Goal: Task Accomplishment & Management: Use online tool/utility

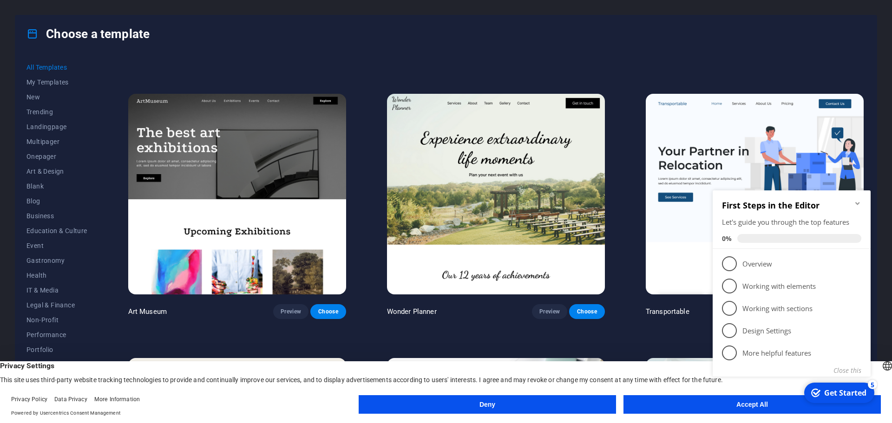
click at [517, 407] on button "Deny" at bounding box center [487, 404] width 257 height 19
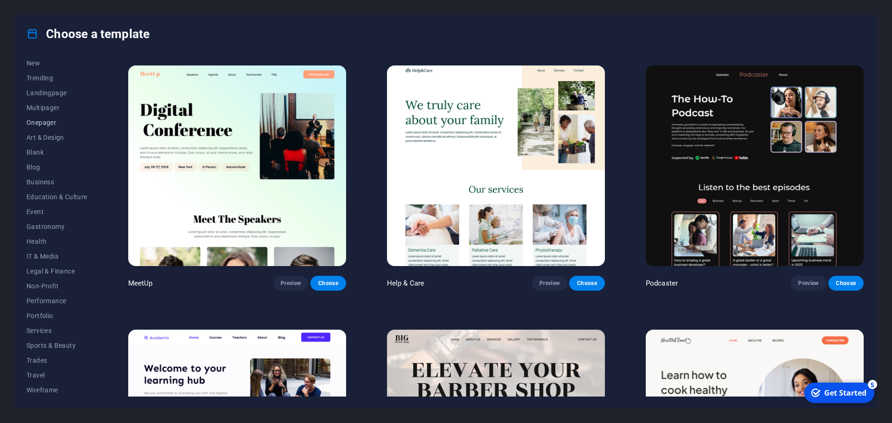
scroll to position [35, 0]
click at [40, 314] on span "Portfolio" at bounding box center [56, 314] width 61 height 7
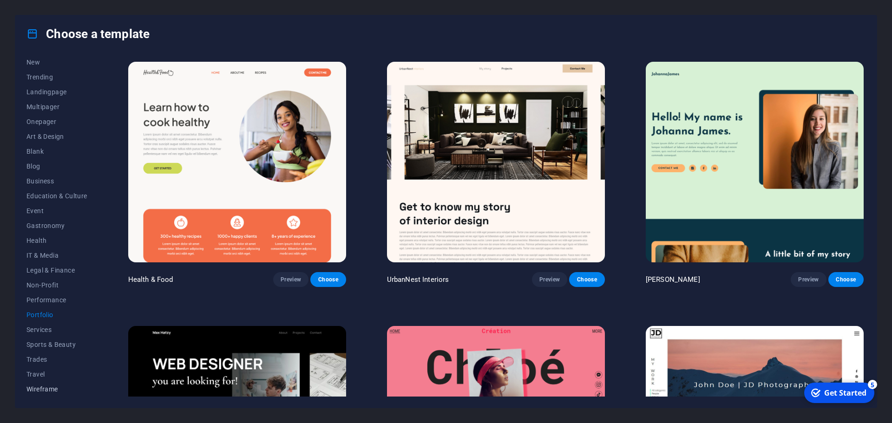
click at [46, 387] on span "Wireframe" at bounding box center [56, 389] width 61 height 7
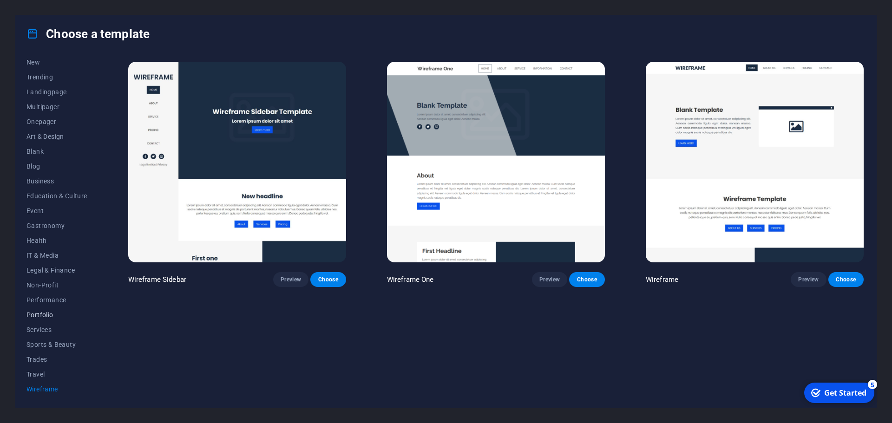
click at [43, 310] on button "Portfolio" at bounding box center [56, 315] width 61 height 15
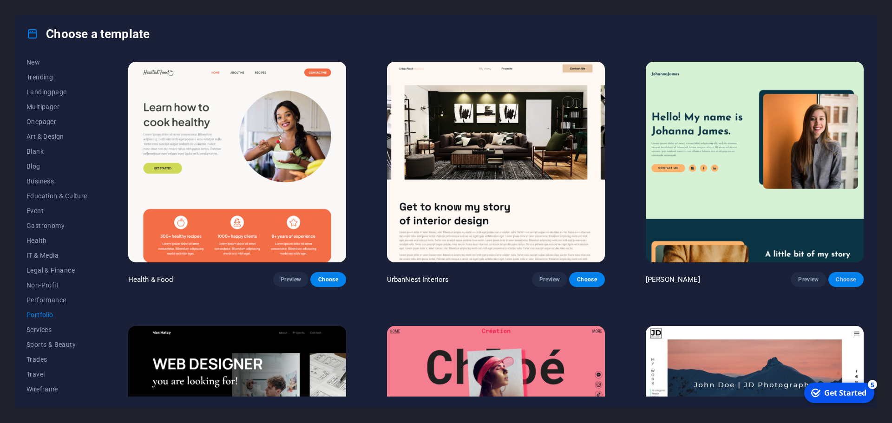
click at [848, 279] on span "Choose" at bounding box center [846, 279] width 20 height 7
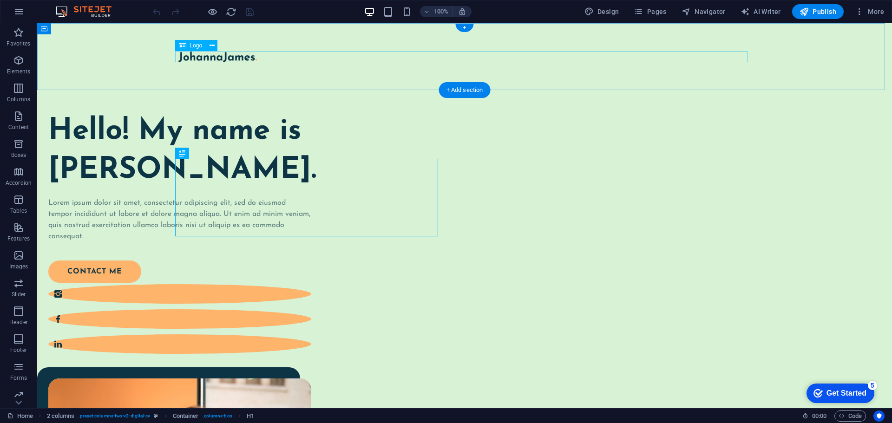
click at [250, 56] on div at bounding box center [464, 56] width 572 height 11
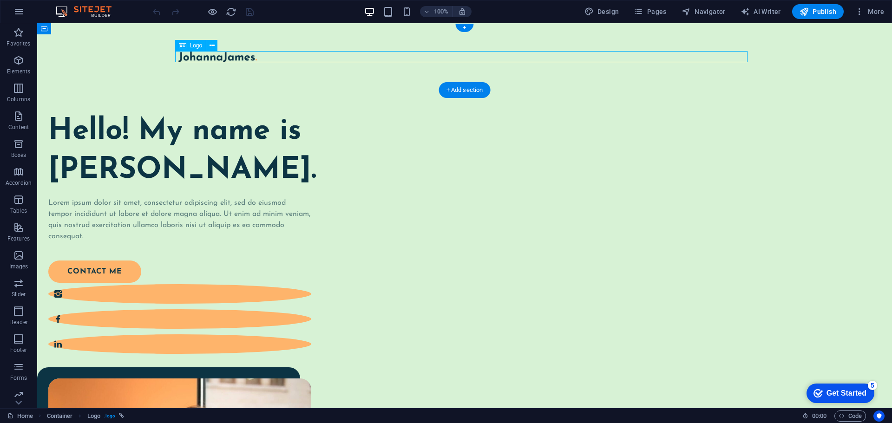
click at [256, 57] on div at bounding box center [464, 56] width 572 height 11
select select "px"
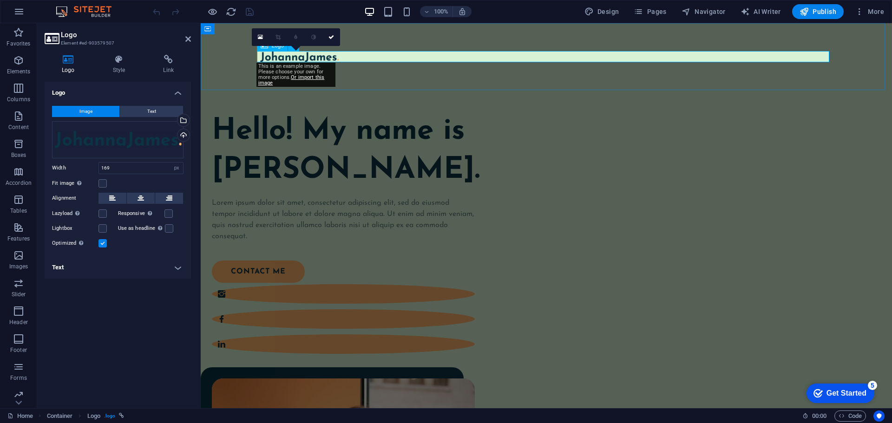
drag, startPoint x: 343, startPoint y: 58, endPoint x: 335, endPoint y: 57, distance: 7.9
click at [336, 57] on div at bounding box center [546, 56] width 572 height 11
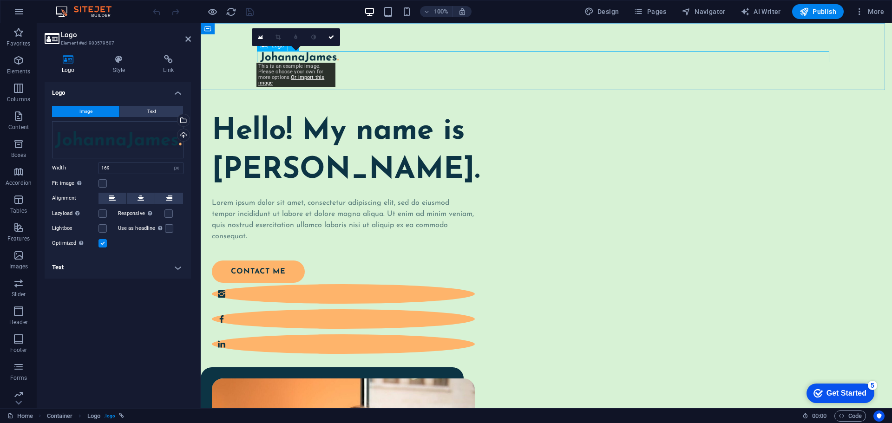
click at [347, 59] on div at bounding box center [546, 56] width 572 height 11
click at [327, 53] on div at bounding box center [546, 56] width 572 height 11
click at [124, 140] on div "Drag files here, click to choose files or select files from Files or our free s…" at bounding box center [118, 139] width 132 height 37
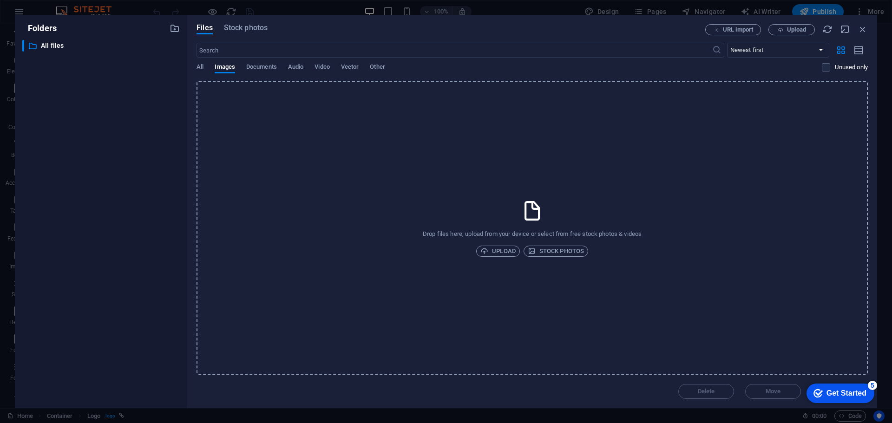
click at [126, 139] on div "​ All files All files" at bounding box center [101, 220] width 158 height 361
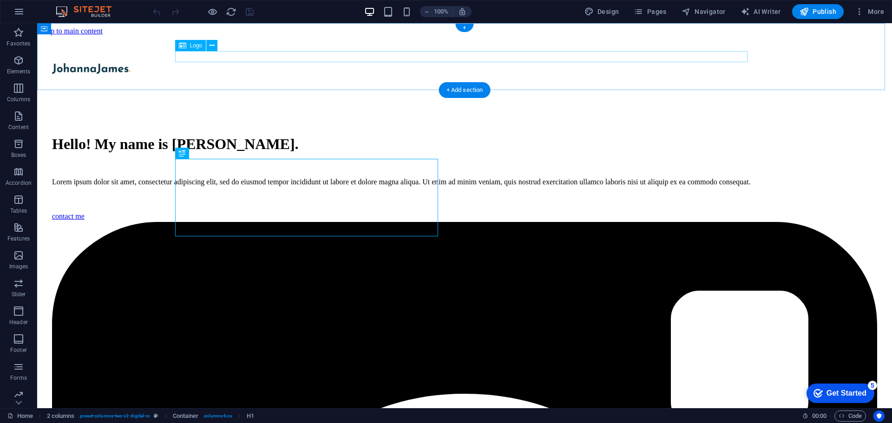
click at [230, 63] on div at bounding box center [464, 69] width 825 height 13
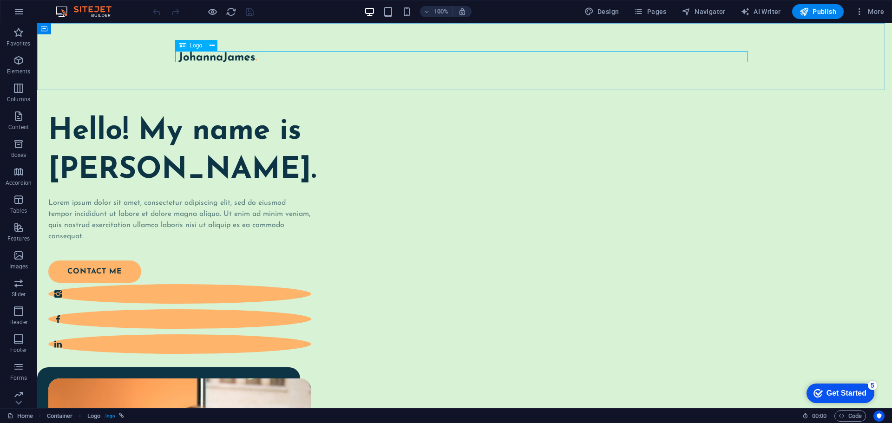
click at [197, 46] on span "Logo" at bounding box center [196, 46] width 13 height 6
click at [189, 46] on div "Logo" at bounding box center [190, 45] width 31 height 11
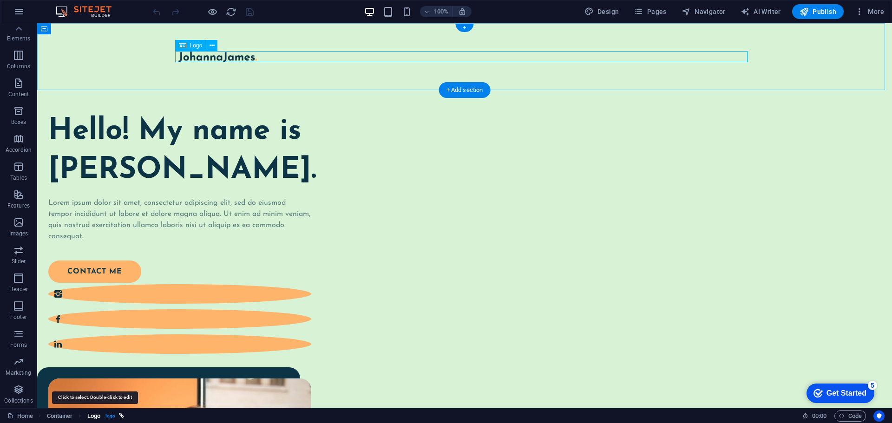
click at [92, 415] on span "Logo" at bounding box center [93, 416] width 13 height 11
click at [108, 417] on span ". logo" at bounding box center [109, 416] width 11 height 11
click at [121, 414] on icon "breadcrumb" at bounding box center [121, 416] width 5 height 5
select select
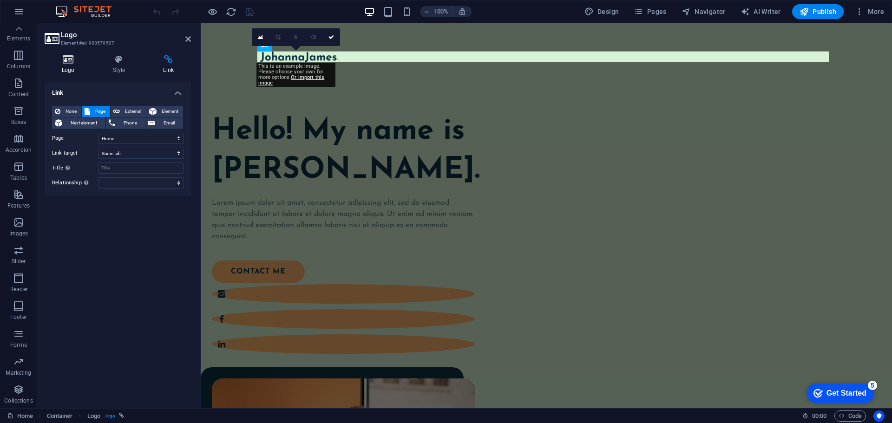
click at [84, 60] on icon at bounding box center [68, 59] width 47 height 9
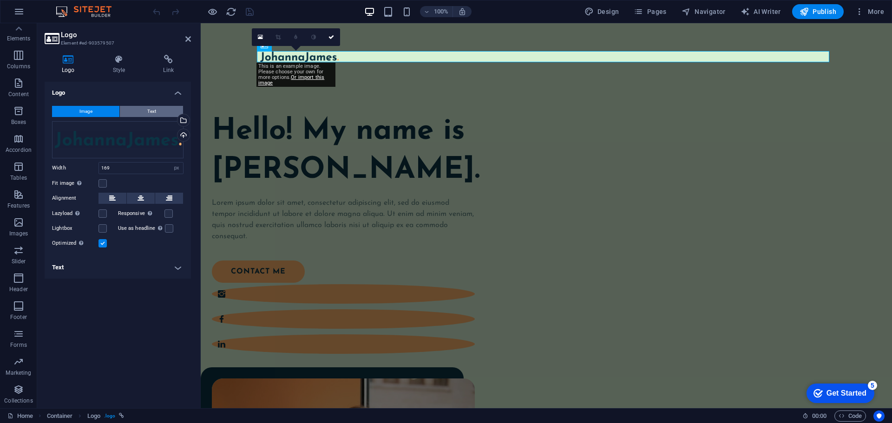
click at [145, 111] on button "Text" at bounding box center [151, 111] width 63 height 11
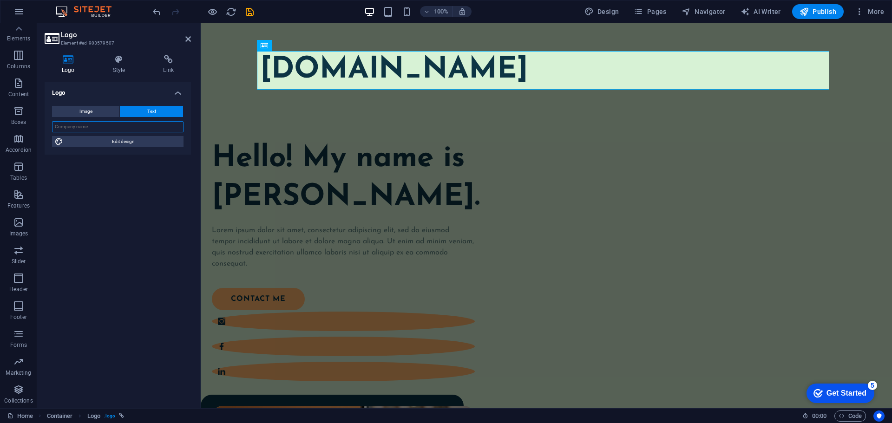
click at [119, 131] on input "text" at bounding box center [118, 126] width 132 height 11
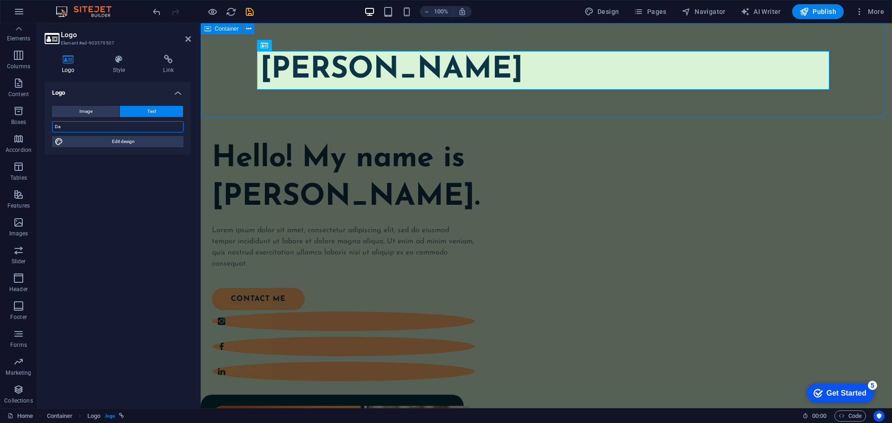
type input "D"
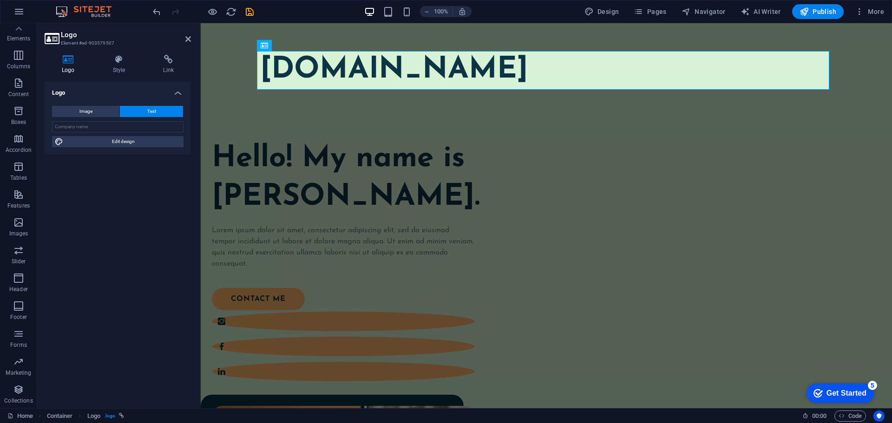
click at [136, 236] on div "Logo Image Text Drag files here, click to choose files or select files from Fil…" at bounding box center [118, 241] width 146 height 319
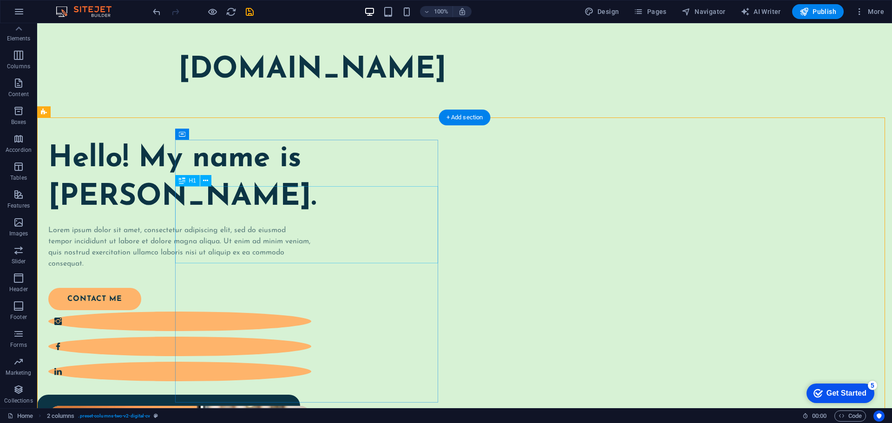
click at [311, 217] on div "Hello! My name is [PERSON_NAME]." at bounding box center [179, 178] width 263 height 77
click at [230, 217] on div "Hello! My name is [PERSON_NAME]." at bounding box center [179, 178] width 263 height 77
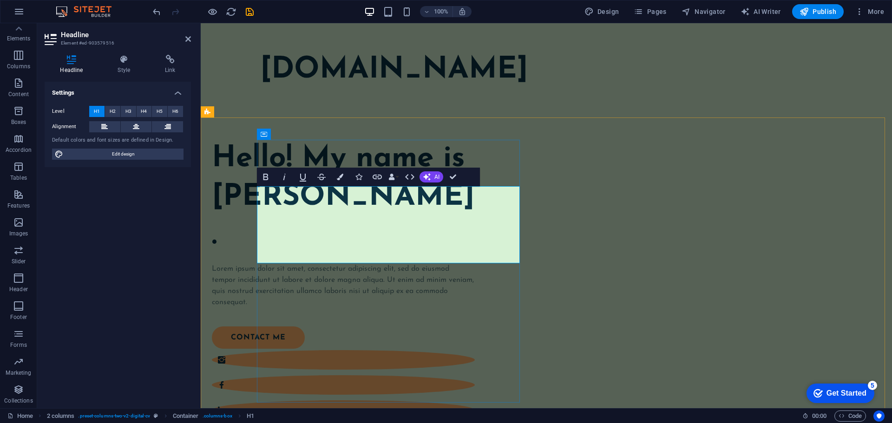
click at [468, 241] on h1 "Hello! My name is [PERSON_NAME]." at bounding box center [343, 198] width 263 height 116
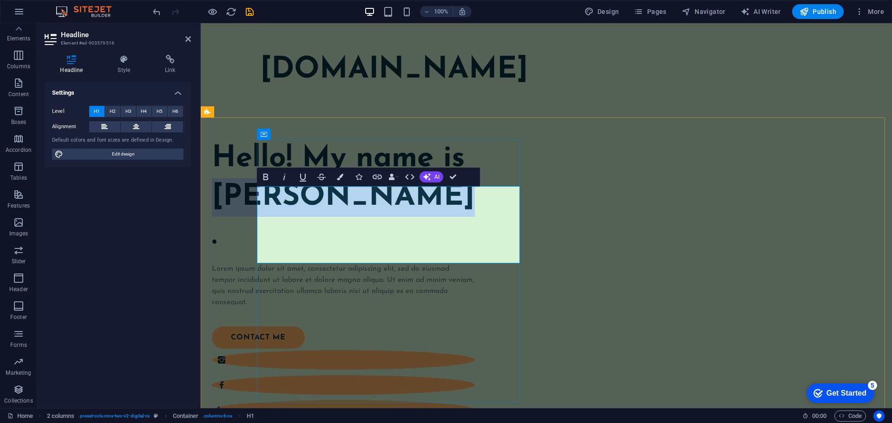
drag, startPoint x: 470, startPoint y: 241, endPoint x: 262, endPoint y: 245, distance: 207.8
click at [262, 245] on h1 "Hello! My name is [PERSON_NAME]." at bounding box center [343, 198] width 263 height 116
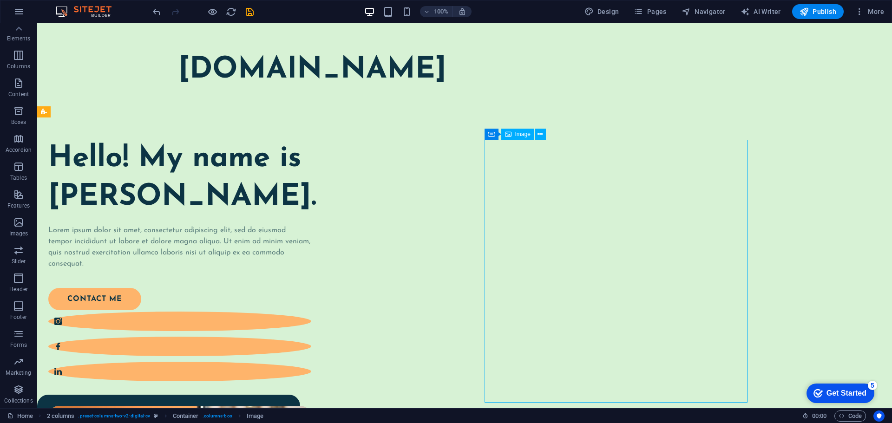
click at [524, 135] on span "Image" at bounding box center [522, 135] width 15 height 6
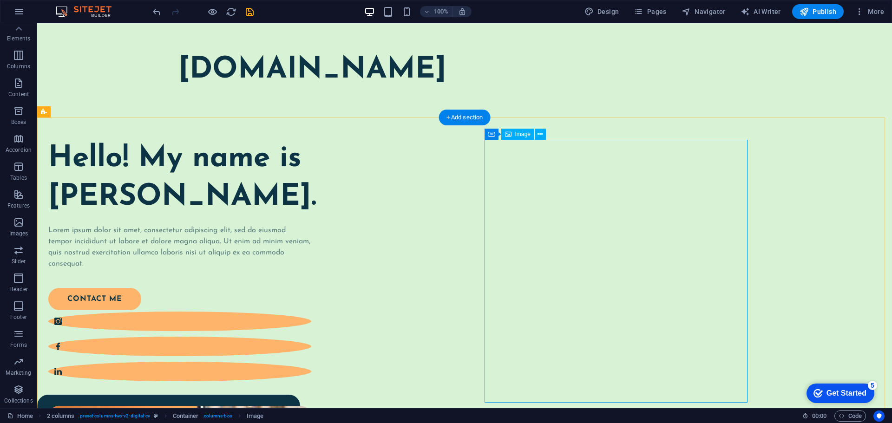
select select "%"
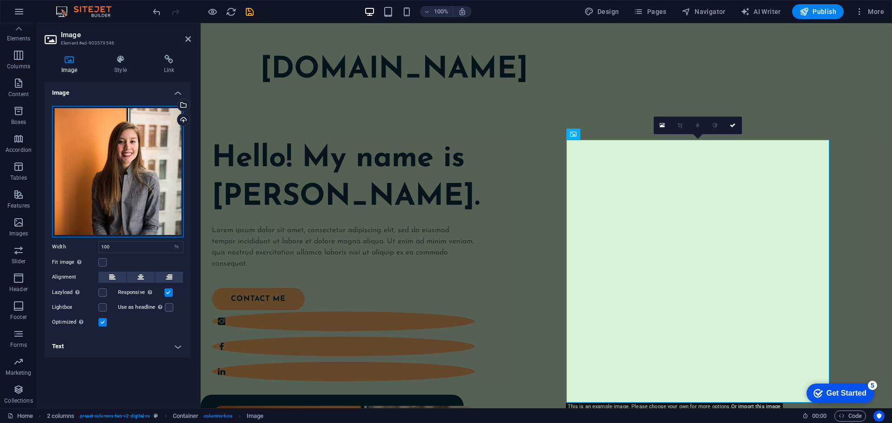
click at [115, 164] on div "Drag files here, click to choose files or select files from Files or our free s…" at bounding box center [118, 172] width 132 height 132
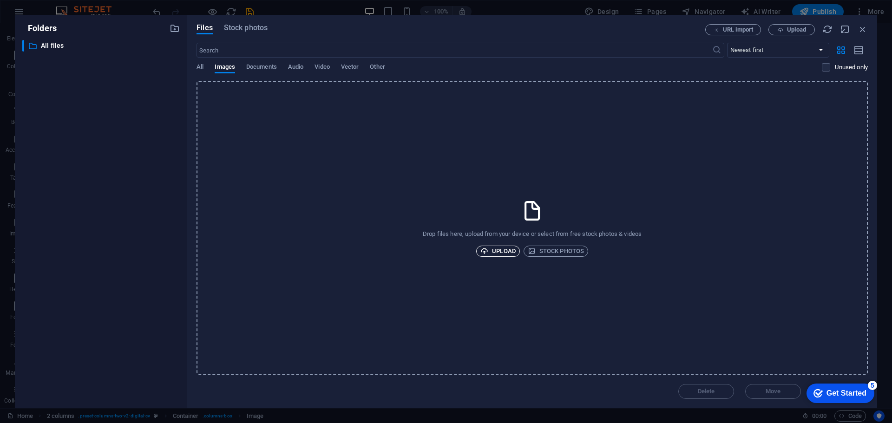
click at [509, 250] on span "Upload" at bounding box center [497, 251] width 35 height 11
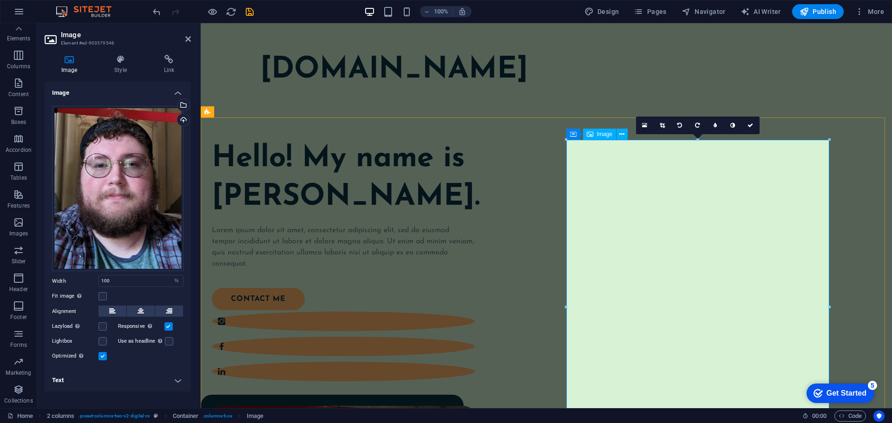
click at [133, 198] on div "Drag files here, click to choose files or select files from Files or our free s…" at bounding box center [118, 189] width 132 height 166
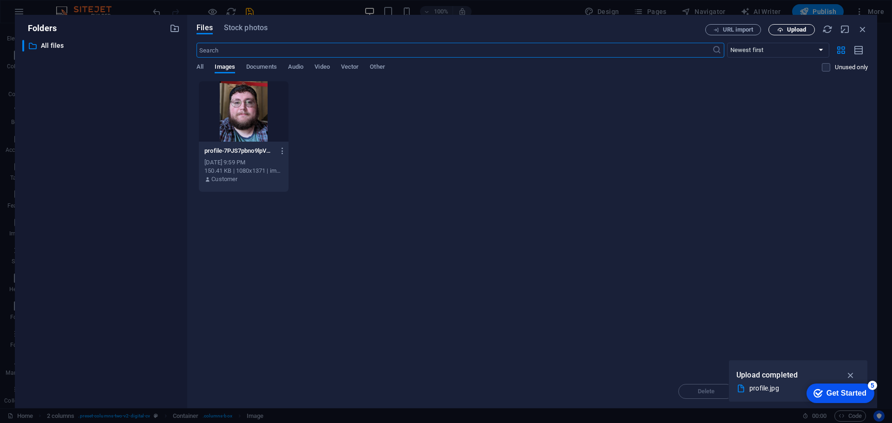
click at [787, 28] on span "Upload" at bounding box center [796, 30] width 19 height 6
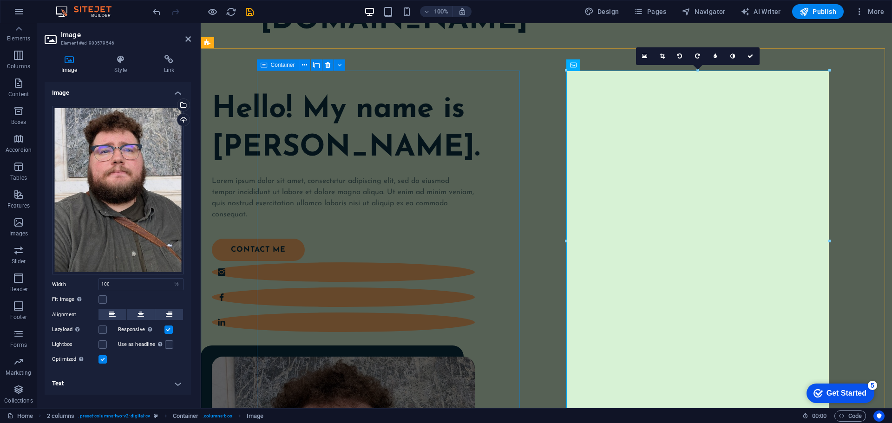
scroll to position [46, 0]
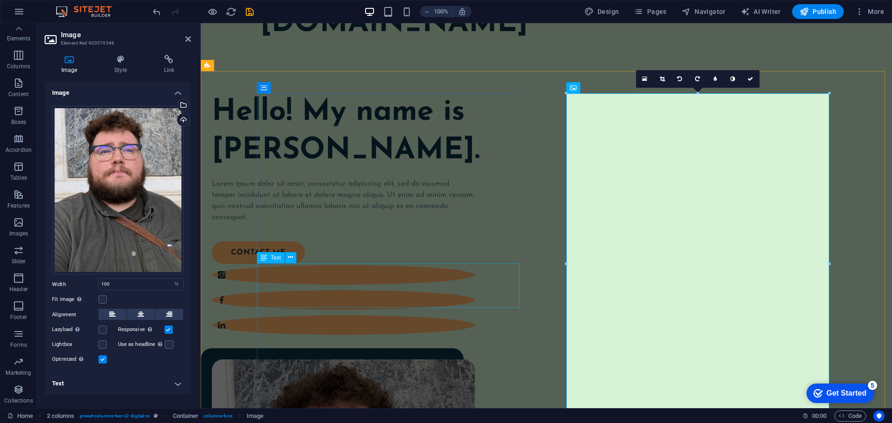
click at [289, 223] on div "Lorem ipsum dolor sit amet, consectetur adipiscing elit, sed do eiusmod tempor …" at bounding box center [343, 200] width 263 height 45
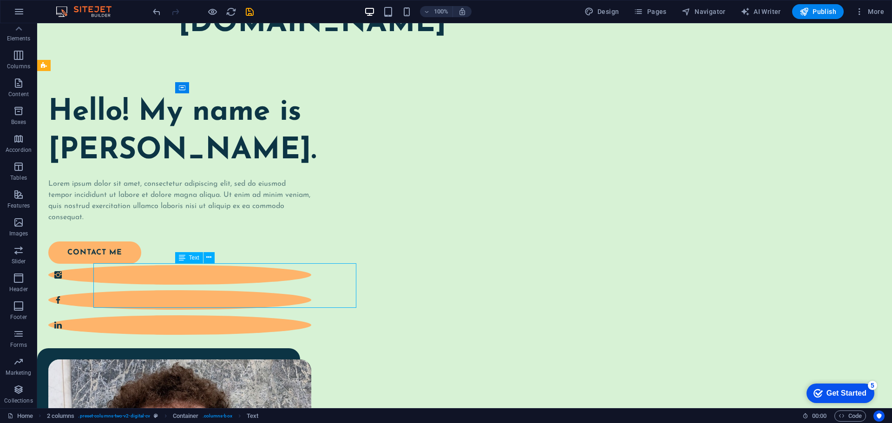
click at [289, 223] on div "Lorem ipsum dolor sit amet, consectetur adipiscing elit, sed do eiusmod tempor …" at bounding box center [179, 200] width 263 height 45
click at [245, 223] on div "Lorem ipsum dolor sit amet, consectetur adipiscing elit, sed do eiusmod tempor …" at bounding box center [179, 200] width 263 height 45
click at [231, 223] on div "Lorem ipsum dolor sit amet, consectetur adipiscing elit, sed do eiusmod tempor …" at bounding box center [179, 200] width 263 height 45
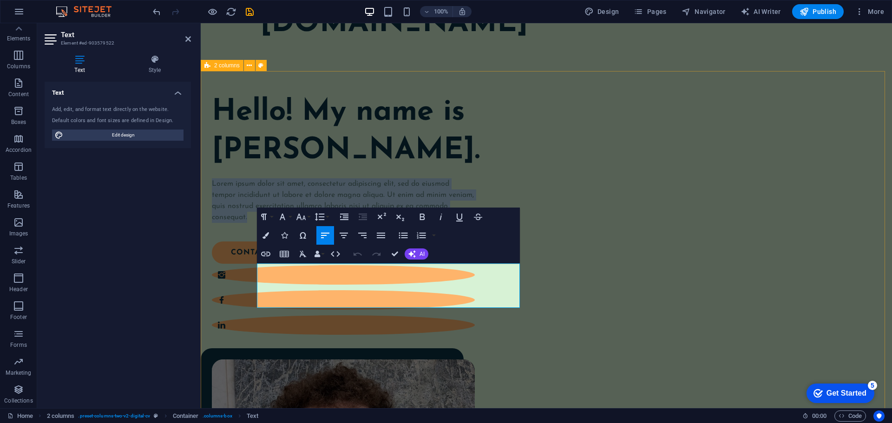
drag, startPoint x: 330, startPoint y: 301, endPoint x: 253, endPoint y: 270, distance: 82.9
click at [253, 270] on div "Hello! My name is [PERSON_NAME]. Lorem ipsum dolor sit amet, consectetur adipis…" at bounding box center [546, 427] width 691 height 712
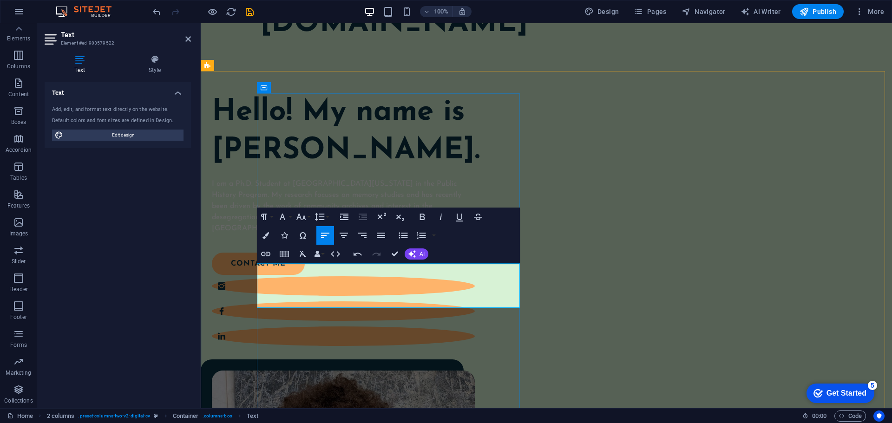
click at [475, 234] on p "I am a Ph.D. Student at [GEOGRAPHIC_DATA][US_STATE] in the Public History Progr…" at bounding box center [343, 206] width 263 height 56
drag, startPoint x: 503, startPoint y: 303, endPoint x: 243, endPoint y: 262, distance: 263.3
click at [263, 237] on icon "button" at bounding box center [266, 235] width 7 height 7
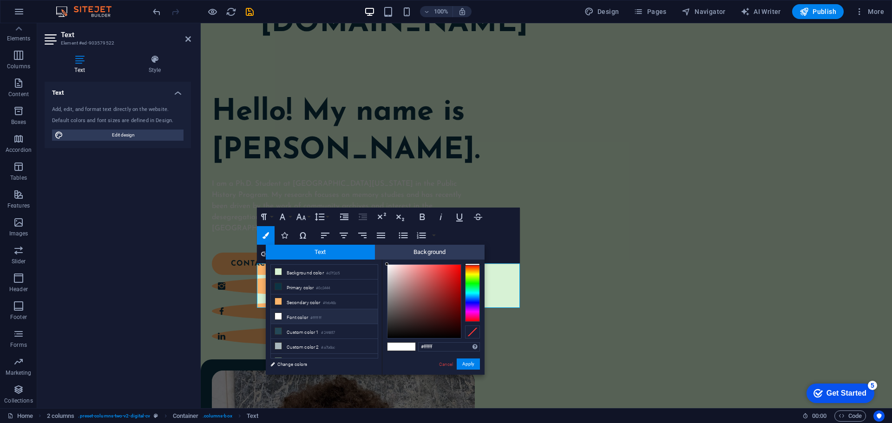
click at [347, 251] on span "Text" at bounding box center [321, 252] width 110 height 15
click at [303, 288] on li "Primary color #0c3444" at bounding box center [324, 287] width 107 height 15
type input "#0c3444"
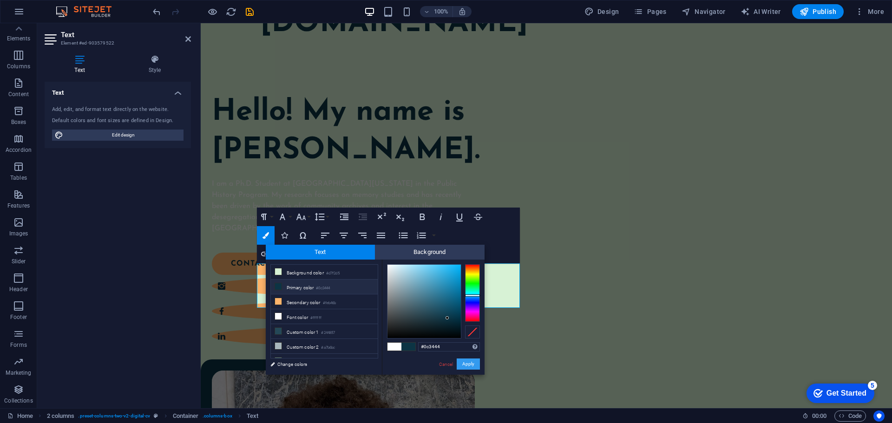
click at [472, 365] on button "Apply" at bounding box center [468, 364] width 23 height 11
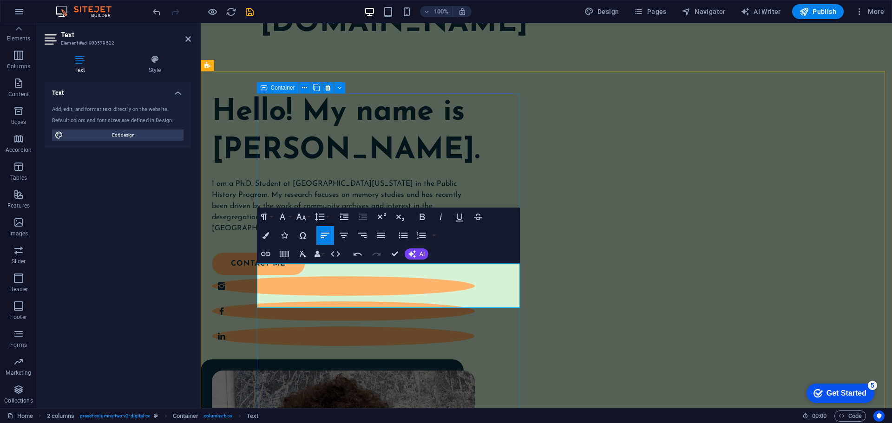
click at [475, 338] on div "Hello! My name is [PERSON_NAME]. I am a Ph.D. Student at [GEOGRAPHIC_DATA][US_S…" at bounding box center [343, 220] width 263 height 254
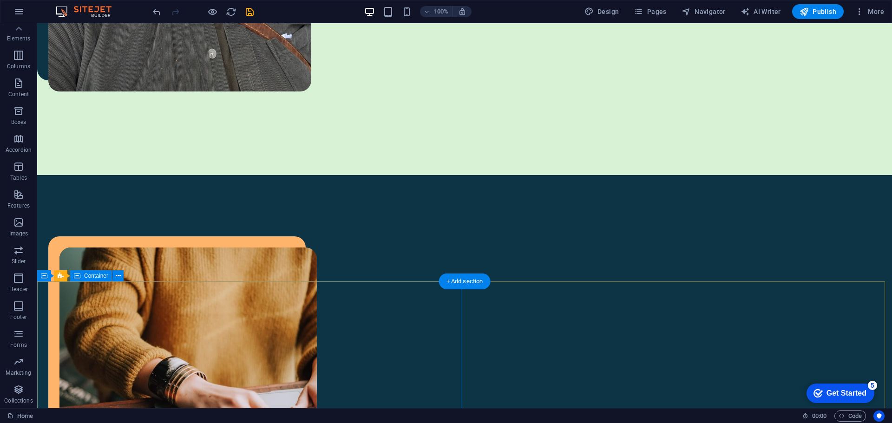
scroll to position [558, 0]
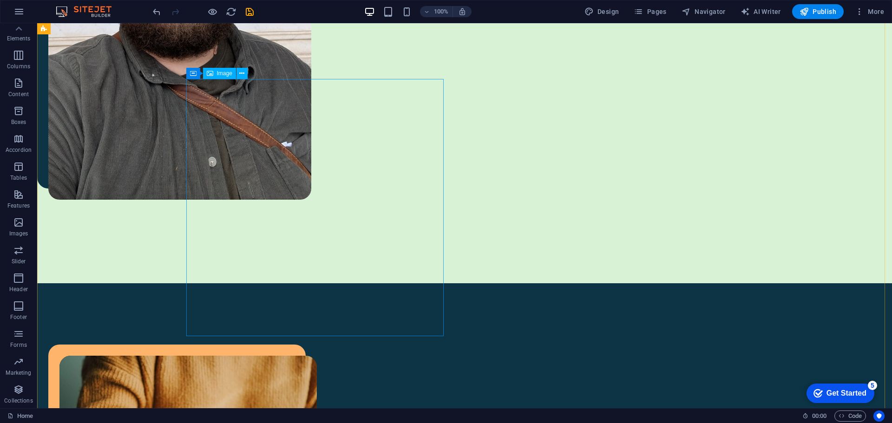
select select "%"
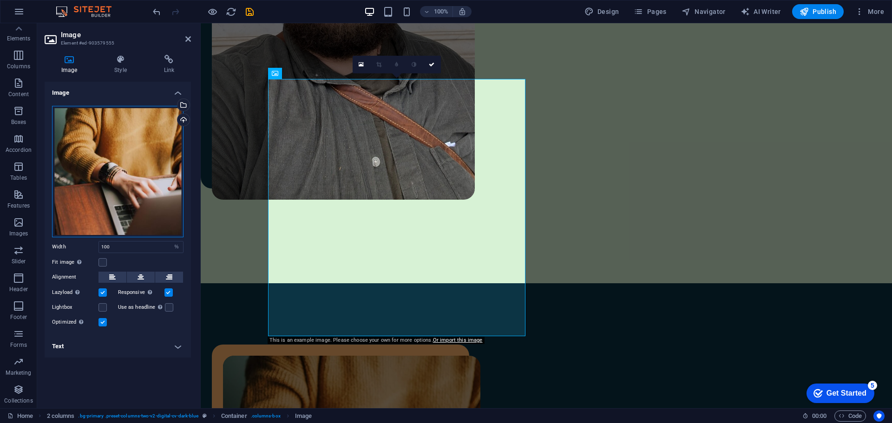
click at [106, 157] on div "Drag files here, click to choose files or select files from Files or our free s…" at bounding box center [118, 172] width 132 height 132
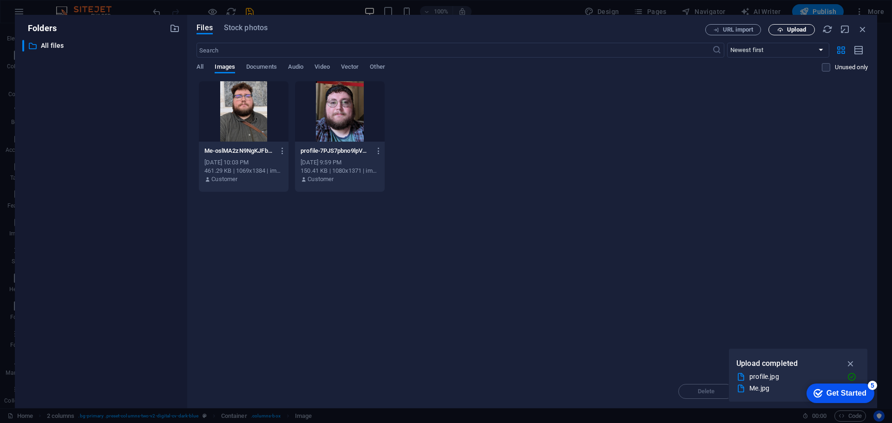
click at [795, 33] on button "Upload" at bounding box center [792, 29] width 46 height 11
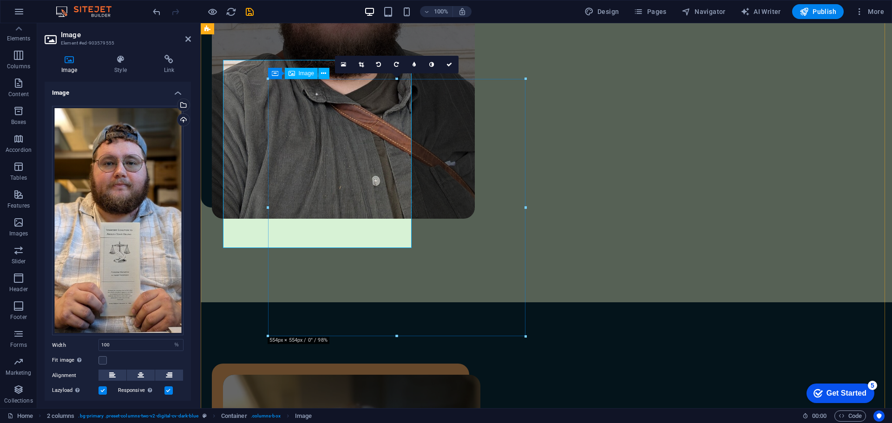
scroll to position [558, 0]
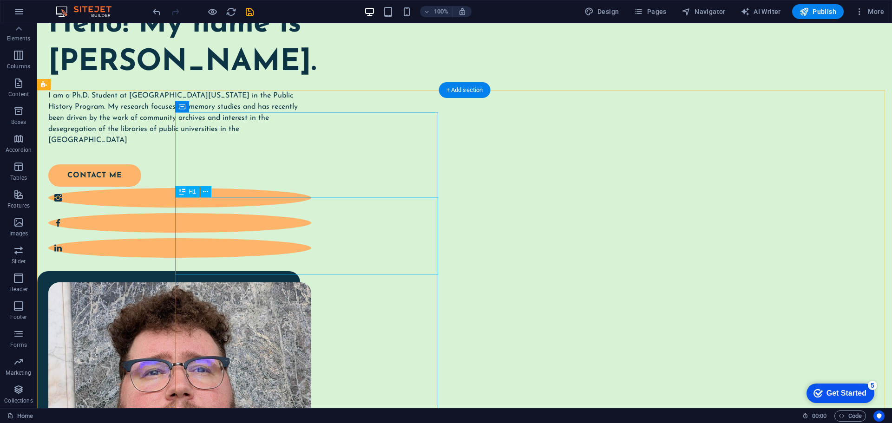
scroll to position [0, 0]
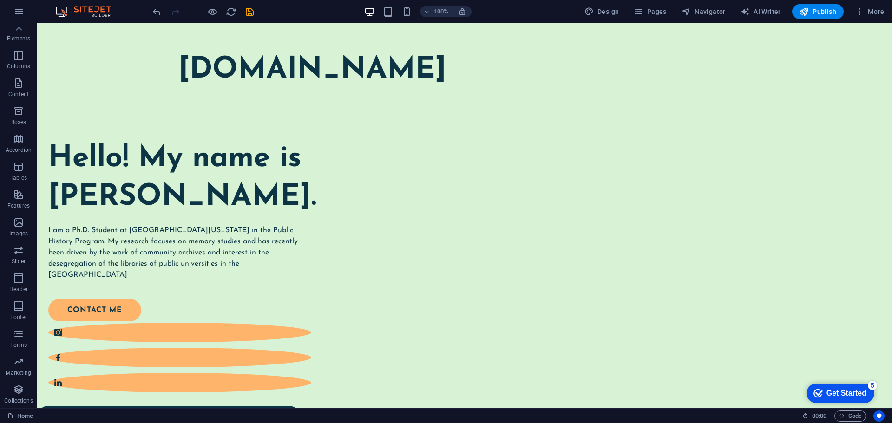
click at [652, 19] on div "100% Design Pages Navigator AI Writer Publish More" at bounding box center [445, 11] width 891 height 22
click at [651, 9] on span "Pages" at bounding box center [650, 11] width 33 height 9
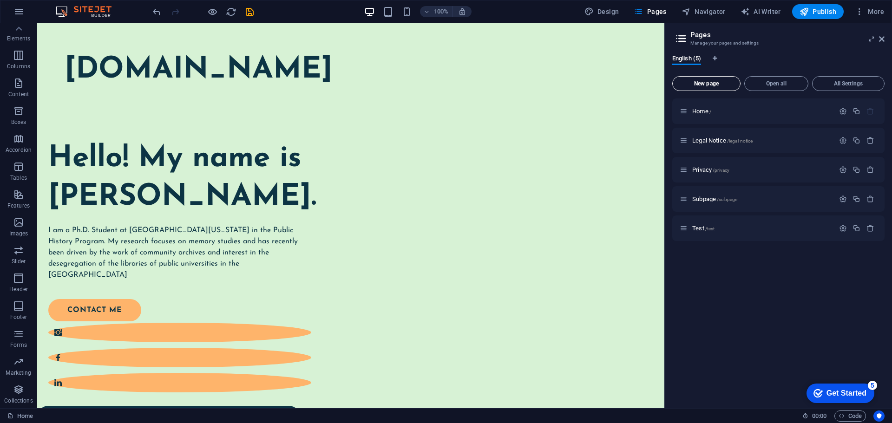
click at [711, 83] on span "New page" at bounding box center [707, 84] width 60 height 6
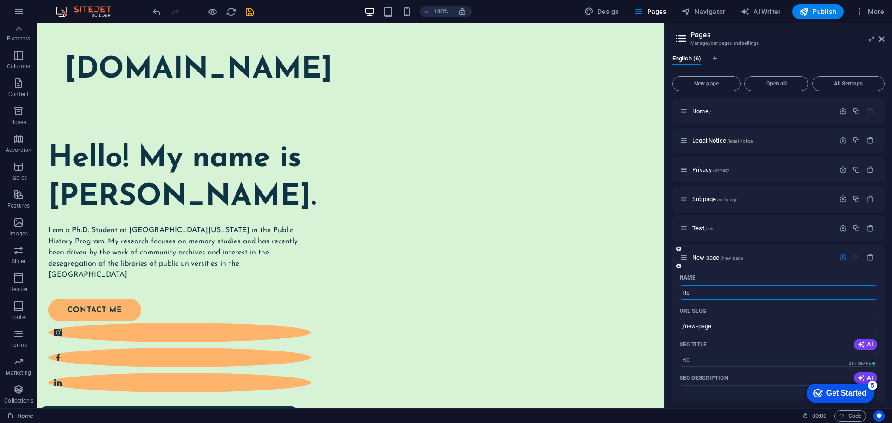
type input "Res"
type input "/re"
type input "Research"
type input "/research"
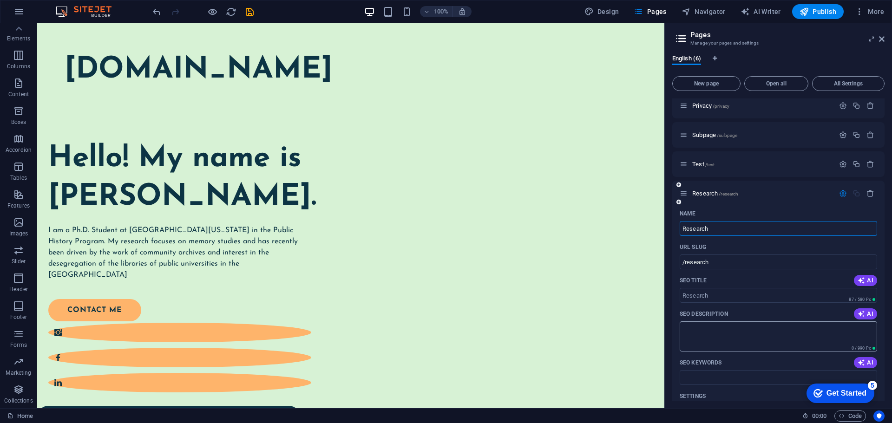
scroll to position [93, 0]
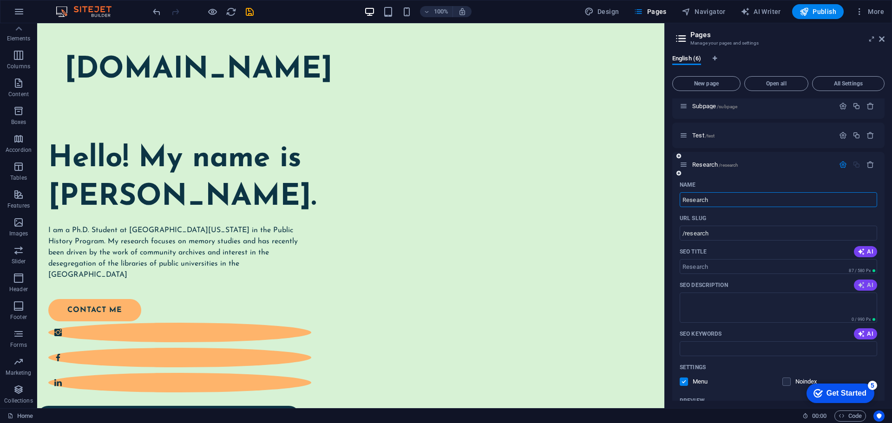
type input "Research"
click at [861, 283] on icon "button" at bounding box center [861, 285] width 7 height 7
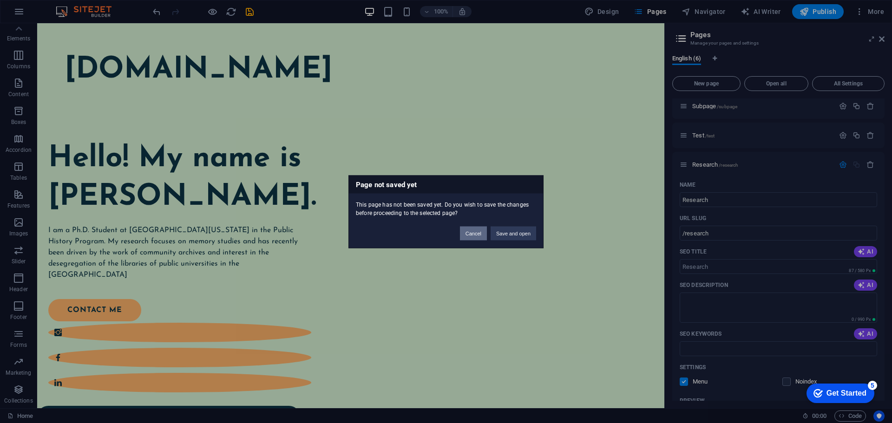
click at [477, 238] on button "Cancel" at bounding box center [473, 233] width 27 height 14
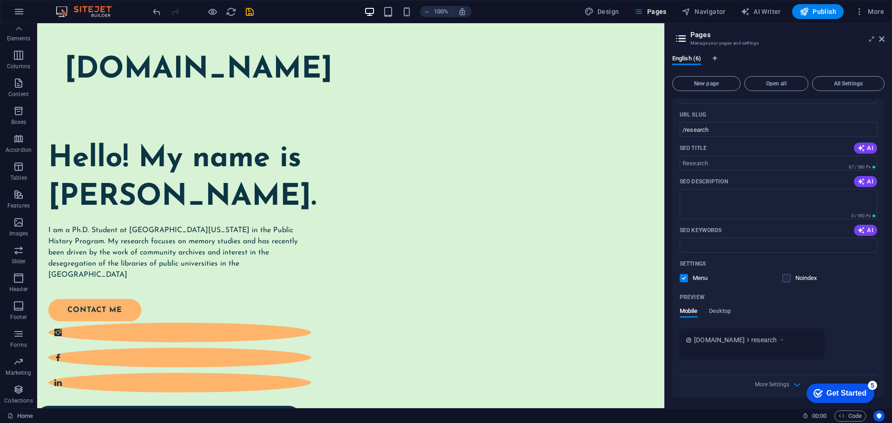
scroll to position [197, 0]
click at [718, 309] on span "Desktop" at bounding box center [720, 311] width 22 height 13
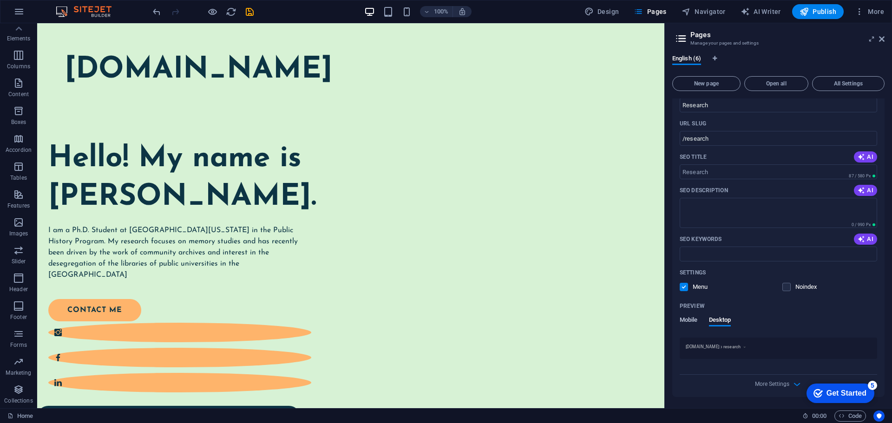
click at [691, 320] on span "Mobile" at bounding box center [689, 321] width 18 height 13
click at [720, 322] on span "Desktop" at bounding box center [720, 321] width 22 height 13
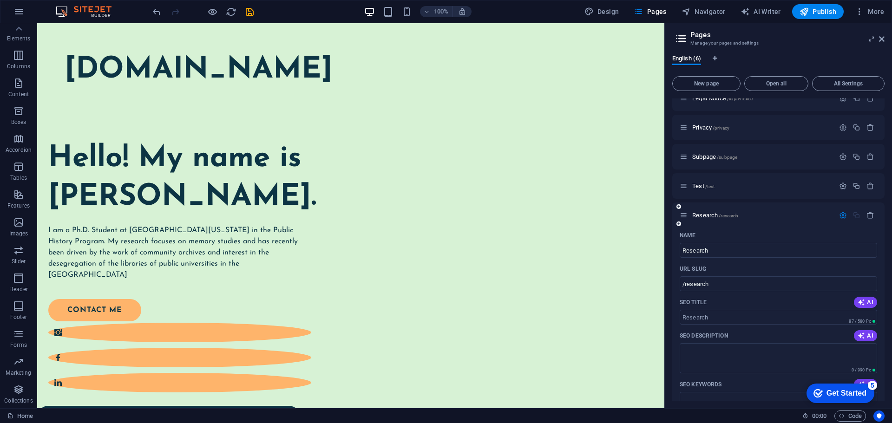
scroll to position [0, 0]
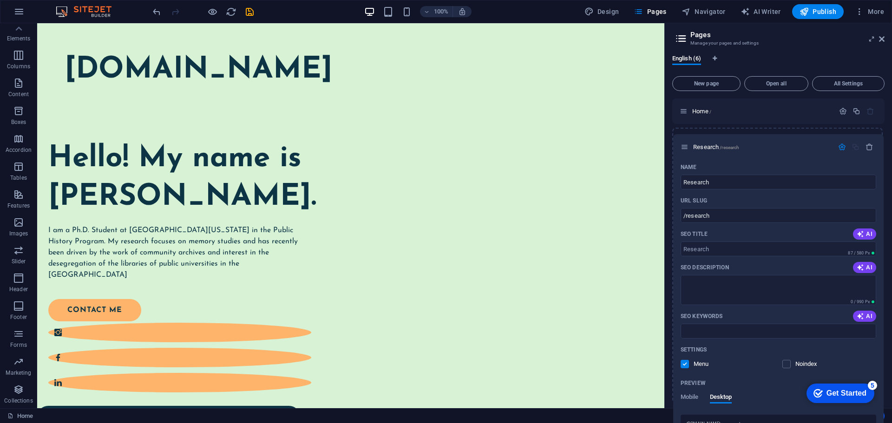
drag, startPoint x: 686, startPoint y: 261, endPoint x: 687, endPoint y: 148, distance: 112.9
click at [687, 148] on div "Home / Legal Notice /legal-notice Privacy /privacy Subpage /subpage Test /test …" at bounding box center [778, 342] width 212 height 487
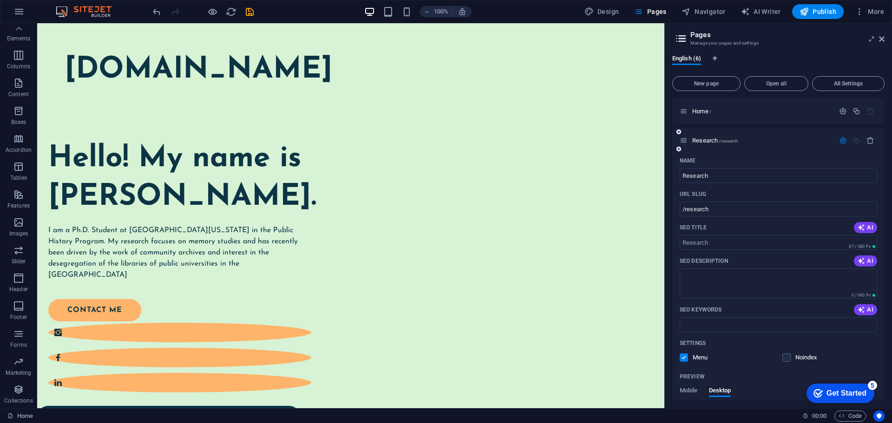
click at [843, 140] on icon "button" at bounding box center [843, 141] width 8 height 8
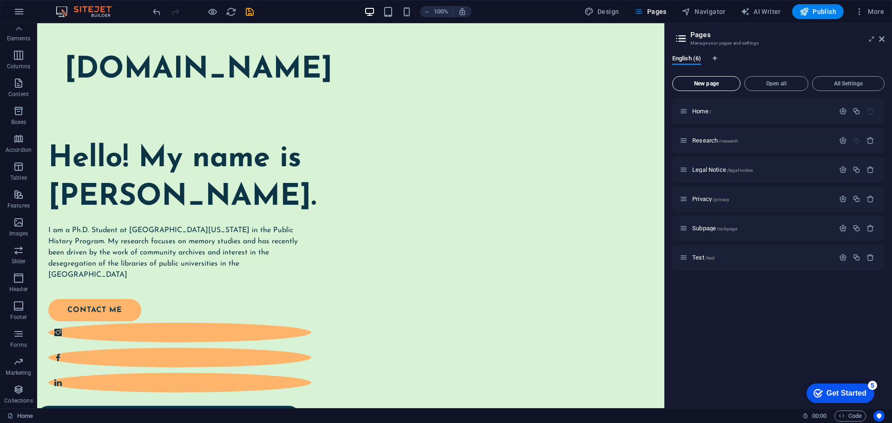
click at [704, 84] on span "New page" at bounding box center [707, 84] width 60 height 6
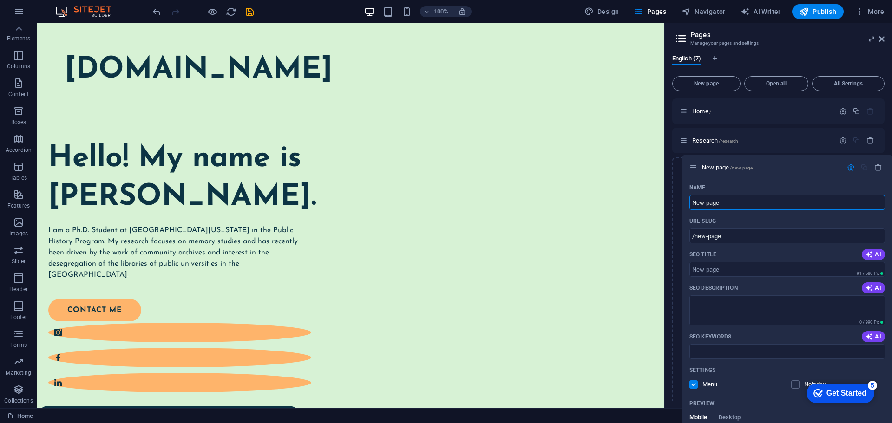
drag, startPoint x: 685, startPoint y: 285, endPoint x: 693, endPoint y: 164, distance: 122.0
click at [693, 164] on div "Home / Research /research Legal Notice /legal-notice Privacy /privacy Subpage /…" at bounding box center [778, 361] width 212 height 525
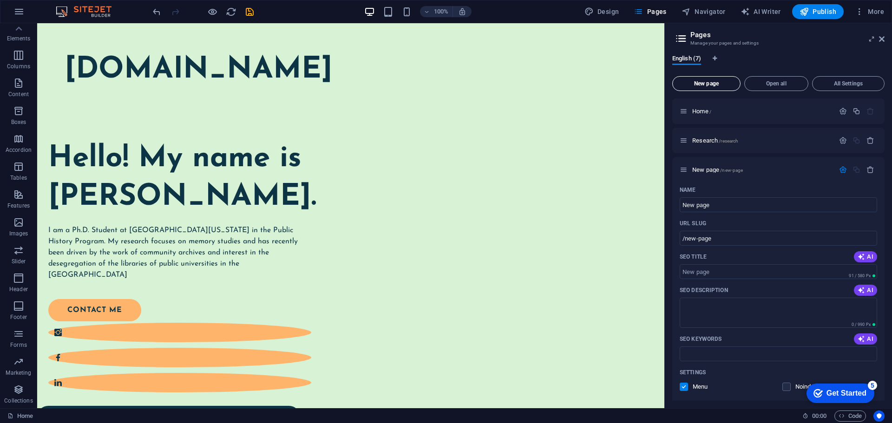
click at [701, 79] on button "New page" at bounding box center [706, 83] width 68 height 15
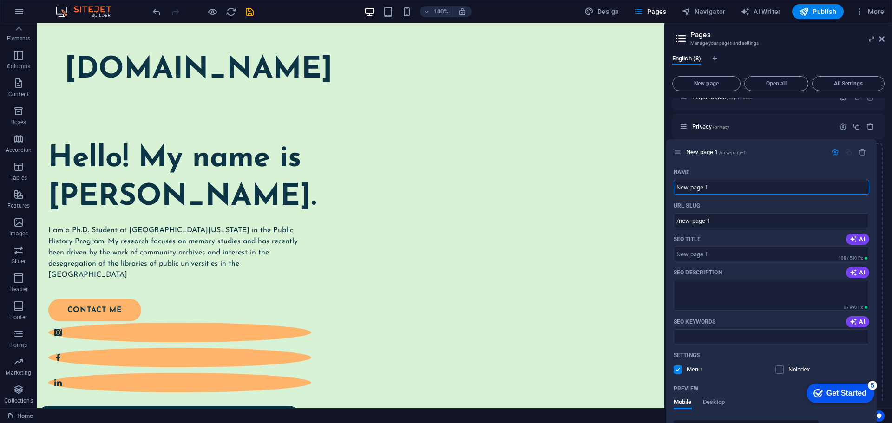
drag, startPoint x: 683, startPoint y: 210, endPoint x: 677, endPoint y: 145, distance: 65.8
click at [677, 145] on div "Home / Research /research New page /new-page Name New page ​ URL SLUG /new-page…" at bounding box center [778, 112] width 212 height 879
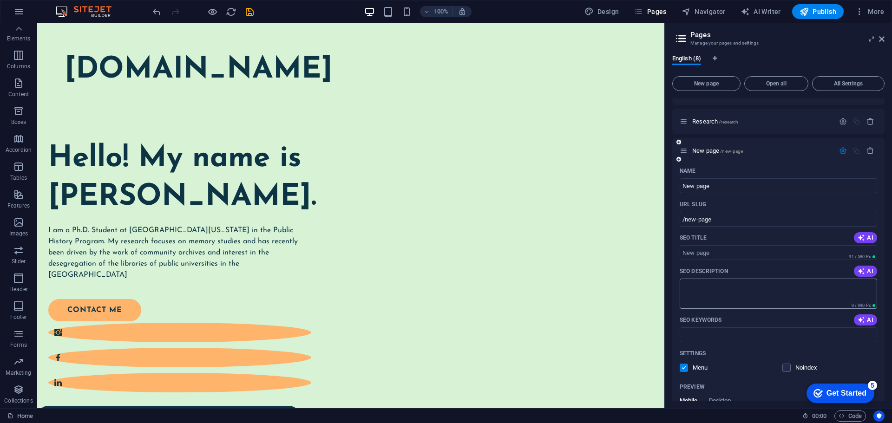
scroll to position [0, 0]
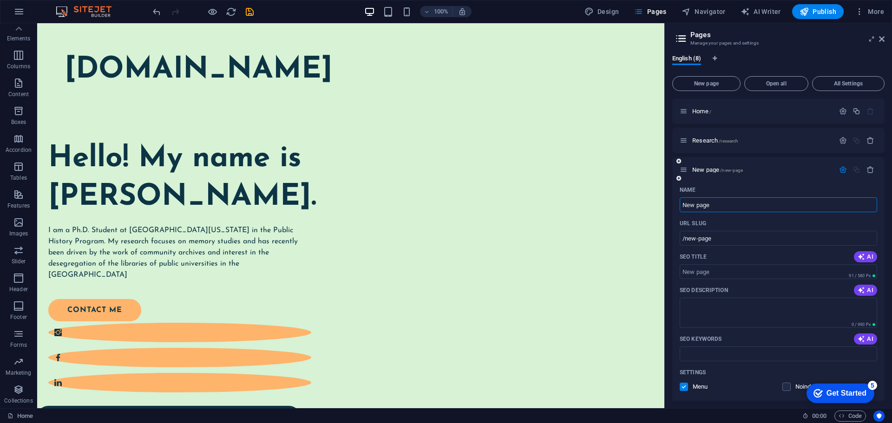
click at [725, 201] on input "New page" at bounding box center [778, 204] width 197 height 15
type input "Pro"
type input "/pro"
type input "Projects"
type input "/projects"
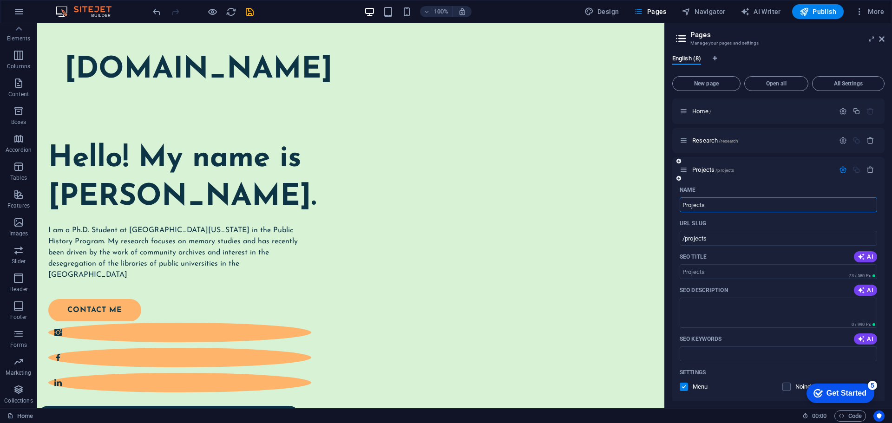
type input "Projects"
click at [841, 170] on icon "button" at bounding box center [843, 170] width 8 height 8
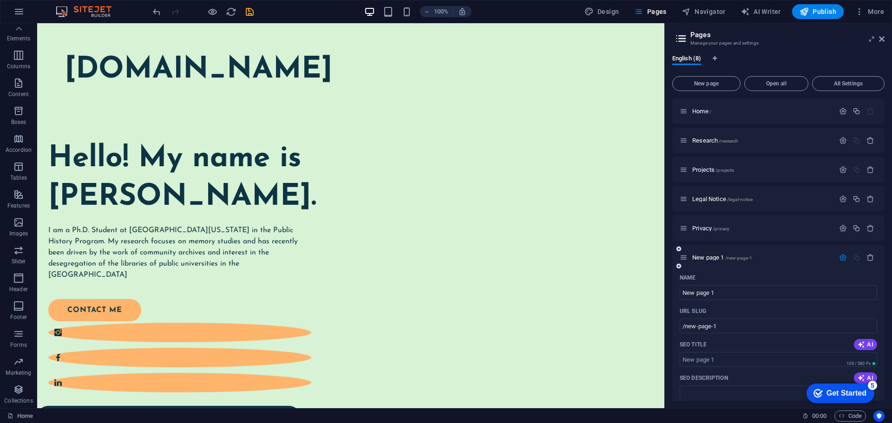
drag, startPoint x: 680, startPoint y: 253, endPoint x: 684, endPoint y: 262, distance: 9.4
click at [684, 263] on div "New page 1 /new-page-1" at bounding box center [757, 257] width 155 height 11
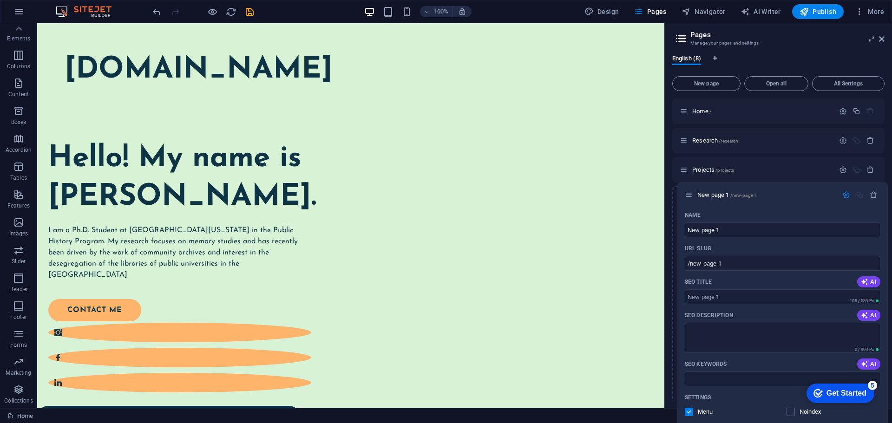
drag, startPoint x: 684, startPoint y: 259, endPoint x: 688, endPoint y: 193, distance: 65.7
click at [688, 193] on div "Home / Research /research Projects /projects Legal Notice /legal-notice Privacy…" at bounding box center [778, 376] width 212 height 554
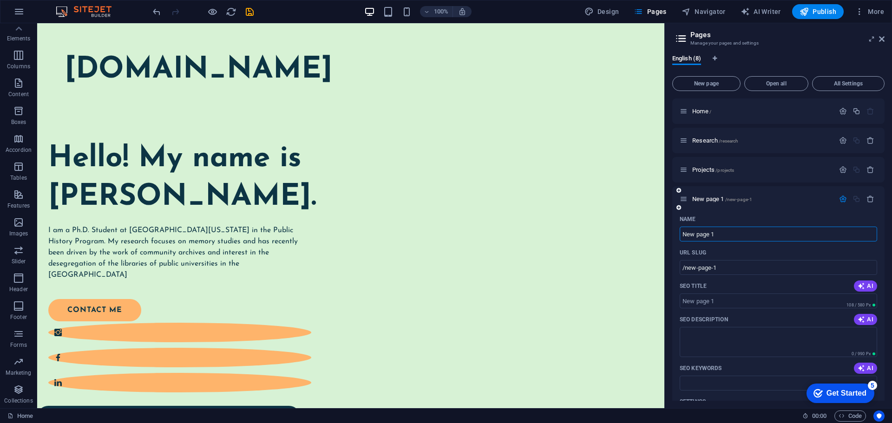
click at [730, 234] on input "New page 1" at bounding box center [778, 234] width 197 height 15
type input "Disserta"
type input "/[PERSON_NAME]"
type input "Dissertation"
type input "/dissertation"
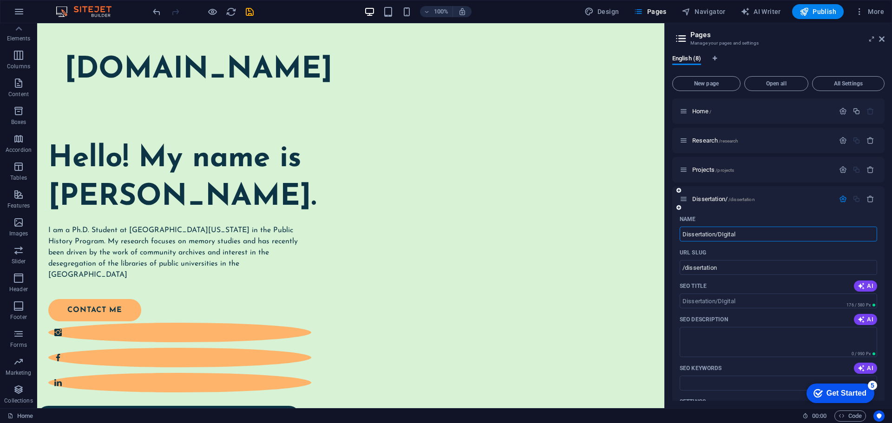
type input "Dissertation/DIgital"
type input "/dissertation-digital"
type input "Dissertation/Digi"
type input "/dissertation-di"
type input "Dissertation/Digit"
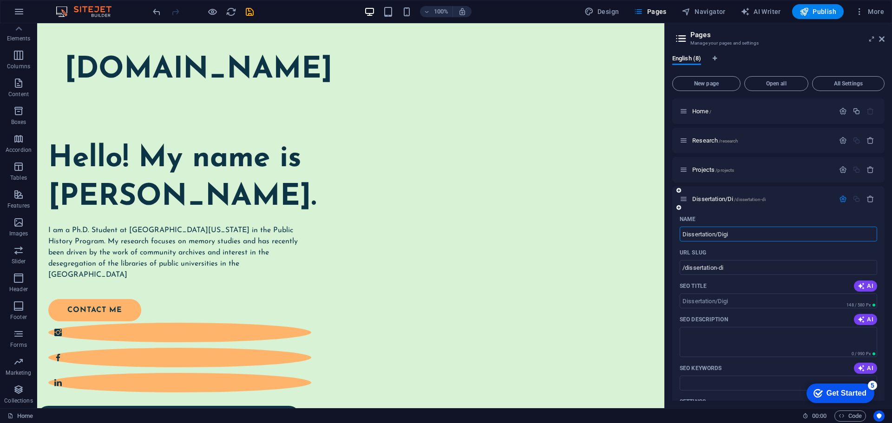
type input "/dissertation-digi"
type input "Dissertation/Digital"
type input "/dissertation-digital"
type input "Dissertation/Digital Exhibit"
type input "/dissertation-digital-exhibit"
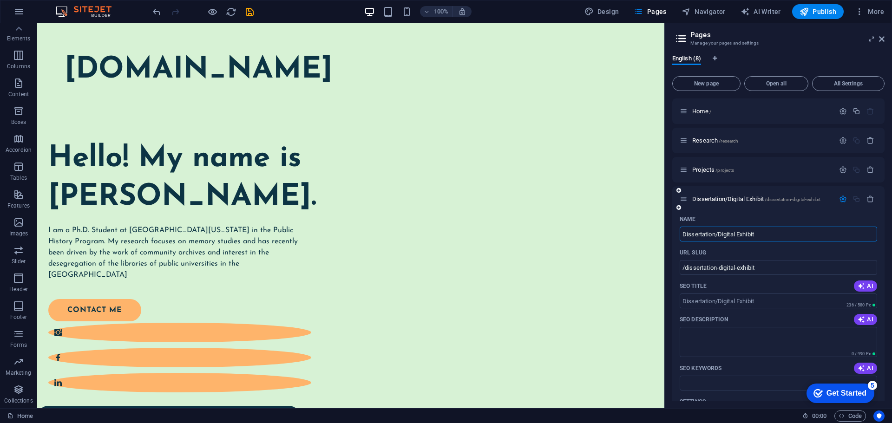
type input "Dissertation/Digital Exhibit"
click at [843, 199] on icon "button" at bounding box center [843, 199] width 8 height 8
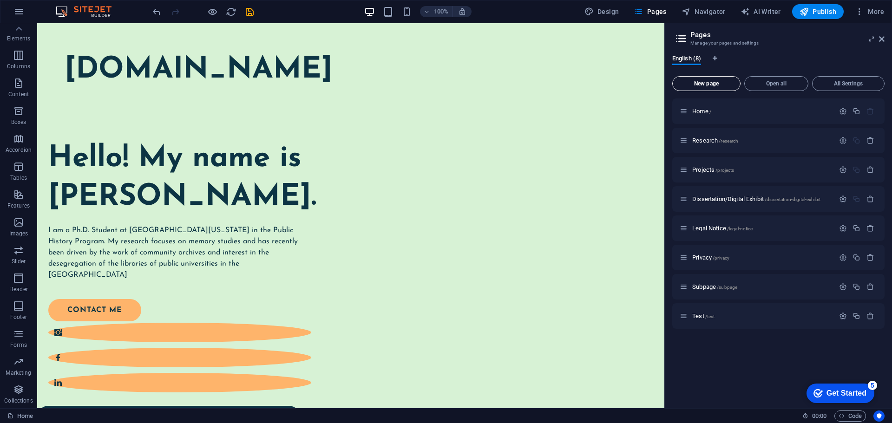
click at [709, 84] on span "New page" at bounding box center [707, 84] width 60 height 6
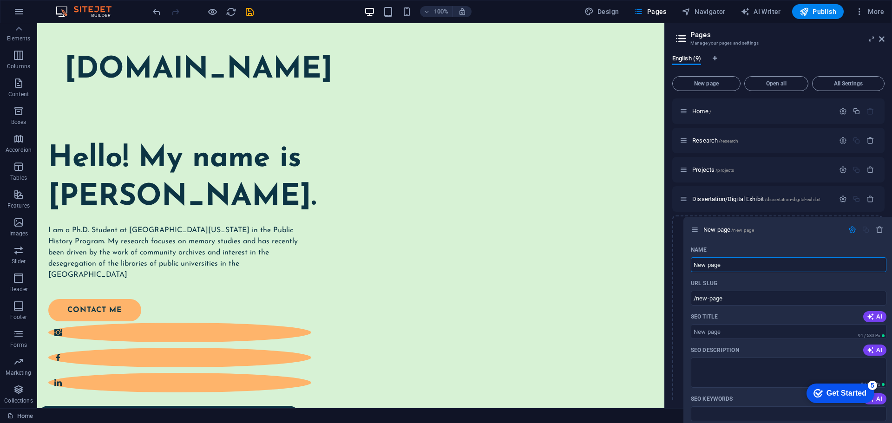
drag, startPoint x: 683, startPoint y: 346, endPoint x: 693, endPoint y: 228, distance: 118.5
click at [693, 228] on div "Home / Research /research Projects /projects Dissertation/Digital Exhibit /diss…" at bounding box center [778, 391] width 212 height 584
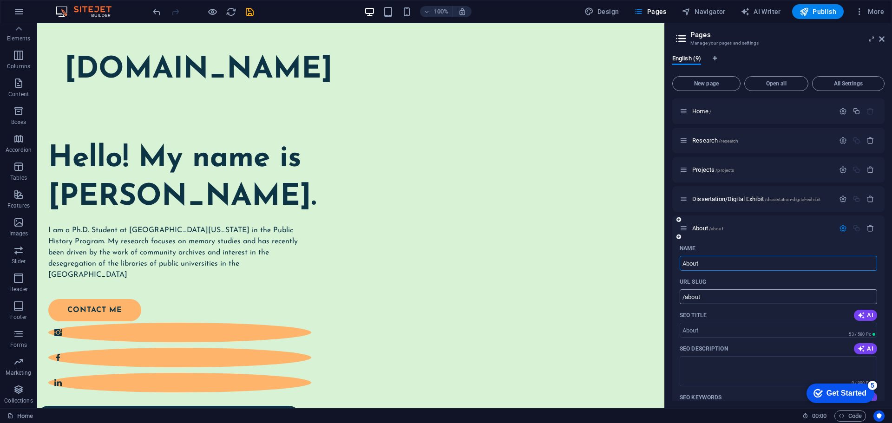
type input "About"
type input "/about"
click at [685, 226] on icon at bounding box center [684, 228] width 8 height 8
type input "About"
click at [841, 227] on icon "button" at bounding box center [843, 228] width 8 height 8
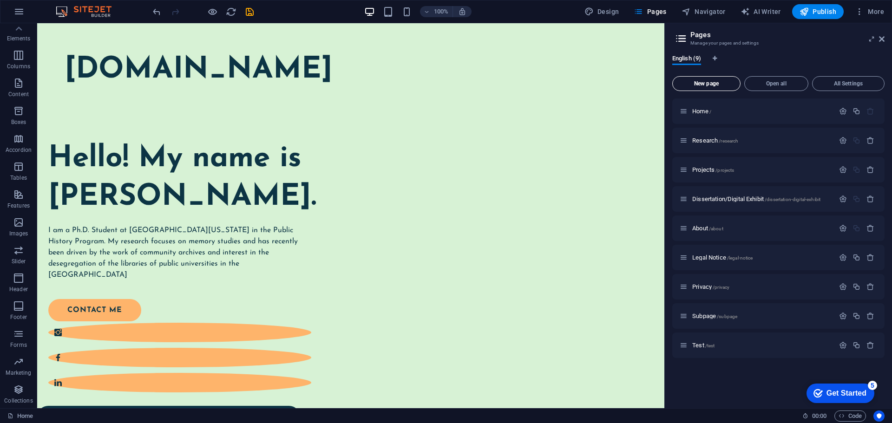
click at [725, 89] on button "New page" at bounding box center [706, 83] width 68 height 15
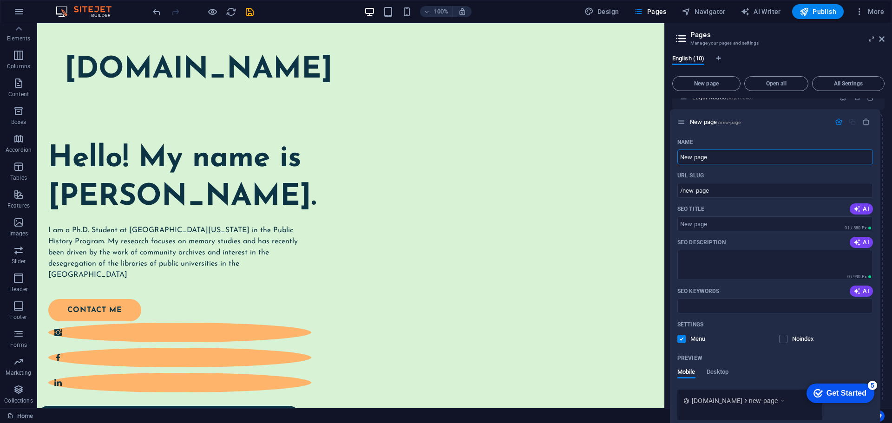
drag, startPoint x: 686, startPoint y: 216, endPoint x: 688, endPoint y: 123, distance: 92.5
click at [686, 122] on div "Home / Research /research Projects /projects Dissertation/Digital Exhibit /diss…" at bounding box center [778, 244] width 212 height 613
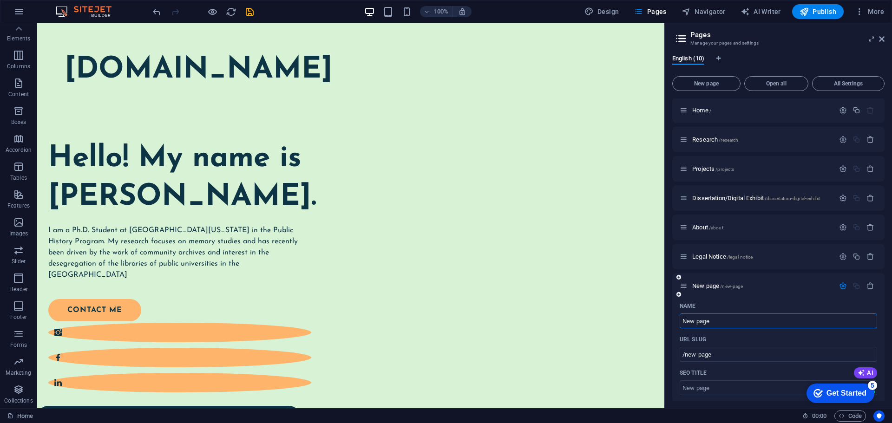
scroll to position [0, 0]
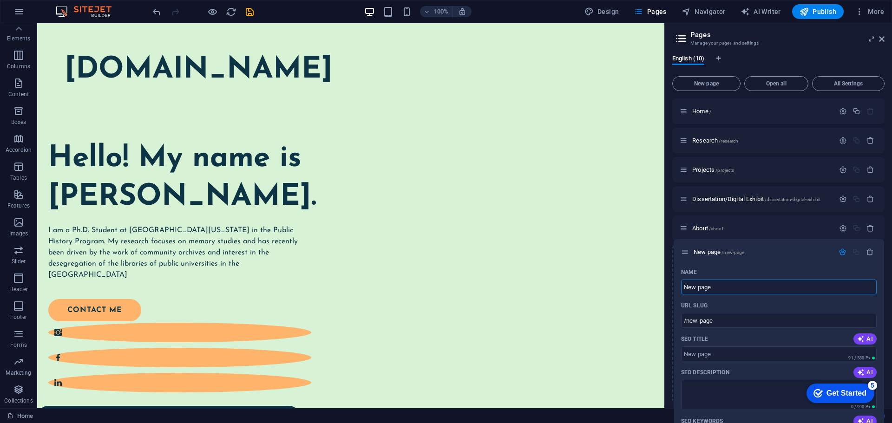
drag, startPoint x: 684, startPoint y: 289, endPoint x: 686, endPoint y: 251, distance: 37.7
click at [686, 251] on div "Home / Research /research Projects /projects Dissertation/Digital Exhibit /diss…" at bounding box center [778, 405] width 212 height 613
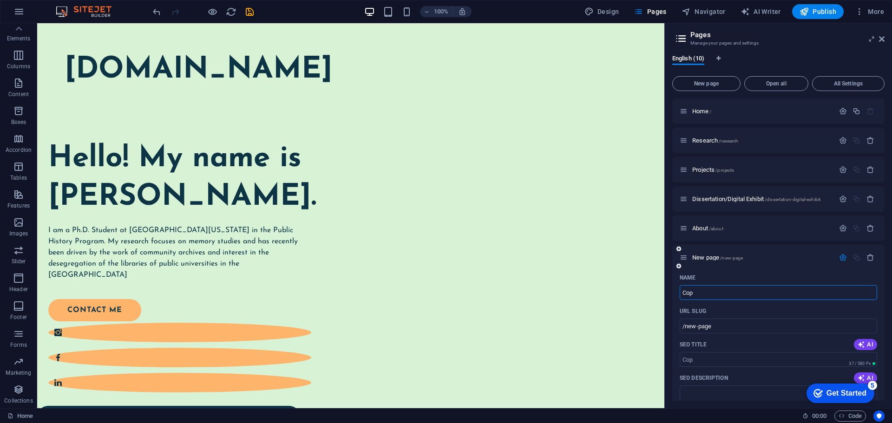
type input "Co"
type input "/cop"
type input "Co"
type input "/co"
type input "Connec"
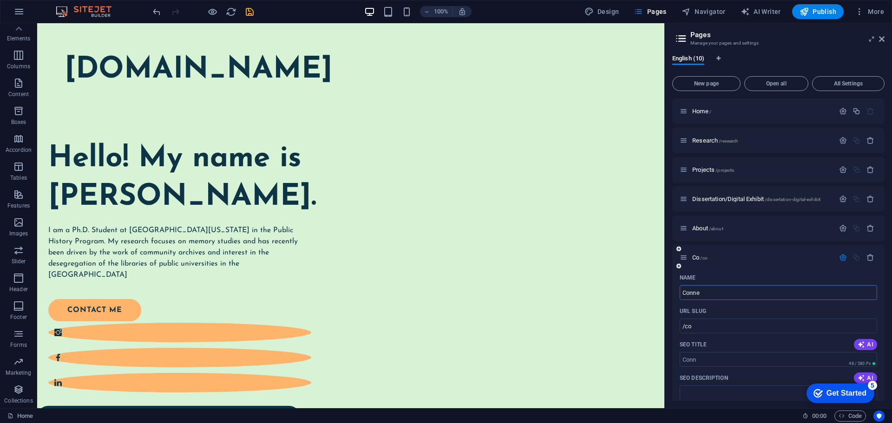
type input "/conn"
type input "Connect"
type input "/connect"
type input "Connect"
click at [841, 260] on icon "button" at bounding box center [843, 258] width 8 height 8
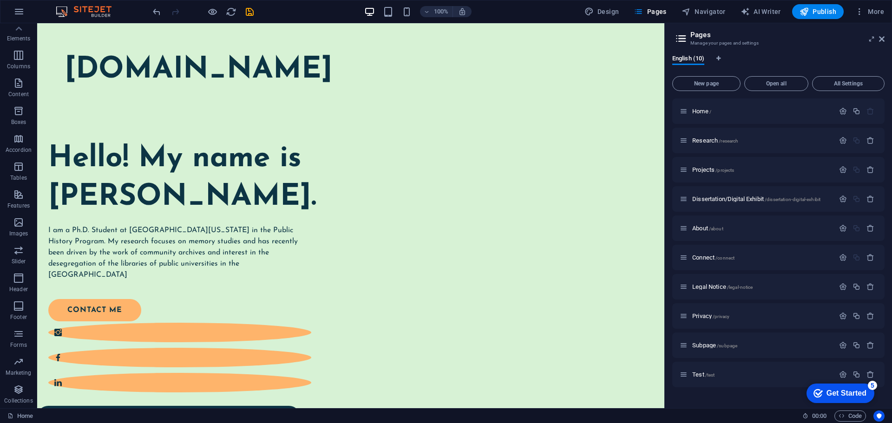
click at [361, 10] on div "100% Design Pages Navigator AI Writer Publish More" at bounding box center [519, 11] width 737 height 15
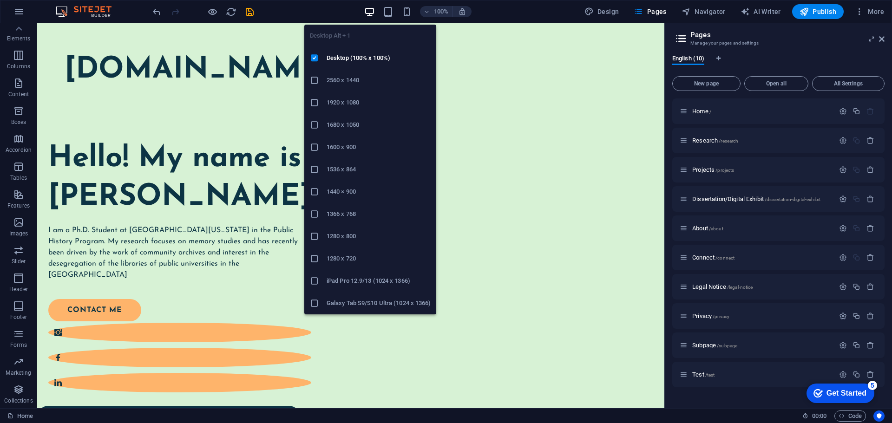
click at [367, 13] on icon "button" at bounding box center [369, 12] width 11 height 11
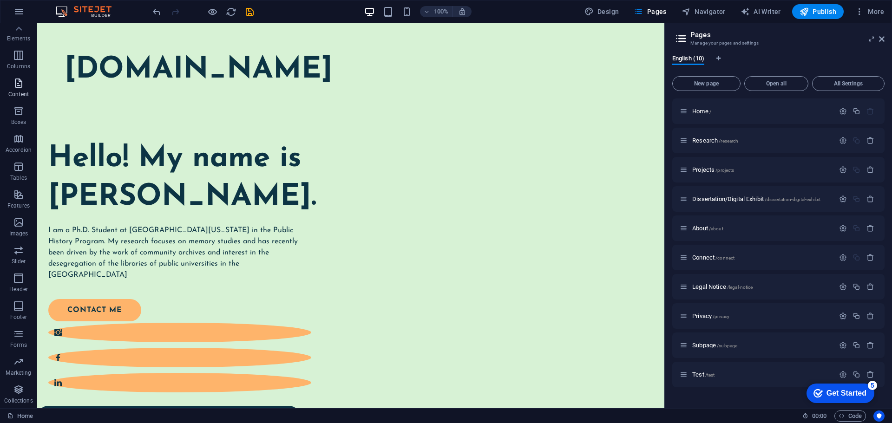
click at [17, 88] on icon "button" at bounding box center [18, 83] width 11 height 11
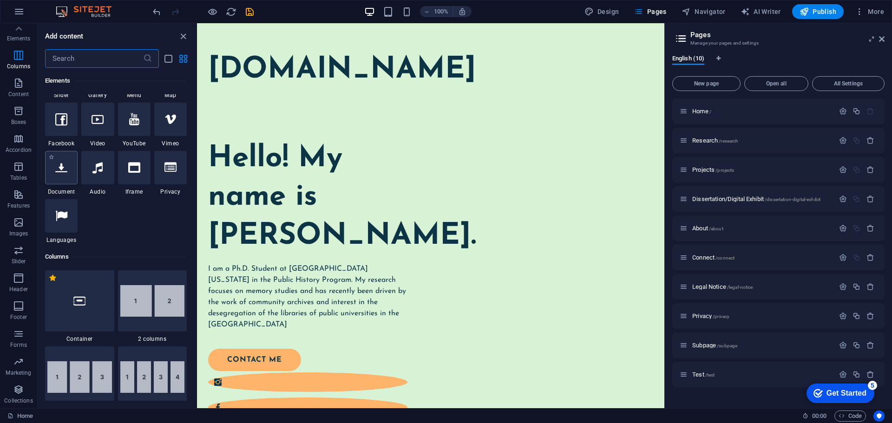
scroll to position [278, 0]
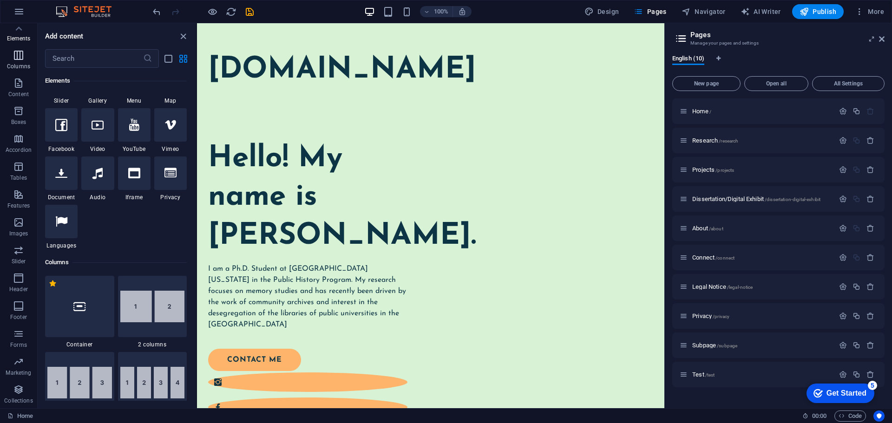
click at [21, 60] on icon "button" at bounding box center [18, 55] width 11 height 11
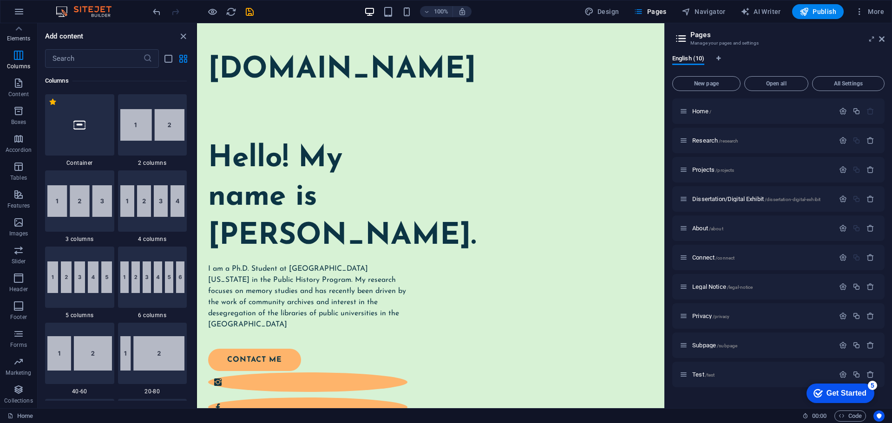
click at [20, 40] on p "Elements" at bounding box center [19, 38] width 24 height 7
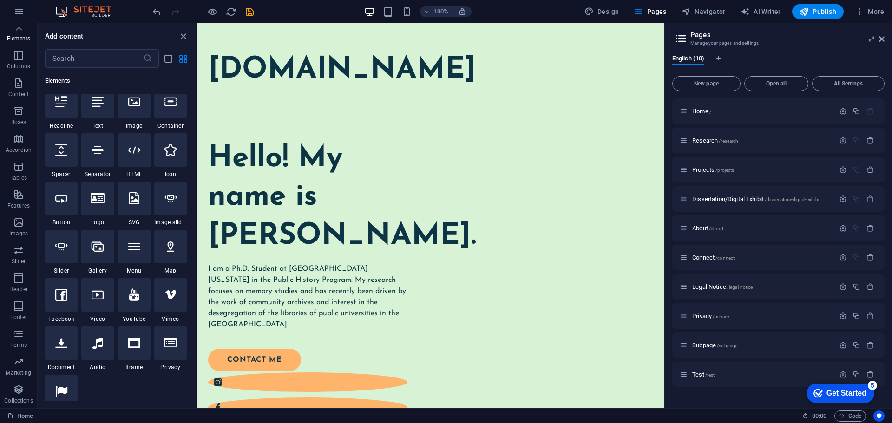
scroll to position [99, 0]
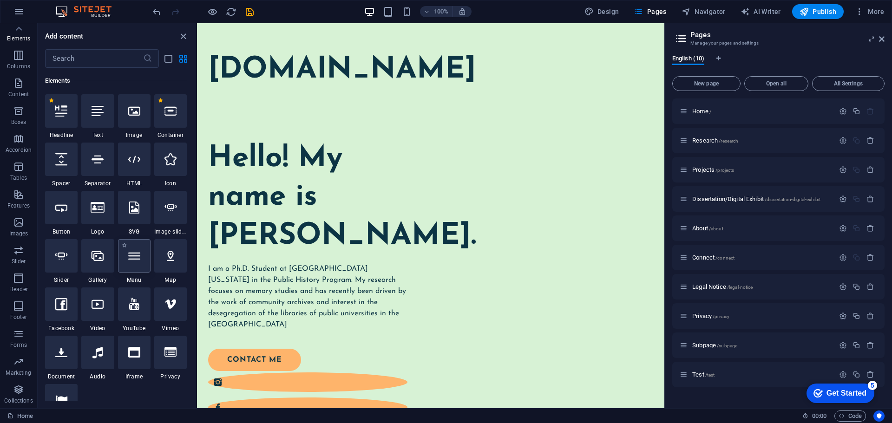
click at [138, 263] on div at bounding box center [134, 255] width 33 height 33
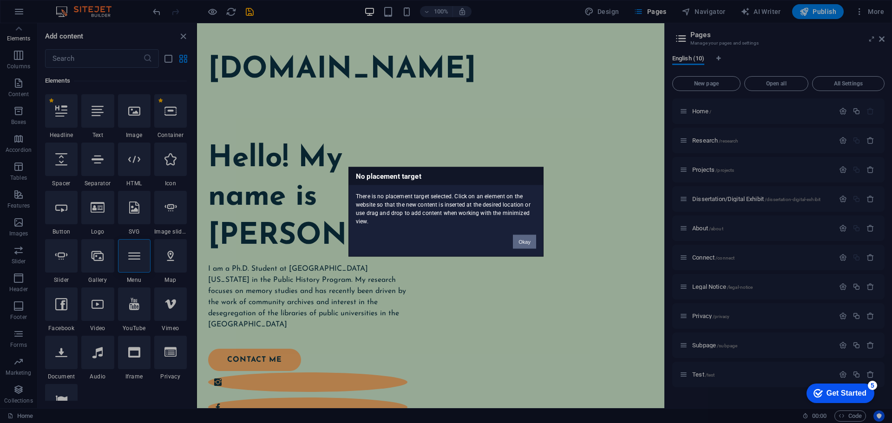
click at [528, 243] on button "Okay" at bounding box center [524, 242] width 23 height 14
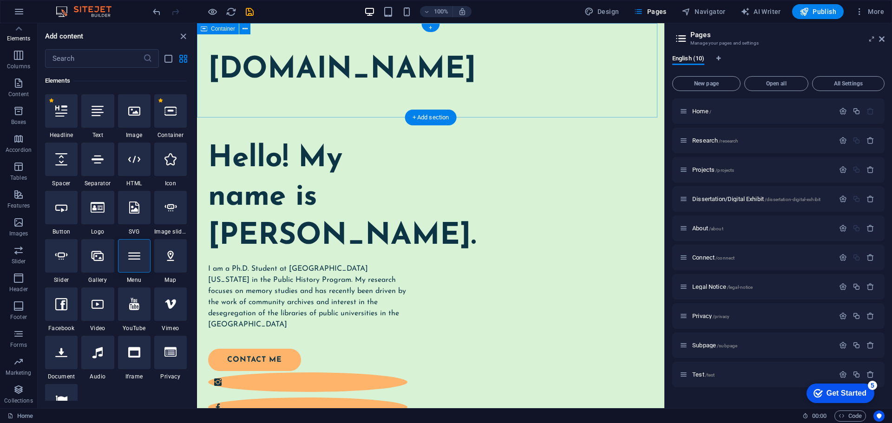
click at [341, 98] on div "[DOMAIN_NAME]" at bounding box center [430, 70] width 467 height 94
click at [132, 263] on div at bounding box center [134, 255] width 33 height 33
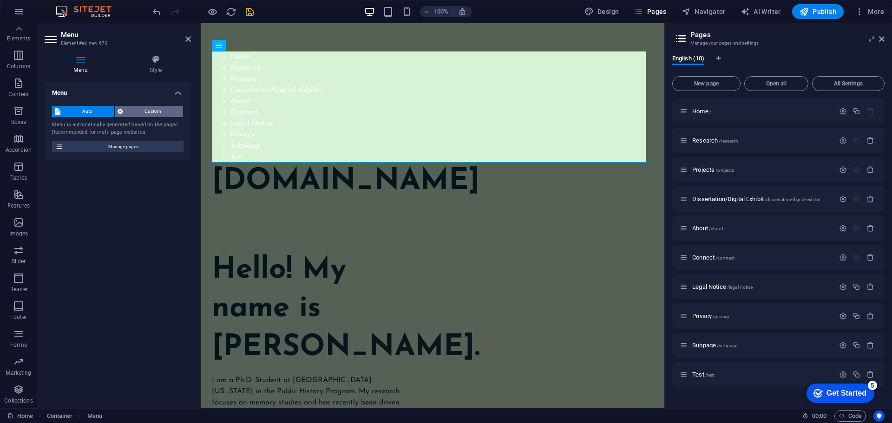
click at [126, 109] on span "Custom" at bounding box center [153, 111] width 55 height 11
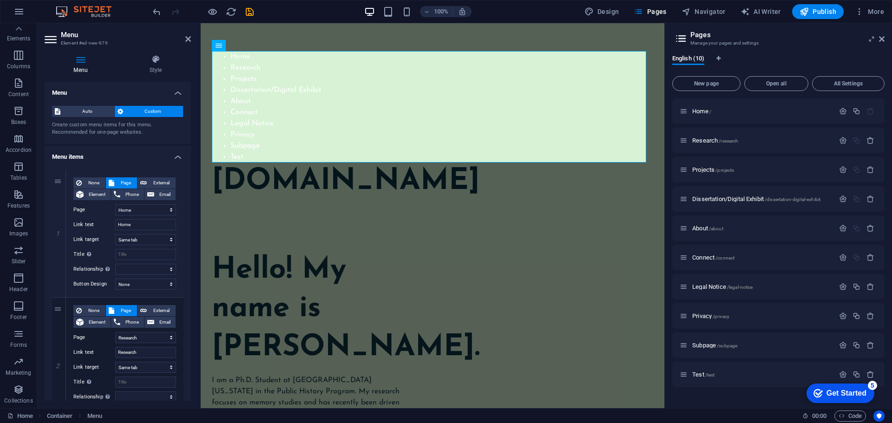
click at [126, 109] on span "Custom" at bounding box center [153, 111] width 55 height 11
click at [90, 106] on span "Auto" at bounding box center [87, 111] width 48 height 11
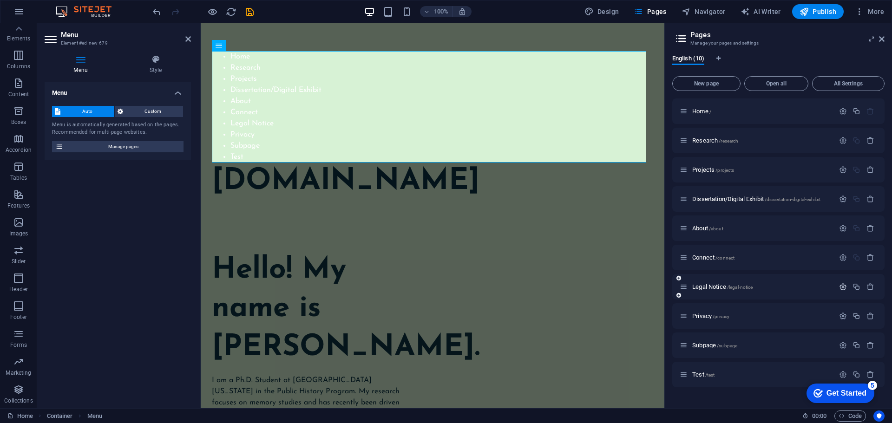
click at [844, 288] on icon "button" at bounding box center [843, 287] width 8 height 8
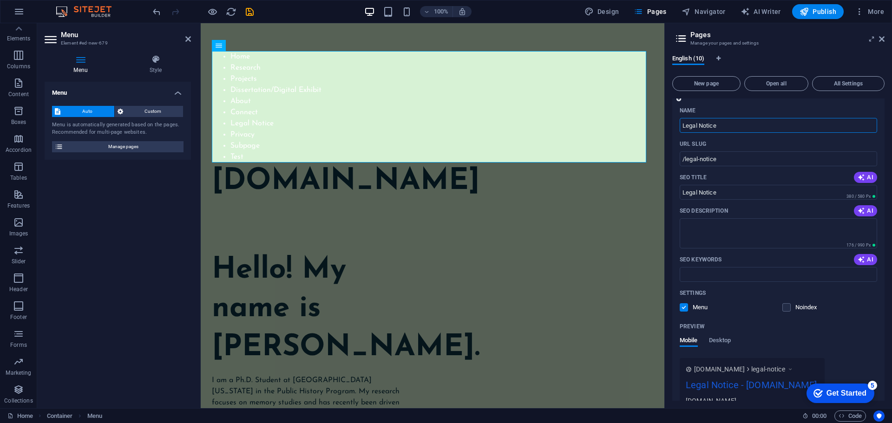
scroll to position [232, 0]
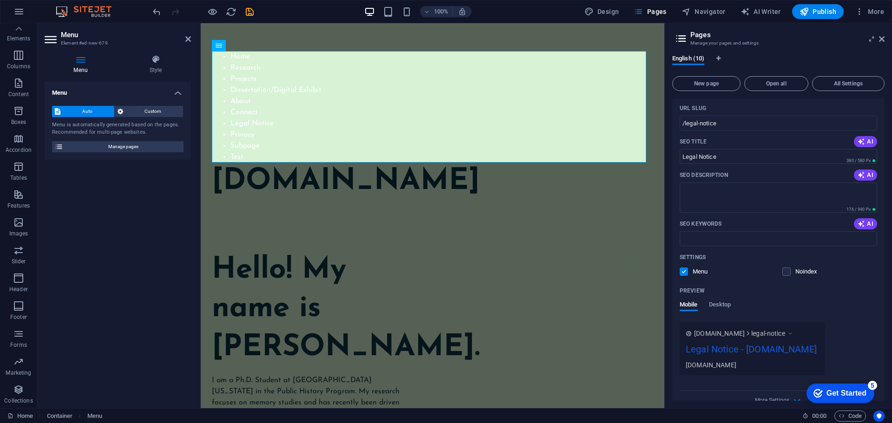
click at [682, 270] on label at bounding box center [684, 272] width 8 height 8
click at [0, 0] on input "checkbox" at bounding box center [0, 0] width 0 height 0
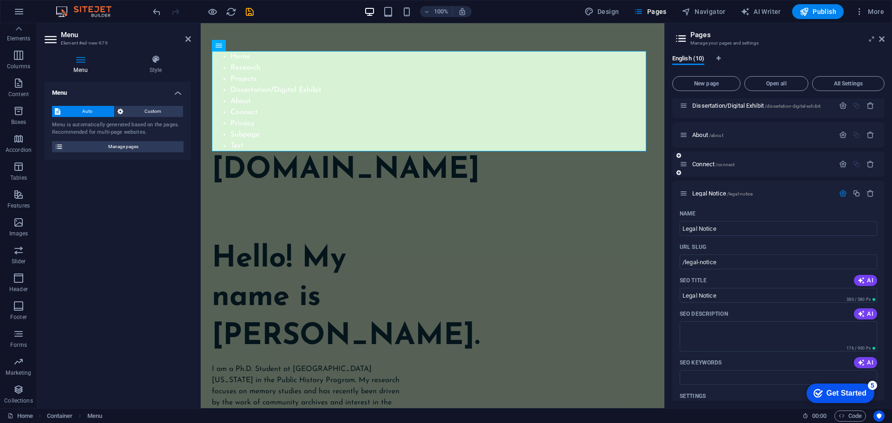
scroll to position [93, 0]
click at [839, 193] on icon "button" at bounding box center [843, 194] width 8 height 8
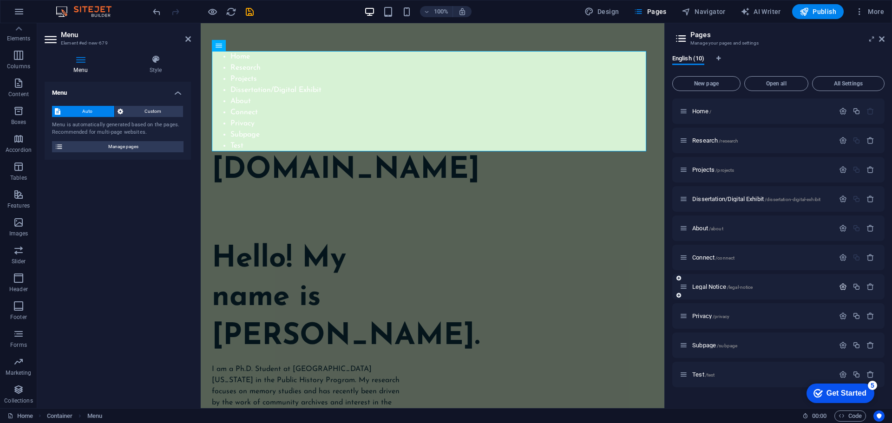
scroll to position [0, 0]
click at [842, 316] on icon "button" at bounding box center [843, 316] width 8 height 8
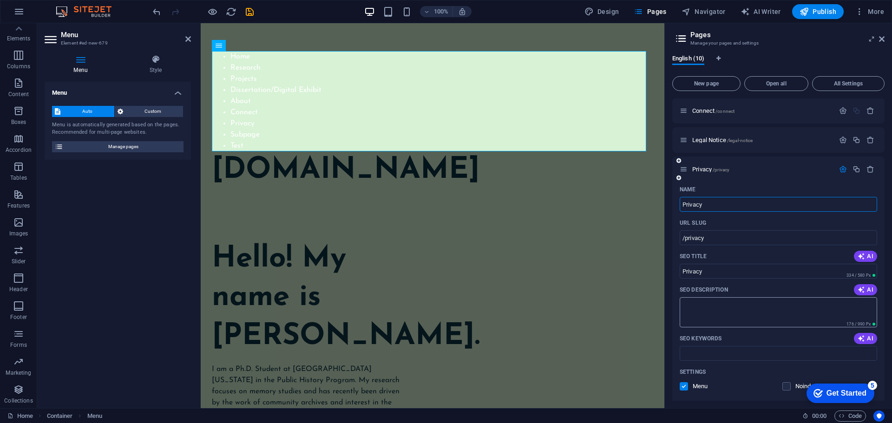
scroll to position [186, 0]
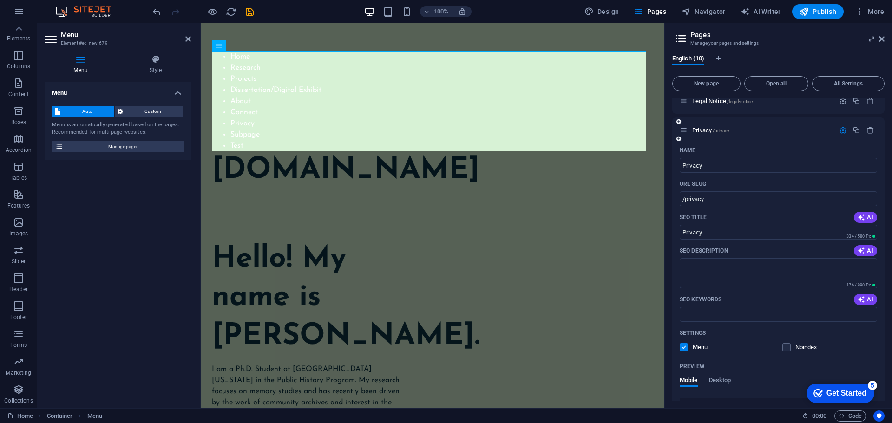
click at [685, 348] on label at bounding box center [684, 347] width 8 height 8
click at [0, 0] on input "checkbox" at bounding box center [0, 0] width 0 height 0
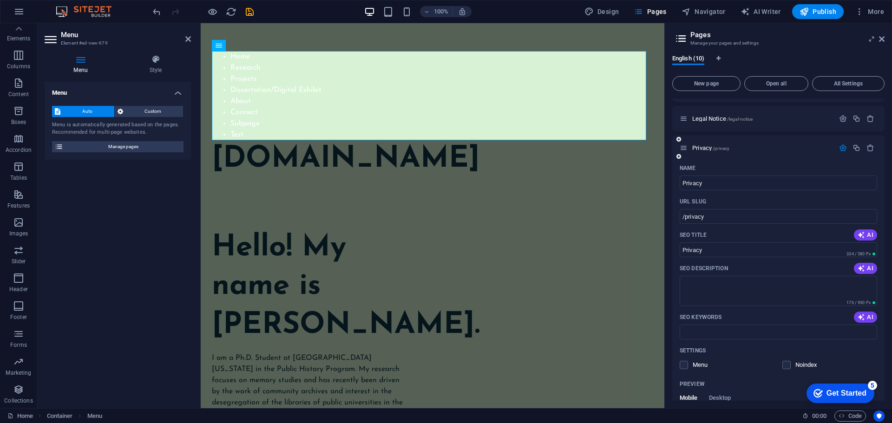
scroll to position [139, 0]
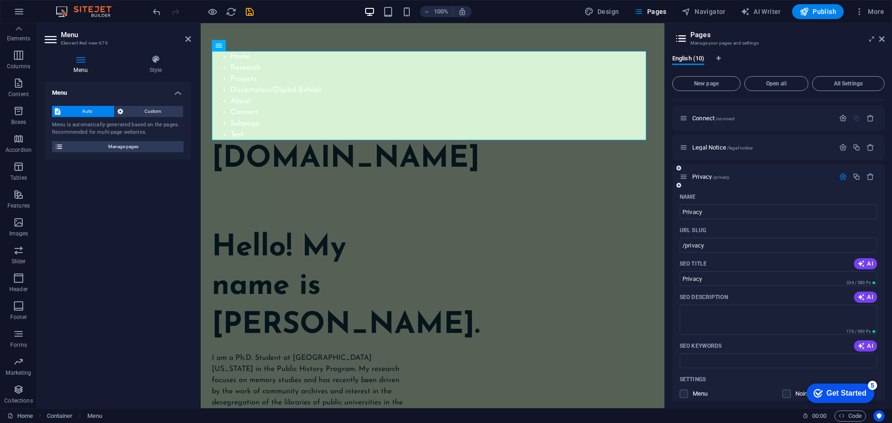
click at [840, 179] on icon "button" at bounding box center [843, 177] width 8 height 8
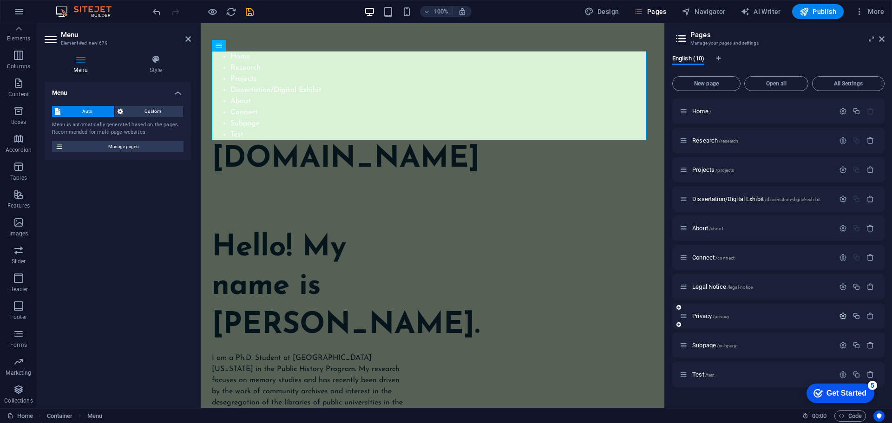
click at [842, 315] on icon "button" at bounding box center [843, 316] width 8 height 8
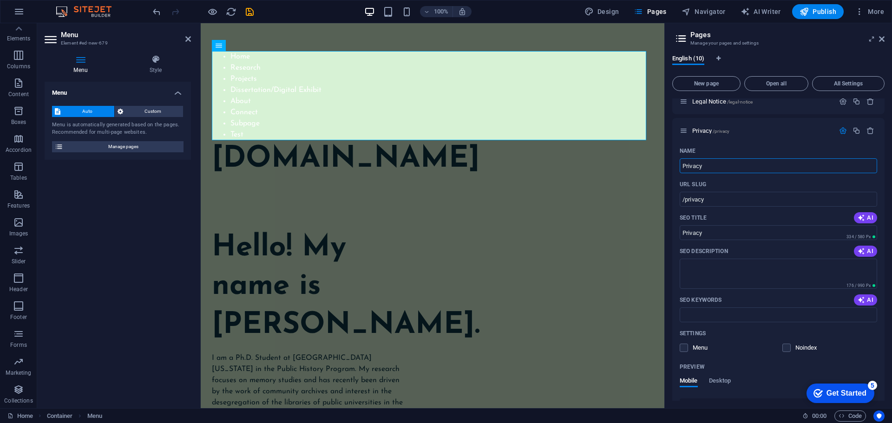
scroll to position [186, 0]
click at [840, 133] on icon "button" at bounding box center [843, 130] width 8 height 8
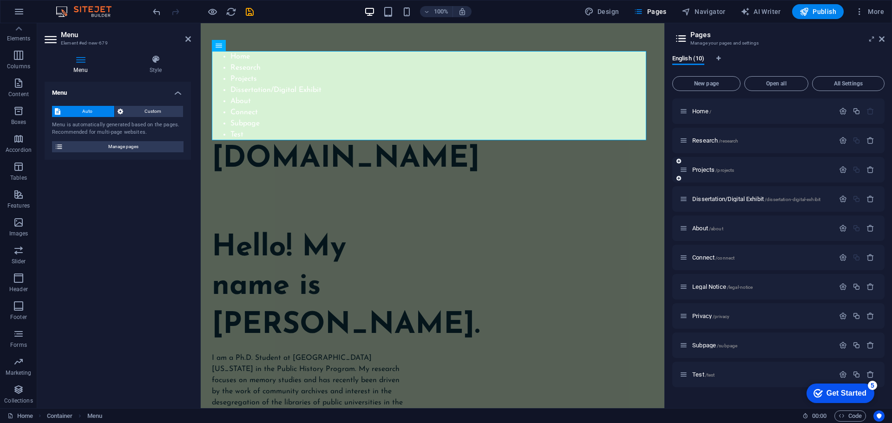
scroll to position [0, 0]
click at [843, 348] on icon "button" at bounding box center [843, 346] width 8 height 8
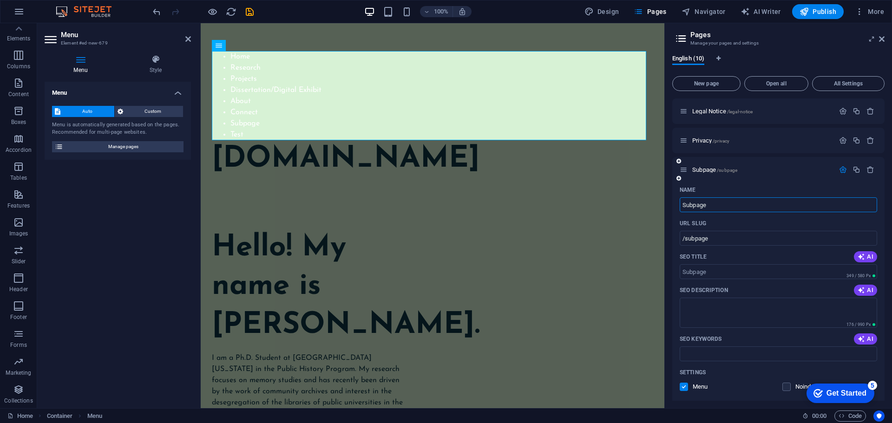
scroll to position [325, 0]
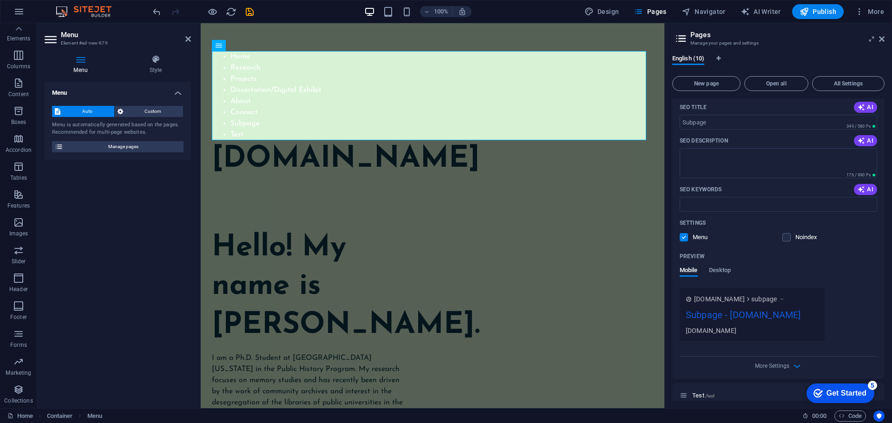
click at [685, 237] on label at bounding box center [684, 237] width 8 height 8
click at [0, 0] on input "checkbox" at bounding box center [0, 0] width 0 height 0
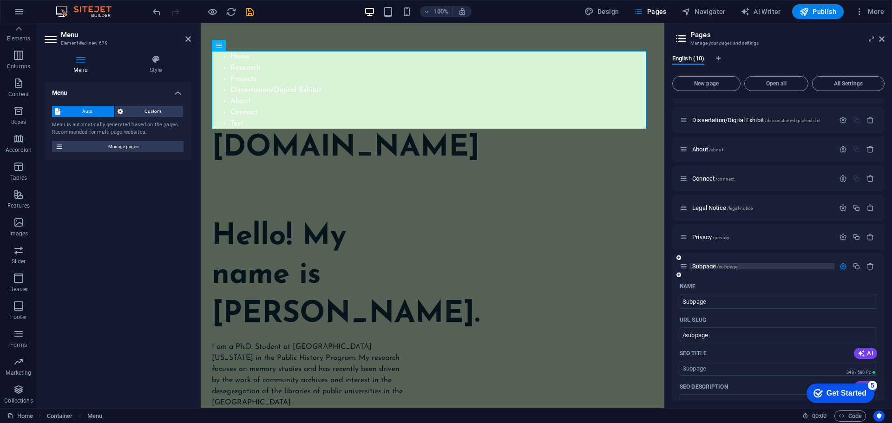
scroll to position [93, 0]
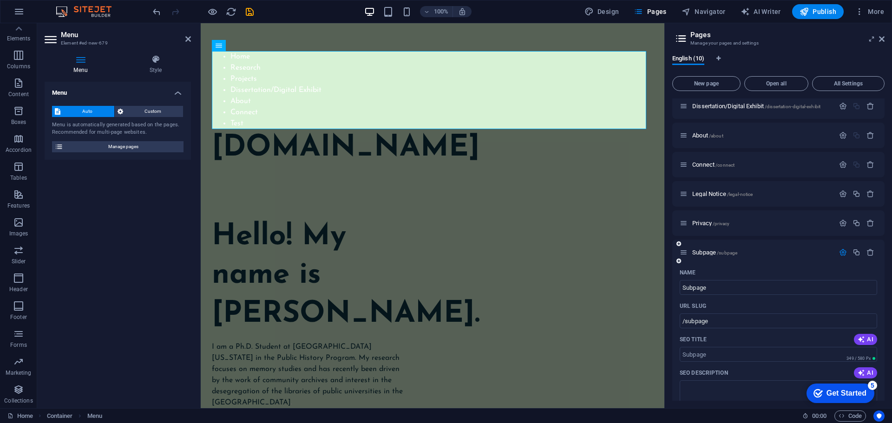
click at [843, 253] on icon "button" at bounding box center [843, 253] width 8 height 8
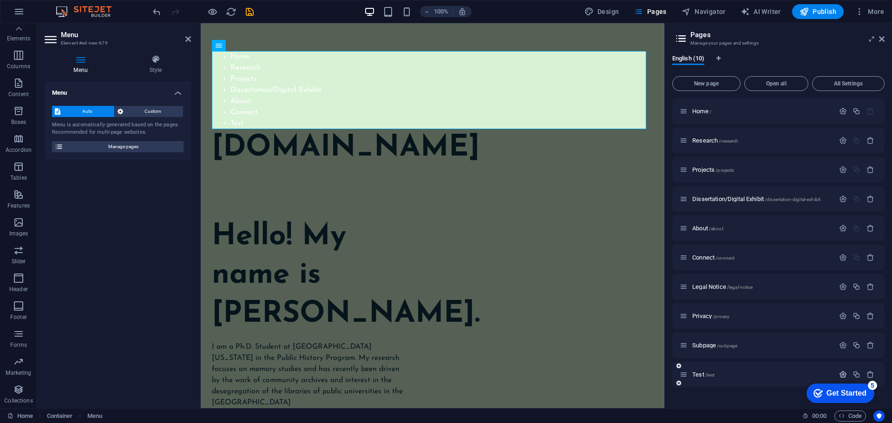
click at [844, 378] on icon "button" at bounding box center [843, 375] width 8 height 8
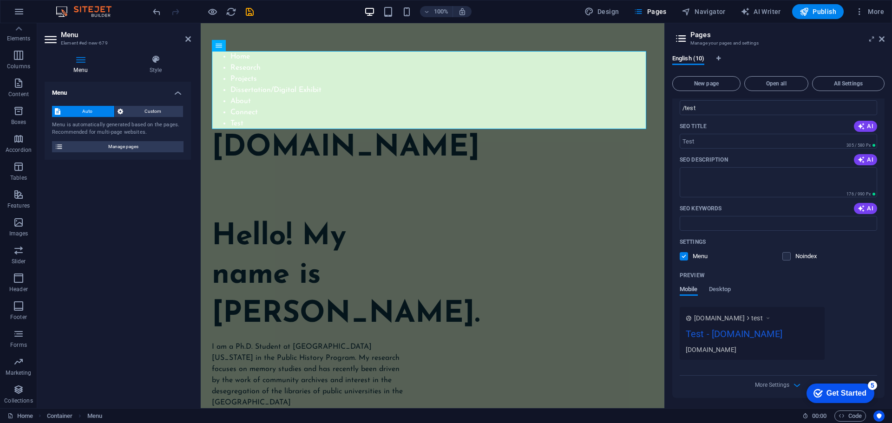
scroll to position [346, 0]
click at [686, 251] on label at bounding box center [684, 255] width 8 height 8
click at [0, 0] on input "checkbox" at bounding box center [0, 0] width 0 height 0
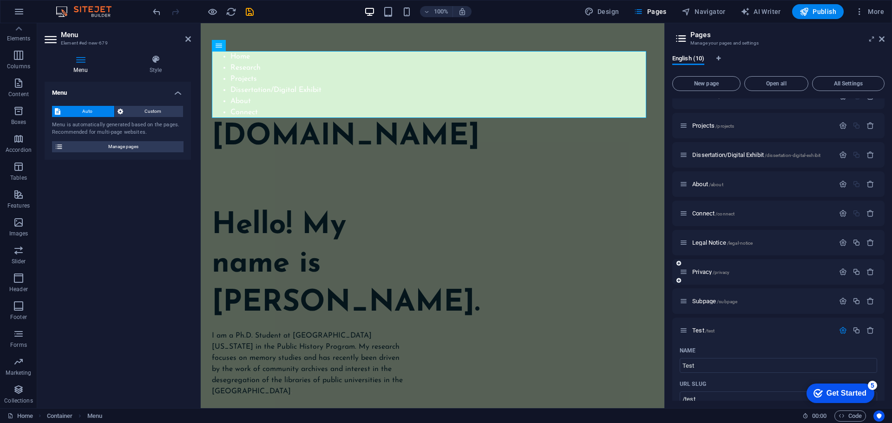
scroll to position [114, 0]
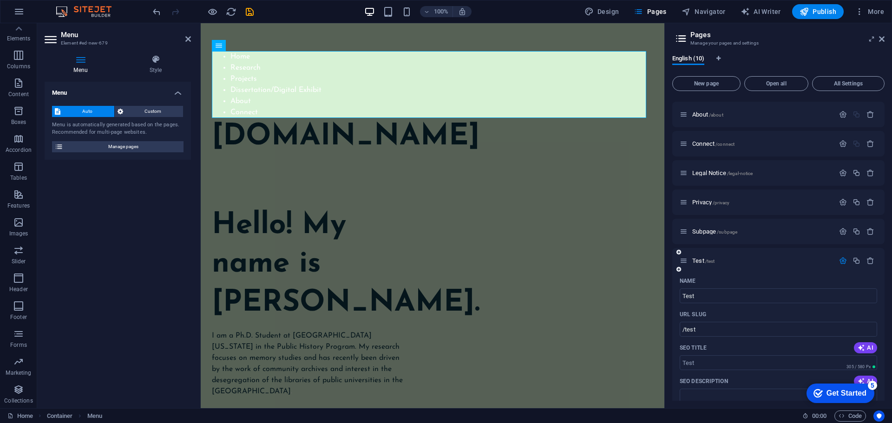
click at [842, 258] on icon "button" at bounding box center [843, 261] width 8 height 8
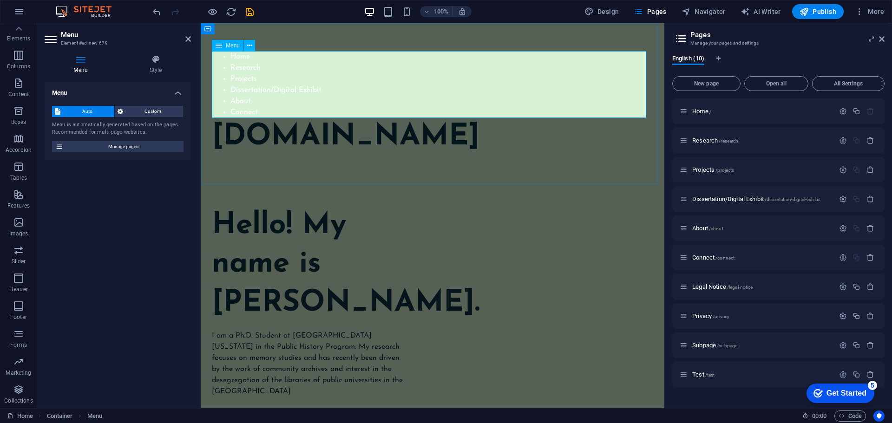
click at [266, 112] on nav "Home Research Projects Dissertation/Digital Exhibit About Connect" at bounding box center [432, 84] width 441 height 67
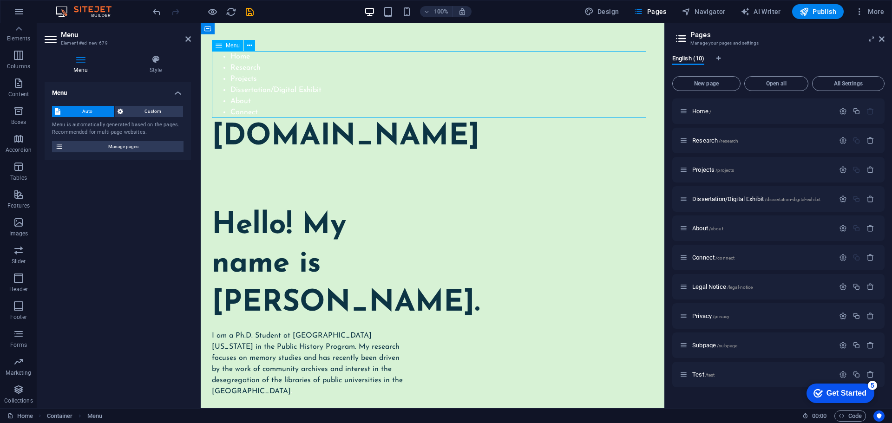
click at [263, 112] on nav "Home Research Projects Dissertation/Digital Exhibit About Connect" at bounding box center [432, 84] width 441 height 67
click at [146, 60] on icon at bounding box center [155, 59] width 71 height 9
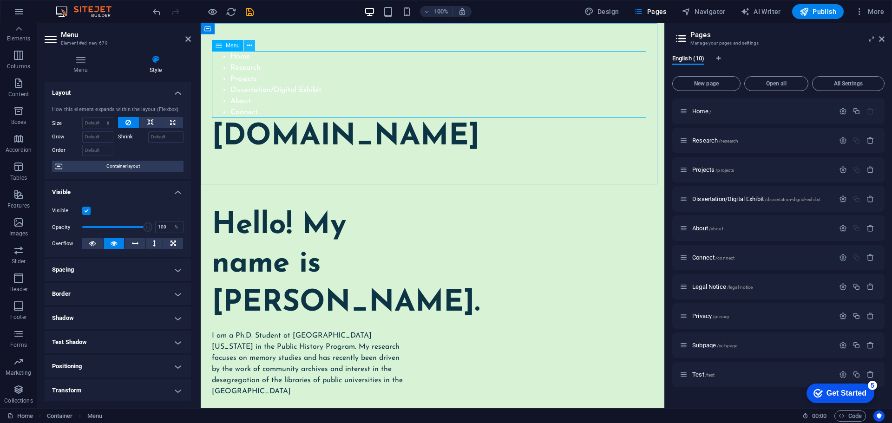
click at [250, 46] on icon at bounding box center [249, 46] width 5 height 10
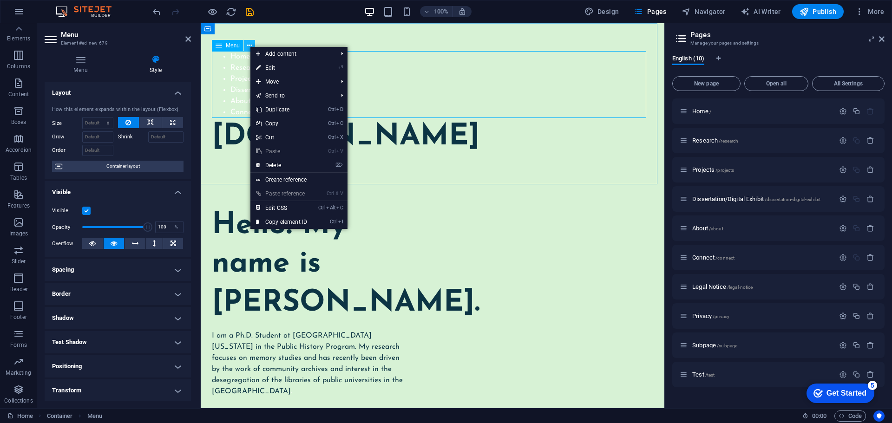
click at [250, 43] on icon at bounding box center [249, 46] width 5 height 10
click at [186, 39] on icon at bounding box center [188, 38] width 6 height 7
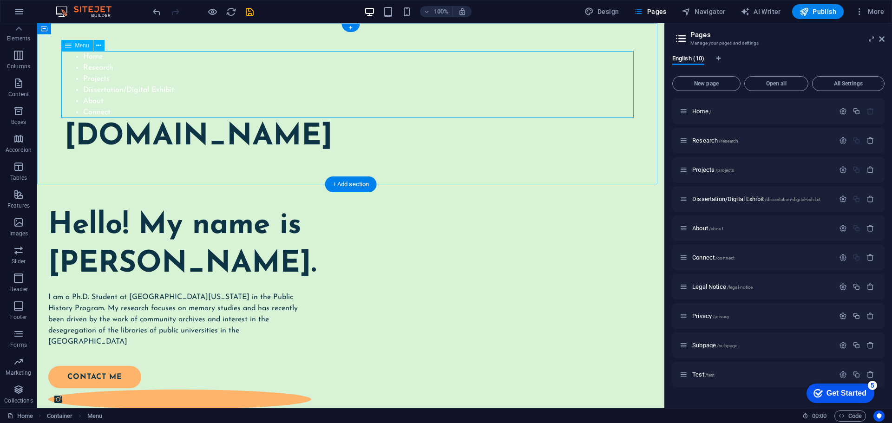
click at [170, 70] on nav "Home Research Projects Dissertation/Digital Exhibit About Connect" at bounding box center [351, 84] width 572 height 67
click at [19, 30] on icon at bounding box center [18, 28] width 13 height 13
drag, startPoint x: 22, startPoint y: 32, endPoint x: 29, endPoint y: 66, distance: 35.0
click at [29, 66] on div "Favorites Elements Columns Content Boxes Accordion Tables Features Images Slide…" at bounding box center [18, 232] width 37 height 418
click at [22, 71] on p "Elements" at bounding box center [19, 71] width 24 height 7
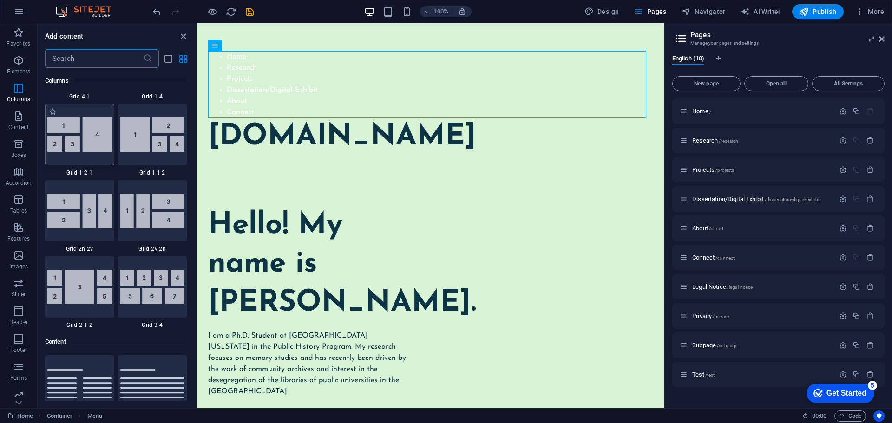
scroll to position [1400, 0]
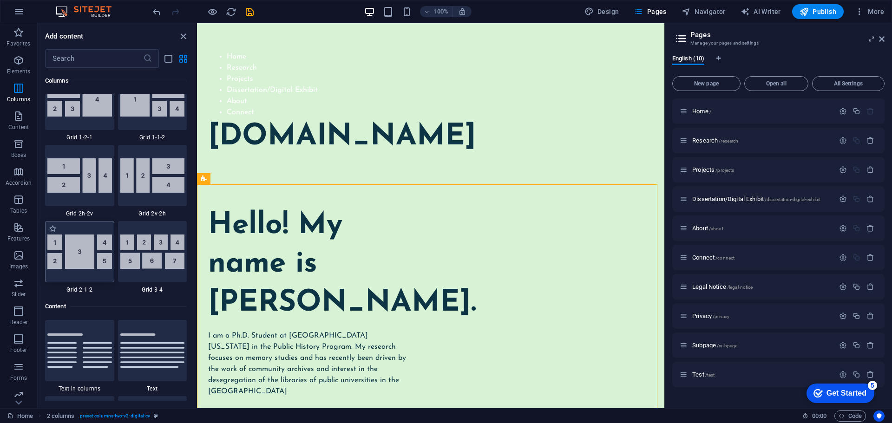
click at [91, 250] on img at bounding box center [79, 252] width 65 height 34
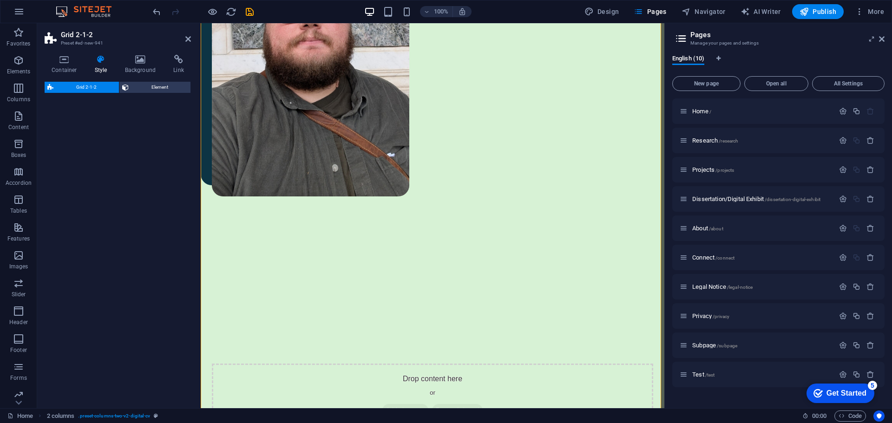
select select "rem"
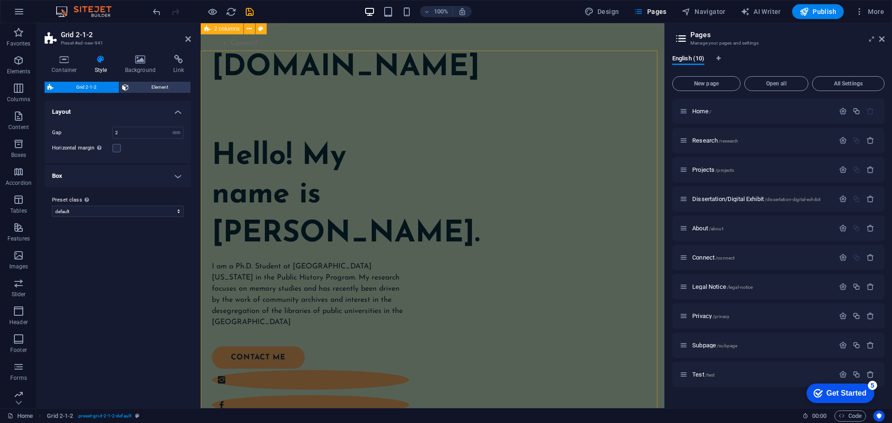
scroll to position [46, 0]
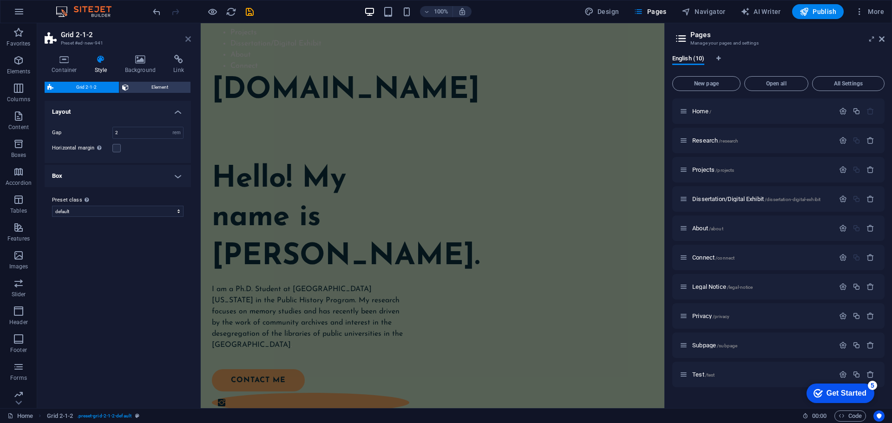
click at [189, 39] on icon at bounding box center [188, 38] width 6 height 7
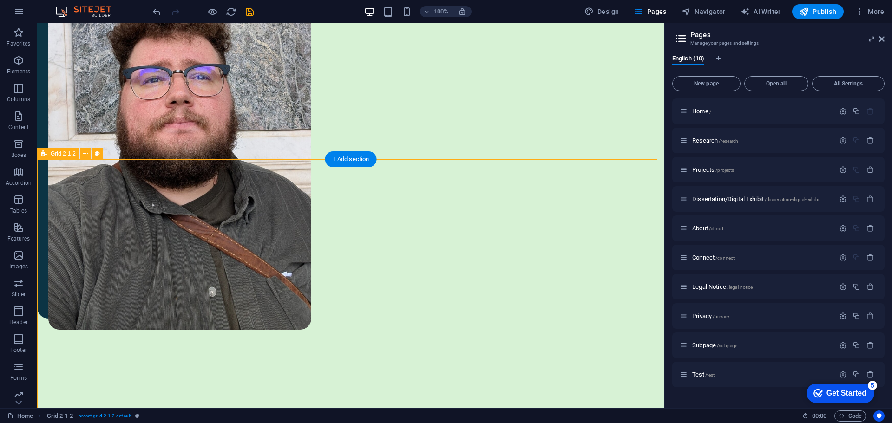
scroll to position [496, 0]
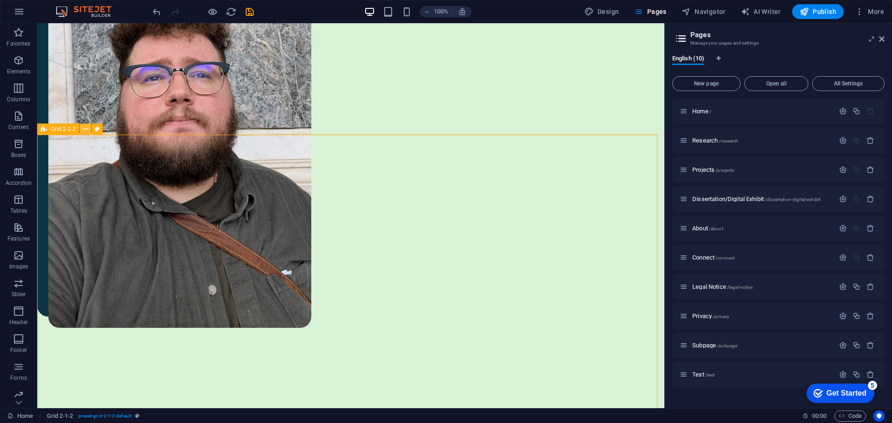
click at [85, 131] on icon at bounding box center [85, 130] width 5 height 10
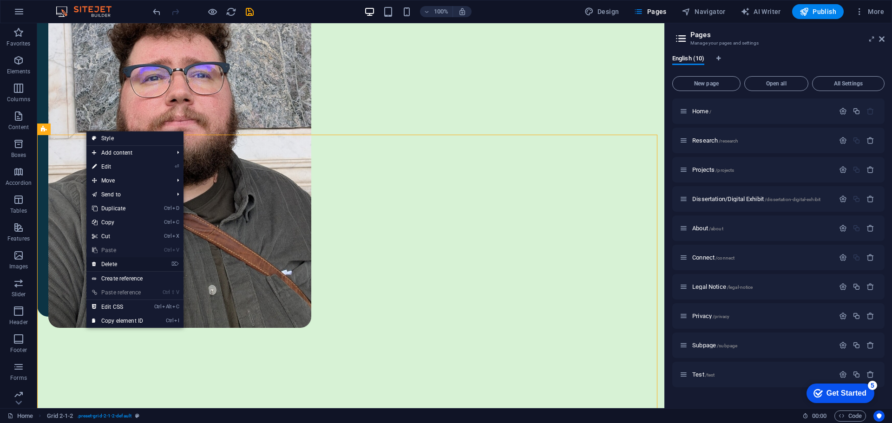
click at [121, 266] on link "⌦ Delete" at bounding box center [117, 264] width 62 height 14
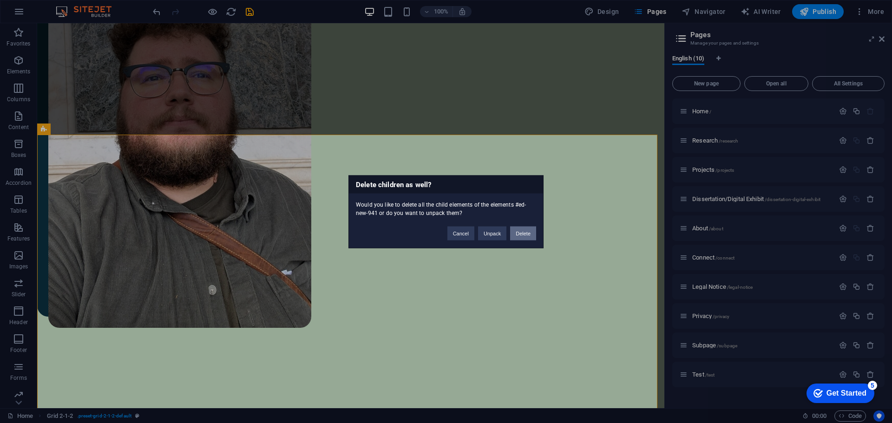
click at [523, 236] on button "Delete" at bounding box center [523, 233] width 26 height 14
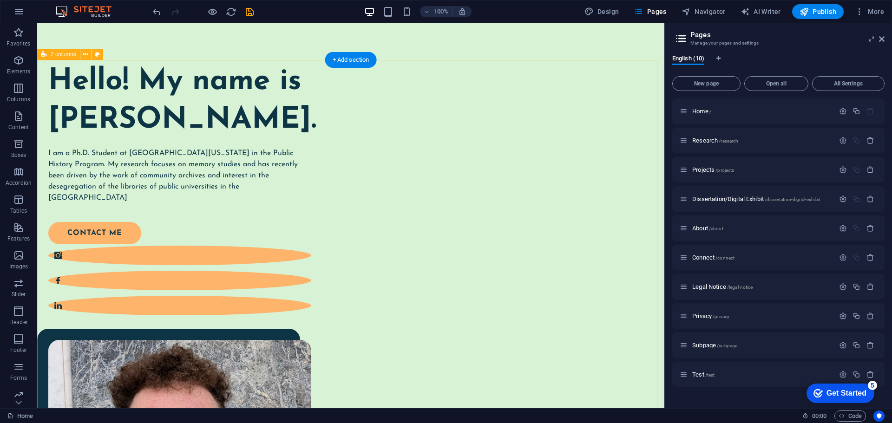
scroll to position [125, 0]
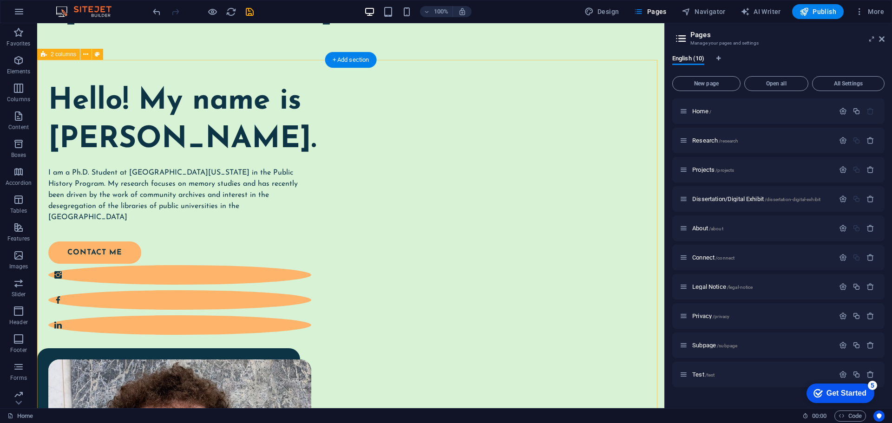
click at [350, 199] on div "Hello! My name is [PERSON_NAME]. I am a Ph.D. Student at [GEOGRAPHIC_DATA][US_S…" at bounding box center [350, 421] width 627 height 723
select select "px"
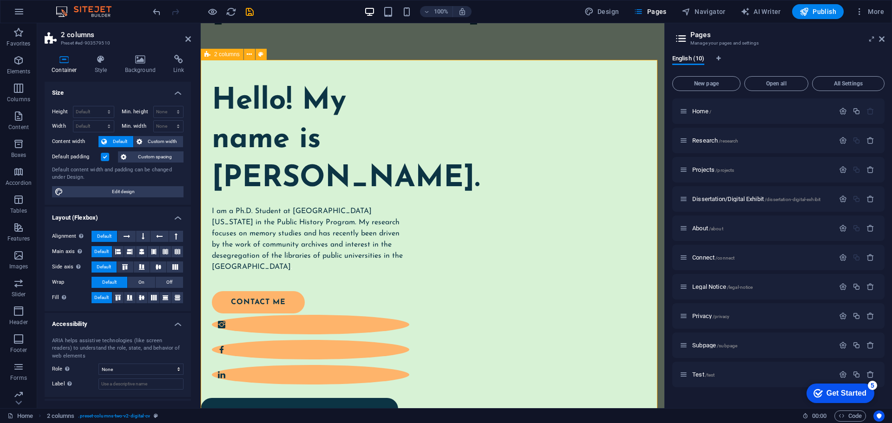
click at [425, 172] on div "Hello! My name is [PERSON_NAME]. I am a Ph.D. Student at [GEOGRAPHIC_DATA][US_S…" at bounding box center [433, 404] width 464 height 689
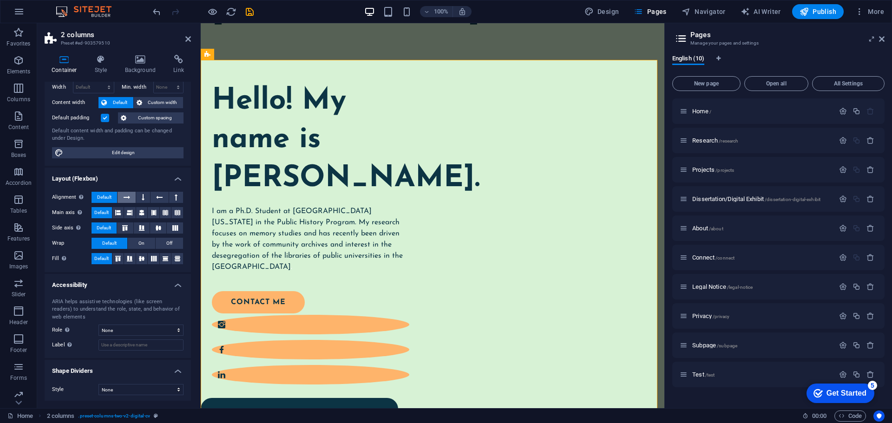
scroll to position [41, 0]
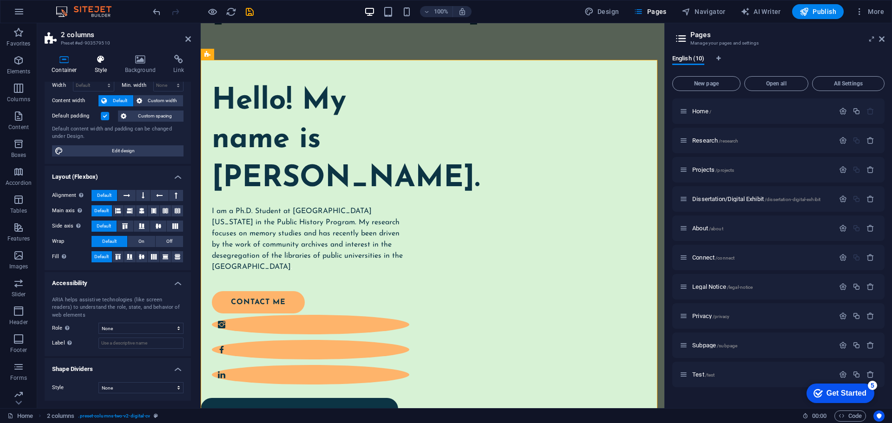
click at [117, 66] on h4 "Style" at bounding box center [103, 65] width 30 height 20
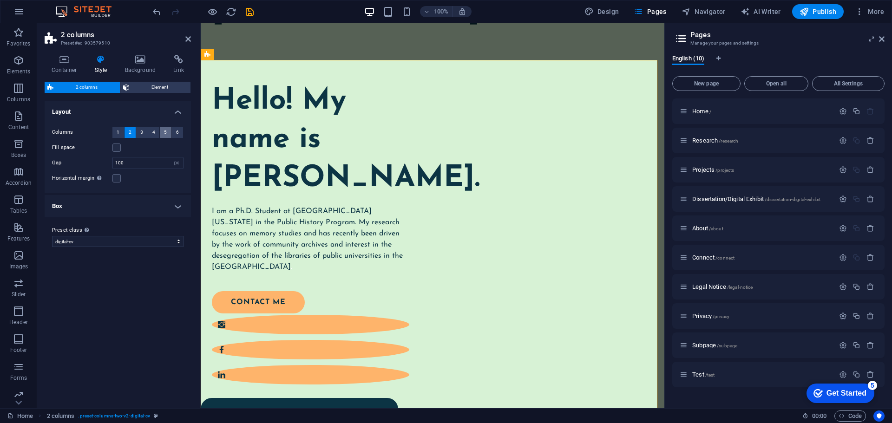
click at [164, 132] on button "5" at bounding box center [166, 132] width 12 height 11
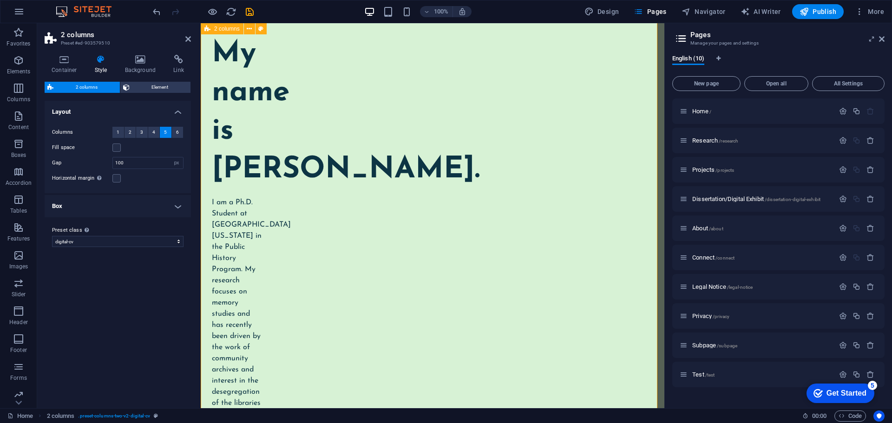
scroll to position [171, 0]
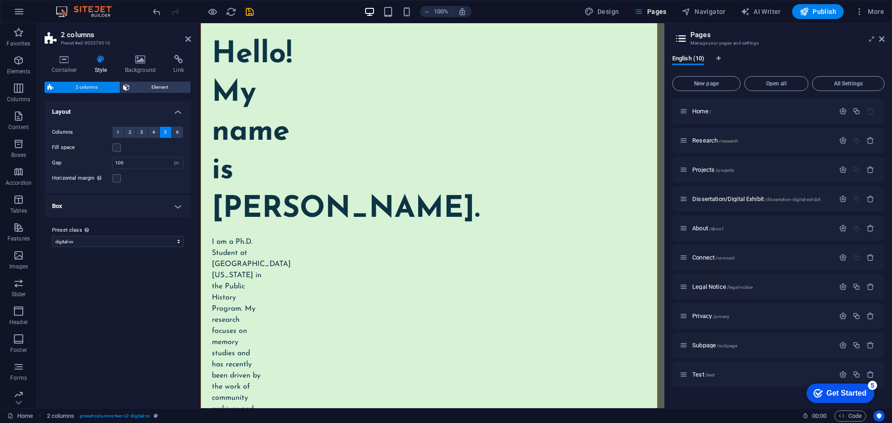
click at [109, 208] on h4 "Box" at bounding box center [118, 206] width 146 height 22
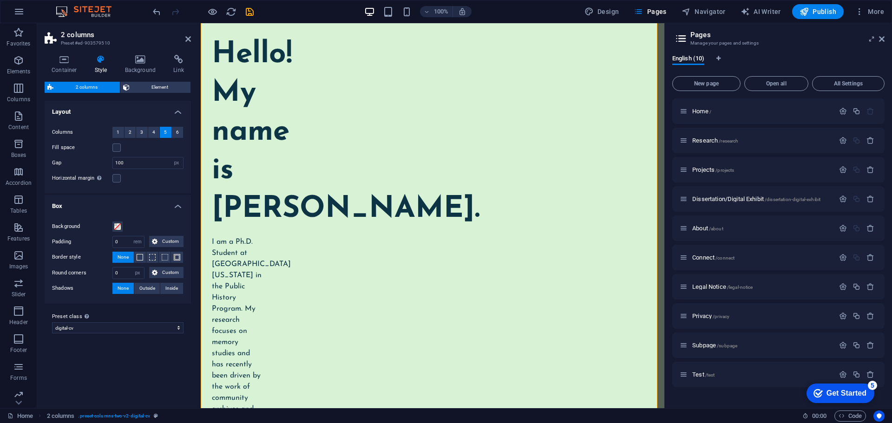
click at [152, 207] on h4 "Box" at bounding box center [118, 203] width 146 height 17
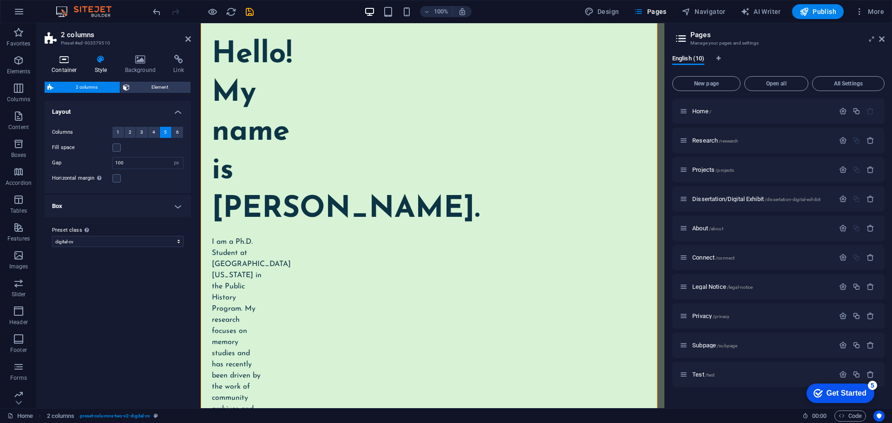
click at [59, 62] on icon at bounding box center [64, 59] width 39 height 9
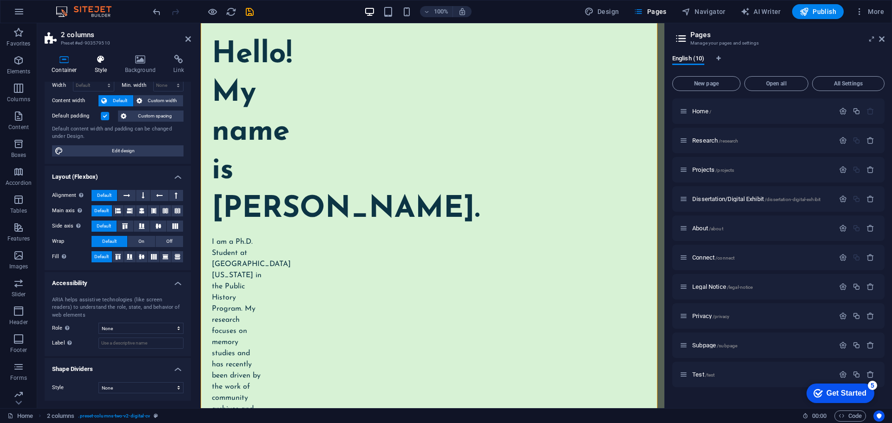
click at [102, 65] on h4 "Style" at bounding box center [103, 65] width 30 height 20
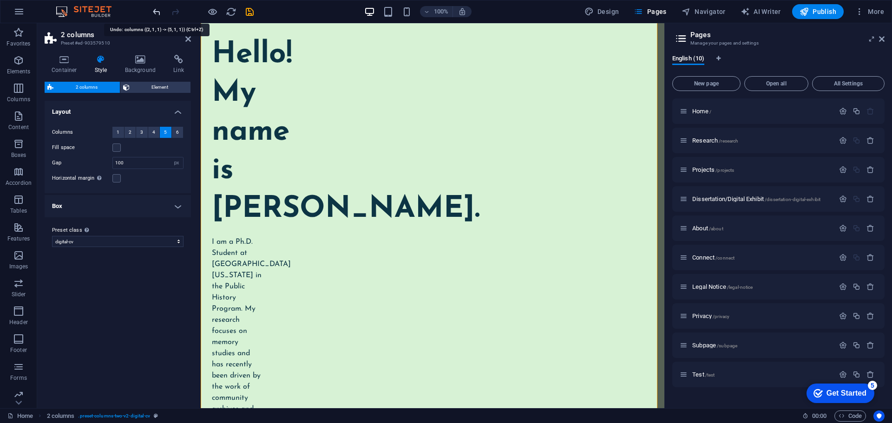
click at [156, 14] on icon "undo" at bounding box center [156, 12] width 11 height 11
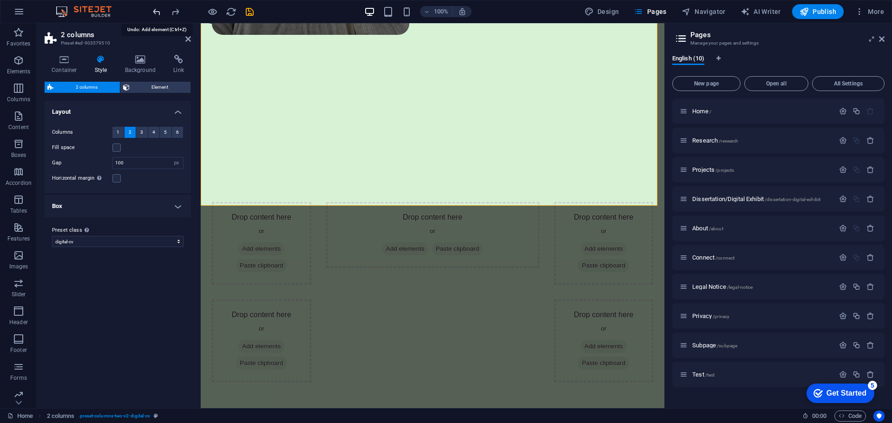
scroll to position [518, 0]
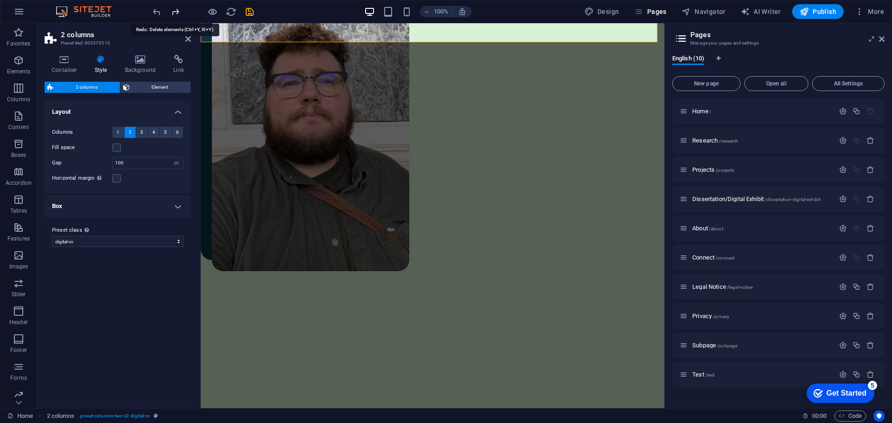
click at [173, 13] on icon "redo" at bounding box center [175, 12] width 11 height 11
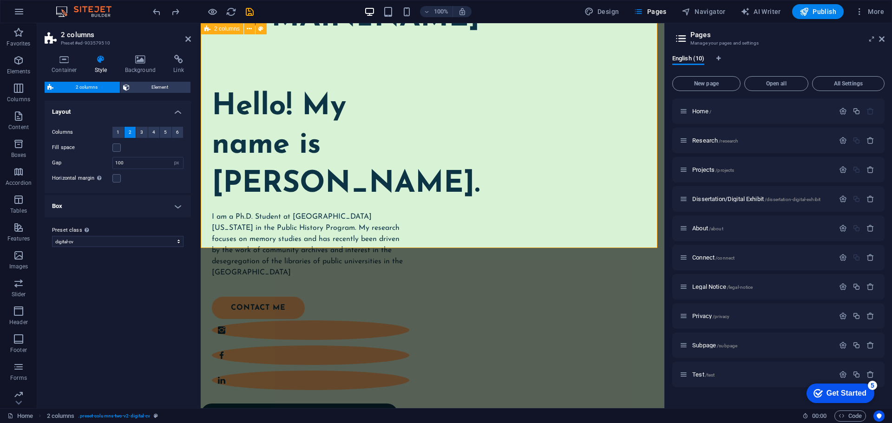
scroll to position [100, 0]
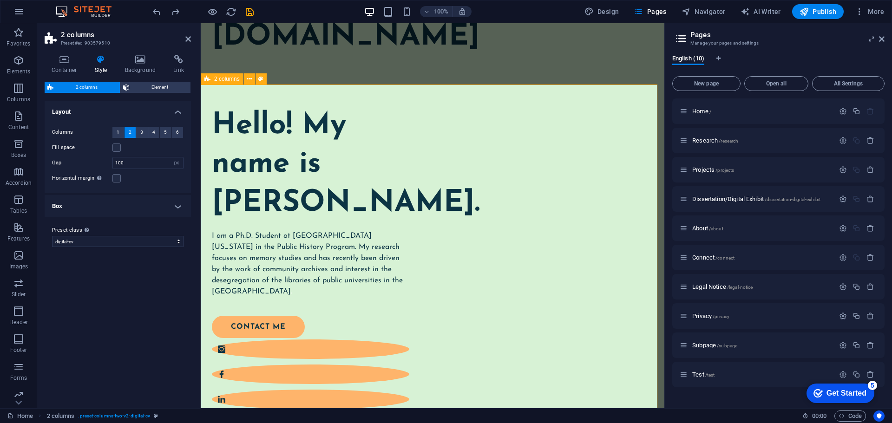
click at [418, 159] on div "Hello! My name is [PERSON_NAME]. I am a Ph.D. Student at [GEOGRAPHIC_DATA][US_S…" at bounding box center [433, 429] width 464 height 689
click at [26, 99] on p "Columns" at bounding box center [18, 99] width 23 height 7
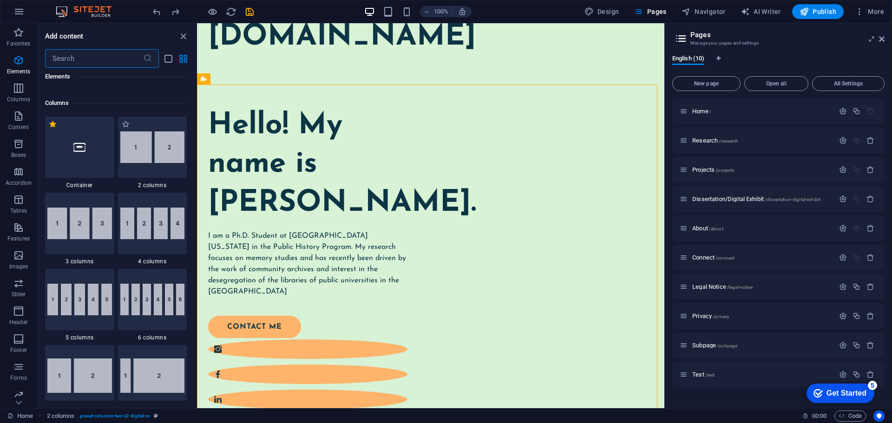
scroll to position [460, 0]
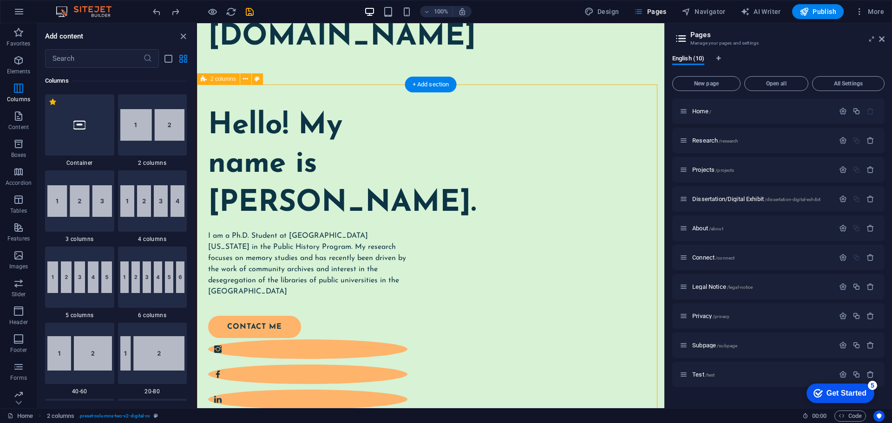
click at [419, 172] on div "Hello! My name is [PERSON_NAME]. I am a Ph.D. Student at [GEOGRAPHIC_DATA][US_S…" at bounding box center [430, 430] width 467 height 691
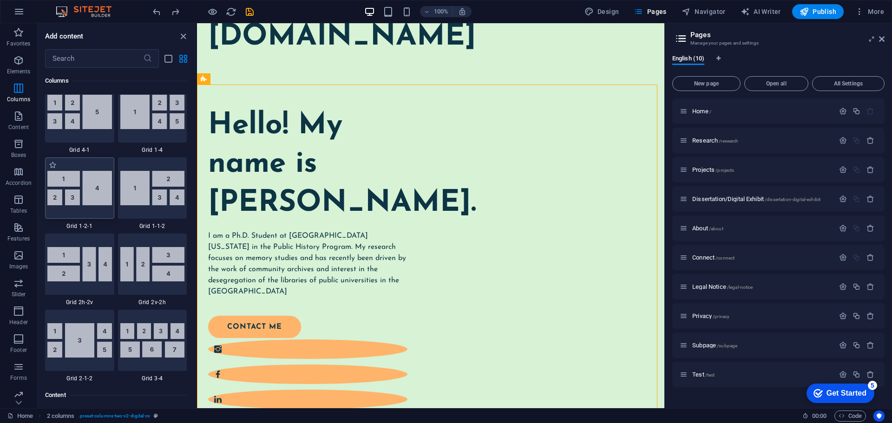
scroll to position [1343, 0]
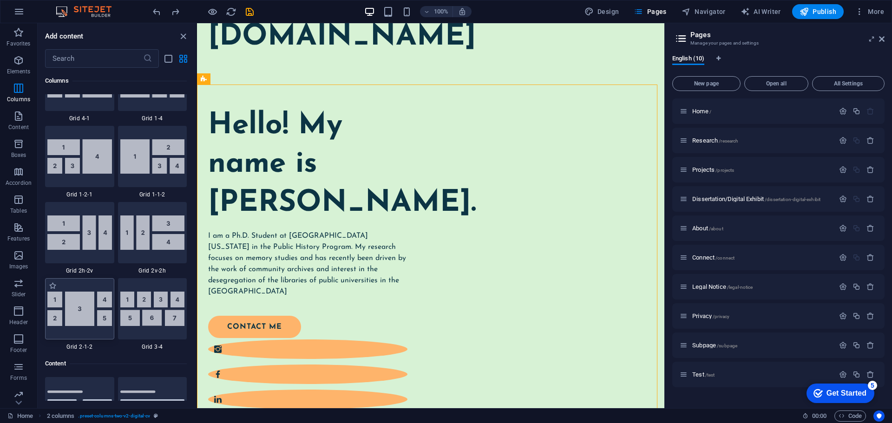
click at [91, 290] on div at bounding box center [79, 308] width 69 height 61
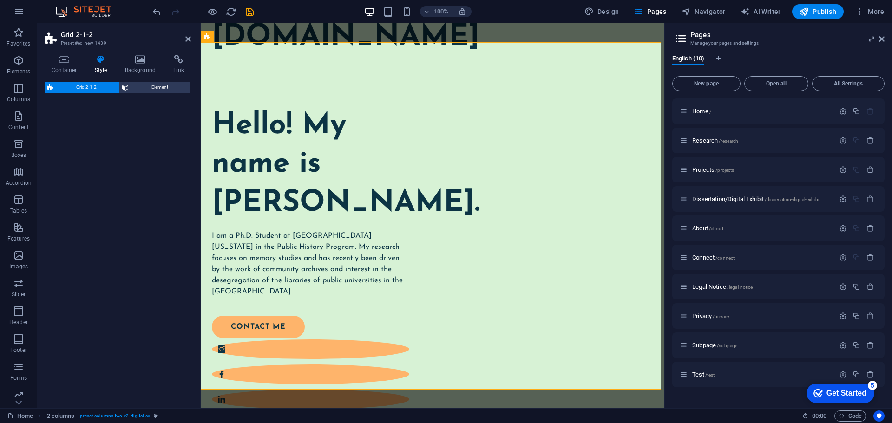
select select "rem"
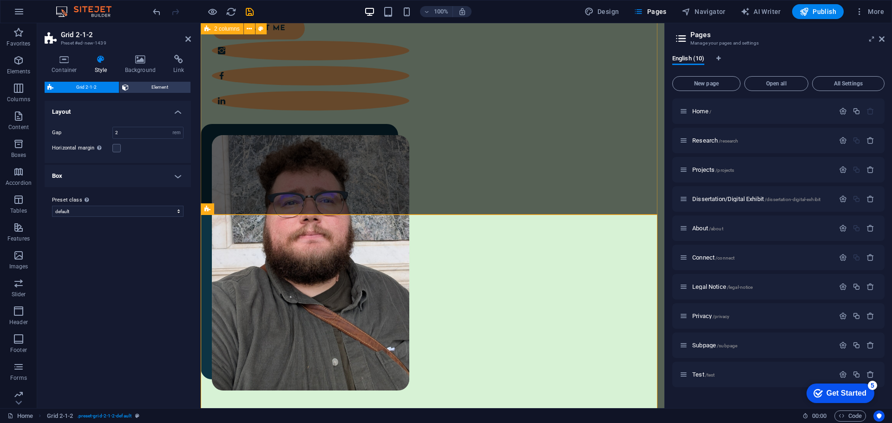
scroll to position [332, 0]
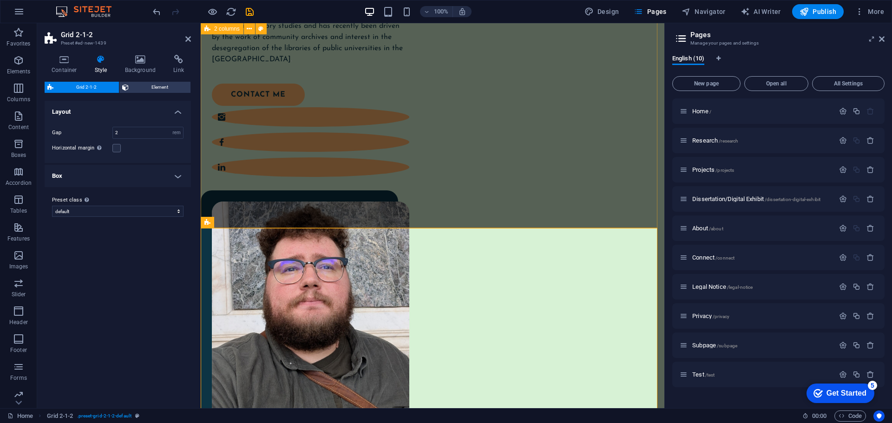
click at [333, 171] on div "Hello! My name is [PERSON_NAME]. I am a Ph.D. Student at [GEOGRAPHIC_DATA][US_S…" at bounding box center [433, 196] width 464 height 689
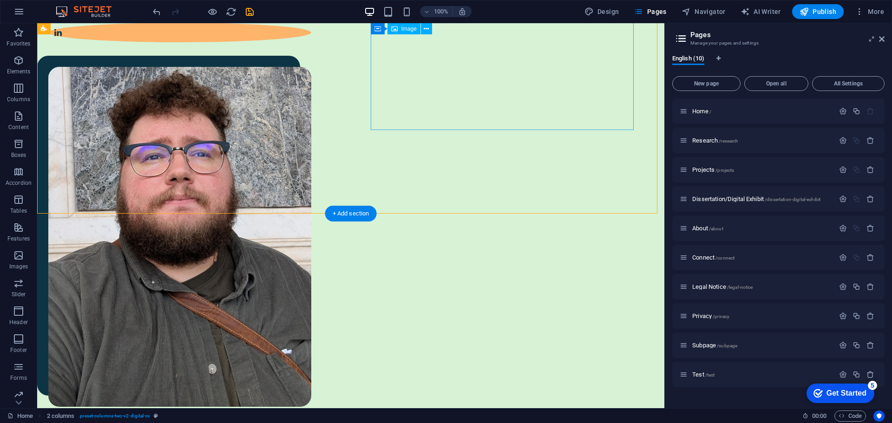
click at [311, 103] on figure at bounding box center [179, 237] width 263 height 341
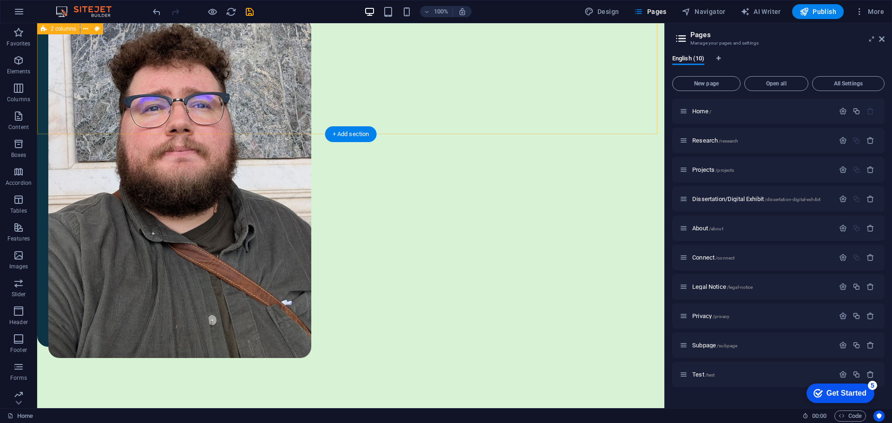
scroll to position [464, 0]
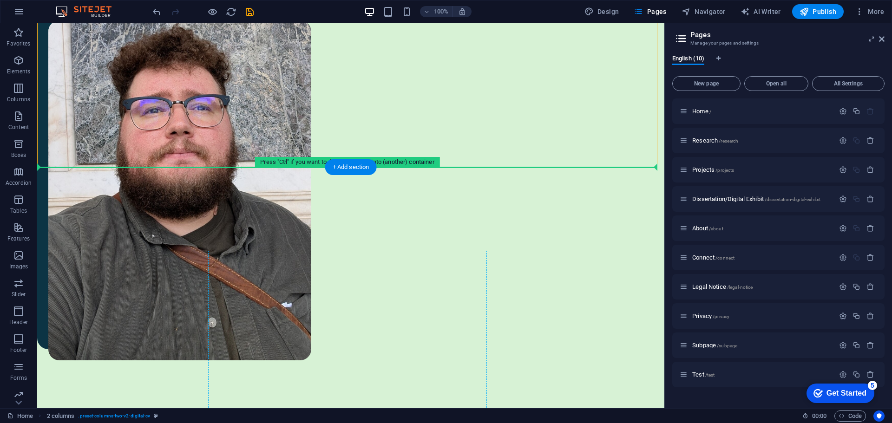
drag, startPoint x: 494, startPoint y: 66, endPoint x: 426, endPoint y: 219, distance: 167.9
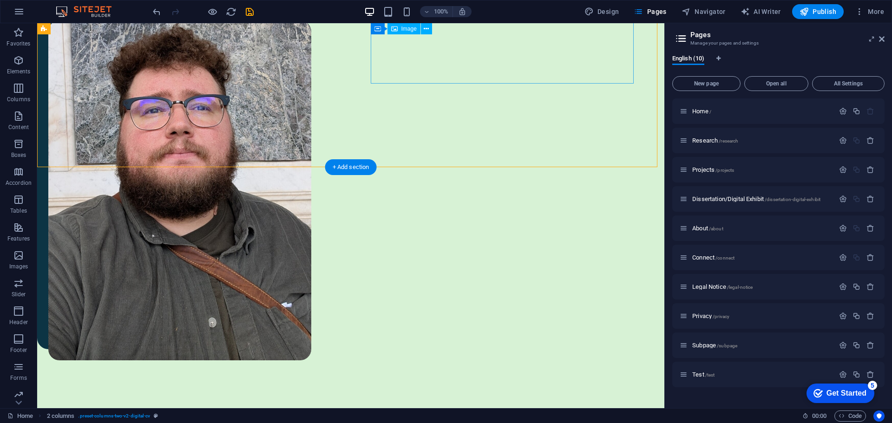
click at [311, 57] on figure at bounding box center [179, 190] width 263 height 341
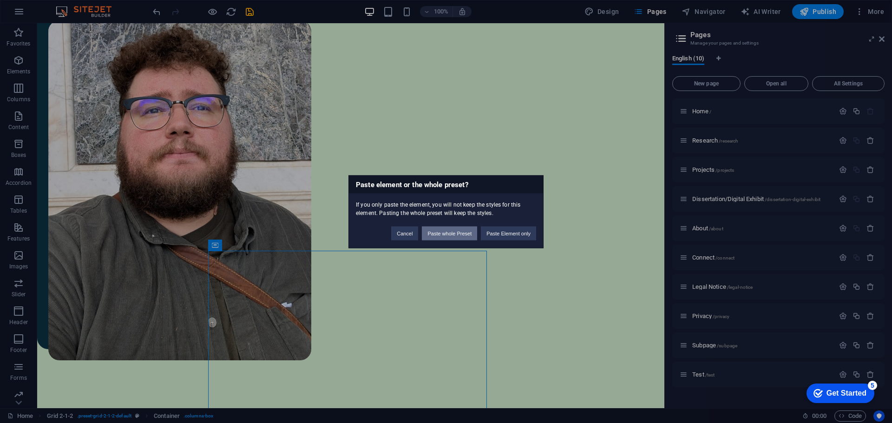
click at [451, 235] on button "Paste whole Preset" at bounding box center [449, 233] width 55 height 14
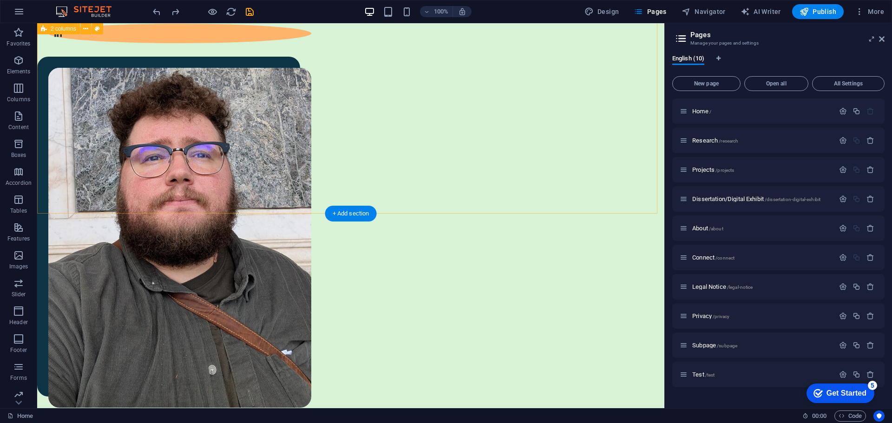
scroll to position [371, 0]
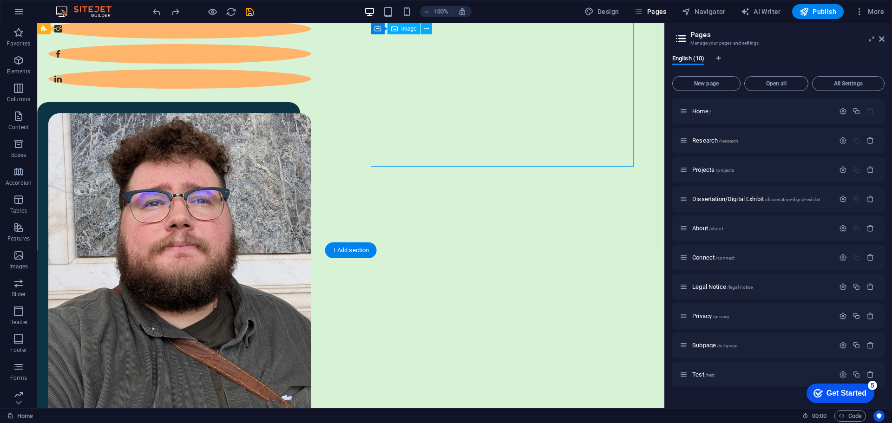
click at [311, 116] on figure at bounding box center [179, 283] width 263 height 341
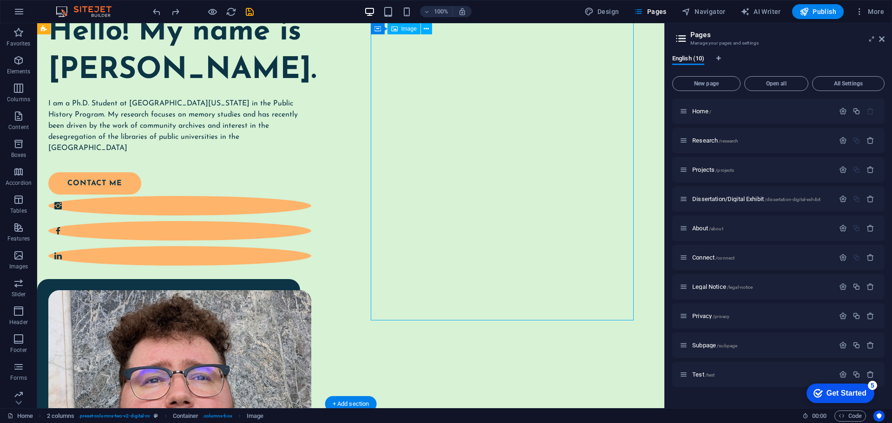
scroll to position [185, 0]
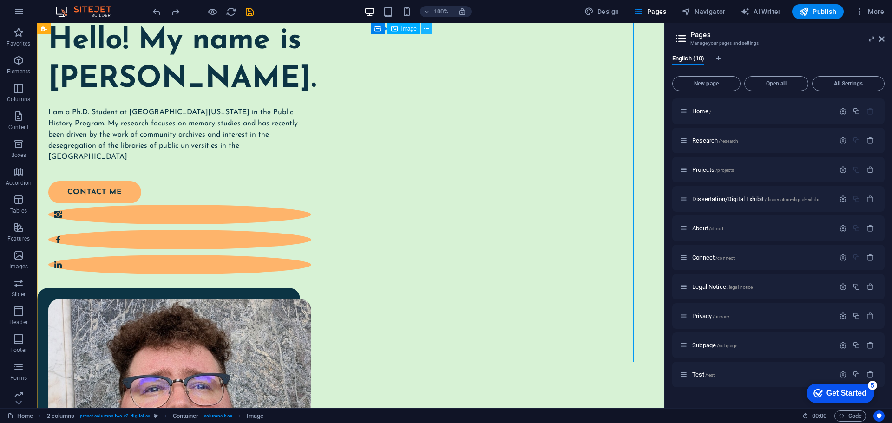
click at [431, 32] on button at bounding box center [426, 28] width 11 height 11
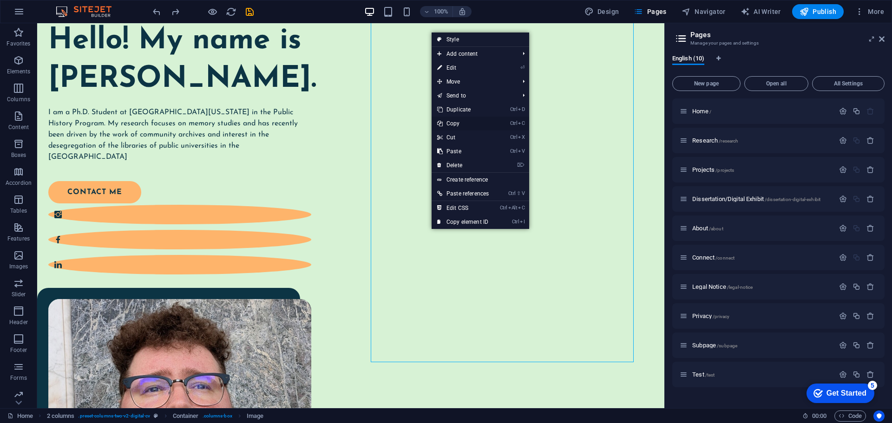
click at [460, 122] on link "Ctrl C Copy" at bounding box center [463, 124] width 63 height 14
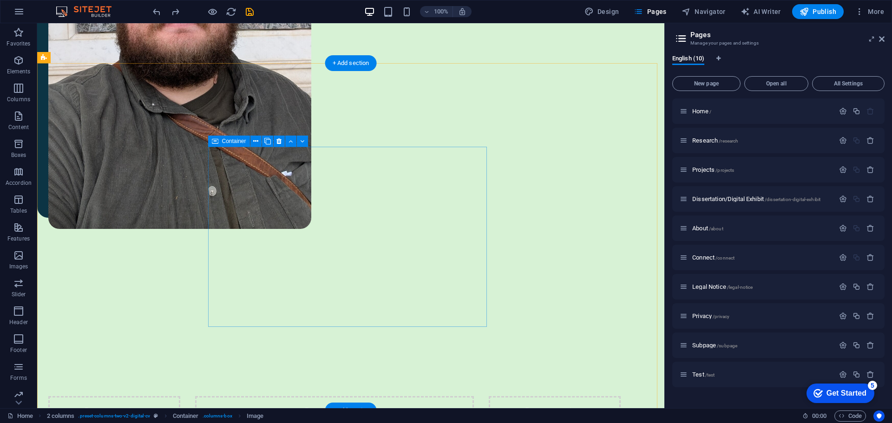
scroll to position [603, 0]
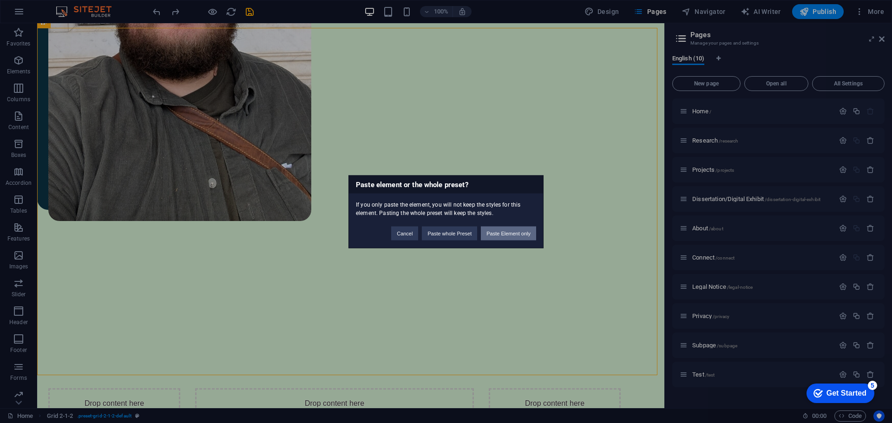
click at [491, 234] on button "Paste Element only" at bounding box center [508, 233] width 55 height 14
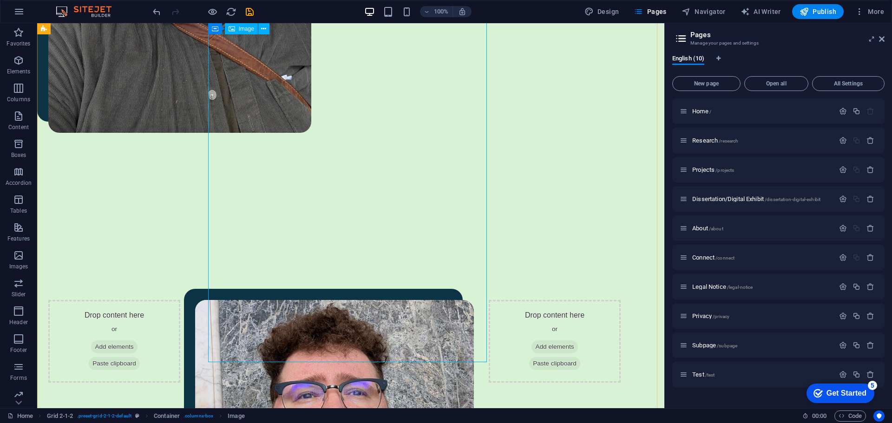
scroll to position [650, 0]
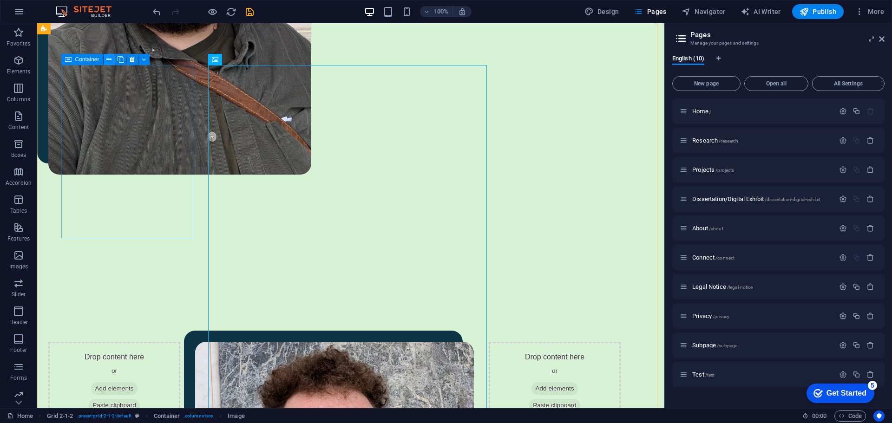
click at [107, 59] on icon at bounding box center [108, 60] width 5 height 10
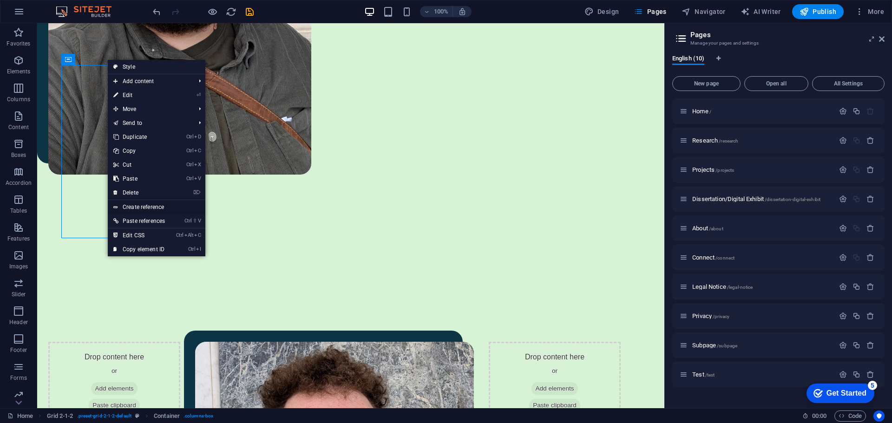
click at [159, 204] on link "Create reference" at bounding box center [157, 207] width 98 height 14
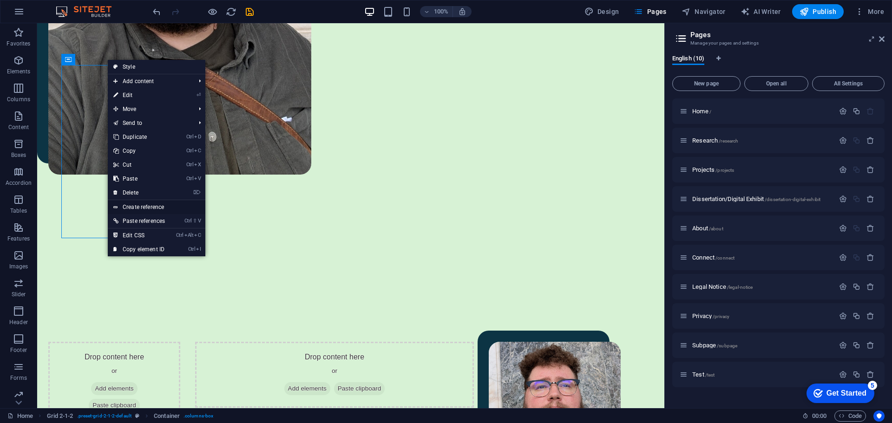
scroll to position [579, 0]
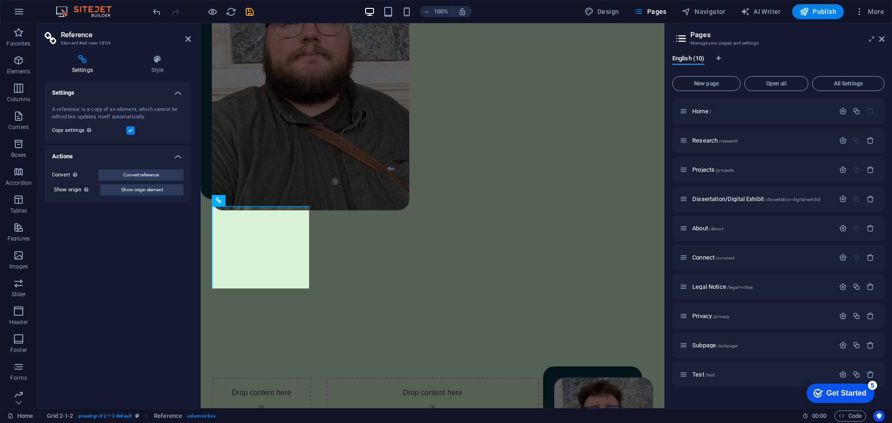
click at [72, 335] on div "Settings A reference is a copy of an element, which cannot be edited but update…" at bounding box center [118, 241] width 146 height 319
click at [190, 41] on icon at bounding box center [188, 38] width 6 height 7
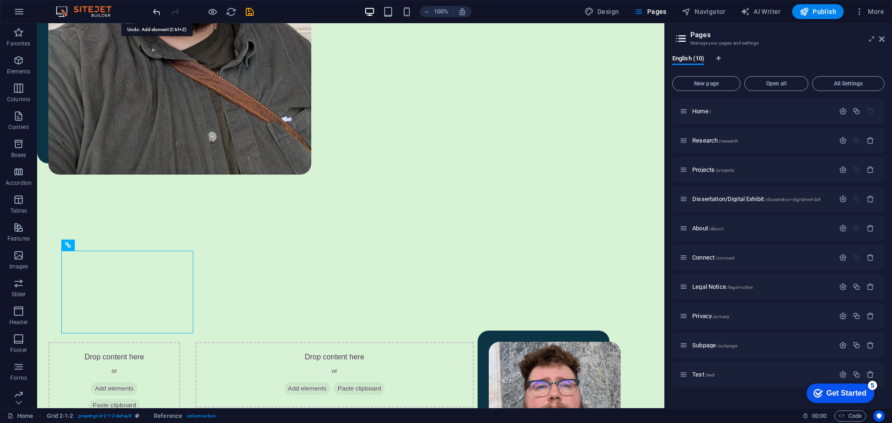
click at [158, 13] on icon "undo" at bounding box center [156, 12] width 11 height 11
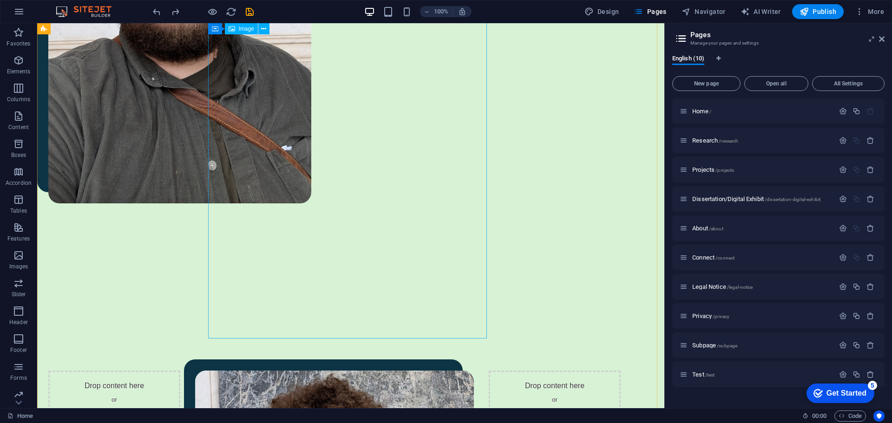
scroll to position [603, 0]
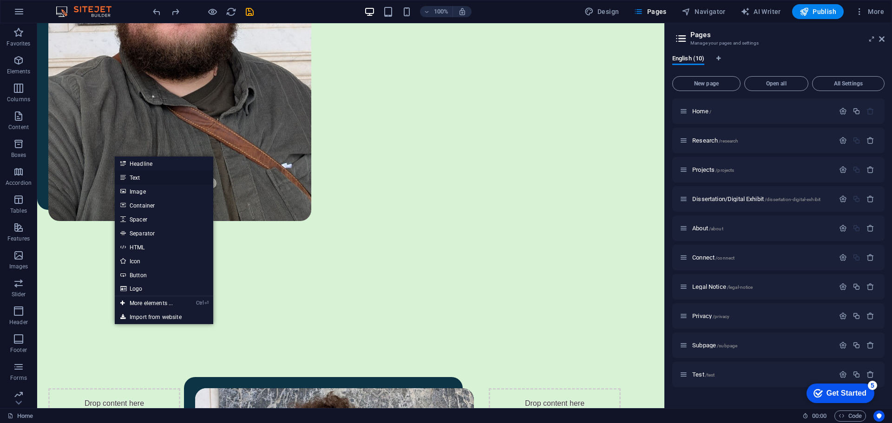
click at [148, 182] on link "Text" at bounding box center [164, 178] width 99 height 14
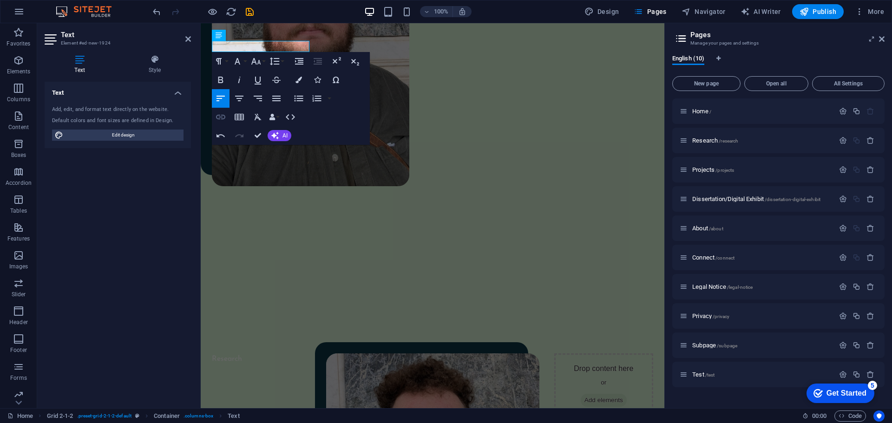
click at [227, 114] on button "Insert Link" at bounding box center [221, 117] width 18 height 19
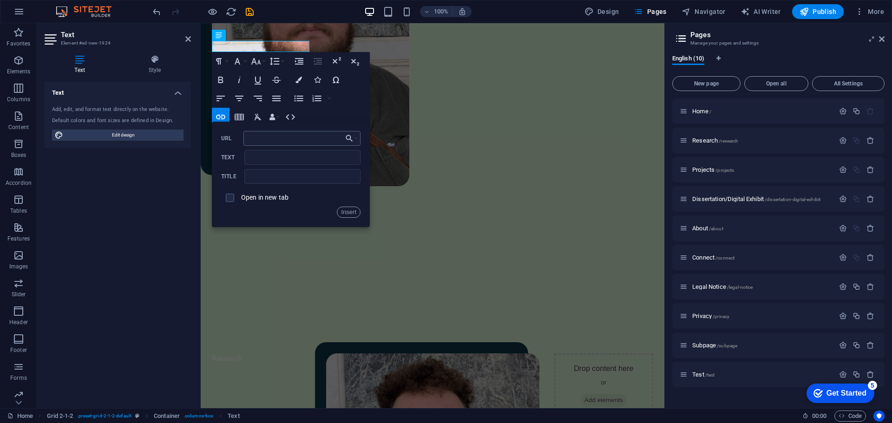
click at [303, 139] on input "URL" at bounding box center [301, 138] width 117 height 15
click at [355, 138] on button "Choose Link" at bounding box center [352, 138] width 18 height 15
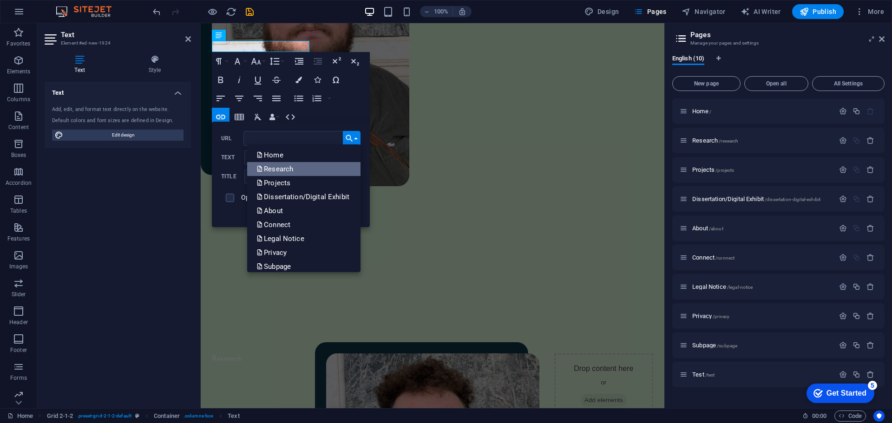
click at [300, 171] on link "Research" at bounding box center [303, 169] width 113 height 14
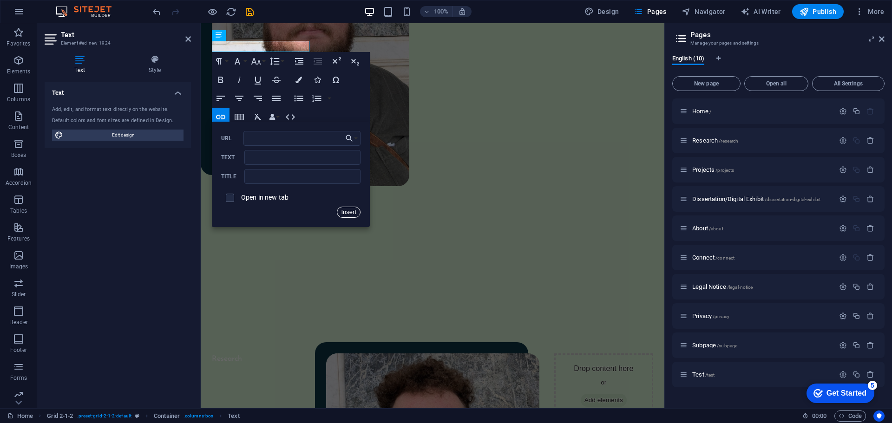
click at [345, 215] on button "Insert" at bounding box center [349, 212] width 24 height 11
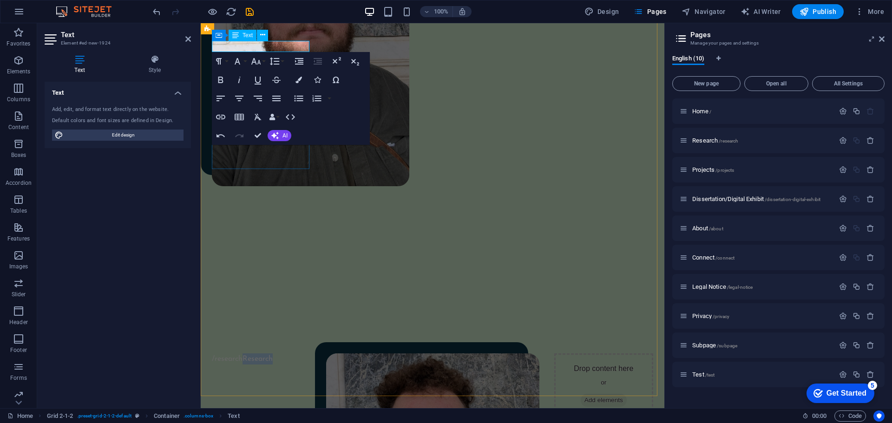
drag, startPoint x: 283, startPoint y: 47, endPoint x: 245, endPoint y: 49, distance: 38.1
click at [245, 354] on p "/research Research​" at bounding box center [261, 359] width 99 height 11
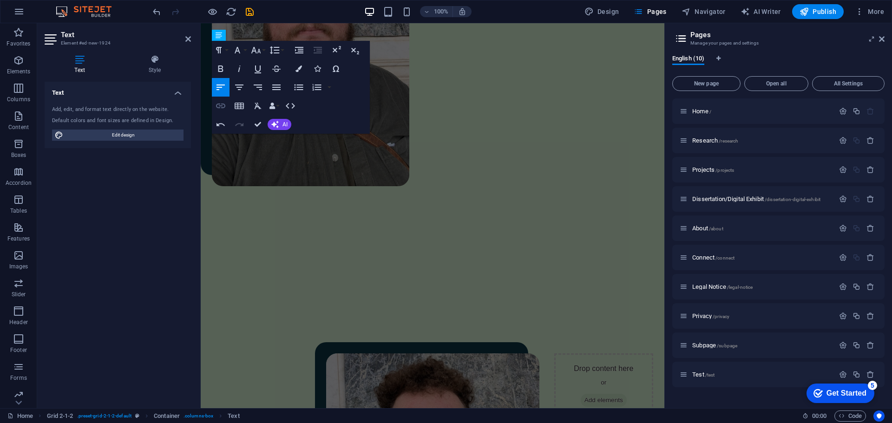
type input "/research"
click at [223, 104] on icon "button" at bounding box center [220, 106] width 9 height 5
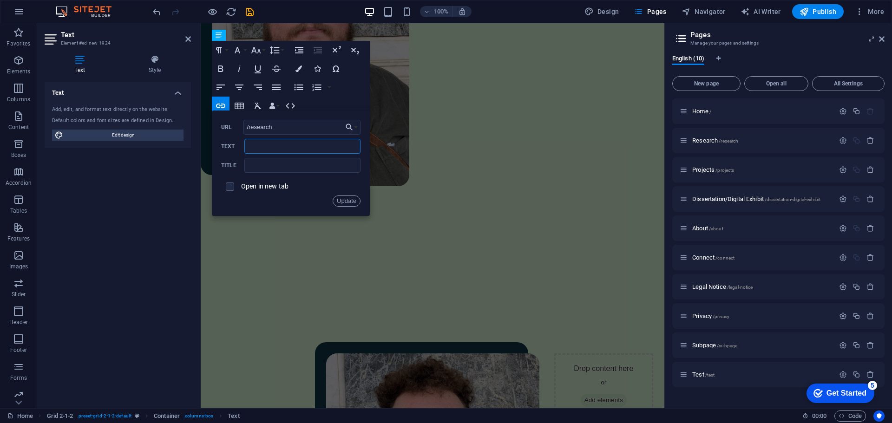
click at [280, 151] on input "Text" at bounding box center [302, 146] width 116 height 15
type input "Research"
click at [355, 201] on button "Update" at bounding box center [347, 201] width 28 height 11
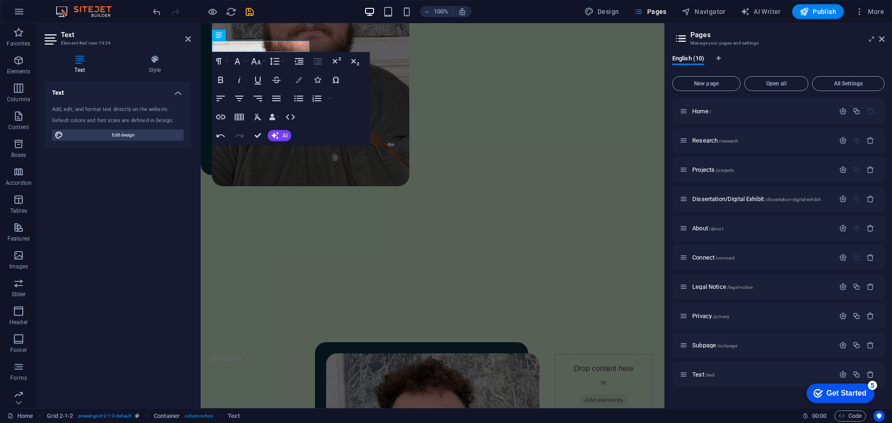
click at [304, 80] on button "Colors" at bounding box center [299, 80] width 18 height 19
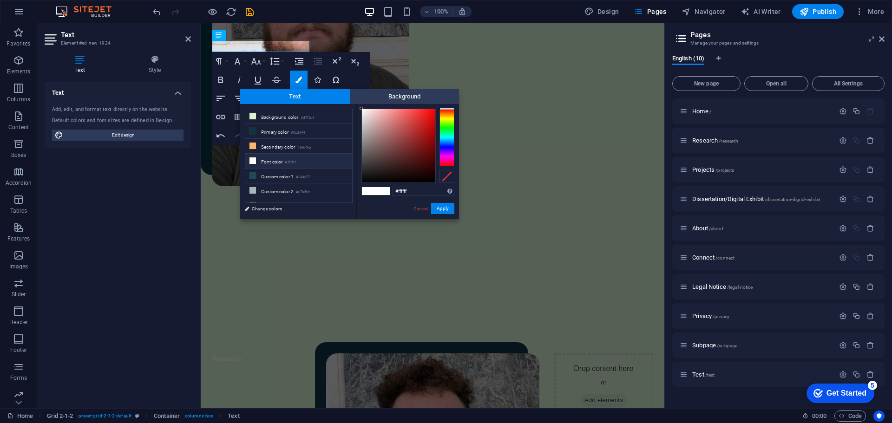
click at [255, 158] on icon at bounding box center [253, 161] width 7 height 7
click at [253, 132] on icon at bounding box center [253, 131] width 7 height 7
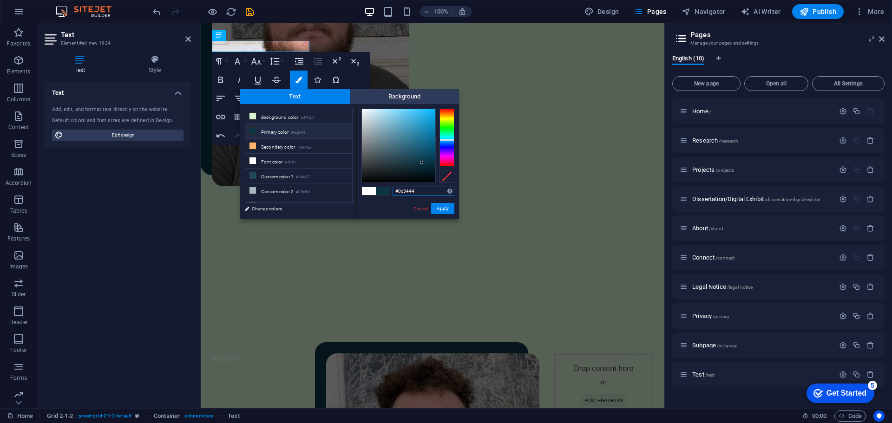
drag, startPoint x: 419, startPoint y: 189, endPoint x: 381, endPoint y: 187, distance: 37.7
click at [381, 187] on div "#0c3444 Supported formats #0852ed rgb(8, 82, 237) rgba(8, 82, 237, 90%) hsv(221…" at bounding box center [407, 229] width 103 height 250
click at [298, 163] on li "Font color #ffffff" at bounding box center [298, 161] width 107 height 15
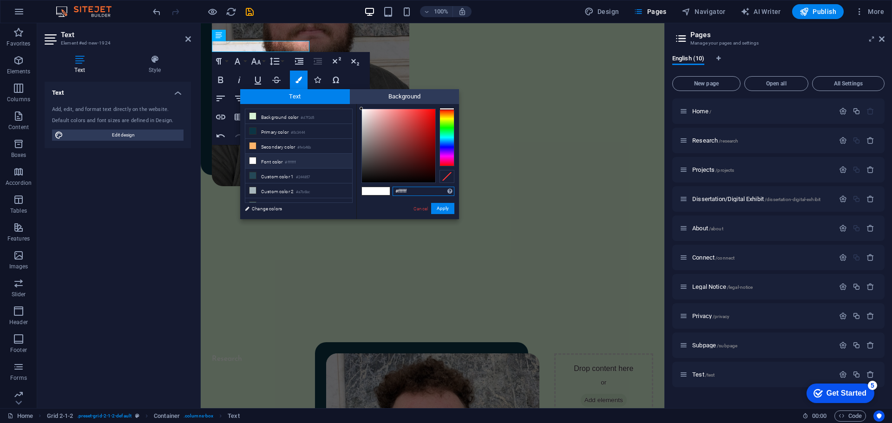
drag, startPoint x: 408, startPoint y: 193, endPoint x: 380, endPoint y: 191, distance: 27.5
click at [380, 191] on div "#ffffff Supported formats #0852ed rgb(8, 82, 237) rgba(8, 82, 237, 90%) hsv(221…" at bounding box center [407, 229] width 103 height 250
paste input "0c3444"
type input "#0c3444"
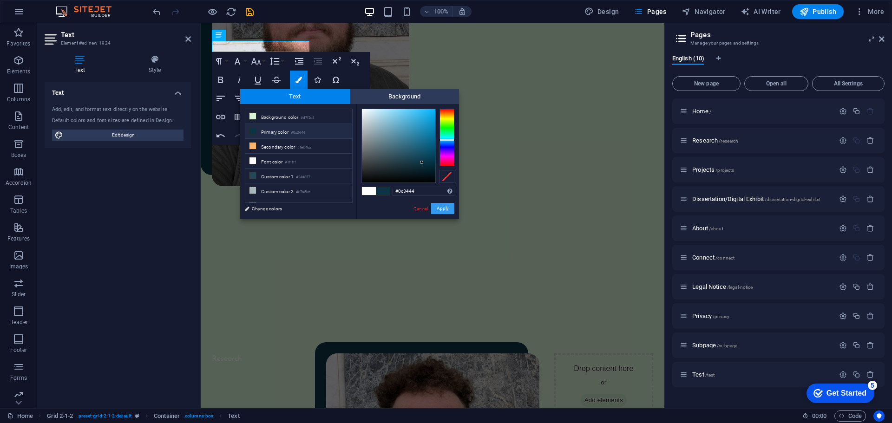
click at [451, 208] on button "Apply" at bounding box center [442, 208] width 23 height 11
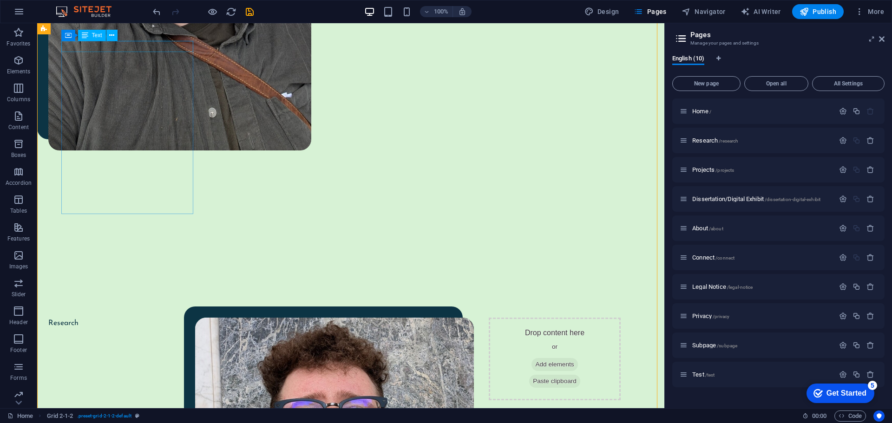
click at [88, 318] on div "Research" at bounding box center [114, 323] width 132 height 11
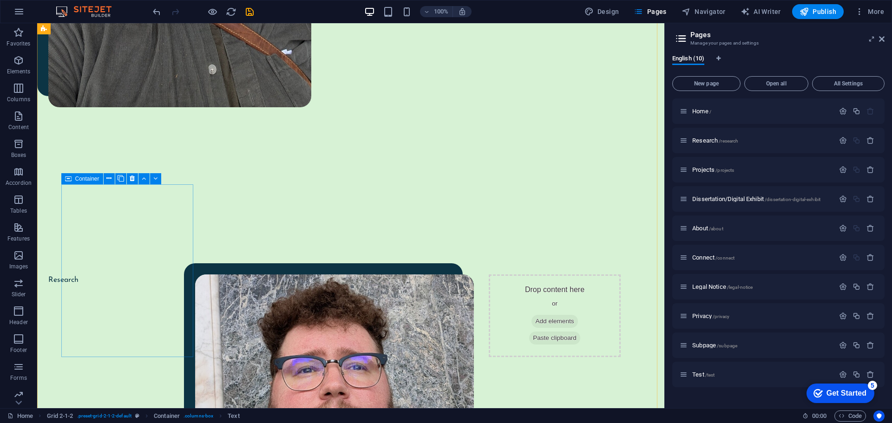
scroll to position [720, 0]
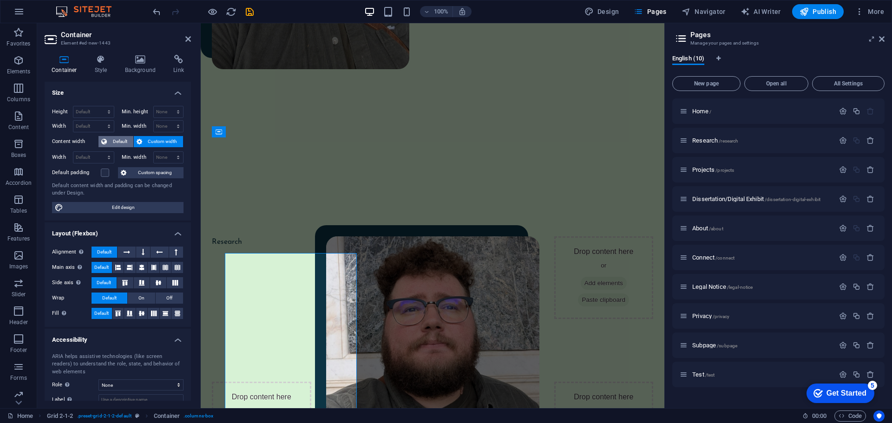
scroll to position [650, 0]
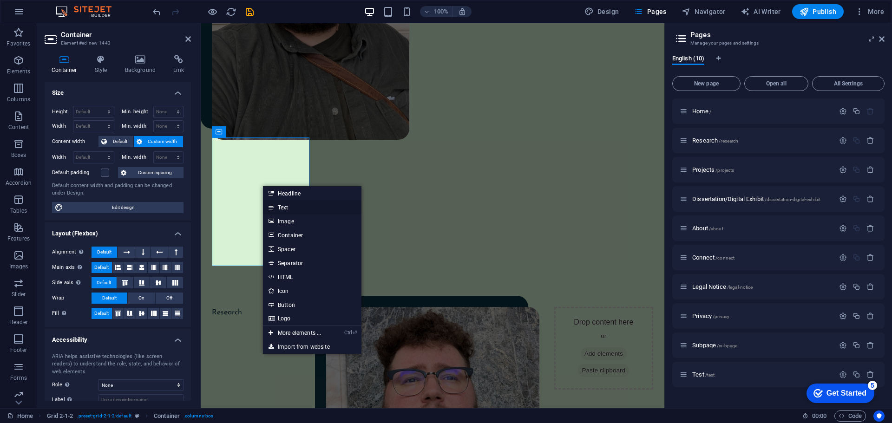
click at [296, 209] on link "Text" at bounding box center [312, 207] width 99 height 14
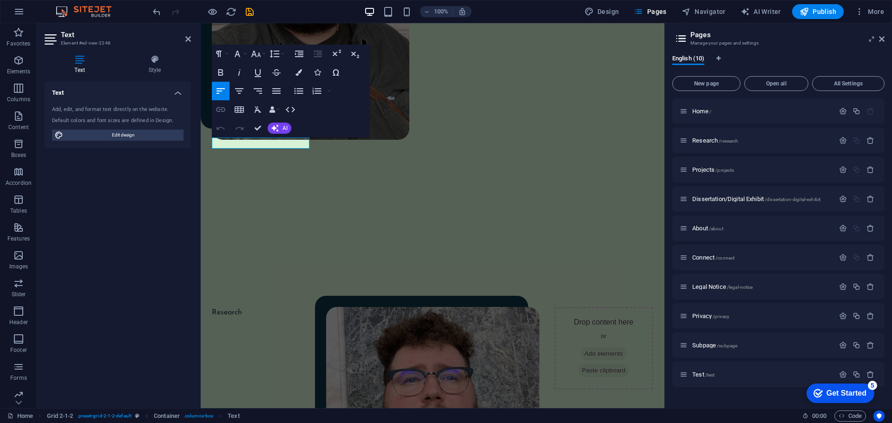
click at [222, 110] on icon "button" at bounding box center [220, 109] width 9 height 5
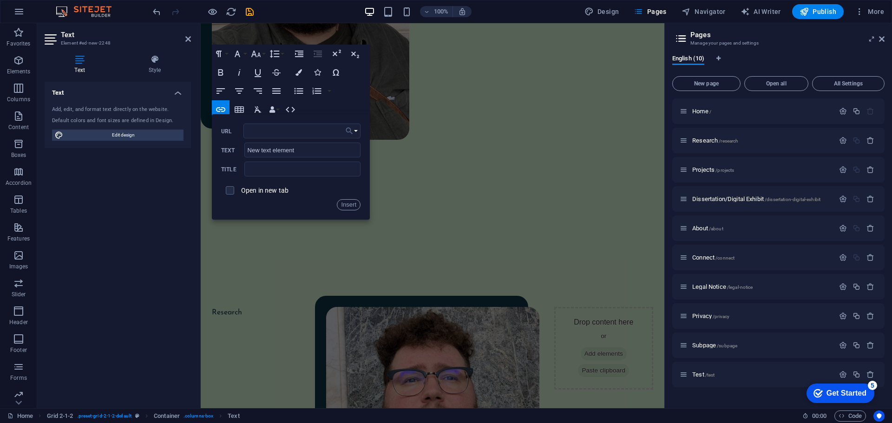
click at [354, 134] on button "Choose Link" at bounding box center [352, 131] width 18 height 15
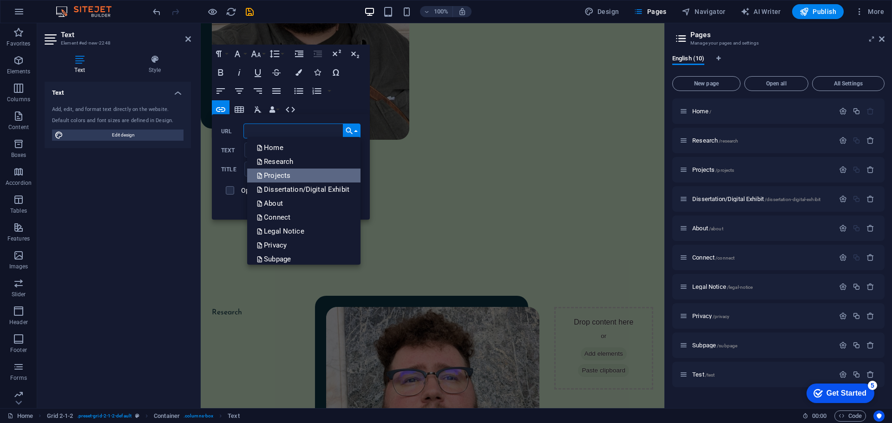
click at [316, 178] on link "Projects" at bounding box center [303, 176] width 113 height 14
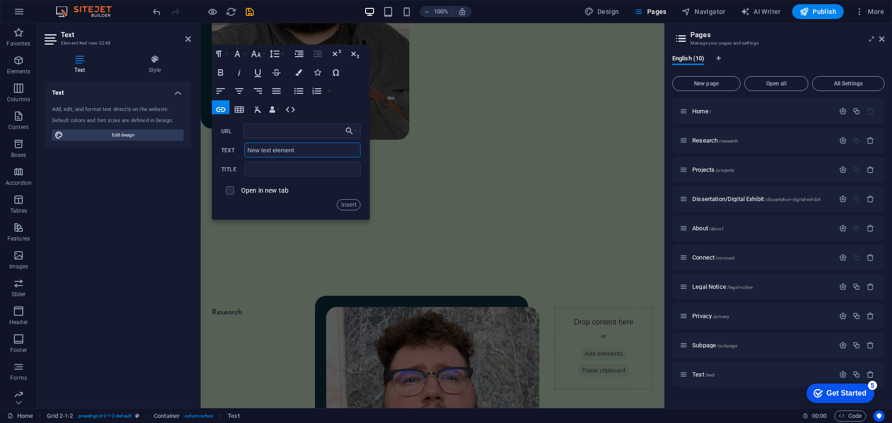
drag, startPoint x: 303, startPoint y: 153, endPoint x: 284, endPoint y: 154, distance: 19.1
click at [284, 154] on input "New text element" at bounding box center [302, 150] width 116 height 15
click at [312, 157] on input "New text element" at bounding box center [302, 150] width 116 height 15
drag, startPoint x: 302, startPoint y: 151, endPoint x: 222, endPoint y: 149, distance: 80.0
click at [222, 149] on div "New text element Text" at bounding box center [290, 150] width 139 height 15
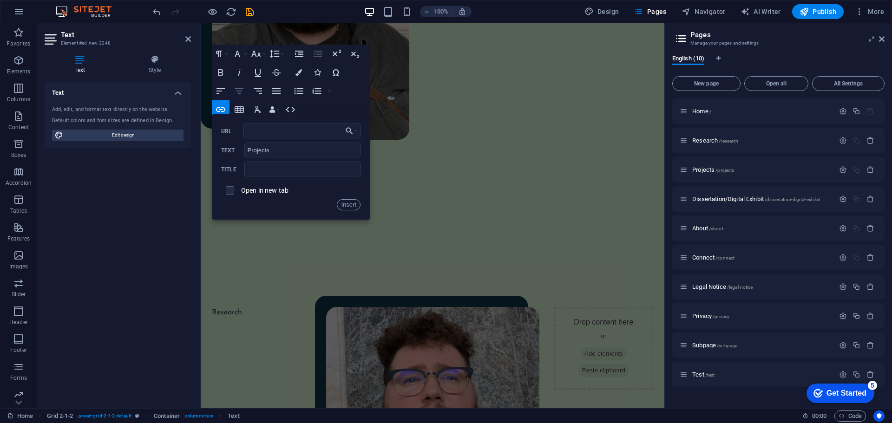
click at [242, 91] on icon "button" at bounding box center [239, 91] width 8 height 6
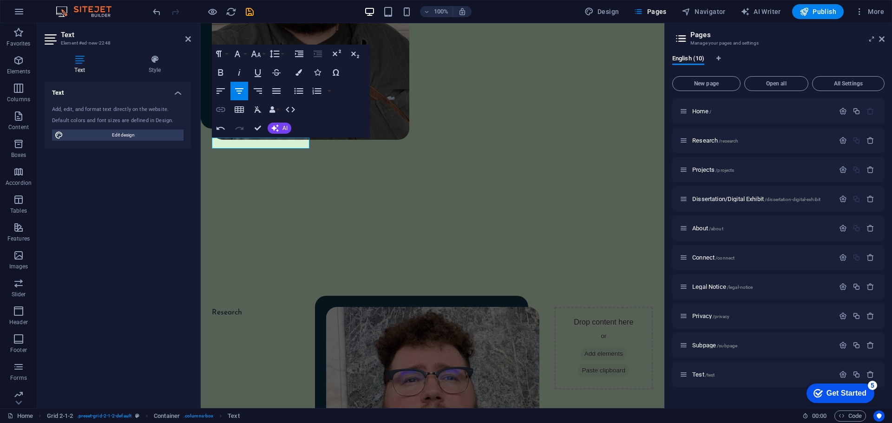
click at [224, 109] on icon "button" at bounding box center [220, 109] width 9 height 5
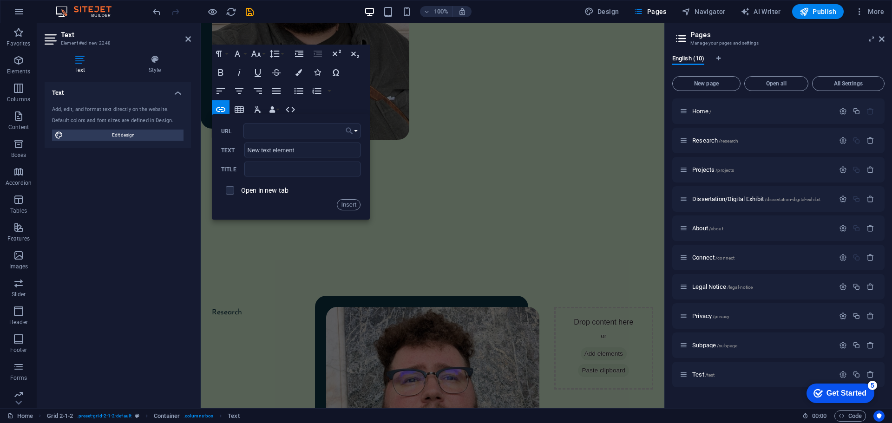
click at [355, 133] on button "Choose Link" at bounding box center [352, 131] width 18 height 15
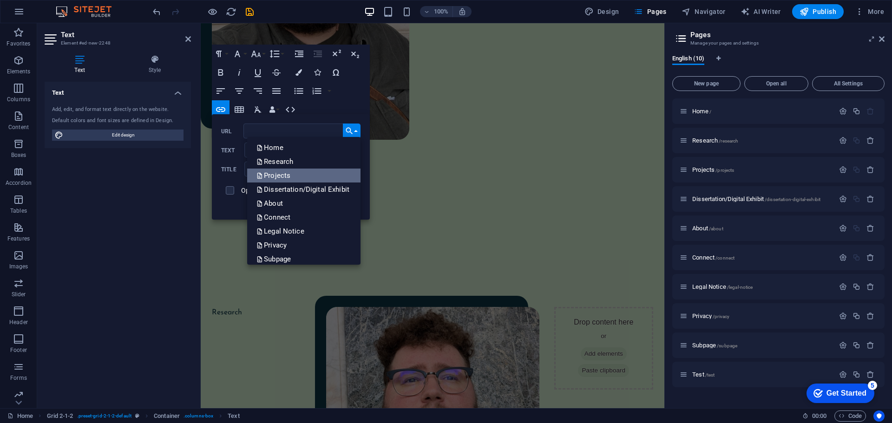
click at [296, 174] on link "Projects" at bounding box center [303, 176] width 113 height 14
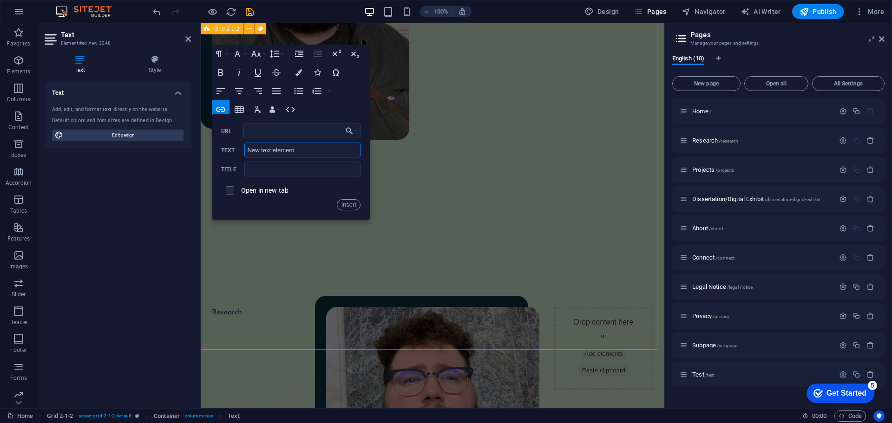
drag, startPoint x: 512, startPoint y: 169, endPoint x: 201, endPoint y: 145, distance: 312.3
type input "Projects"
click at [346, 202] on button "Insert" at bounding box center [349, 204] width 24 height 11
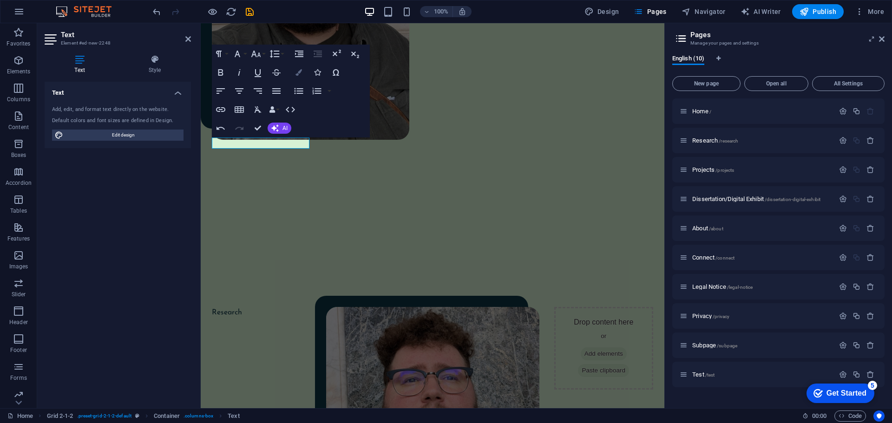
click at [296, 79] on button "Colors" at bounding box center [299, 72] width 18 height 19
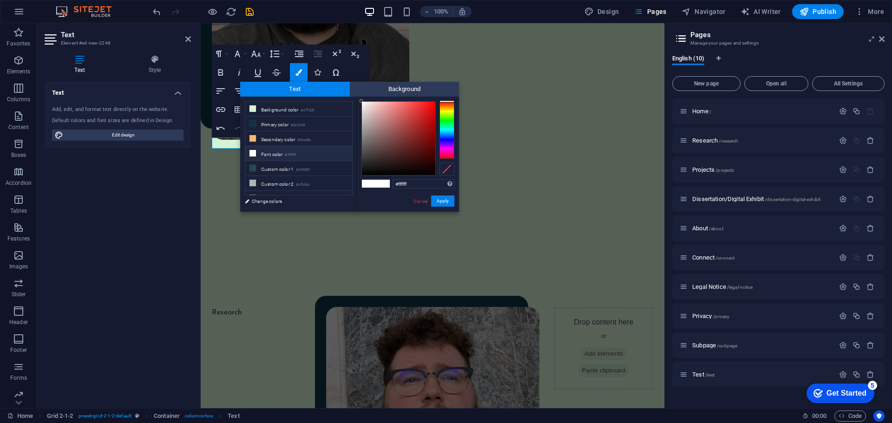
drag, startPoint x: 418, startPoint y: 187, endPoint x: 368, endPoint y: 186, distance: 50.2
click at [368, 186] on div "#ffffff Supported formats #0852ed rgb(8, 82, 237) rgba(8, 82, 237, 90%) hsv(221…" at bounding box center [407, 222] width 103 height 250
click at [322, 168] on li "Custom color 1 #244857" at bounding box center [298, 168] width 107 height 15
type input "#244857"
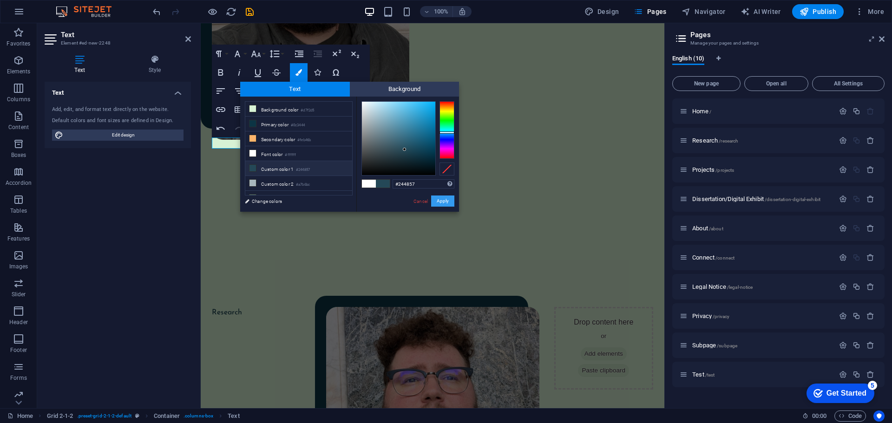
click at [453, 201] on button "Apply" at bounding box center [442, 201] width 23 height 11
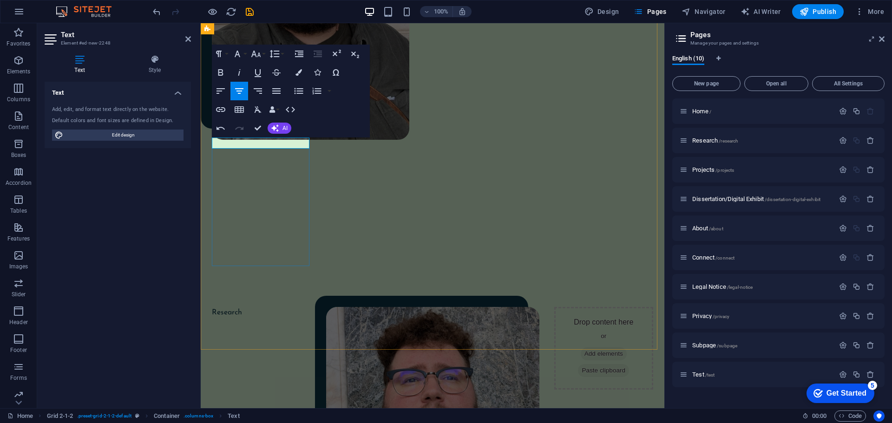
drag, startPoint x: 292, startPoint y: 176, endPoint x: 502, endPoint y: 215, distance: 213.7
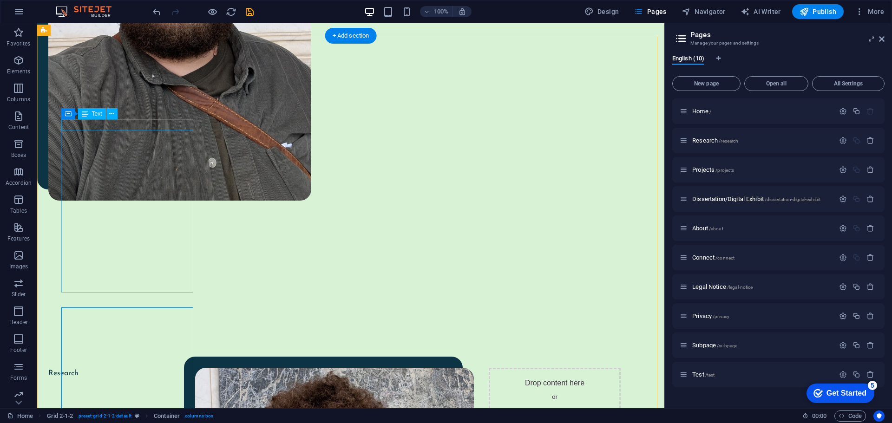
scroll to position [627, 0]
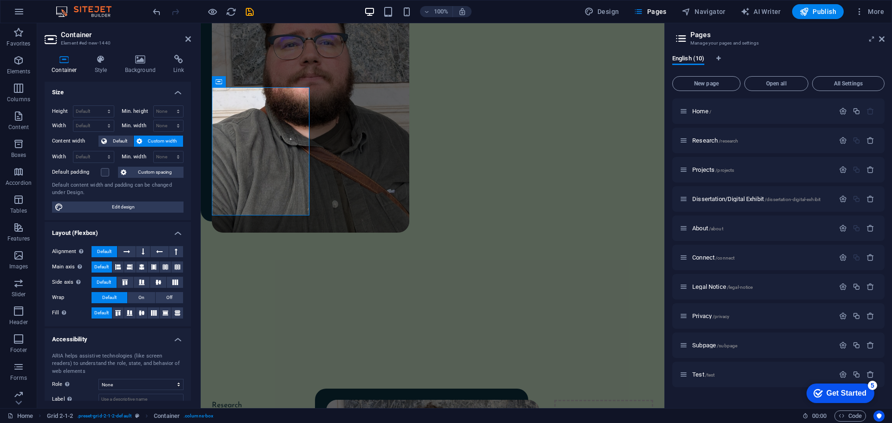
scroll to position [0, 0]
click at [232, 400] on div "Research" at bounding box center [261, 405] width 99 height 11
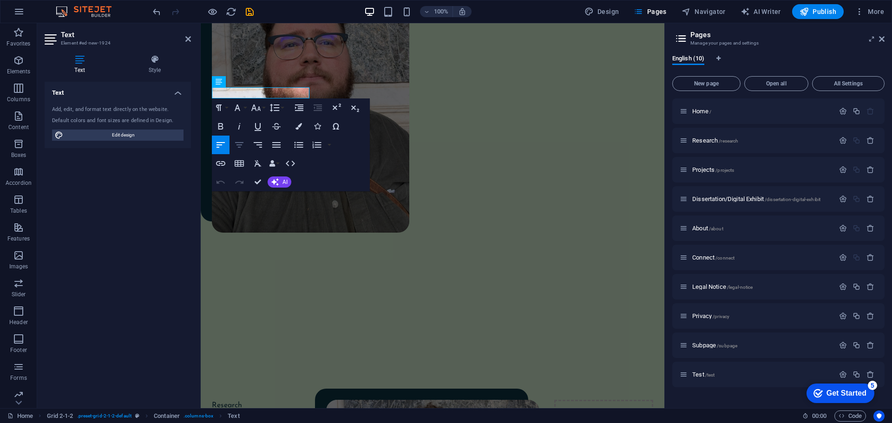
click at [244, 142] on icon "button" at bounding box center [239, 144] width 11 height 11
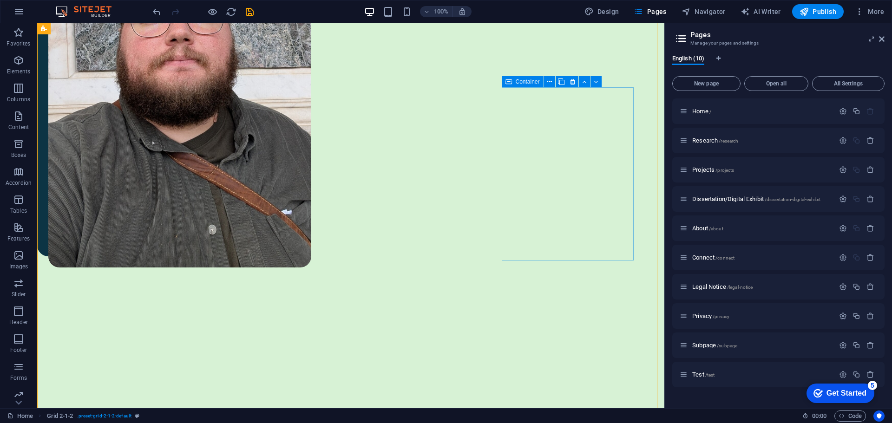
scroll to position [627, 0]
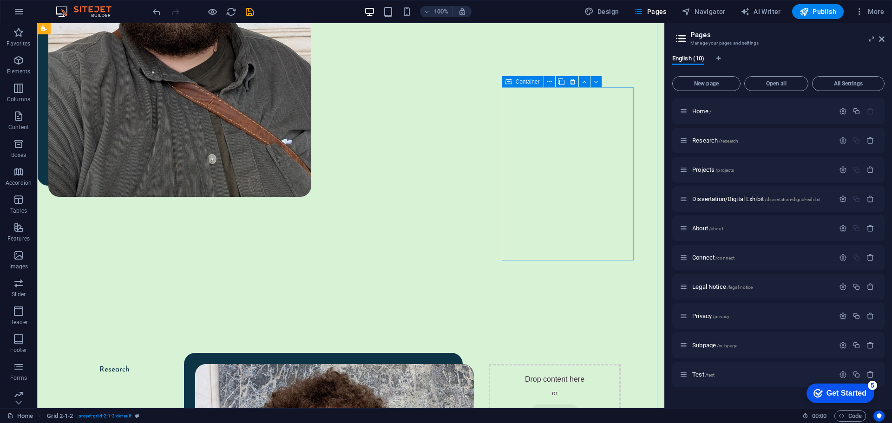
click at [577, 405] on span "Add elements" at bounding box center [555, 411] width 46 height 13
click at [535, 364] on div "Drop content here or Add elements Paste clipboard" at bounding box center [555, 405] width 132 height 83
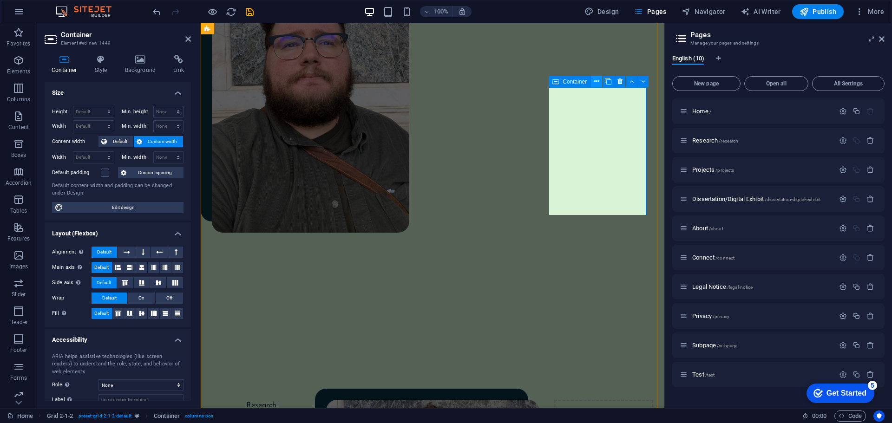
click at [597, 83] on icon at bounding box center [596, 82] width 5 height 10
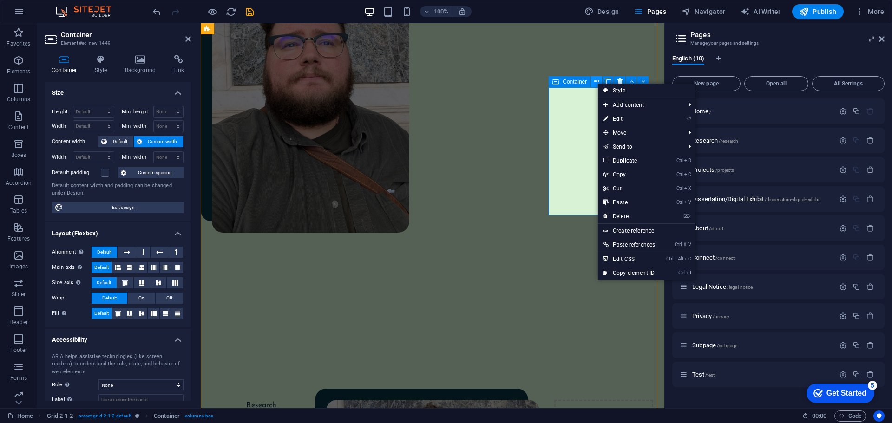
click at [597, 83] on icon at bounding box center [596, 82] width 5 height 10
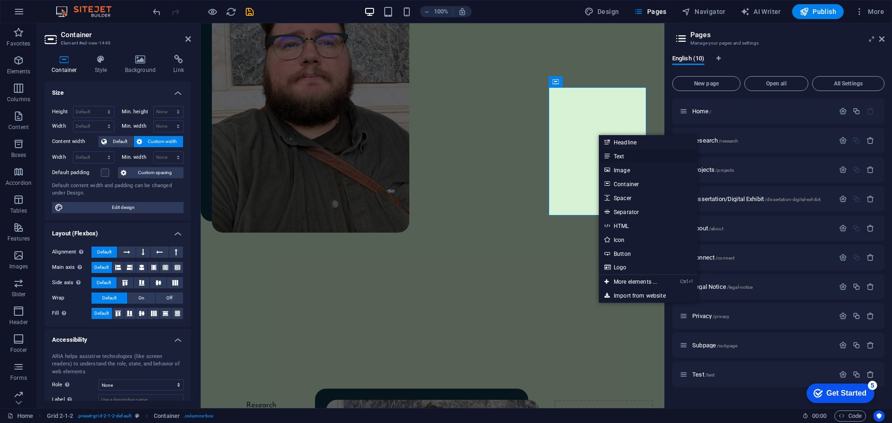
click at [610, 158] on link "Text" at bounding box center [648, 156] width 99 height 14
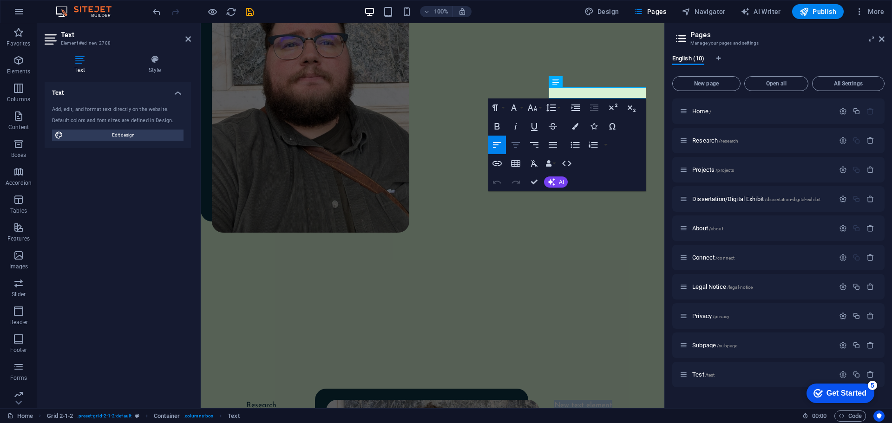
click at [513, 148] on icon "button" at bounding box center [515, 144] width 11 height 11
click at [575, 131] on button "Colors" at bounding box center [575, 126] width 18 height 19
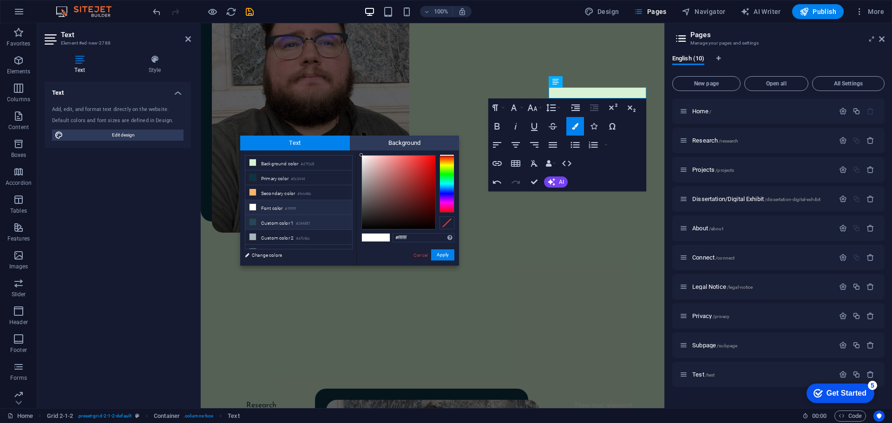
click at [294, 220] on li "Custom color 1 #244857" at bounding box center [298, 222] width 107 height 15
type input "#244857"
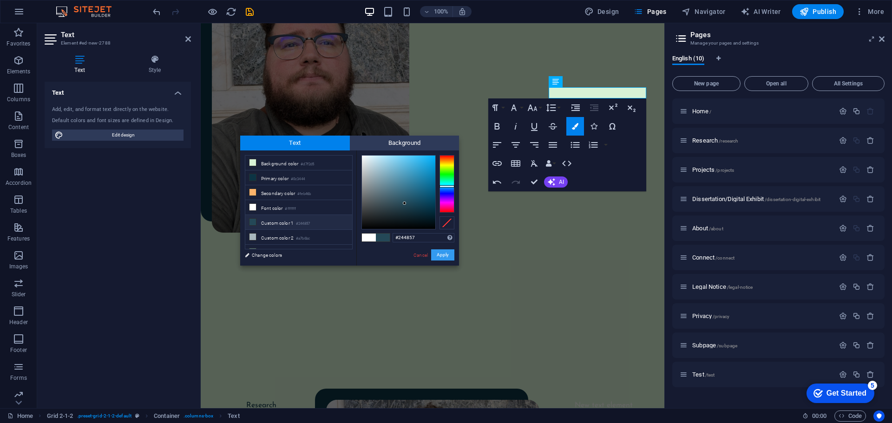
drag, startPoint x: 441, startPoint y: 251, endPoint x: 289, endPoint y: 170, distance: 173.0
click at [441, 251] on button "Apply" at bounding box center [442, 255] width 23 height 11
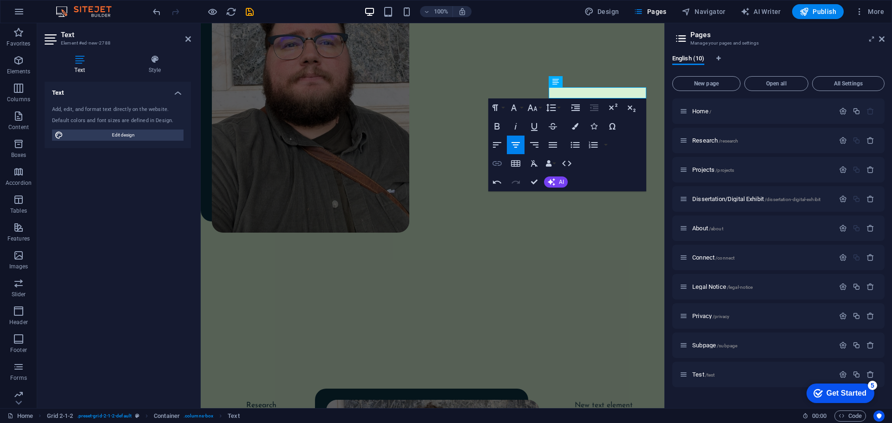
click at [498, 161] on icon "button" at bounding box center [497, 163] width 11 height 11
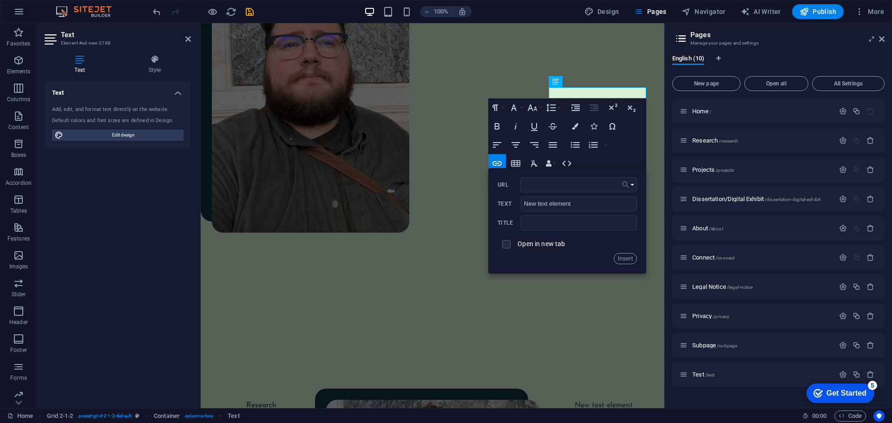
click at [632, 183] on button "Choose Link" at bounding box center [628, 185] width 18 height 15
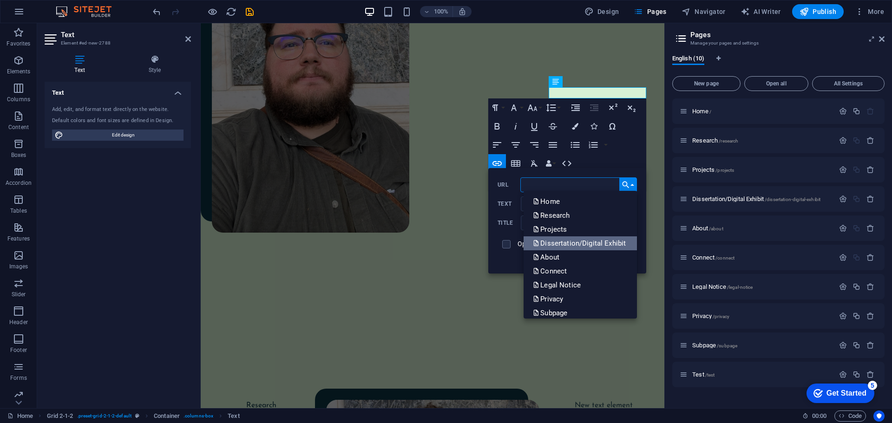
click at [584, 240] on p "Dissertation/Digital Exhibit" at bounding box center [580, 244] width 95 height 14
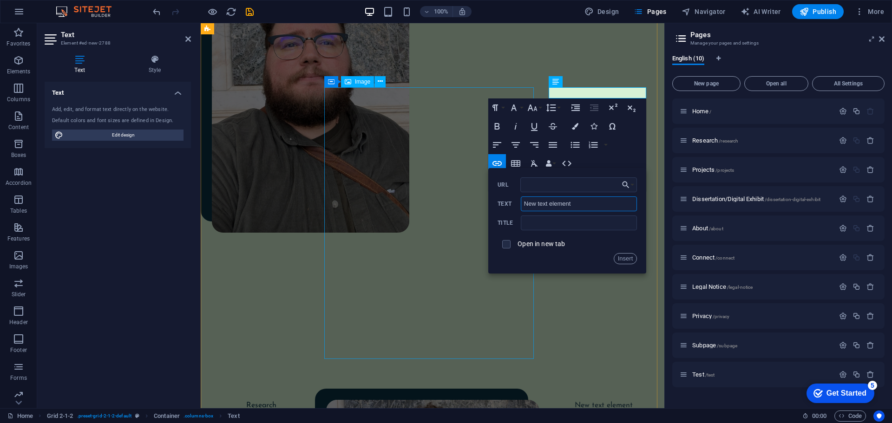
drag, startPoint x: 787, startPoint y: 227, endPoint x: 466, endPoint y: 196, distance: 323.1
type input "N"
type input "Dissertation/Digital Exhibit"
click at [618, 255] on button "Insert" at bounding box center [626, 258] width 24 height 11
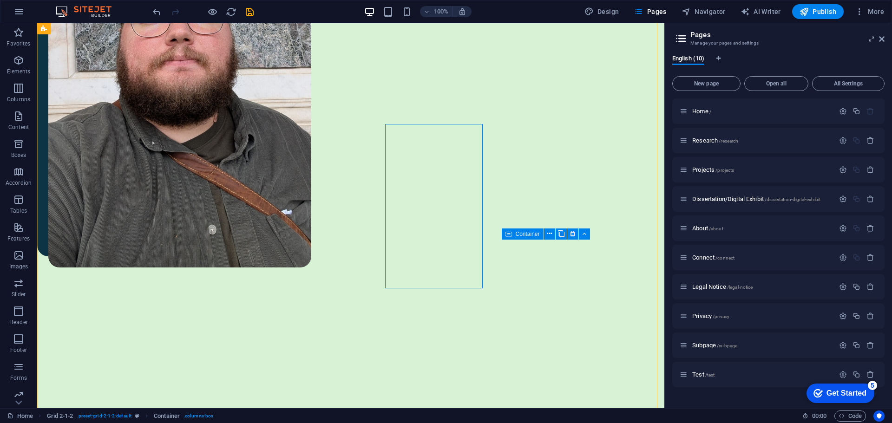
scroll to position [627, 0]
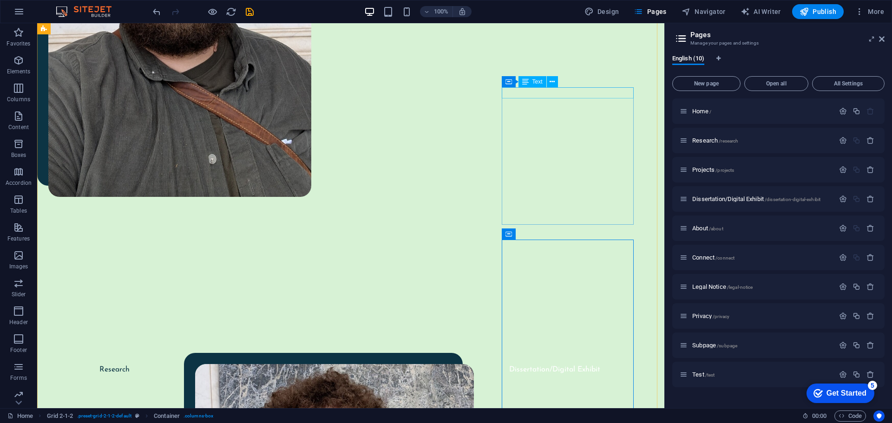
click at [570, 364] on div "Dissertation/Digital Exhibit" at bounding box center [555, 369] width 132 height 11
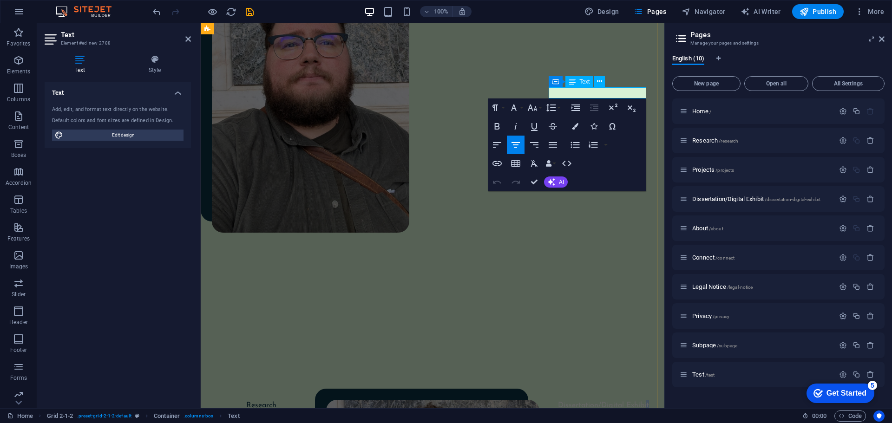
click at [644, 400] on p "Dissertation/Digital Exhibit" at bounding box center [603, 405] width 99 height 11
drag, startPoint x: 553, startPoint y: 93, endPoint x: 656, endPoint y: 92, distance: 103.2
click at [579, 128] on icon "button" at bounding box center [575, 126] width 7 height 7
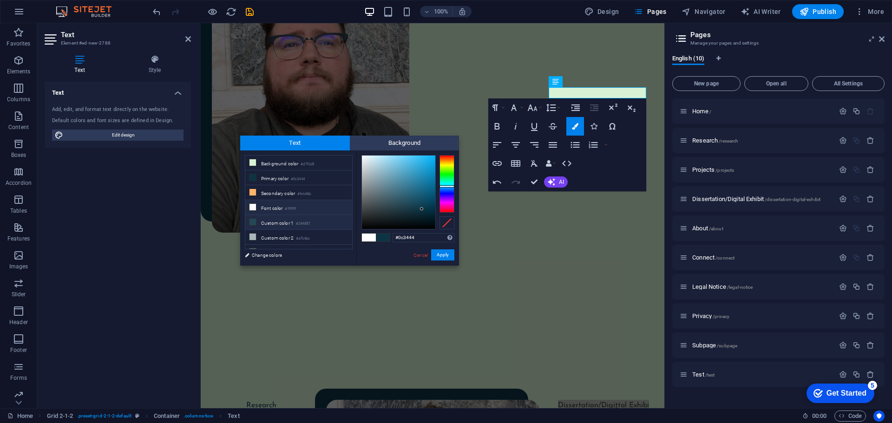
click at [316, 224] on li "Custom color 1 #244857" at bounding box center [298, 222] width 107 height 15
type input "#244857"
click at [441, 254] on button "Apply" at bounding box center [442, 255] width 23 height 11
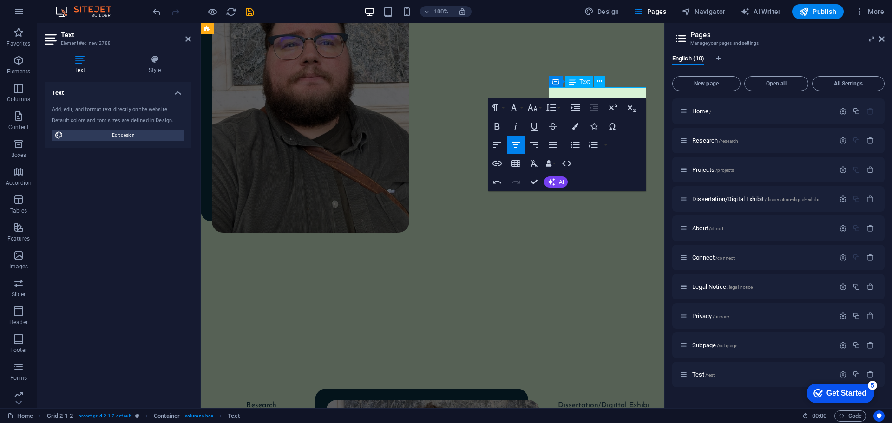
click at [612, 402] on link "Dissertation/Digi t tal Exhibi" at bounding box center [603, 405] width 91 height 7
click at [641, 402] on link "Dissertation/Digi ​ tal Exhibi" at bounding box center [603, 405] width 88 height 7
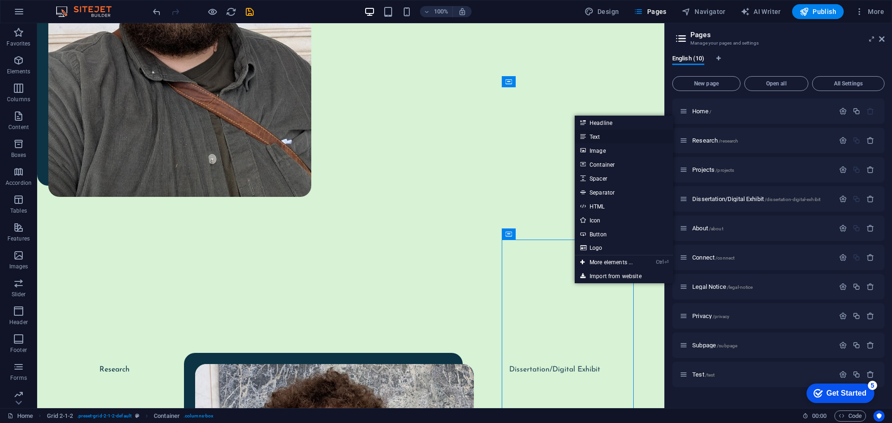
click at [602, 138] on link "Text" at bounding box center [624, 137] width 99 height 14
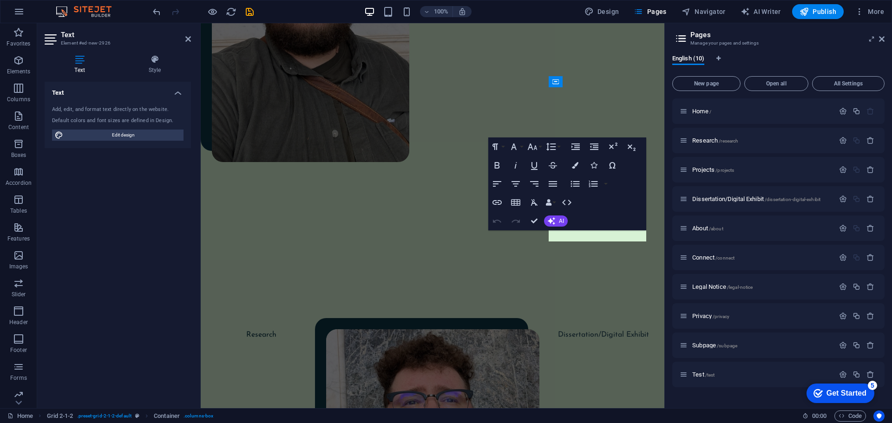
scroll to position [557, 0]
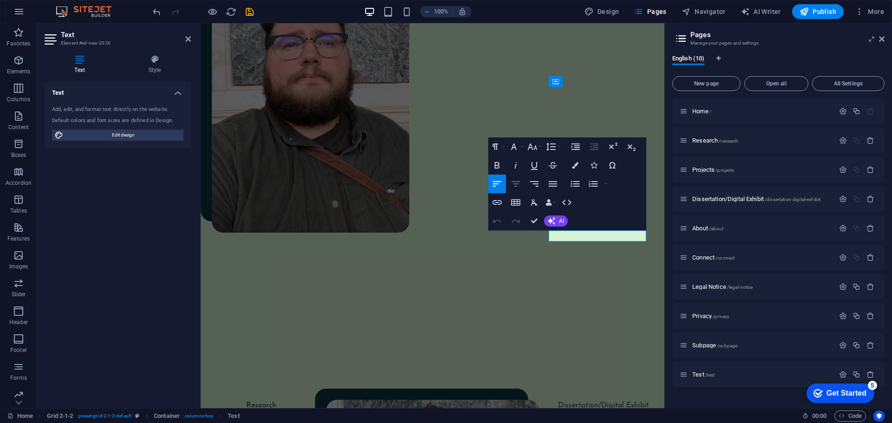
click at [513, 189] on icon "button" at bounding box center [515, 183] width 11 height 11
click at [496, 204] on icon "button" at bounding box center [497, 202] width 9 height 5
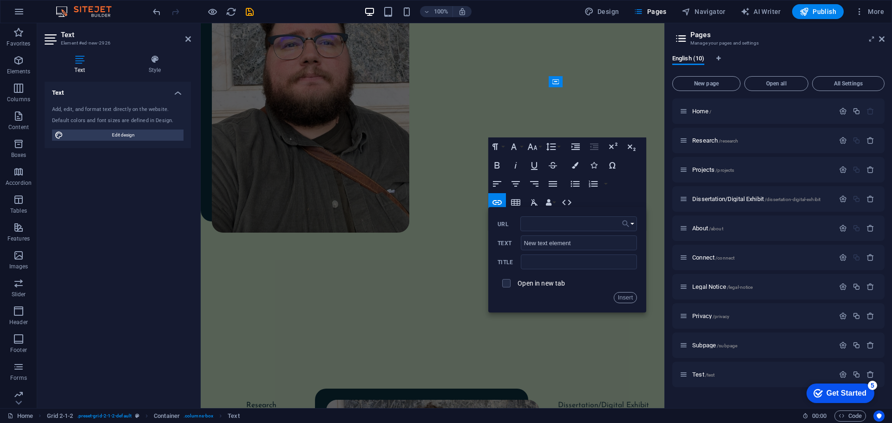
click at [635, 225] on button "Choose Link" at bounding box center [628, 224] width 18 height 15
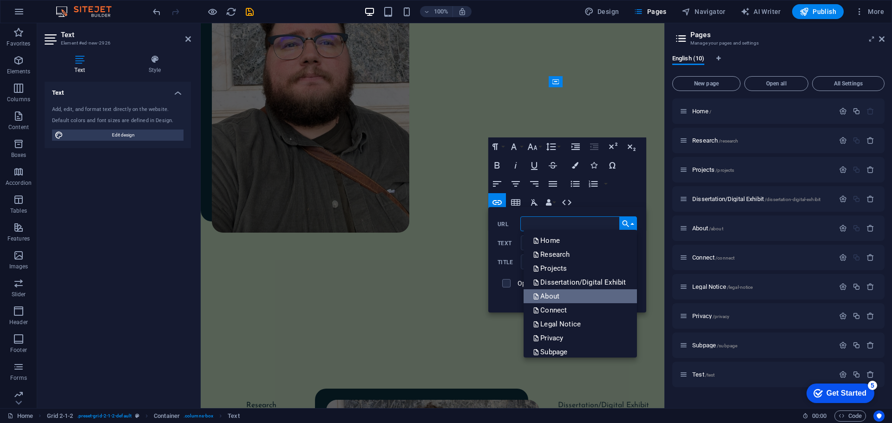
click at [567, 299] on link "About" at bounding box center [580, 296] width 113 height 14
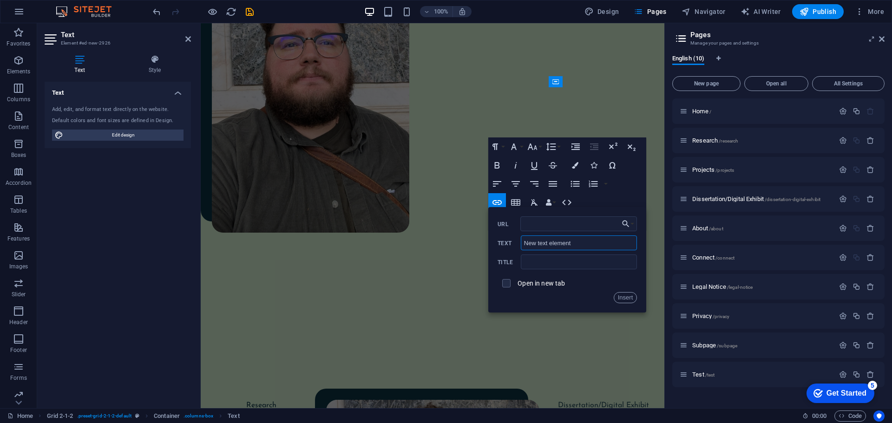
drag, startPoint x: 583, startPoint y: 248, endPoint x: 503, endPoint y: 243, distance: 80.6
click at [510, 243] on div "New text element Text" at bounding box center [567, 243] width 139 height 15
type input "About"
click at [571, 164] on button "Colors" at bounding box center [575, 165] width 18 height 19
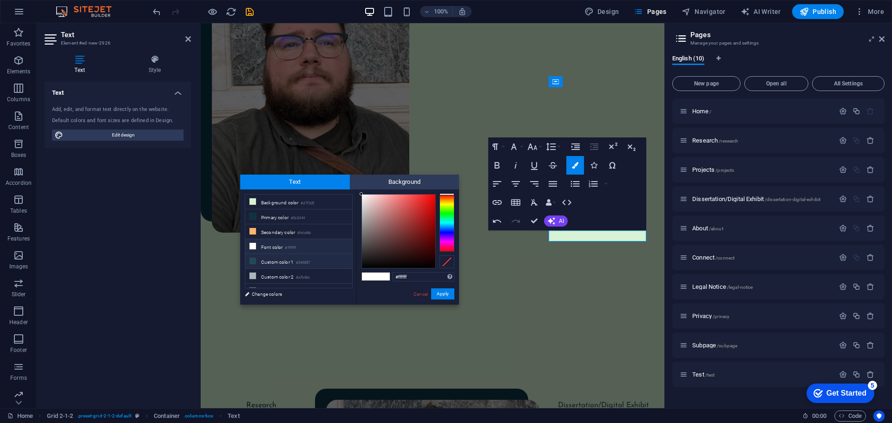
click at [277, 260] on li "Custom color 1 #244857" at bounding box center [298, 261] width 107 height 15
type input "#244857"
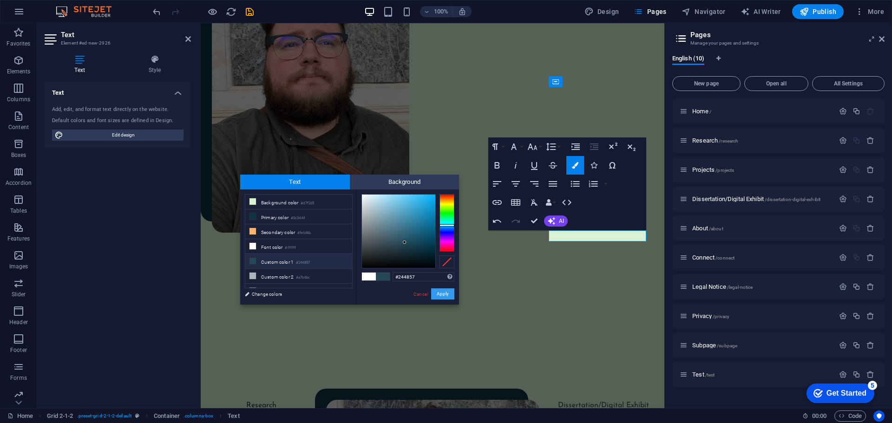
click at [437, 294] on button "Apply" at bounding box center [442, 294] width 23 height 11
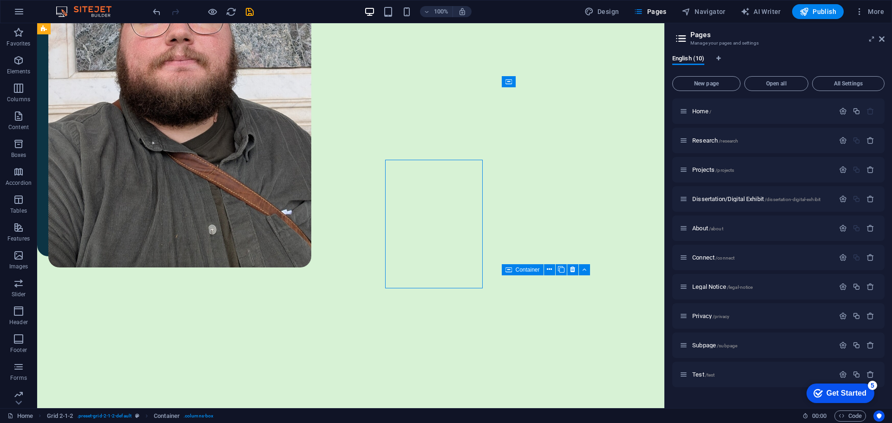
scroll to position [627, 0]
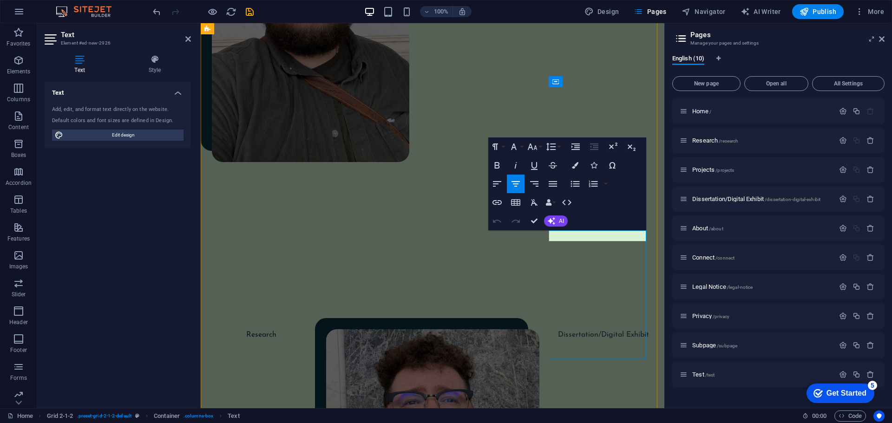
scroll to position [557, 0]
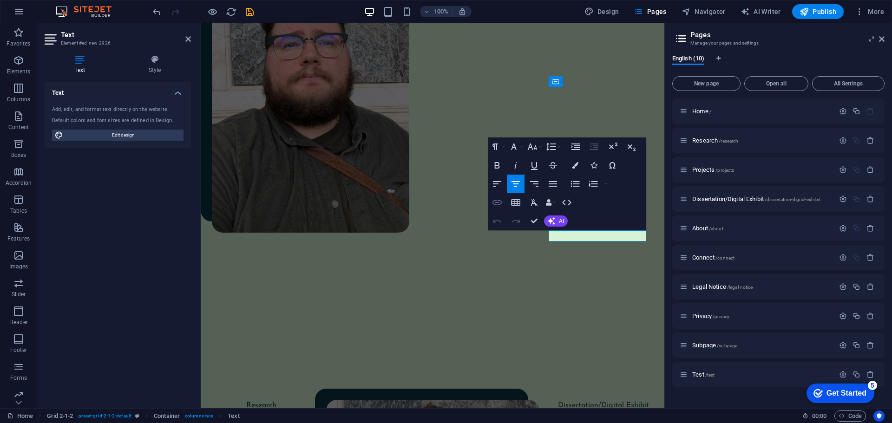
click at [500, 204] on icon "button" at bounding box center [497, 202] width 11 height 11
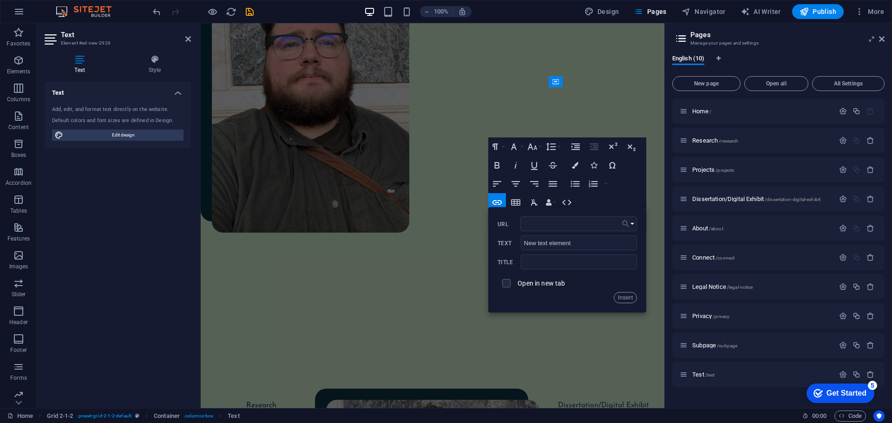
click at [636, 226] on button "Choose Link" at bounding box center [628, 224] width 18 height 15
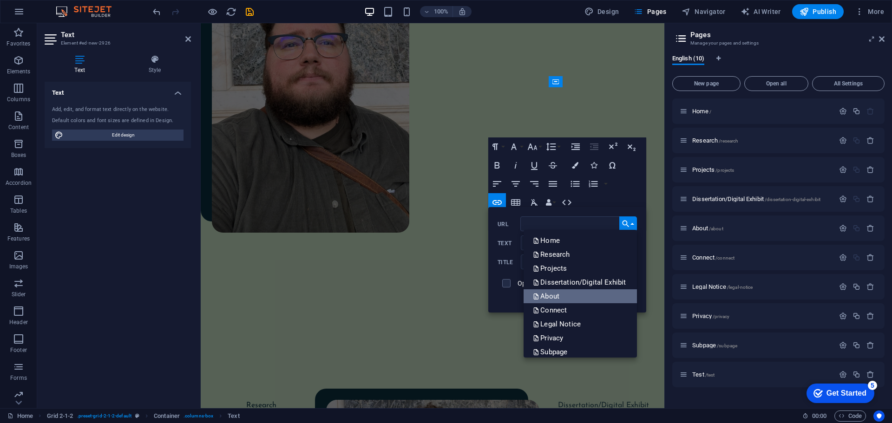
click at [572, 294] on link "About" at bounding box center [580, 296] width 113 height 14
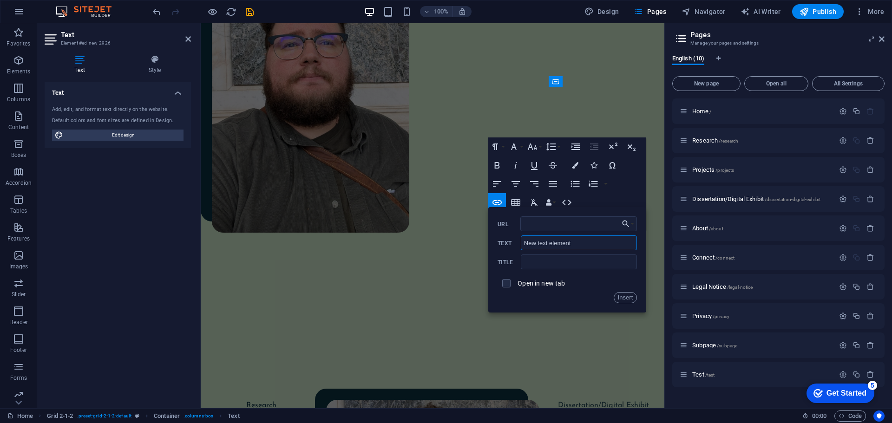
drag, startPoint x: 573, startPoint y: 246, endPoint x: 520, endPoint y: 242, distance: 52.7
click at [520, 242] on div "New text element Text" at bounding box center [567, 243] width 139 height 15
type input "About"
click at [616, 298] on button "Insert" at bounding box center [626, 297] width 24 height 11
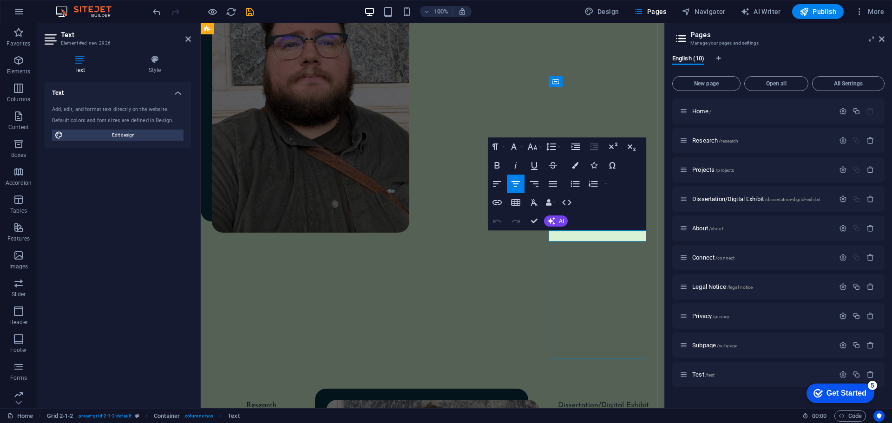
drag, startPoint x: 613, startPoint y: 237, endPoint x: 580, endPoint y: 235, distance: 33.1
click at [579, 169] on button "Colors" at bounding box center [575, 165] width 18 height 19
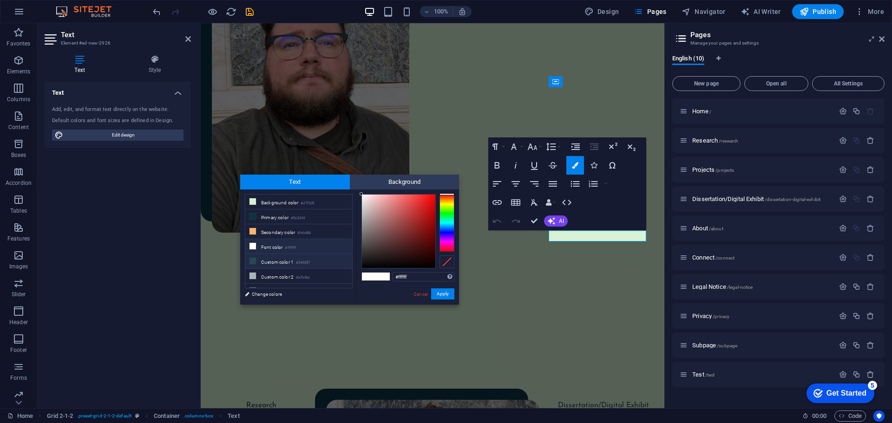
click at [300, 260] on small "#244857" at bounding box center [303, 263] width 14 height 7
type input "#244857"
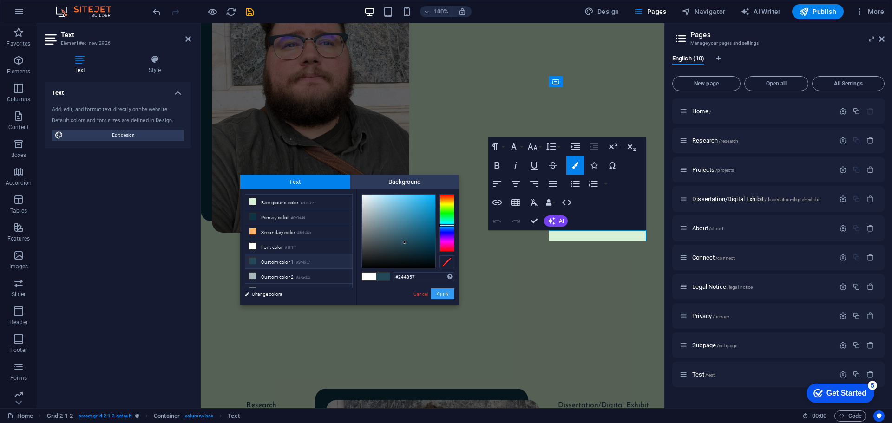
click at [442, 296] on button "Apply" at bounding box center [442, 294] width 23 height 11
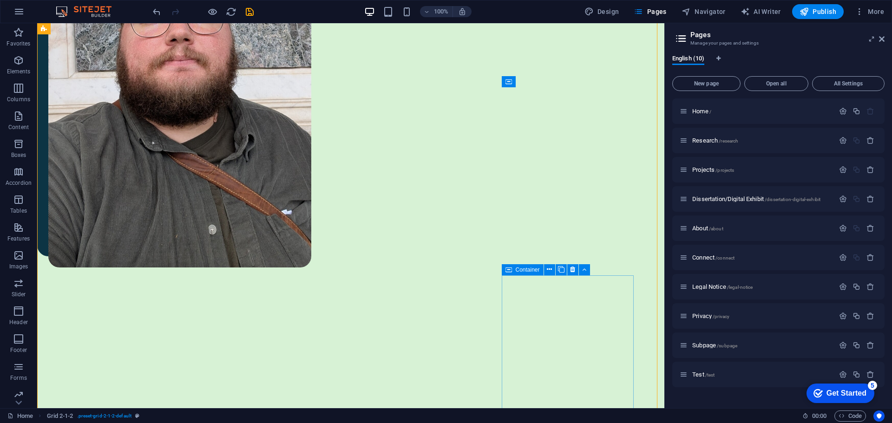
scroll to position [627, 0]
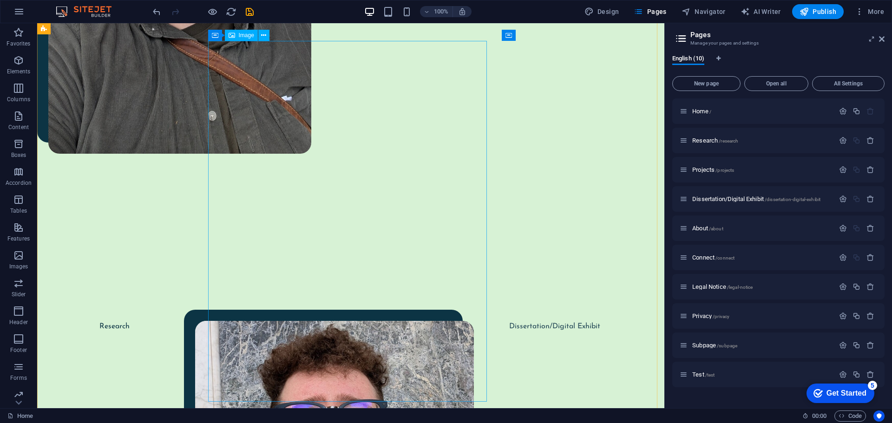
scroll to position [674, 0]
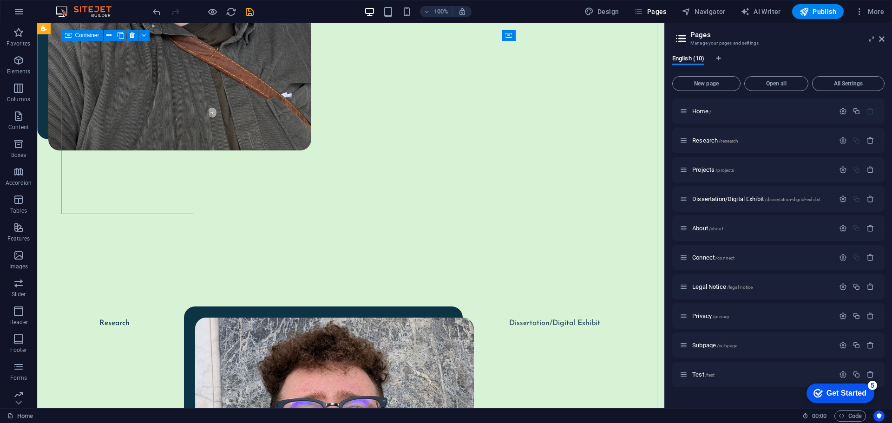
click at [166, 318] on div "Research" at bounding box center [114, 404] width 132 height 173
click at [151, 318] on div "Research" at bounding box center [114, 404] width 132 height 173
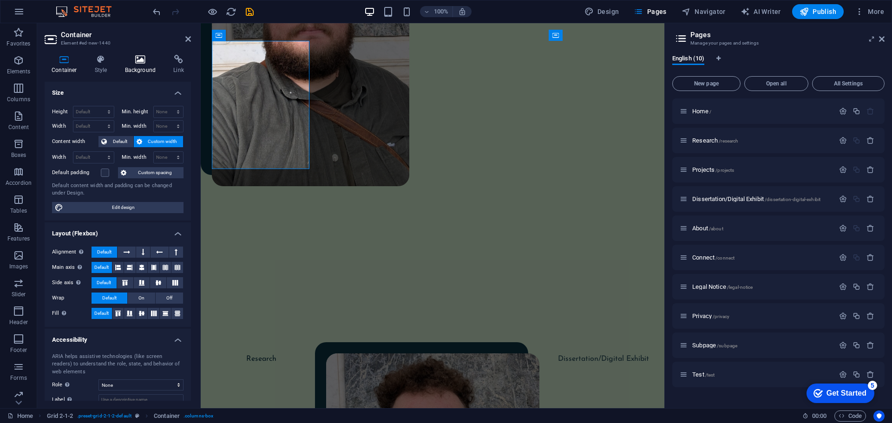
click at [145, 66] on h4 "Background" at bounding box center [142, 65] width 49 height 20
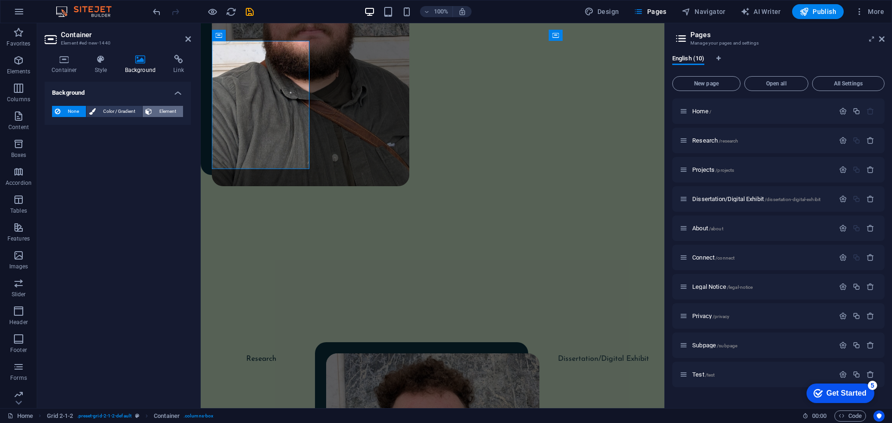
click at [155, 110] on span "Element" at bounding box center [168, 111] width 26 height 11
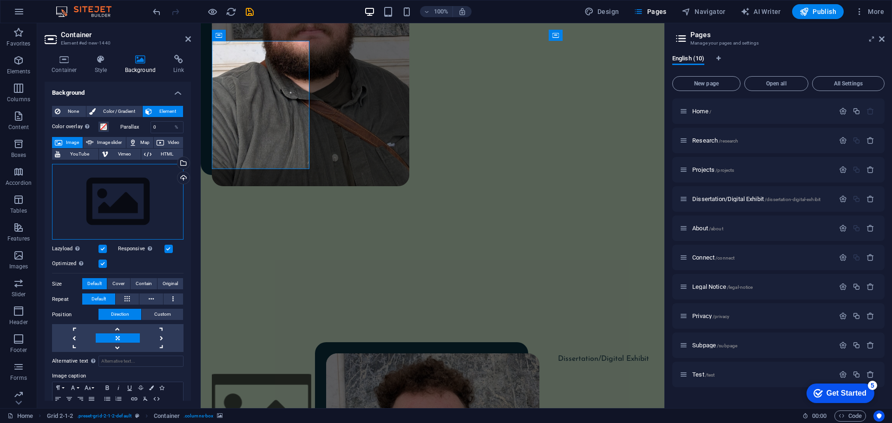
click at [115, 184] on div "Drag files here, click to choose files or select files from Files or our free s…" at bounding box center [118, 202] width 132 height 76
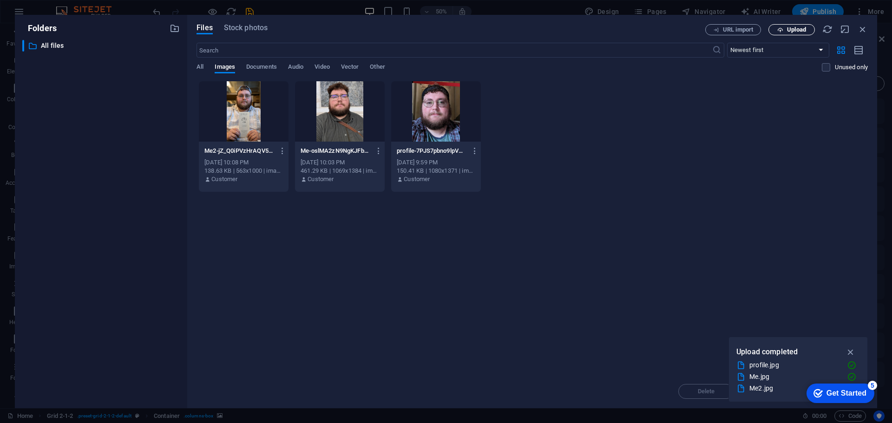
click at [780, 30] on icon "button" at bounding box center [780, 30] width 6 height 6
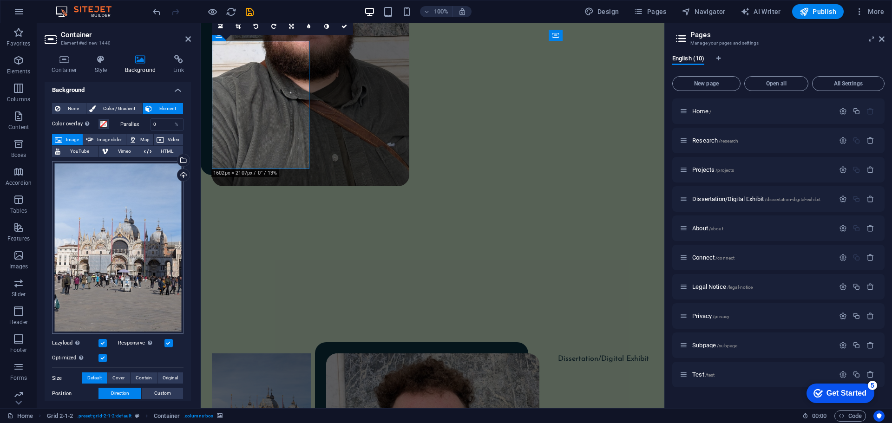
scroll to position [0, 0]
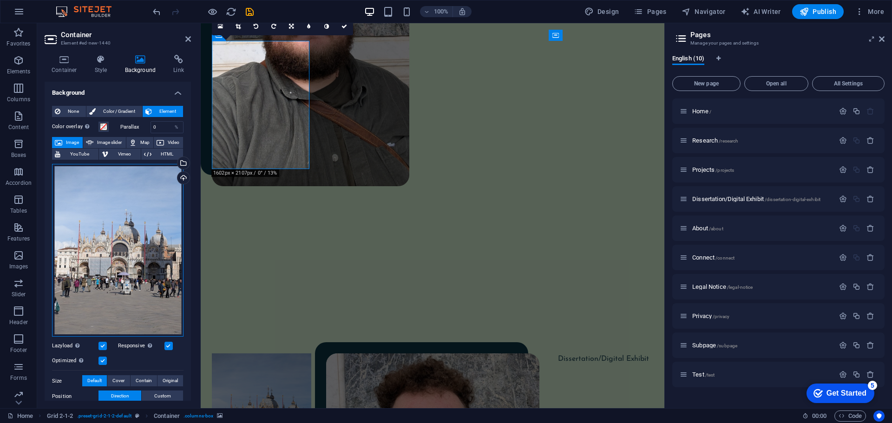
click at [156, 234] on div "Drag files here, click to choose files or select files from Files or our free s…" at bounding box center [118, 250] width 132 height 173
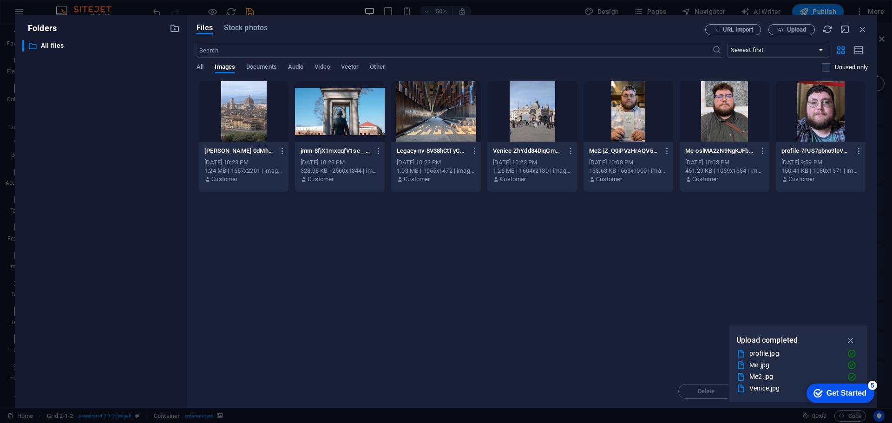
click at [340, 122] on div at bounding box center [340, 111] width 90 height 60
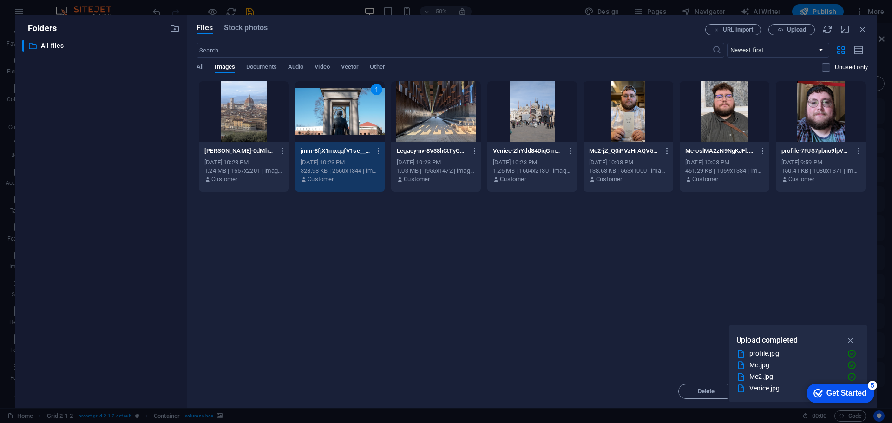
click at [340, 122] on div "1" at bounding box center [340, 111] width 90 height 60
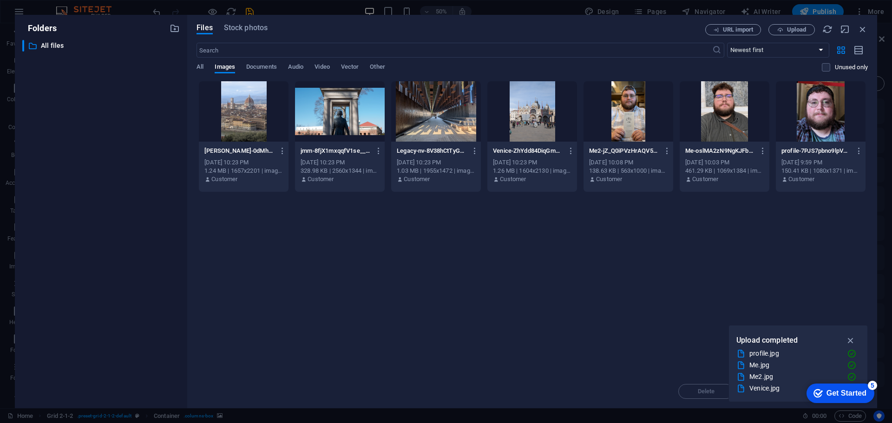
click at [340, 122] on div at bounding box center [340, 111] width 90 height 60
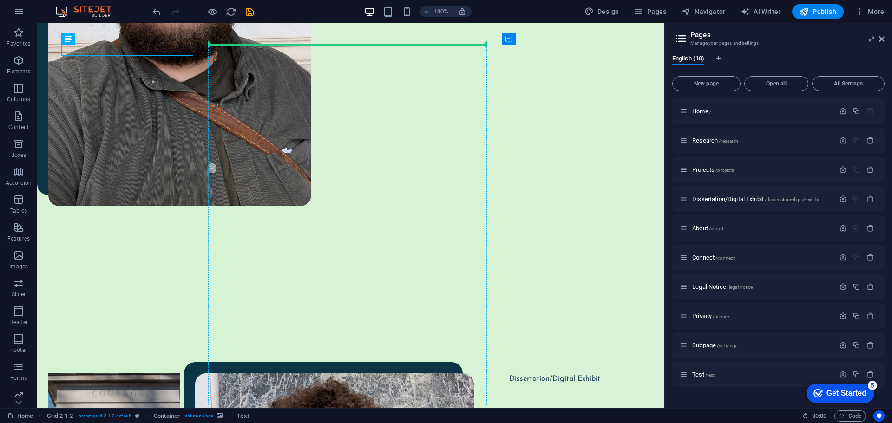
drag, startPoint x: 101, startPoint y: 46, endPoint x: 264, endPoint y: 52, distance: 163.7
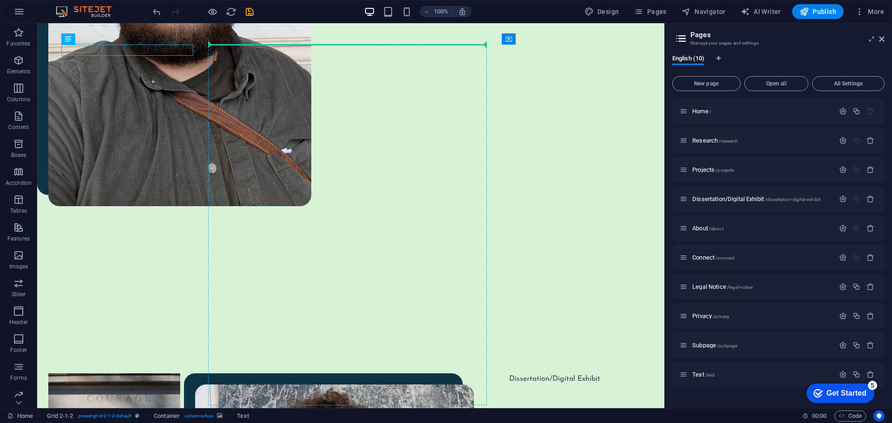
scroll to position [607, 0]
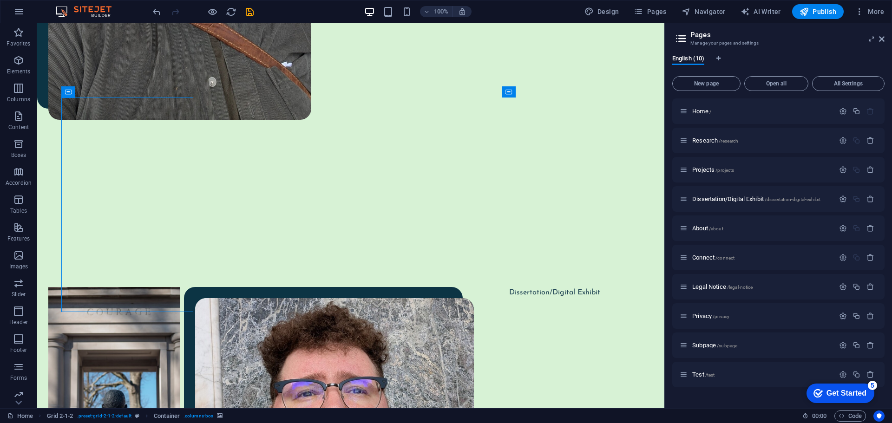
scroll to position [746, 0]
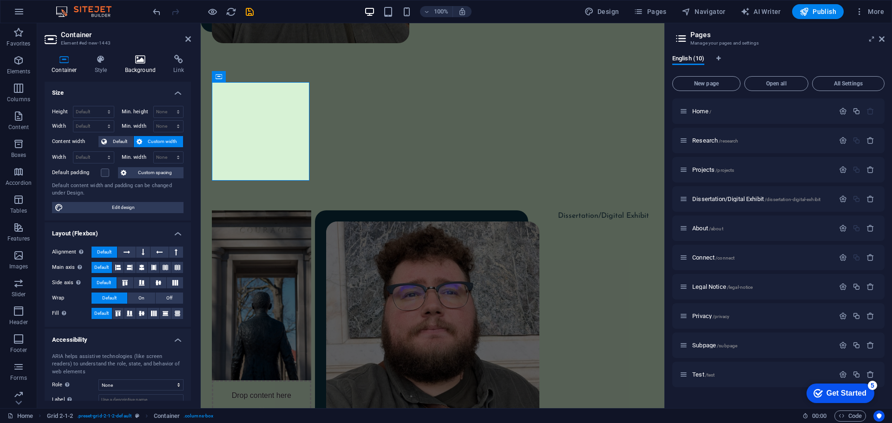
click at [146, 66] on h4 "Background" at bounding box center [142, 65] width 49 height 20
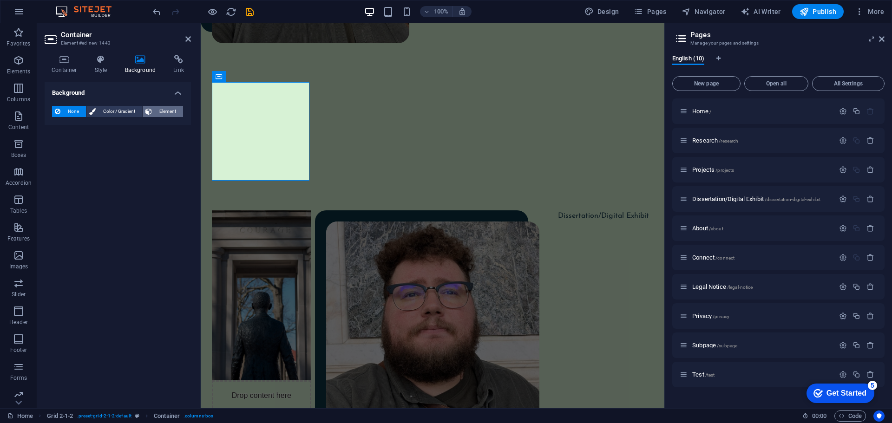
click at [148, 109] on icon at bounding box center [148, 111] width 7 height 11
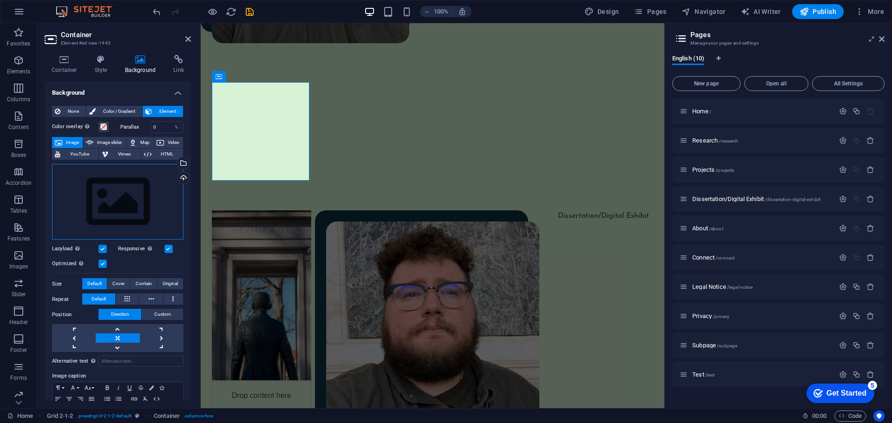
click at [110, 206] on div "Drag files here, click to choose files or select files from Files or our free s…" at bounding box center [118, 202] width 132 height 76
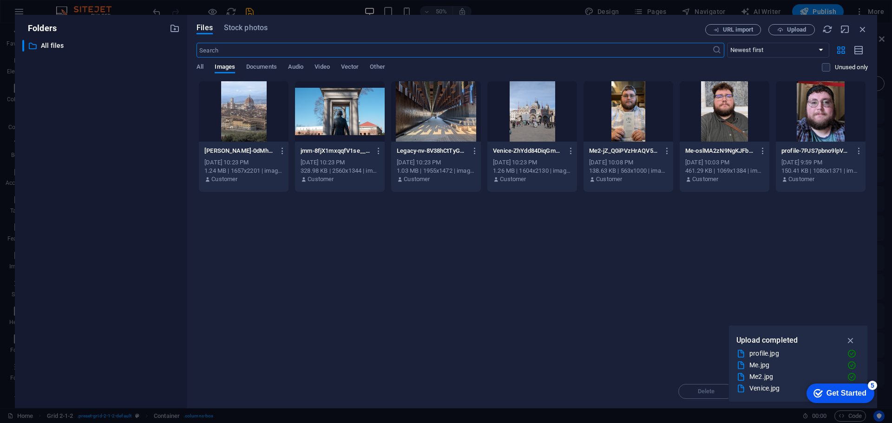
click at [253, 122] on div at bounding box center [244, 111] width 90 height 60
click at [237, 116] on div "1" at bounding box center [244, 111] width 90 height 60
click at [237, 116] on div at bounding box center [244, 111] width 90 height 60
click at [237, 116] on div "1" at bounding box center [244, 111] width 90 height 60
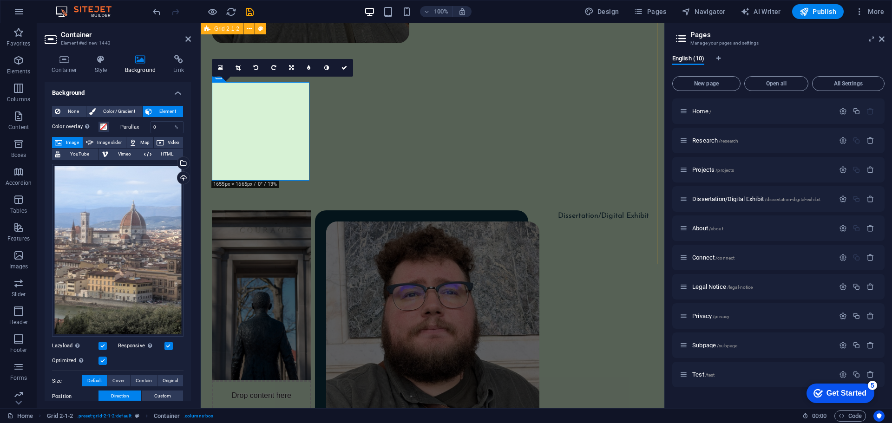
click at [471, 232] on div "Drop content here or Add elements Paste clipboard Projects Research Dissertatio…" at bounding box center [433, 399] width 464 height 545
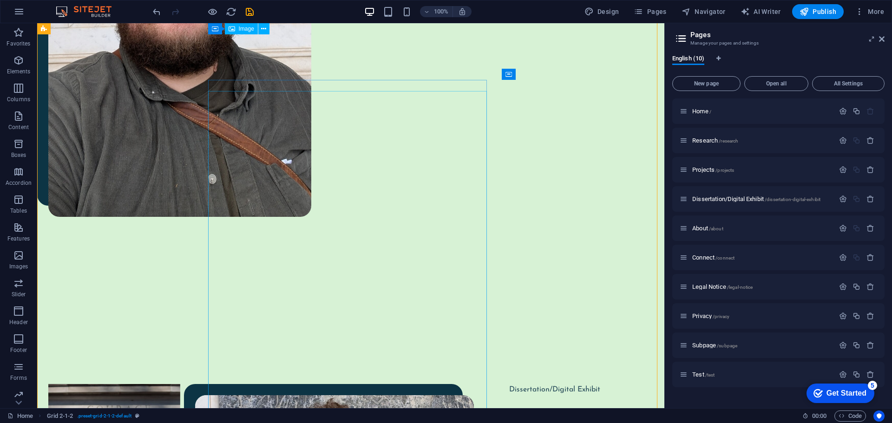
scroll to position [607, 0]
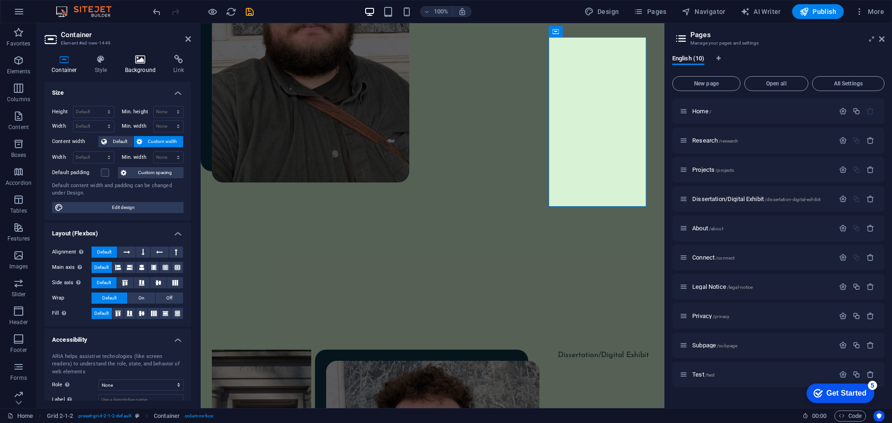
click at [142, 66] on h4 "Background" at bounding box center [142, 65] width 49 height 20
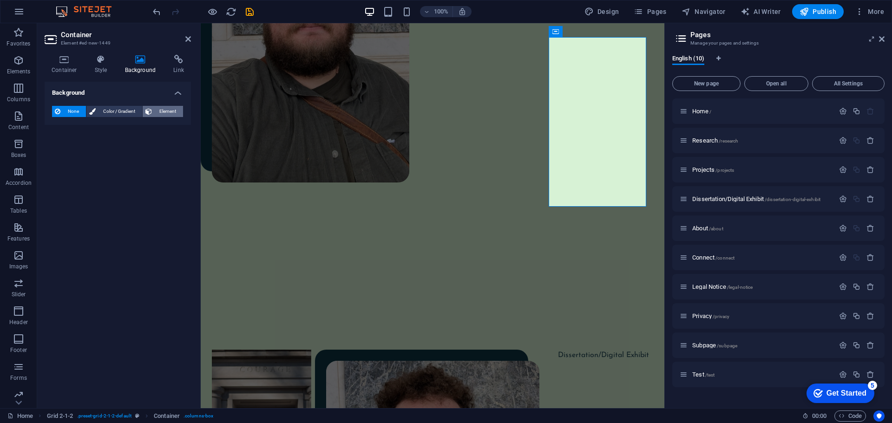
click at [160, 113] on span "Element" at bounding box center [168, 111] width 26 height 11
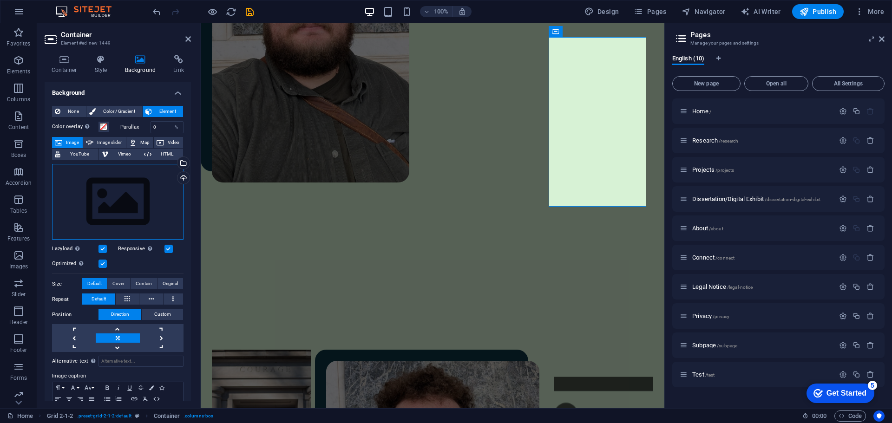
click at [133, 194] on div "Drag files here, click to choose files or select files from Files or our free s…" at bounding box center [118, 202] width 132 height 76
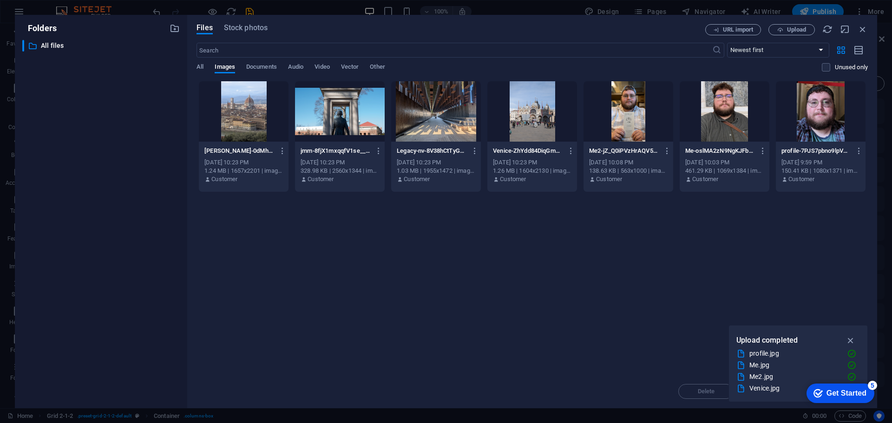
click at [133, 194] on div "​ All files All files" at bounding box center [101, 220] width 158 height 361
click at [520, 121] on div at bounding box center [532, 111] width 90 height 60
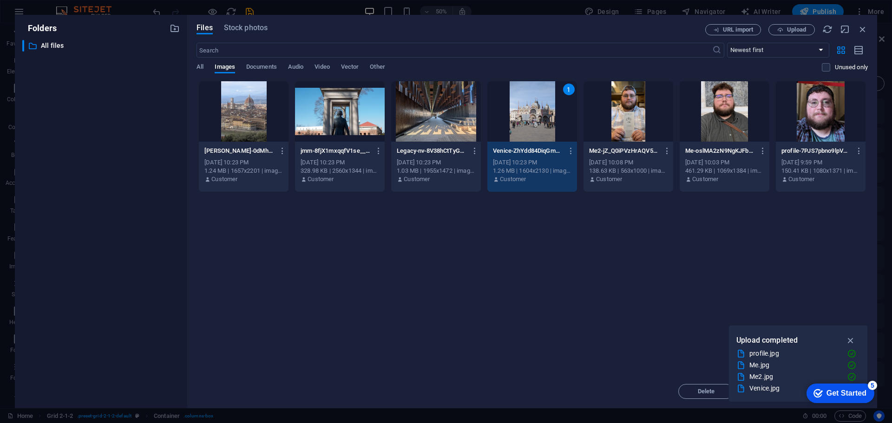
click at [520, 121] on div "1" at bounding box center [532, 111] width 90 height 60
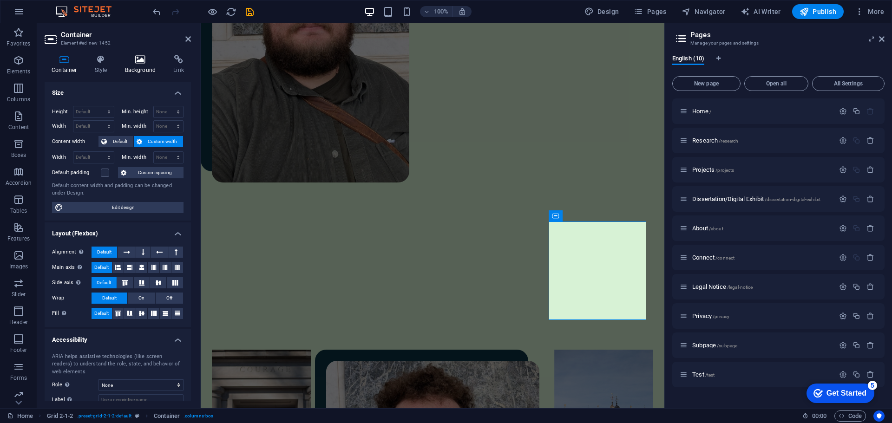
click at [140, 57] on icon at bounding box center [140, 59] width 45 height 9
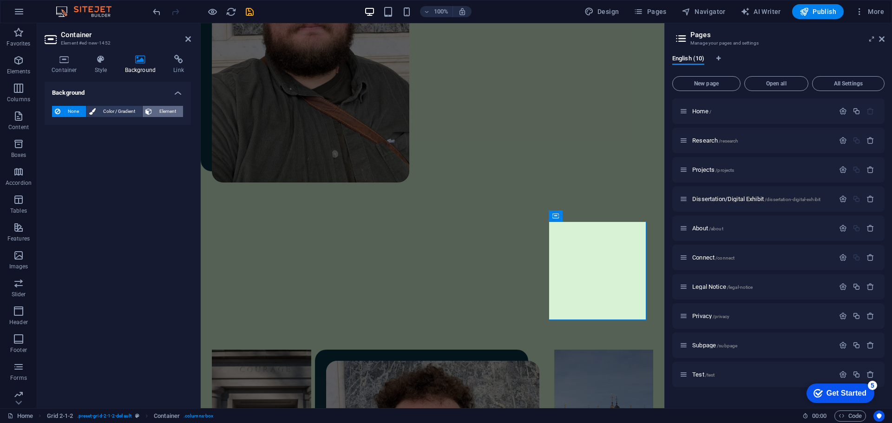
click at [158, 107] on span "Element" at bounding box center [168, 111] width 26 height 11
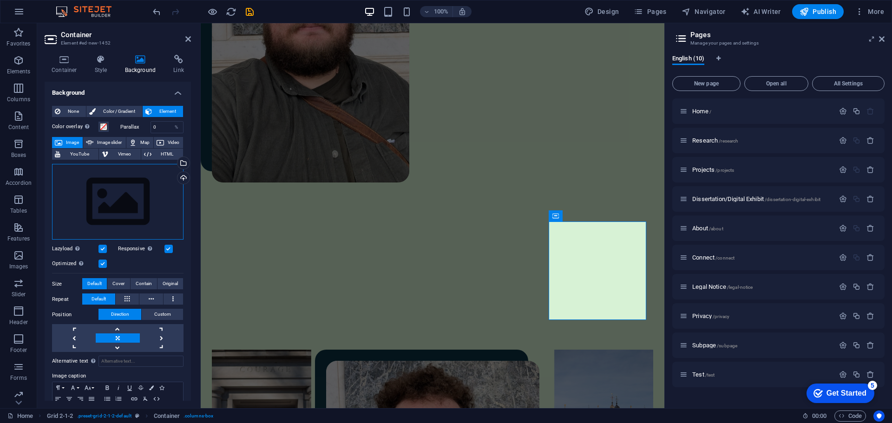
click at [143, 196] on div "Drag files here, click to choose files or select files from Files or our free s…" at bounding box center [118, 202] width 132 height 76
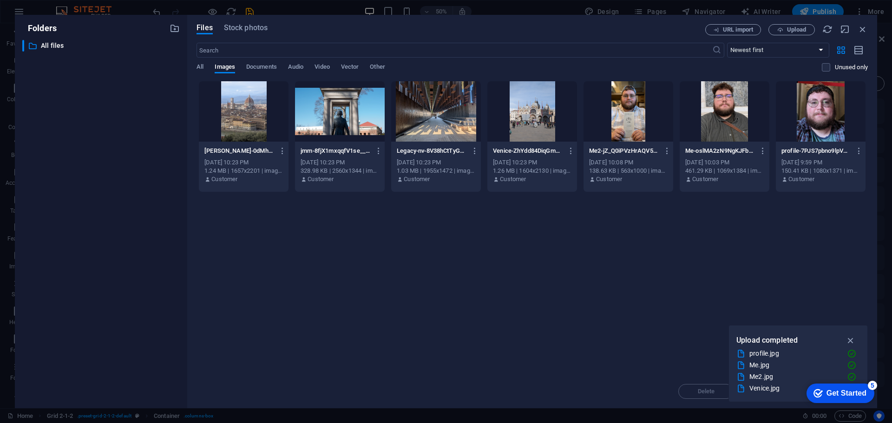
click at [441, 126] on div at bounding box center [436, 111] width 90 height 60
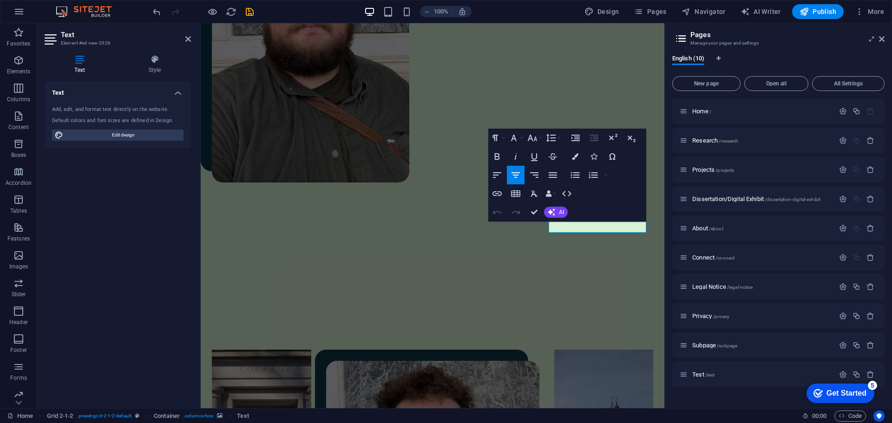
click at [83, 69] on h4 "Text" at bounding box center [82, 65] width 74 height 20
click at [160, 70] on h4 "Style" at bounding box center [154, 65] width 72 height 20
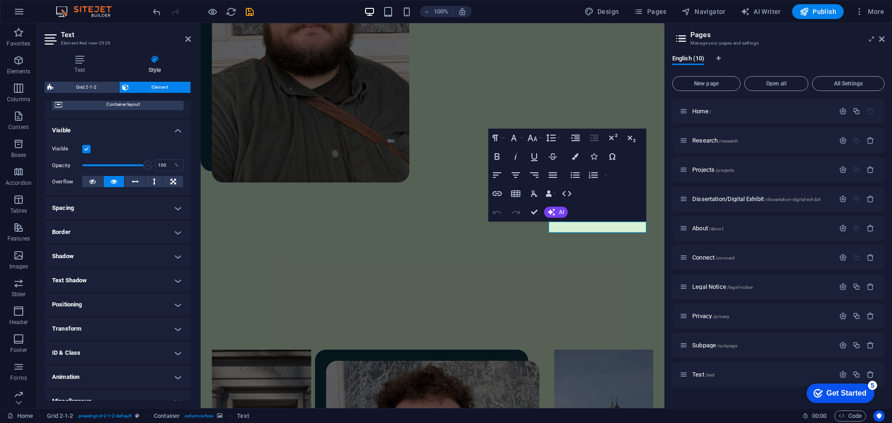
scroll to position [92, 0]
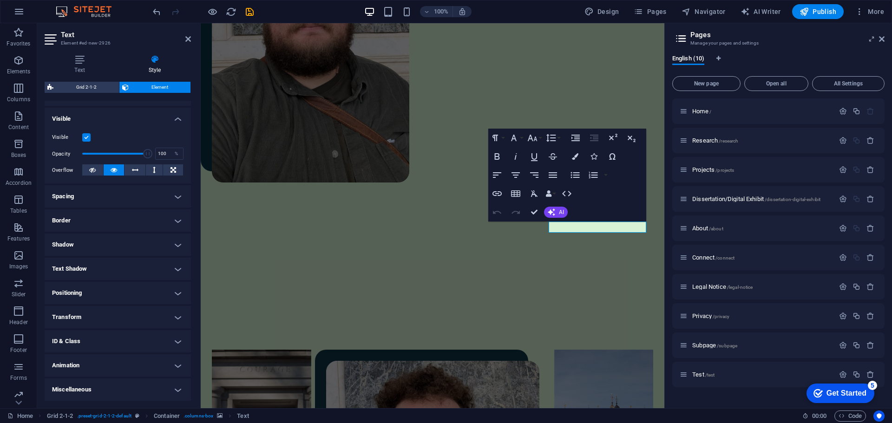
click at [101, 288] on h4 "Positioning" at bounding box center [118, 293] width 146 height 22
click at [83, 313] on span "Static" at bounding box center [84, 311] width 11 height 11
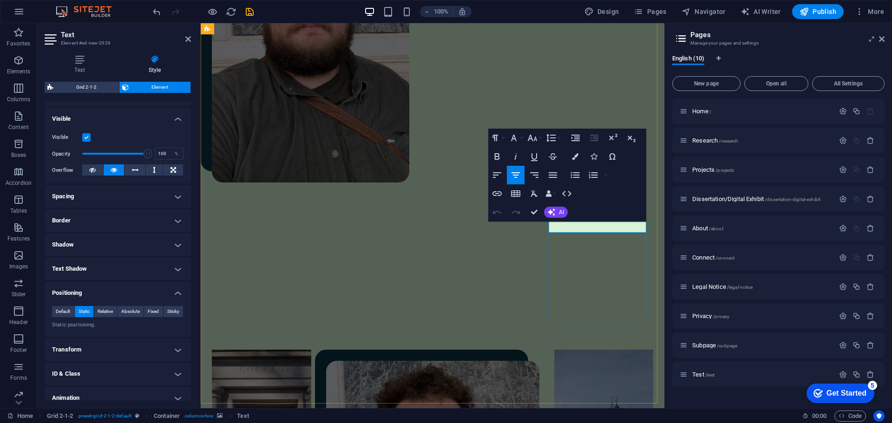
click at [514, 197] on icon "button" at bounding box center [515, 193] width 11 height 11
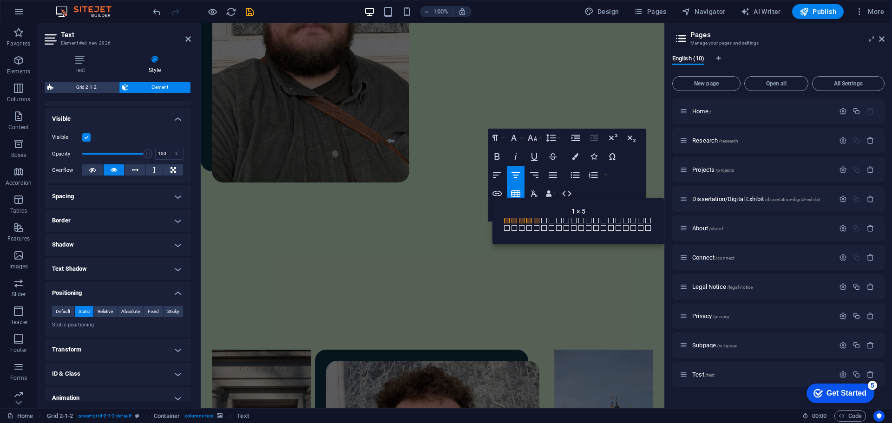
click at [513, 199] on div "Back 1 × 5 1 × 1 1 × 2 1 × 3 1 × 4 1 × 5 1 × 6 1 × 7 1 × 8 1 × 9 1 × 10 1 × 11 …" at bounding box center [579, 221] width 172 height 46
click at [514, 195] on icon "button" at bounding box center [515, 194] width 9 height 7
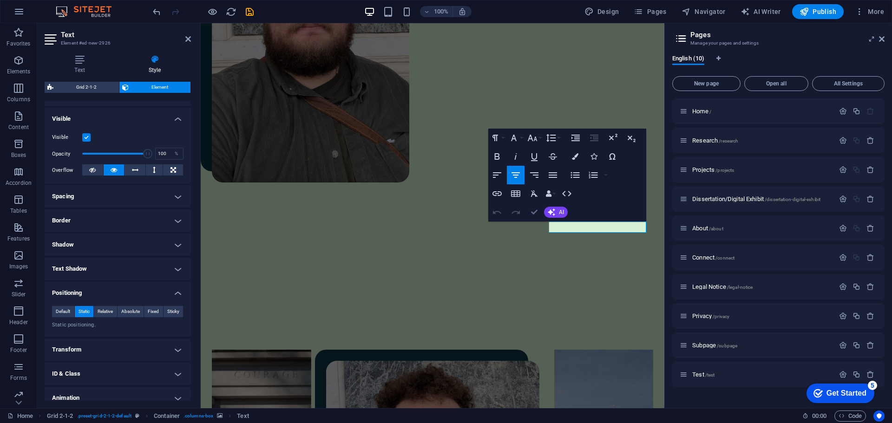
scroll to position [723, 0]
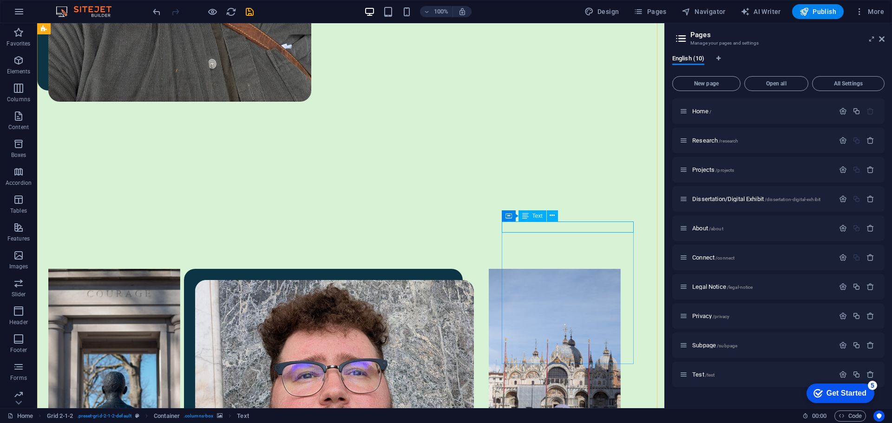
click at [554, 218] on icon at bounding box center [552, 216] width 5 height 10
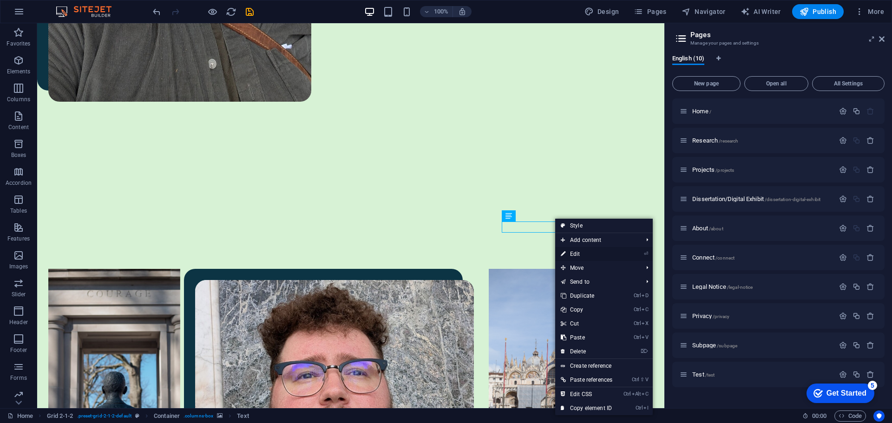
click at [574, 256] on link "⏎ Edit" at bounding box center [586, 254] width 63 height 14
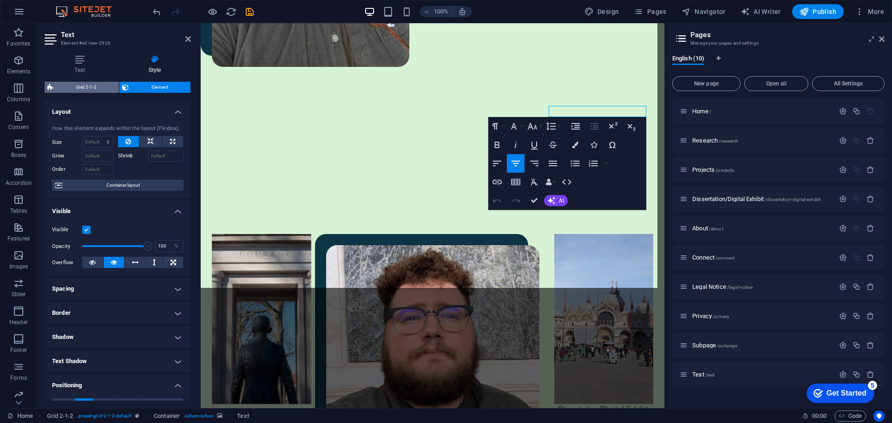
click at [90, 85] on span "Grid 2-1-2" at bounding box center [86, 87] width 60 height 11
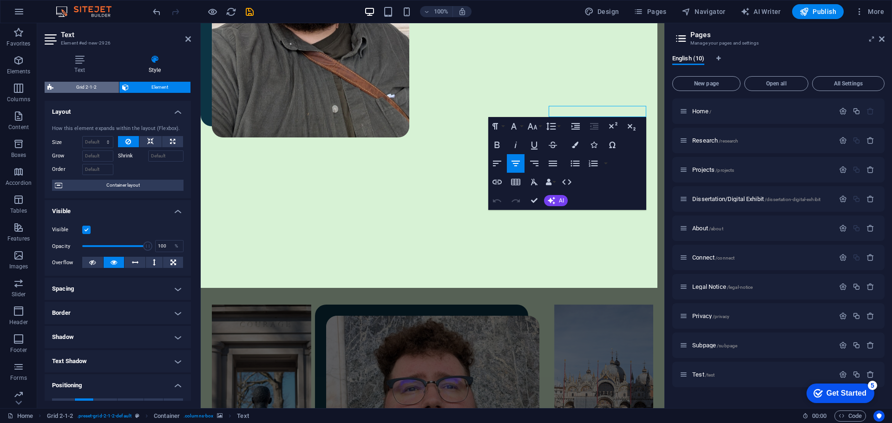
select select "rem"
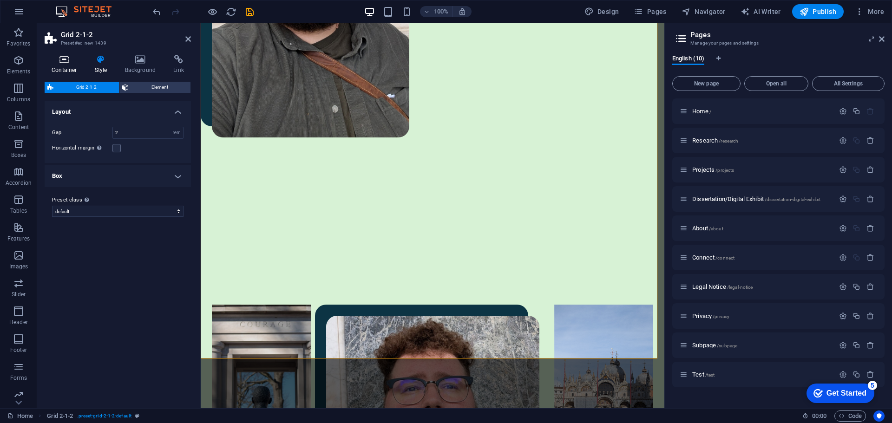
click at [69, 67] on h4 "Container" at bounding box center [66, 65] width 43 height 20
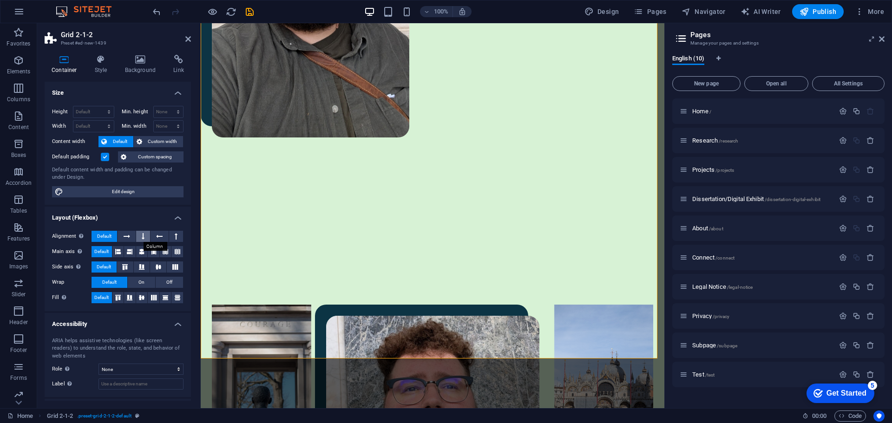
click at [144, 237] on icon at bounding box center [143, 236] width 3 height 11
click at [98, 235] on span "Default" at bounding box center [104, 236] width 14 height 11
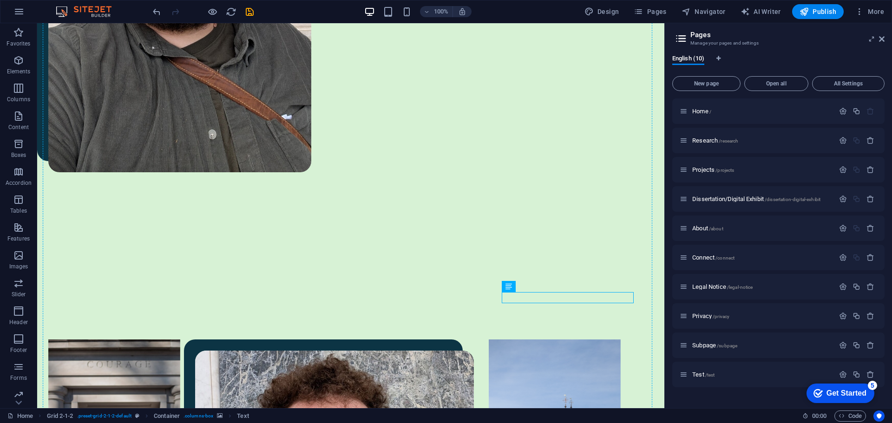
drag, startPoint x: 607, startPoint y: 196, endPoint x: 568, endPoint y: 245, distance: 62.5
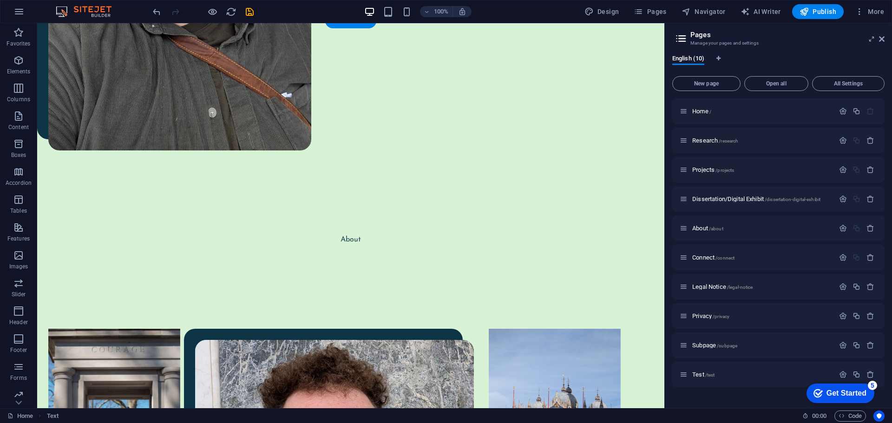
scroll to position [700, 0]
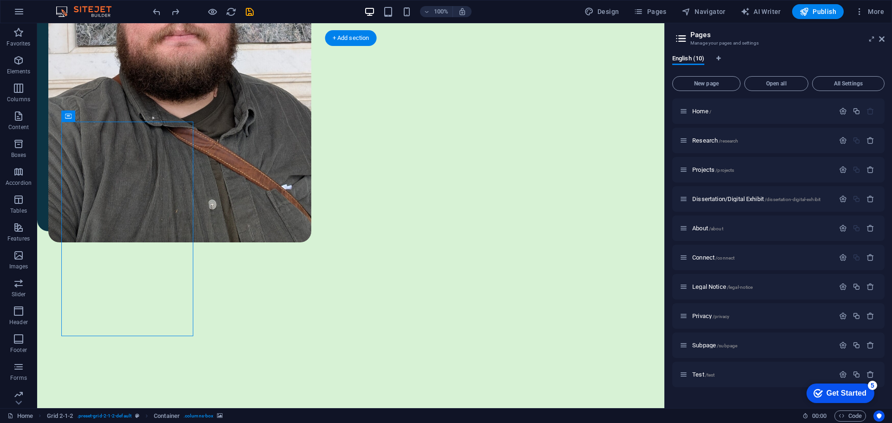
scroll to position [561, 0]
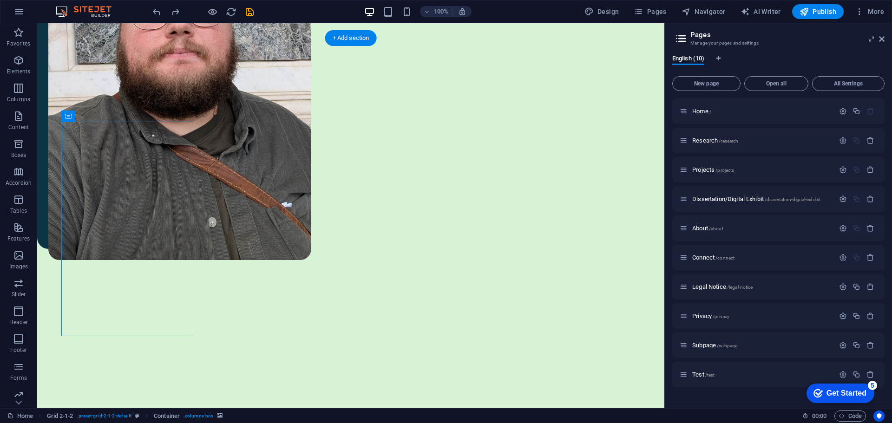
drag, startPoint x: 116, startPoint y: 136, endPoint x: 161, endPoint y: 70, distance: 80.3
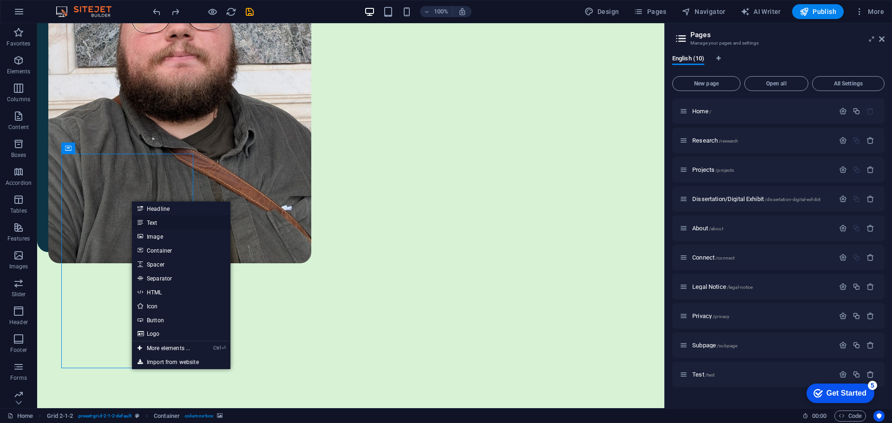
click at [158, 218] on link "Text" at bounding box center [181, 223] width 99 height 14
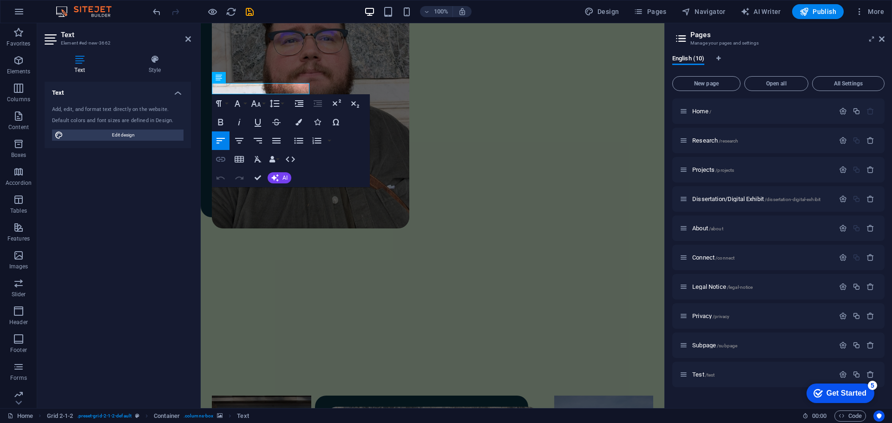
click at [221, 159] on icon "button" at bounding box center [220, 159] width 9 height 5
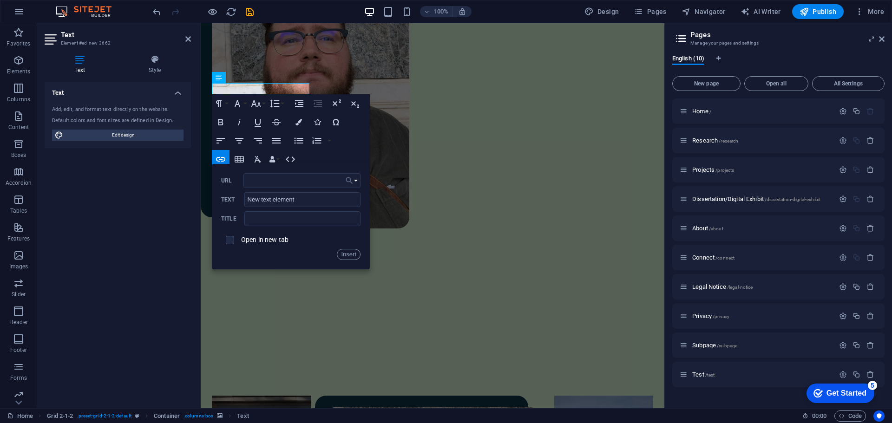
click at [354, 180] on button "Choose Link" at bounding box center [352, 180] width 18 height 15
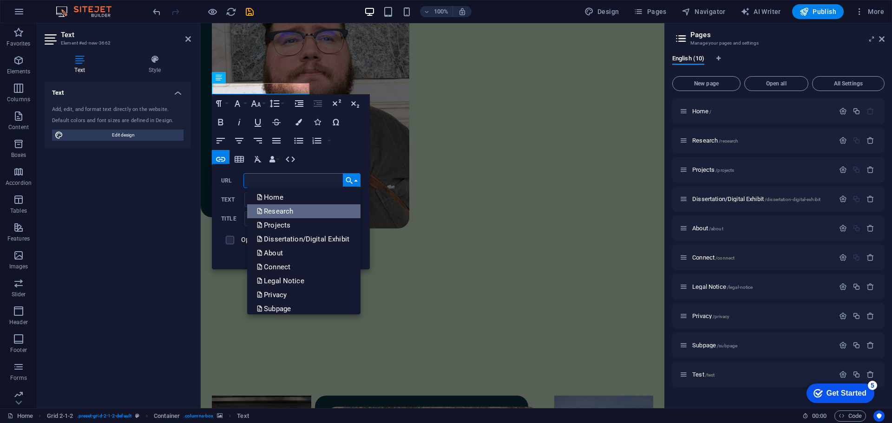
click at [286, 208] on p "Research" at bounding box center [275, 211] width 39 height 14
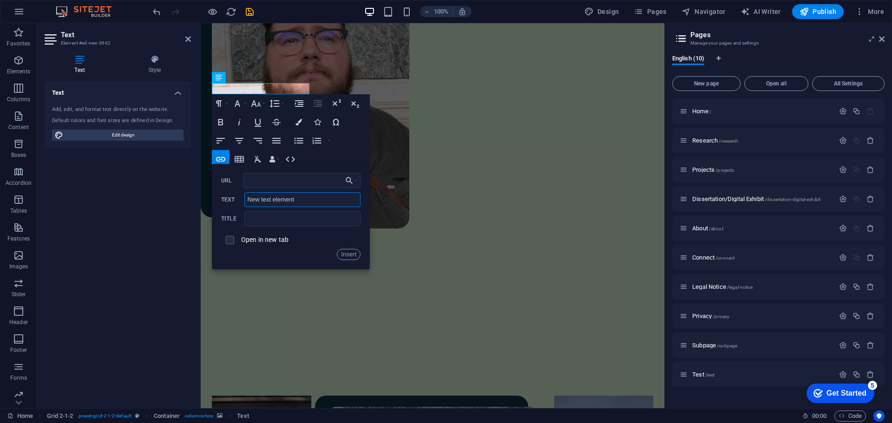
drag, startPoint x: 301, startPoint y: 199, endPoint x: 197, endPoint y: 193, distance: 104.3
click at [195, 193] on div "Text Element #ed-new-3662 Text Style Text Add, edit, and format text directly o…" at bounding box center [350, 215] width 627 height 385
type input "Research"
click at [344, 254] on button "Insert" at bounding box center [349, 254] width 24 height 11
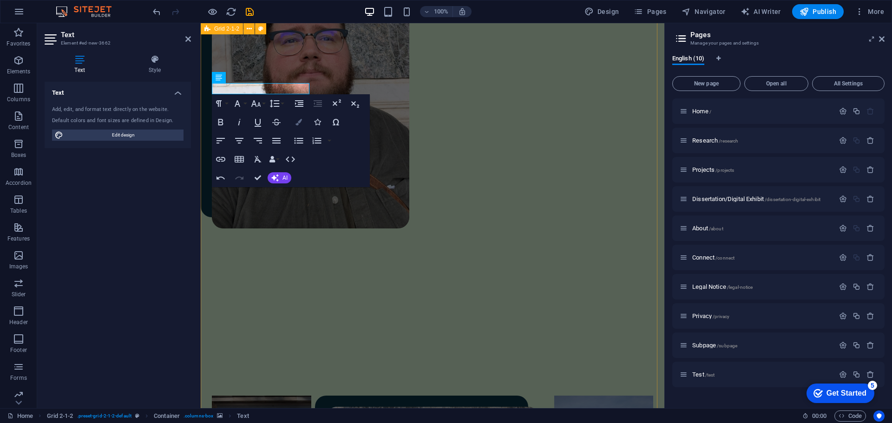
click at [297, 125] on icon "button" at bounding box center [299, 122] width 7 height 7
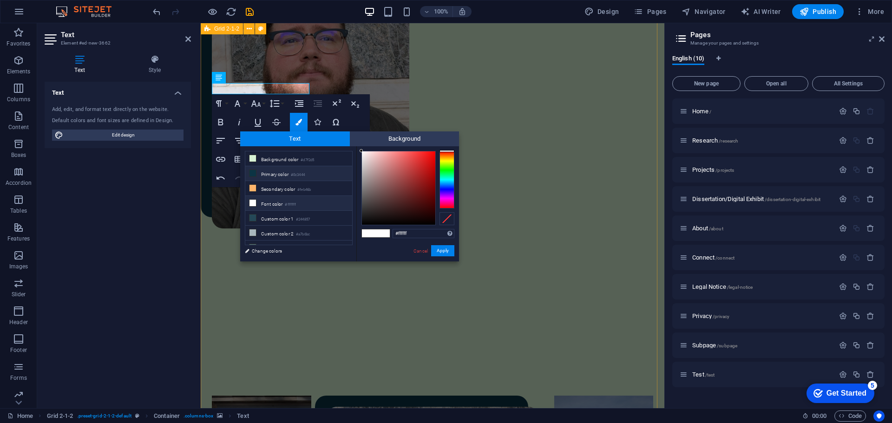
click at [302, 178] on li "Primary color #0c3444" at bounding box center [298, 173] width 107 height 15
type input "#0c3444"
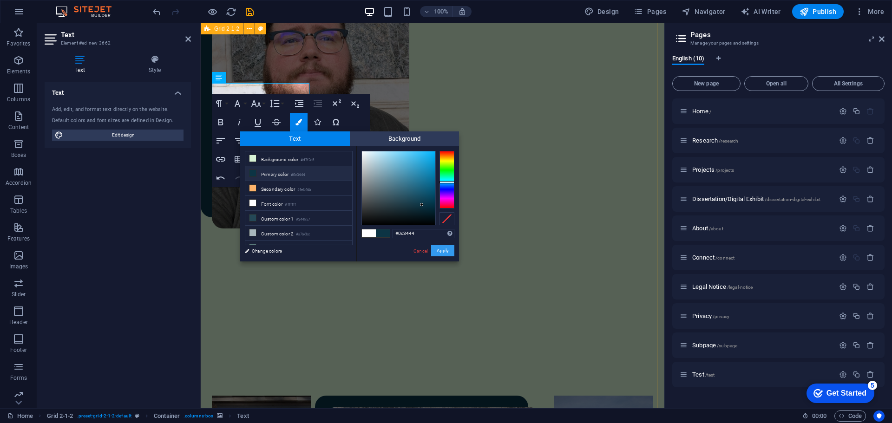
click at [441, 249] on button "Apply" at bounding box center [442, 250] width 23 height 11
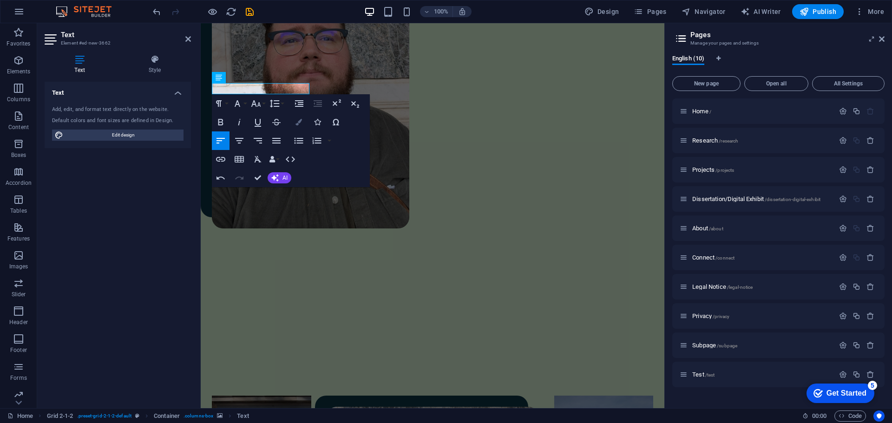
click at [304, 126] on button "Colors" at bounding box center [299, 122] width 18 height 19
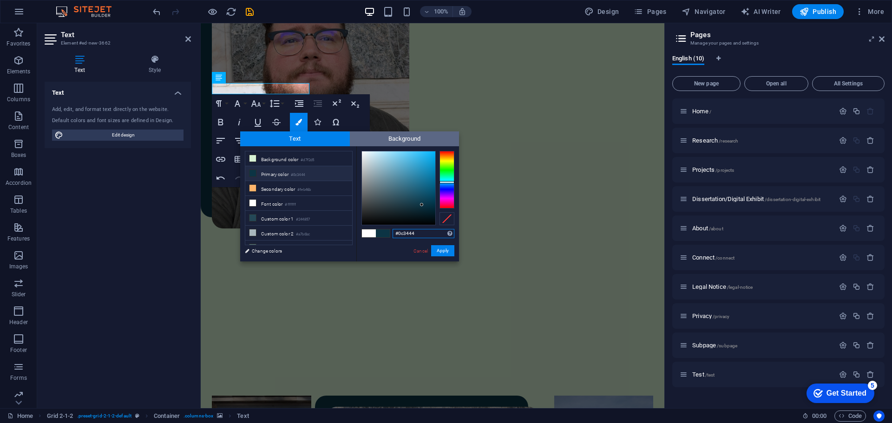
click at [362, 141] on span "Background" at bounding box center [405, 139] width 110 height 15
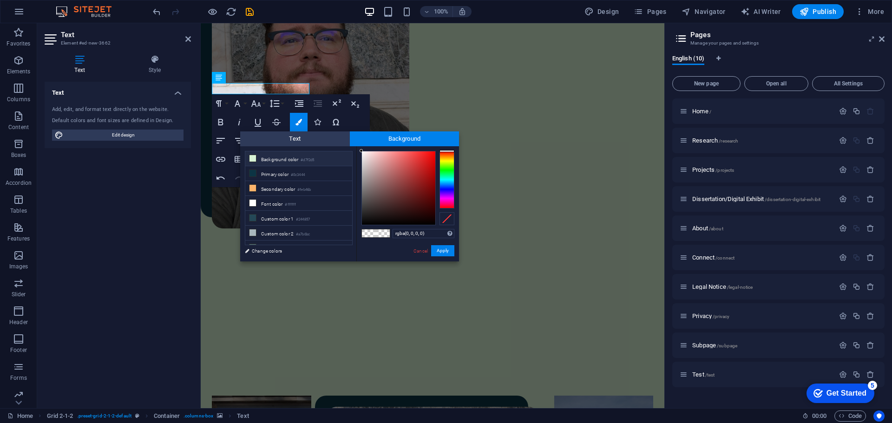
click at [271, 156] on li "Background color #d7f2d5" at bounding box center [298, 158] width 107 height 15
type input "rgba(215, 242, 213, 0)"
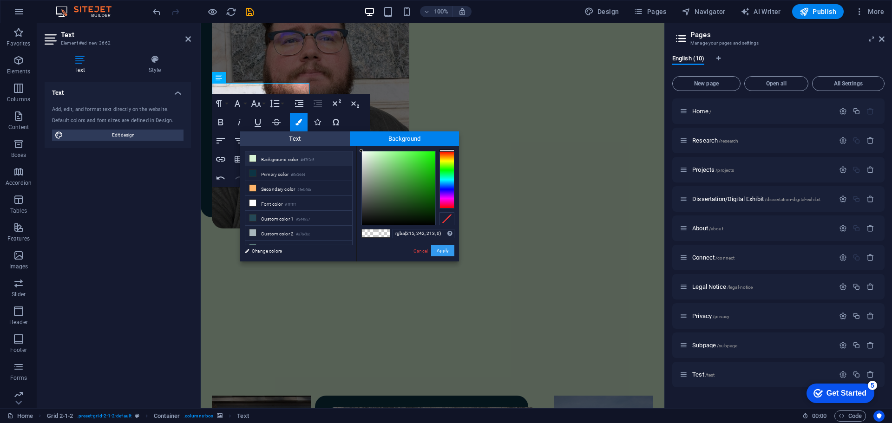
click at [442, 251] on button "Apply" at bounding box center [442, 250] width 23 height 11
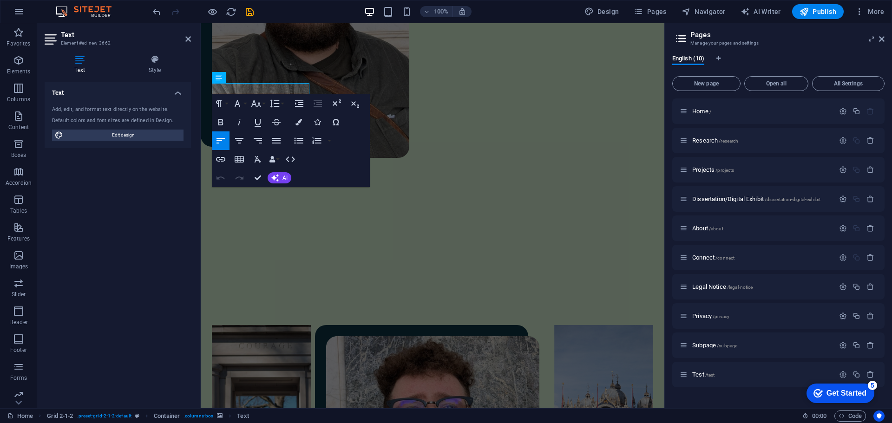
scroll to position [561, 0]
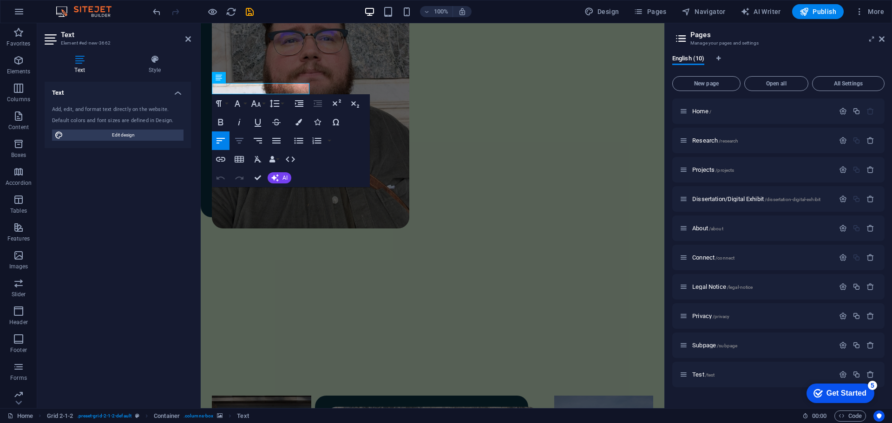
click at [240, 140] on icon "button" at bounding box center [239, 141] width 8 height 6
click at [275, 143] on icon "button" at bounding box center [276, 141] width 8 height 6
click at [240, 140] on icon "button" at bounding box center [239, 140] width 11 height 11
click at [123, 137] on span "Edit design" at bounding box center [123, 135] width 115 height 11
select select "px"
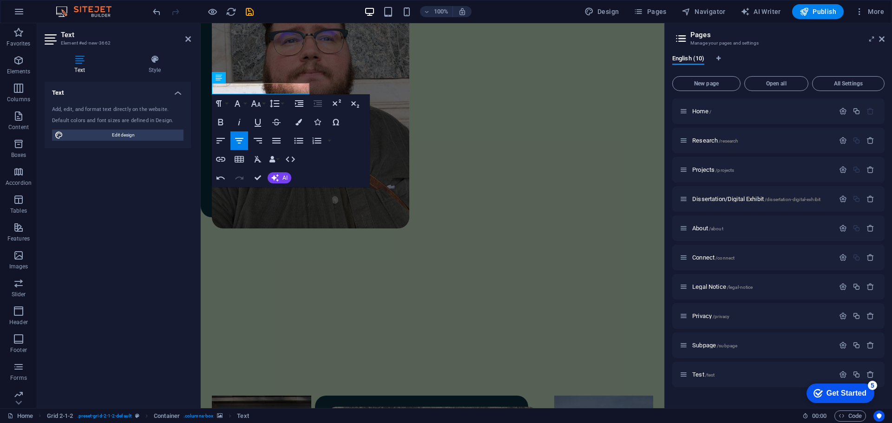
select select "400"
select select "px"
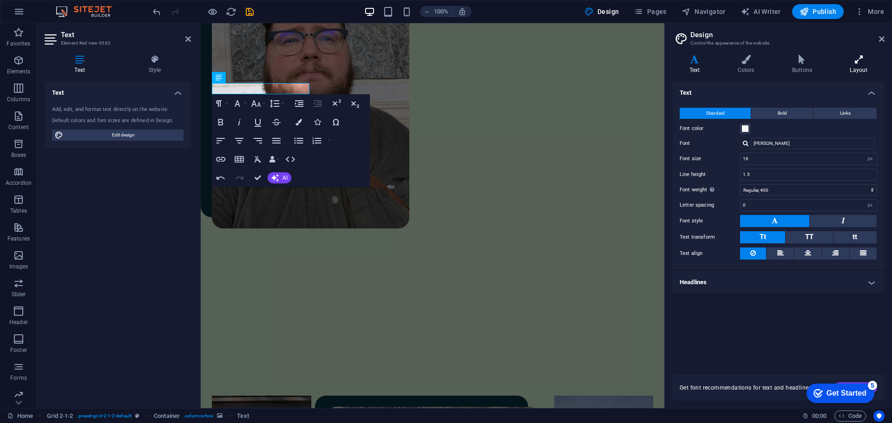
click at [863, 67] on h4 "Layout" at bounding box center [859, 65] width 52 height 20
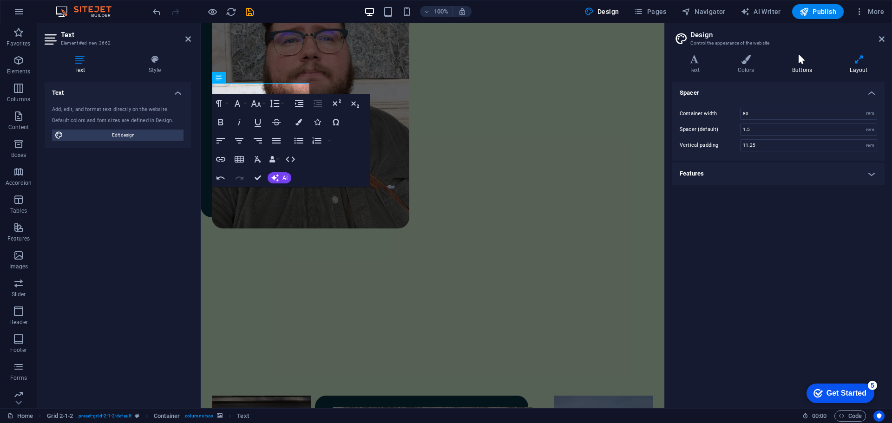
click at [799, 67] on h4 "Buttons" at bounding box center [804, 65] width 58 height 20
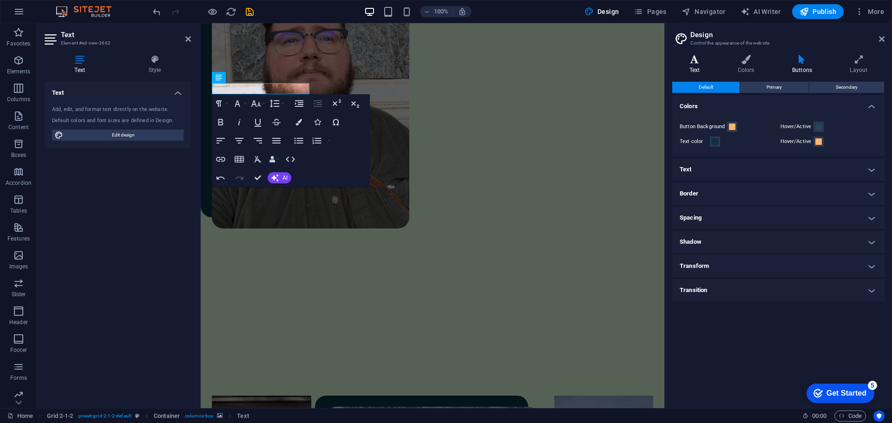
click at [702, 66] on h4 "Text" at bounding box center [696, 65] width 48 height 20
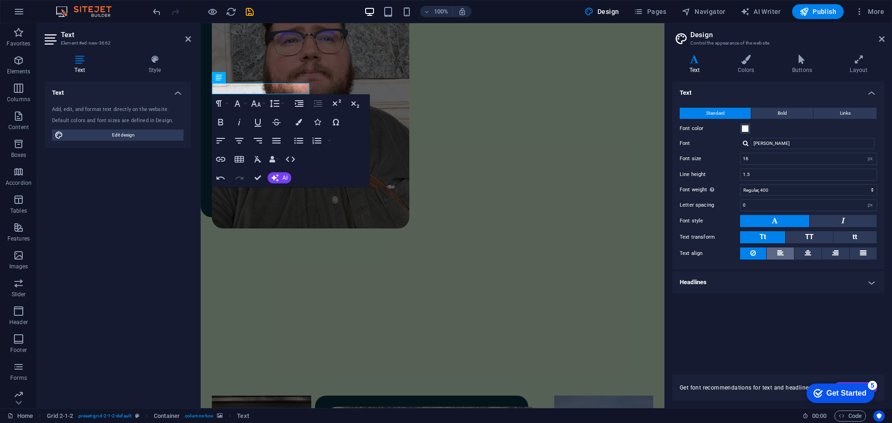
click at [789, 257] on button at bounding box center [780, 254] width 27 height 12
click at [809, 255] on icon at bounding box center [808, 253] width 7 height 11
click at [835, 254] on icon at bounding box center [835, 253] width 7 height 11
click at [860, 254] on icon at bounding box center [863, 253] width 7 height 11
click at [826, 254] on button at bounding box center [835, 254] width 27 height 12
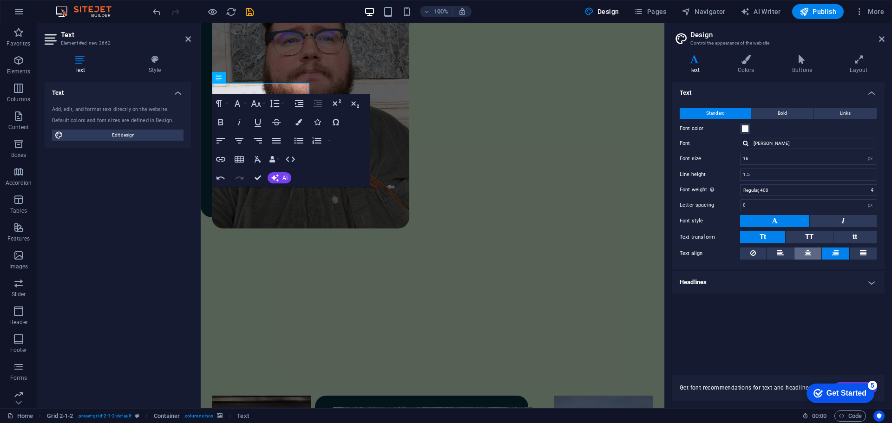
click at [804, 254] on button at bounding box center [808, 254] width 27 height 12
click at [761, 289] on h4 "Headlines" at bounding box center [778, 282] width 212 height 22
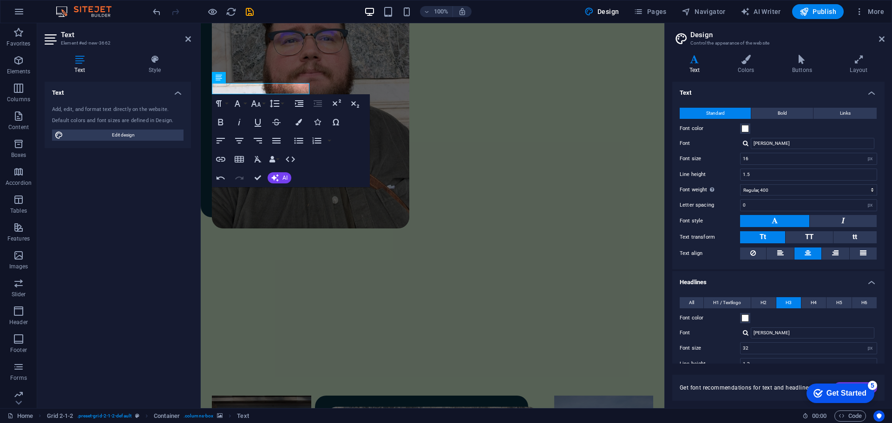
click at [761, 289] on div "All H1 / Textlogo H2 H3 H4 H5 H6 Font color Font Josefin Sans Line height 1.3 F…" at bounding box center [779, 389] width 216 height 203
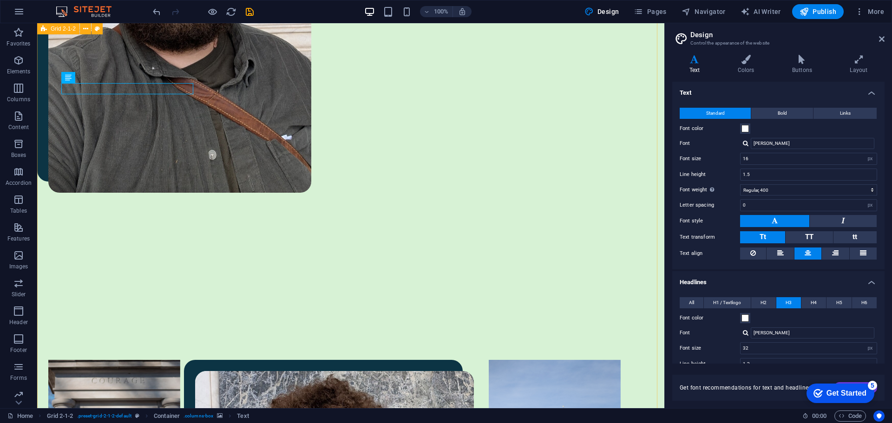
drag, startPoint x: 137, startPoint y: 87, endPoint x: 127, endPoint y: 253, distance: 166.2
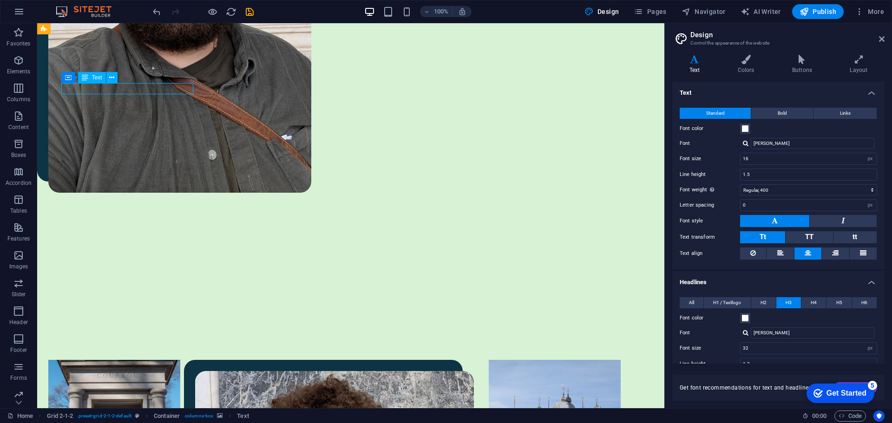
scroll to position [561, 0]
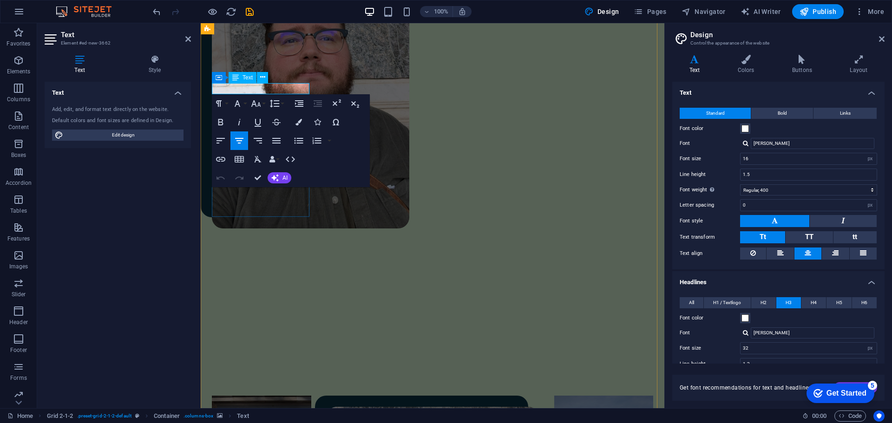
drag, startPoint x: 276, startPoint y: 89, endPoint x: 231, endPoint y: 87, distance: 44.6
click at [262, 104] on button "Font Size" at bounding box center [258, 103] width 18 height 19
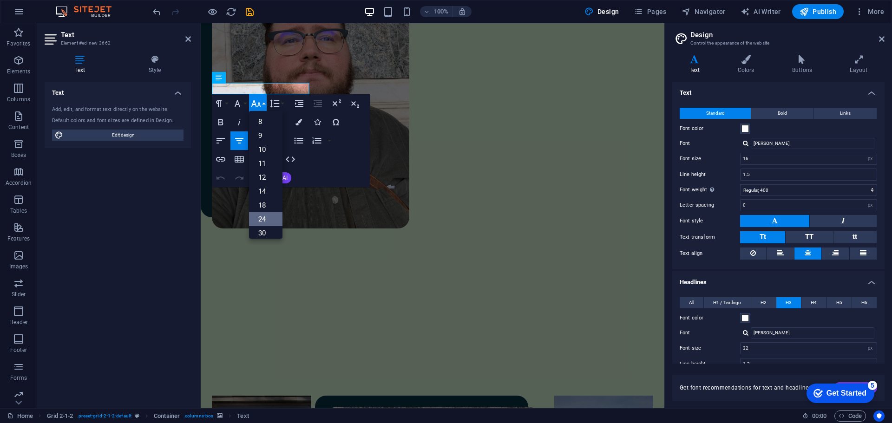
click at [265, 217] on link "24" at bounding box center [265, 219] width 33 height 14
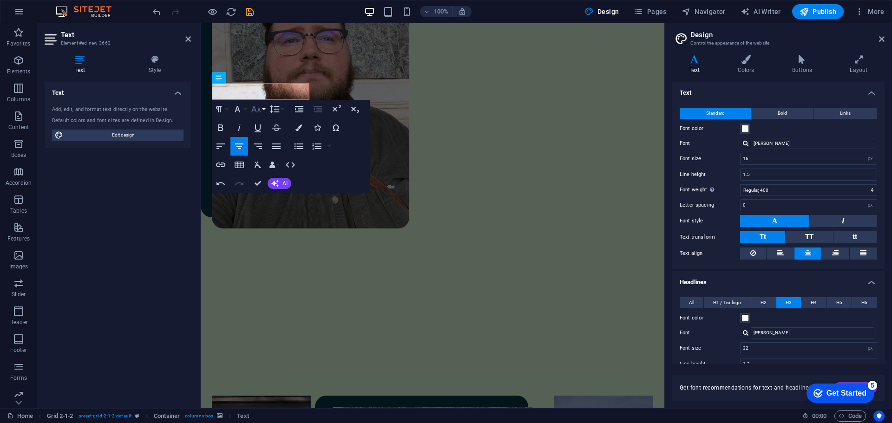
click at [257, 107] on icon "button" at bounding box center [255, 109] width 11 height 11
click at [261, 215] on link "72" at bounding box center [265, 220] width 33 height 14
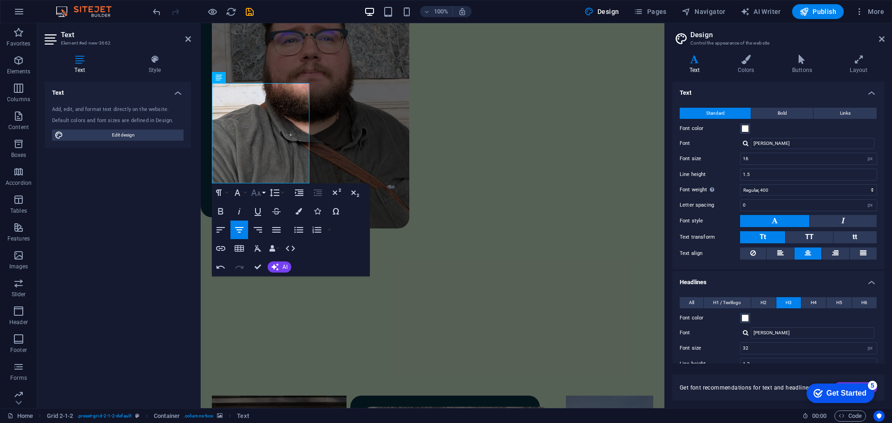
click at [256, 192] on icon "button" at bounding box center [255, 192] width 11 height 11
click at [260, 284] on link "60" at bounding box center [265, 290] width 33 height 14
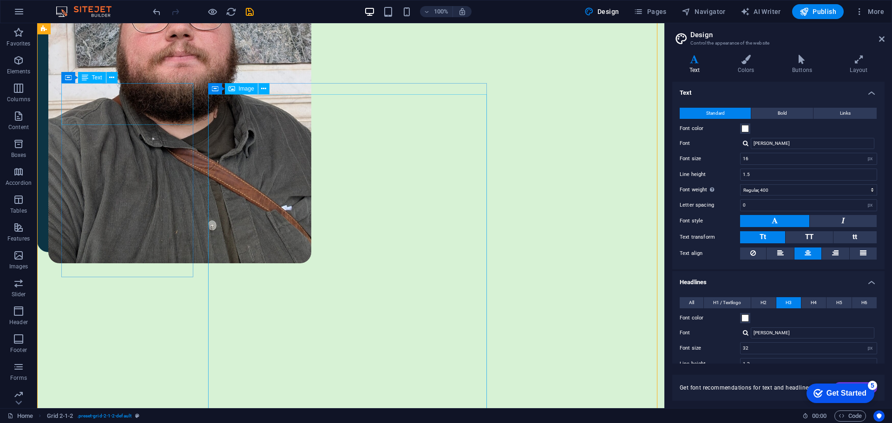
scroll to position [631, 0]
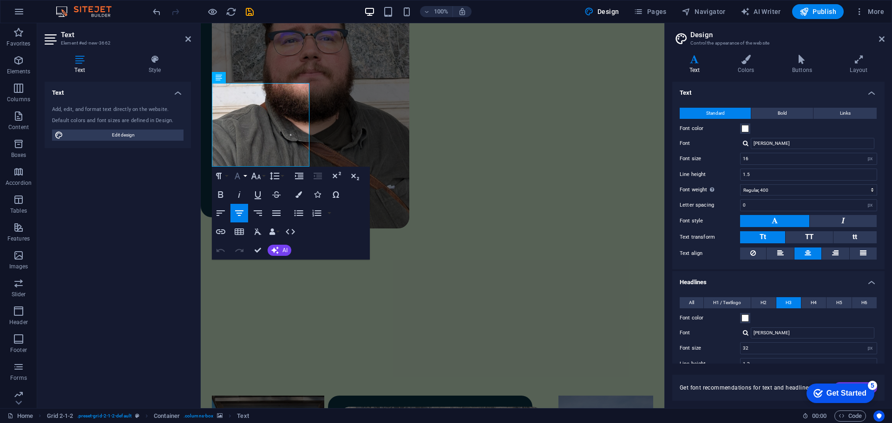
click at [239, 180] on icon "button" at bounding box center [237, 176] width 11 height 11
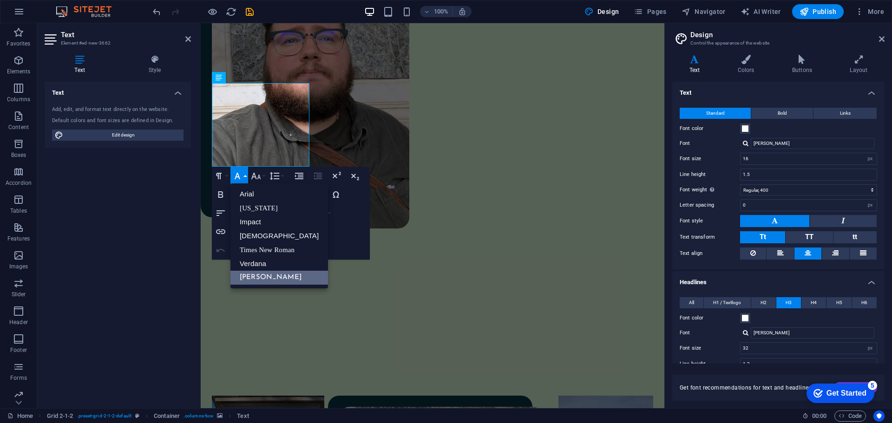
scroll to position [0, 0]
click at [239, 180] on icon "button" at bounding box center [237, 176] width 11 height 11
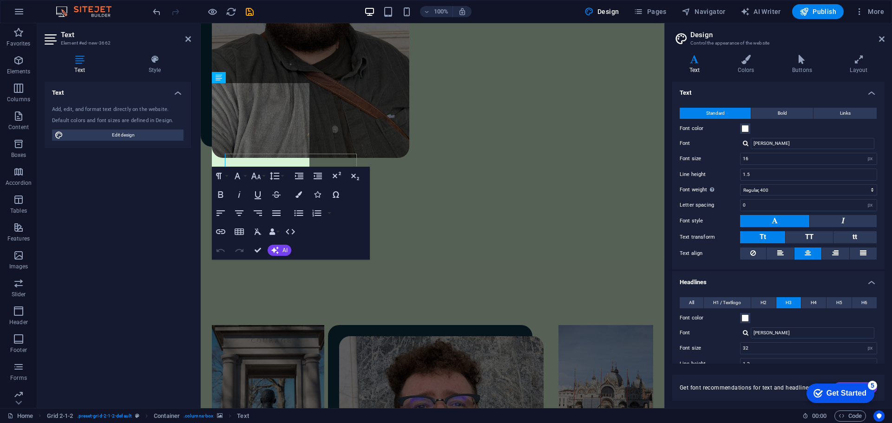
scroll to position [561, 0]
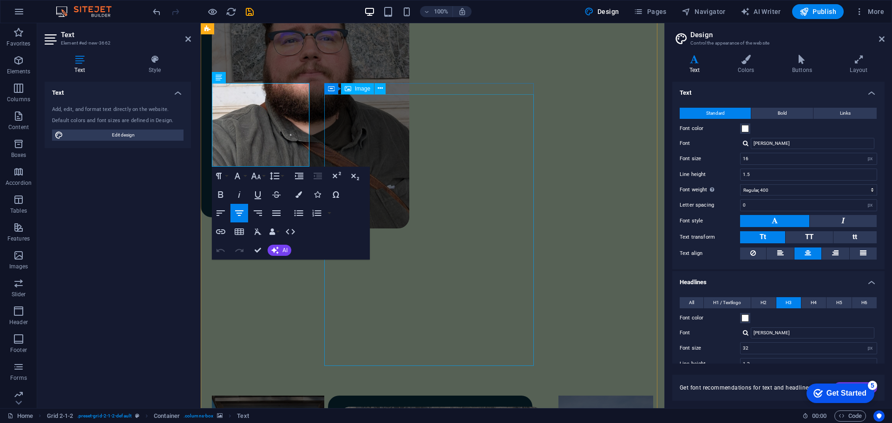
drag, startPoint x: 217, startPoint y: 103, endPoint x: 343, endPoint y: 116, distance: 127.1
click at [293, 196] on button "Colors" at bounding box center [299, 194] width 18 height 19
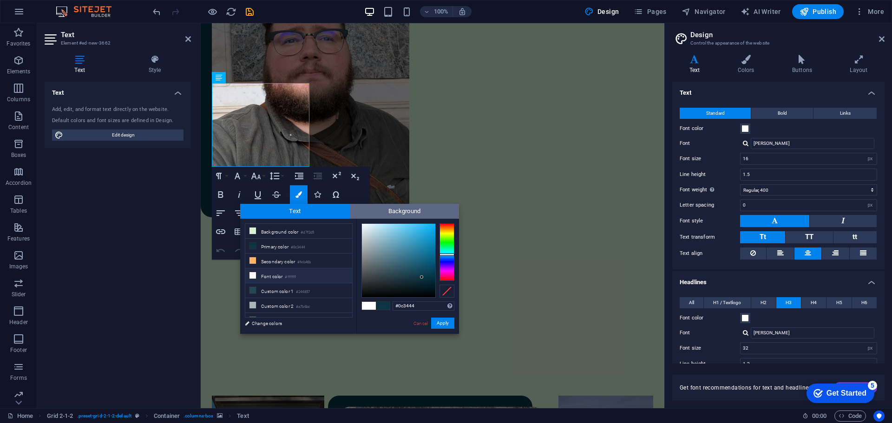
click at [400, 215] on span "Background" at bounding box center [405, 211] width 110 height 15
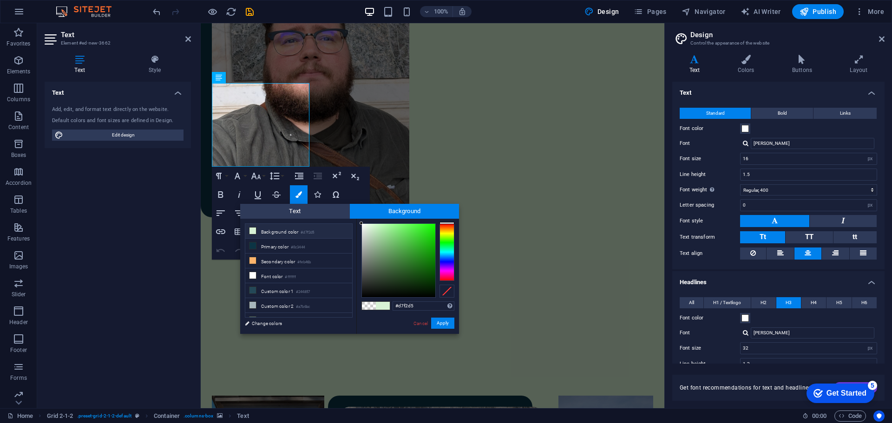
click at [271, 233] on li "Background color #d7f2d5" at bounding box center [298, 231] width 107 height 15
type input "rgba(215, 242, 213, 0)"
click at [445, 290] on div at bounding box center [447, 291] width 15 height 13
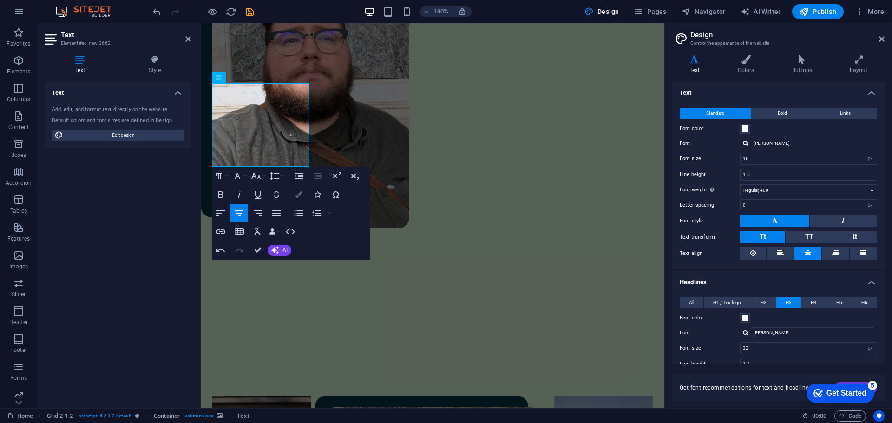
click at [305, 195] on button "Colors" at bounding box center [299, 194] width 18 height 19
type input "rgba(0, 0, 0, 0)"
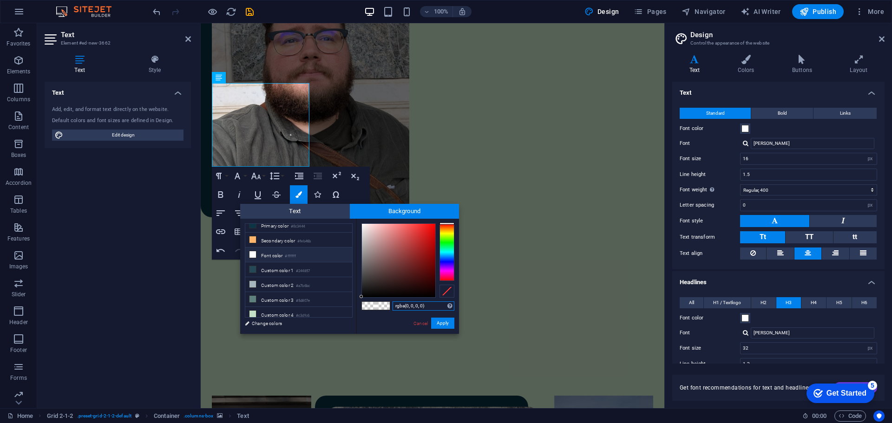
scroll to position [22, 0]
click at [378, 304] on span at bounding box center [383, 306] width 14 height 8
click at [285, 323] on link "Change colors" at bounding box center [294, 324] width 108 height 12
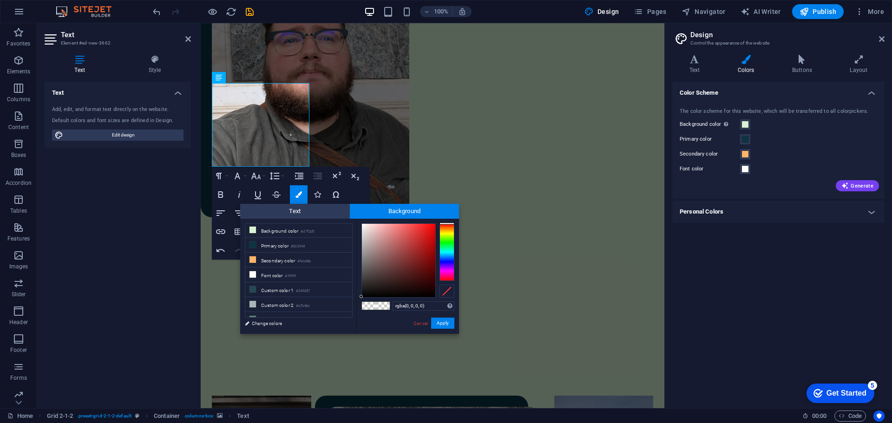
scroll to position [0, 0]
click at [743, 169] on span at bounding box center [745, 168] width 7 height 7
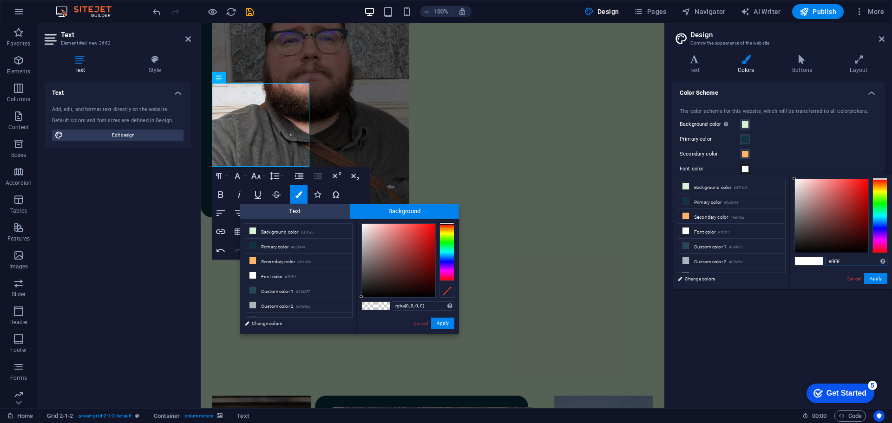
drag, startPoint x: 838, startPoint y: 263, endPoint x: 788, endPoint y: 264, distance: 49.7
click at [788, 264] on div "less Background color #d7f2d5 Primary color #0c3444 Secondary color #feb46b Fon…" at bounding box center [782, 231] width 219 height 115
paste input "0c3444"
type input "#0c3444"
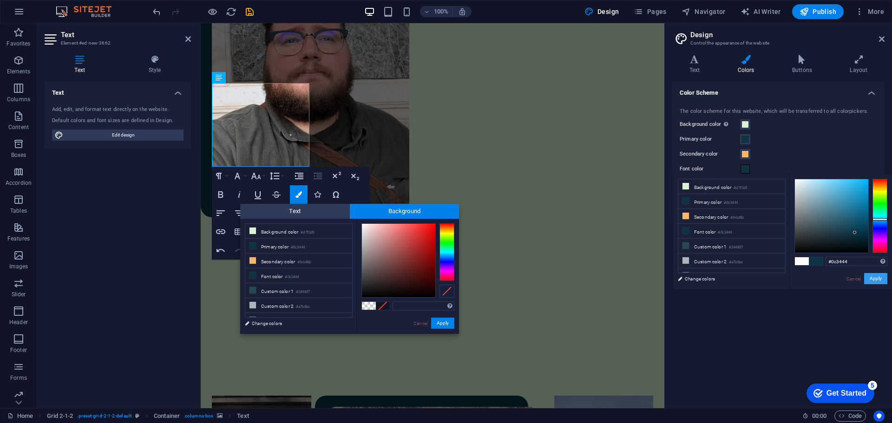
click at [881, 280] on button "Apply" at bounding box center [875, 278] width 23 height 11
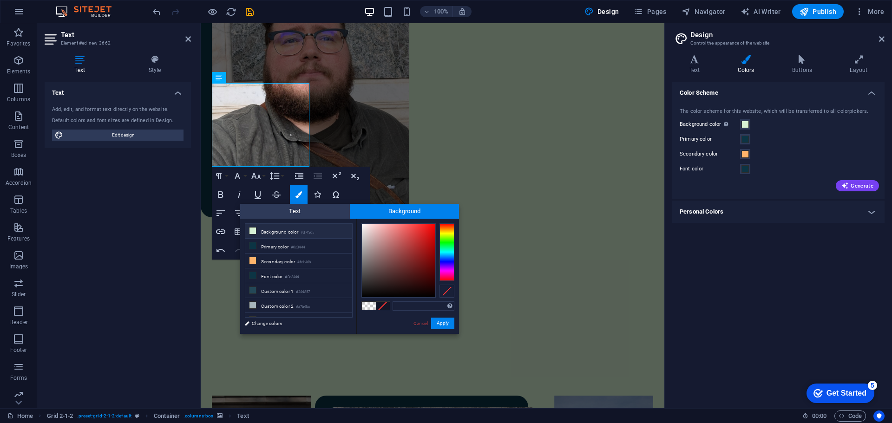
click at [292, 231] on li "Background color #d7f2d5" at bounding box center [298, 231] width 107 height 15
type input "#d7f2d5"
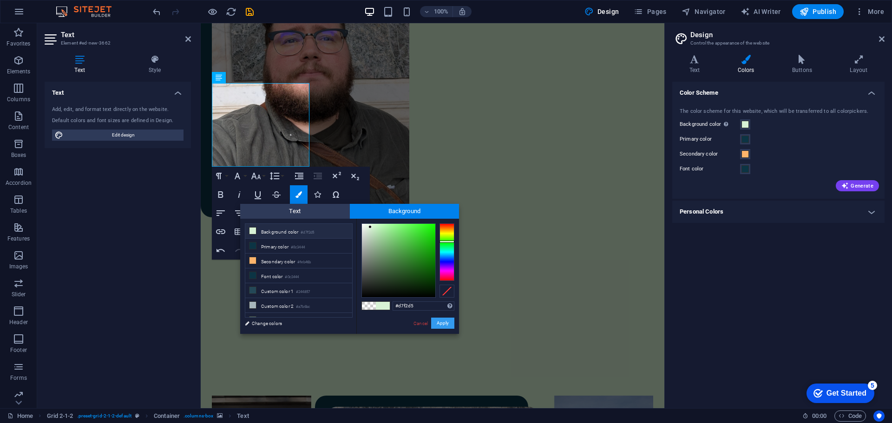
click at [447, 322] on button "Apply" at bounding box center [442, 323] width 23 height 11
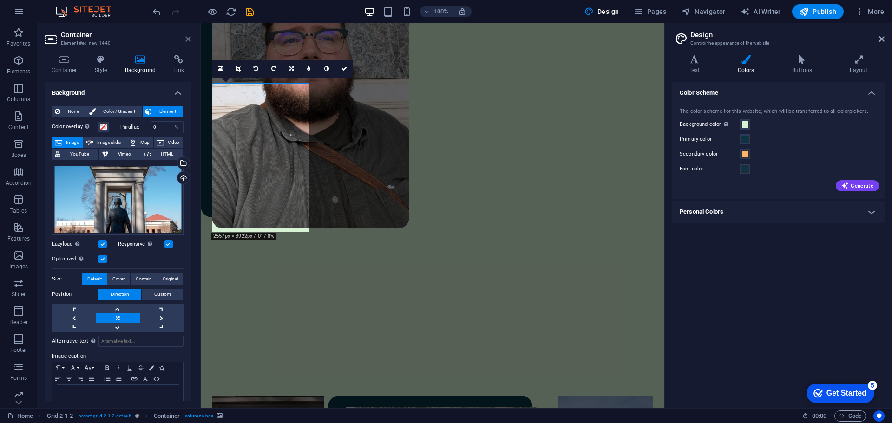
click at [187, 39] on icon at bounding box center [188, 38] width 6 height 7
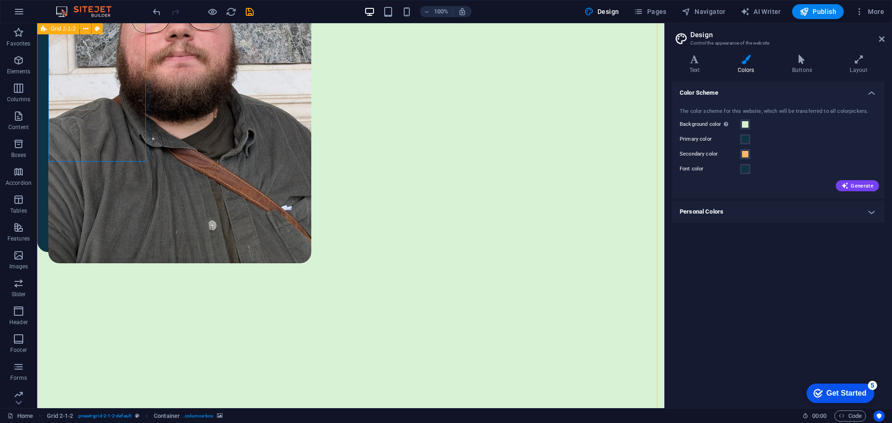
scroll to position [631, 0]
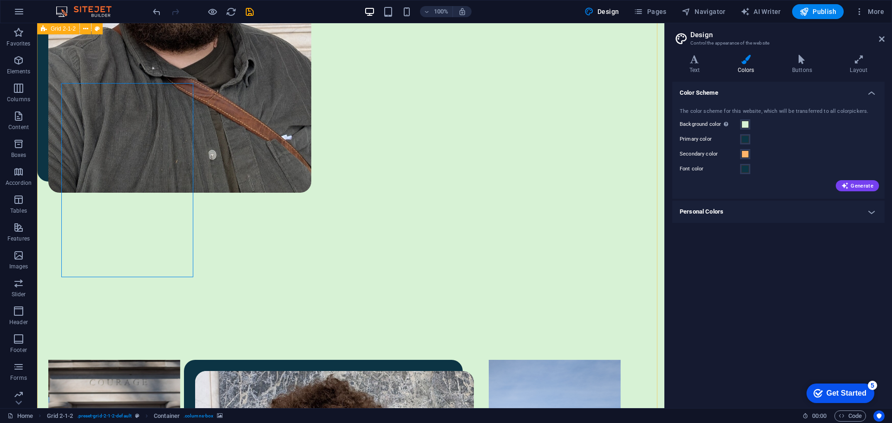
click at [885, 39] on aside "Design Control the appearance of the website Variants Text Colors Buttons Layou…" at bounding box center [778, 215] width 228 height 385
click at [883, 39] on icon at bounding box center [882, 38] width 6 height 7
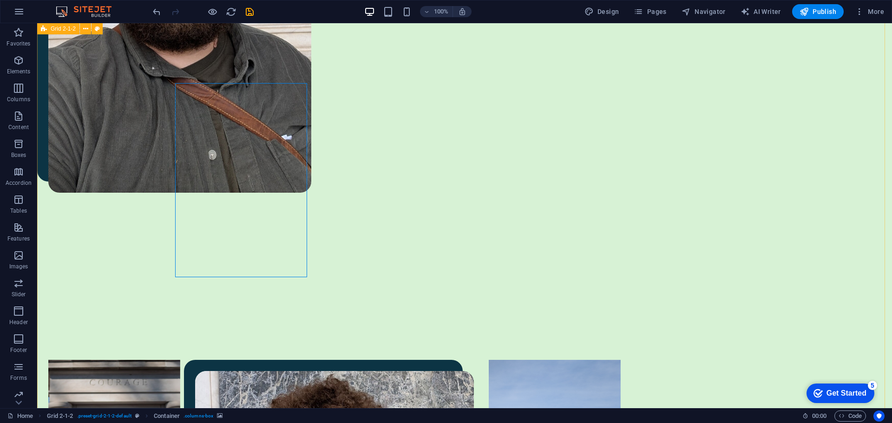
drag, startPoint x: 246, startPoint y: 184, endPoint x: 210, endPoint y: 180, distance: 36.9
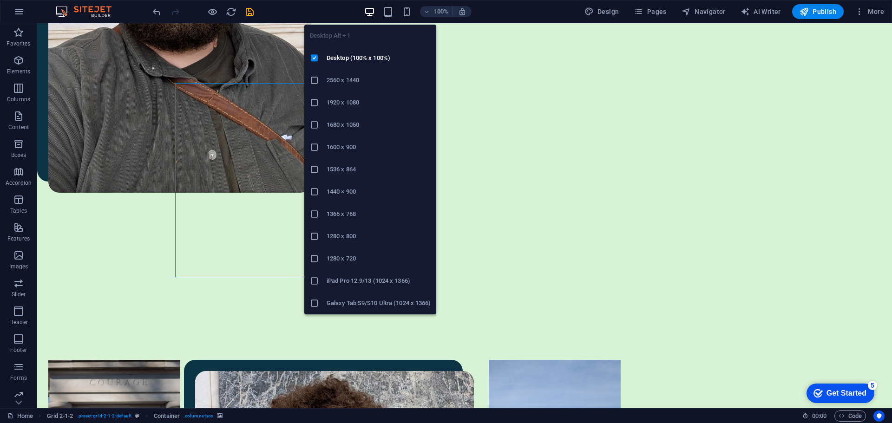
click at [369, 10] on icon "button" at bounding box center [369, 12] width 11 height 11
click at [347, 98] on h6 "1920 x 1080" at bounding box center [379, 102] width 104 height 11
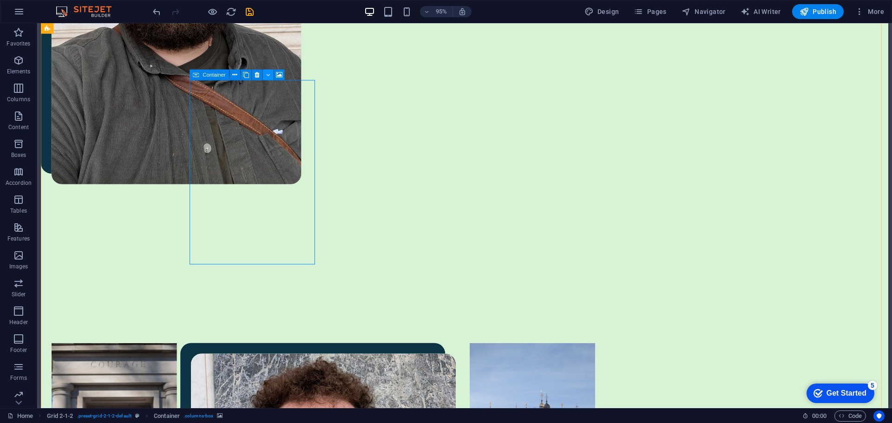
click at [266, 75] on icon at bounding box center [268, 74] width 4 height 9
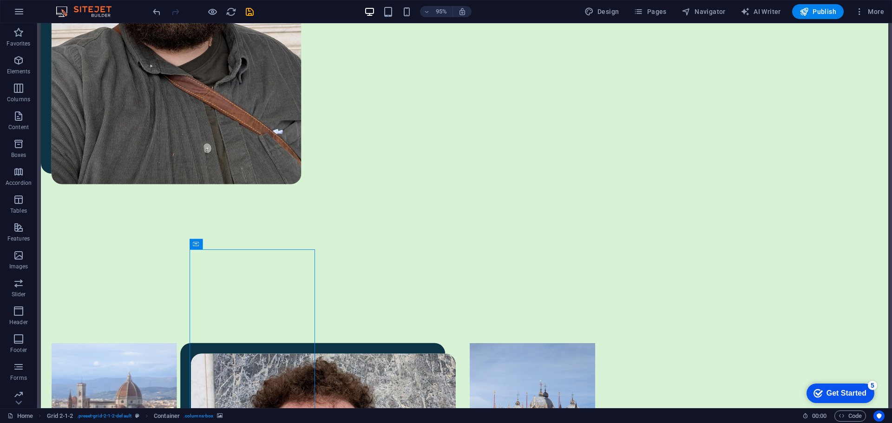
drag, startPoint x: 257, startPoint y: 117, endPoint x: 224, endPoint y: 97, distance: 38.7
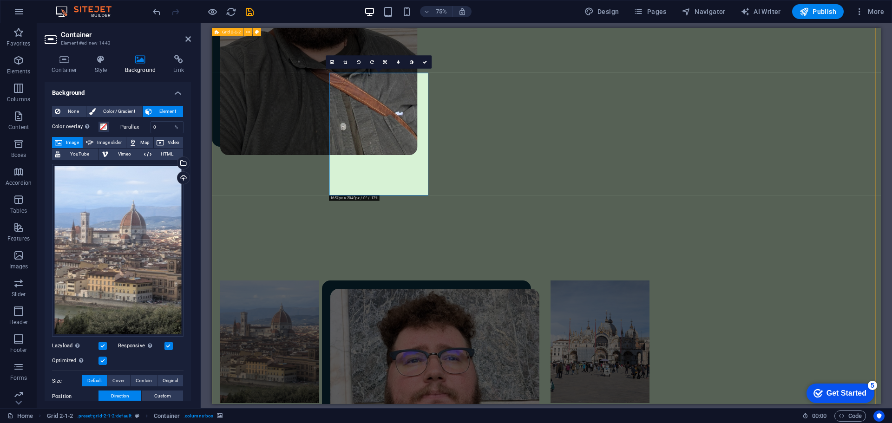
drag, startPoint x: 432, startPoint y: 166, endPoint x: 353, endPoint y: 158, distance: 78.9
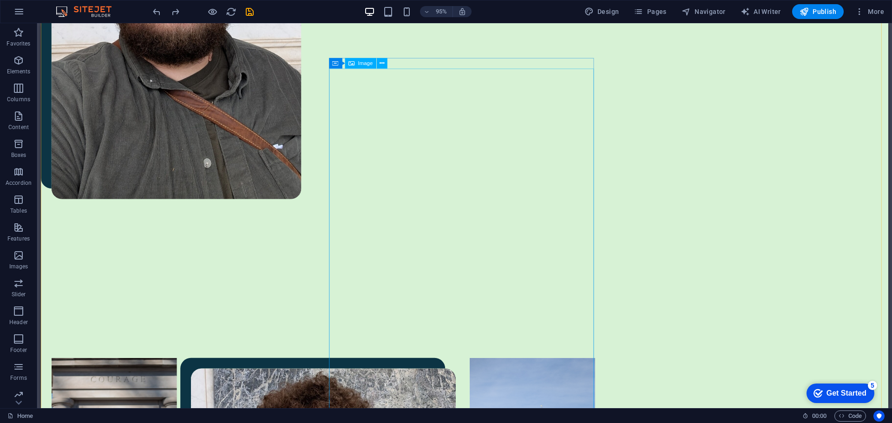
scroll to position [655, 0]
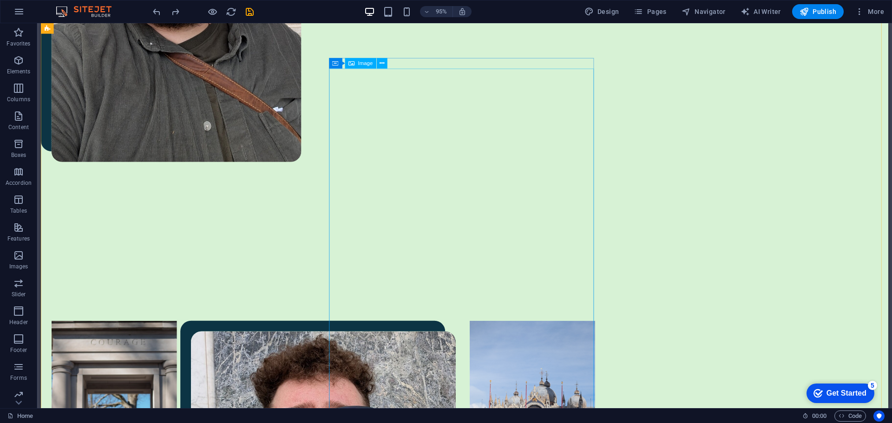
drag, startPoint x: 472, startPoint y: 185, endPoint x: 352, endPoint y: 223, distance: 125.2
select select "%"
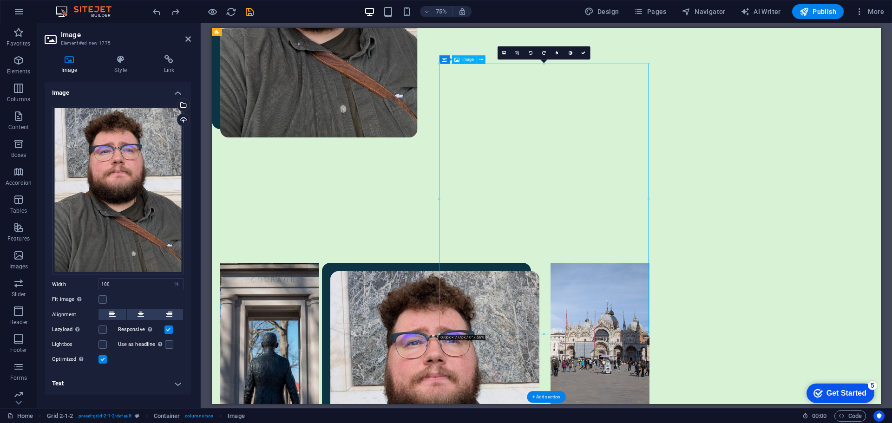
drag, startPoint x: 605, startPoint y: 283, endPoint x: 647, endPoint y: 316, distance: 53.3
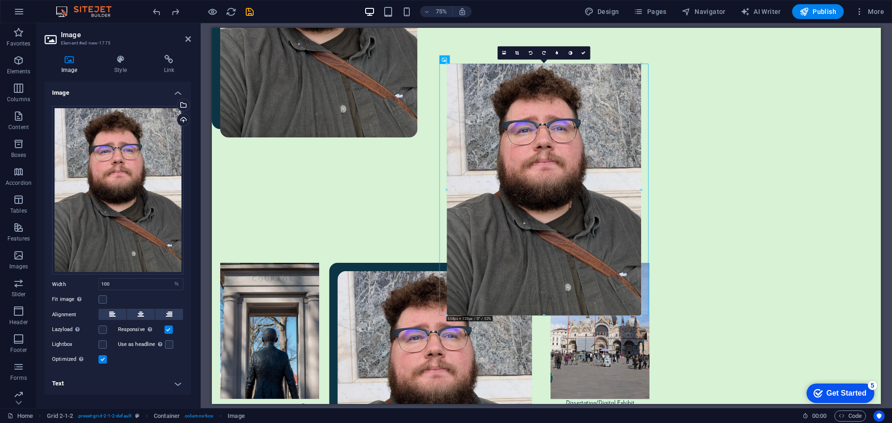
drag, startPoint x: 649, startPoint y: 334, endPoint x: 627, endPoint y: 273, distance: 64.2
type input "558"
select select "px"
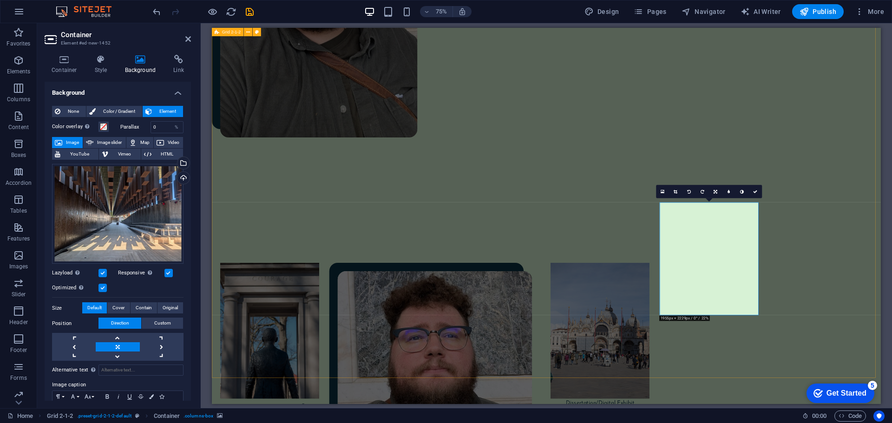
click at [714, 191] on icon at bounding box center [716, 192] width 4 height 4
click at [713, 191] on link at bounding box center [715, 191] width 13 height 13
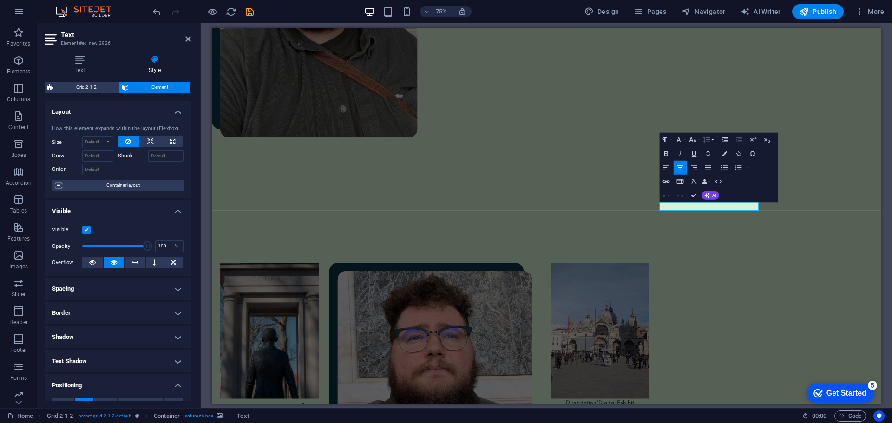
click at [711, 139] on button "Line Height" at bounding box center [707, 139] width 13 height 14
click at [710, 138] on icon "button" at bounding box center [707, 139] width 8 height 8
click at [699, 138] on button "Font Size" at bounding box center [693, 139] width 13 height 14
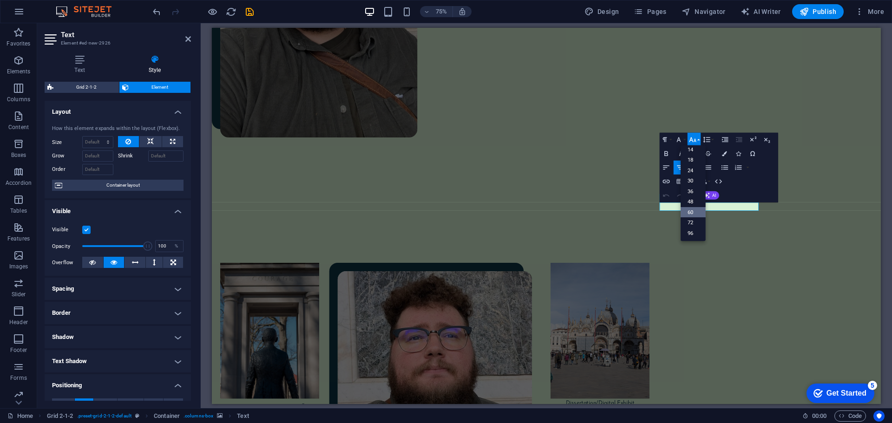
click at [695, 210] on link "60" at bounding box center [692, 212] width 25 height 11
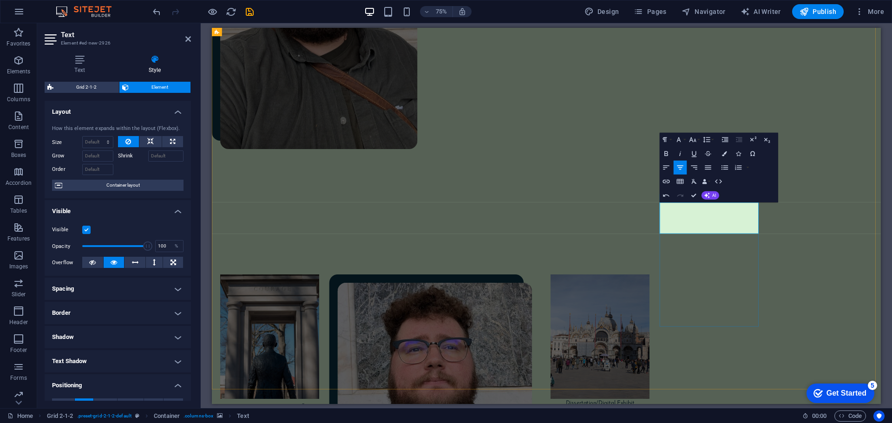
drag, startPoint x: 894, startPoint y: 287, endPoint x: 809, endPoint y: 282, distance: 85.7
click at [697, 137] on icon "button" at bounding box center [693, 139] width 8 height 8
click at [690, 210] on link "60" at bounding box center [692, 212] width 25 height 11
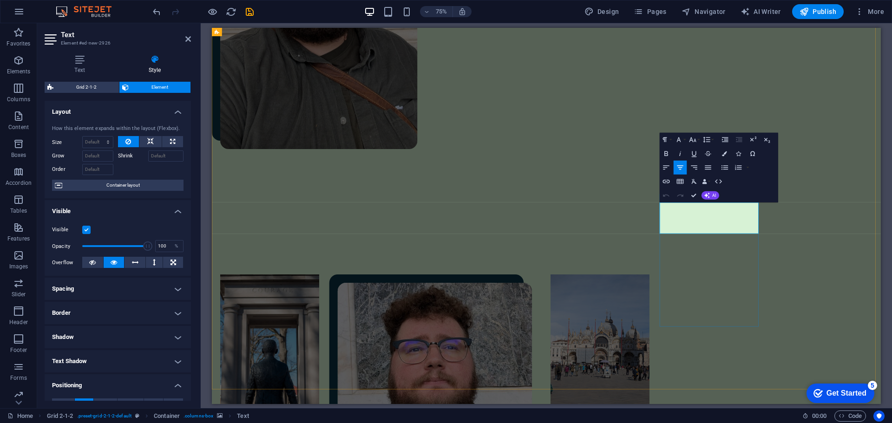
drag, startPoint x: 916, startPoint y: 287, endPoint x: 826, endPoint y: 277, distance: 90.7
click at [724, 154] on icon "button" at bounding box center [724, 153] width 5 height 5
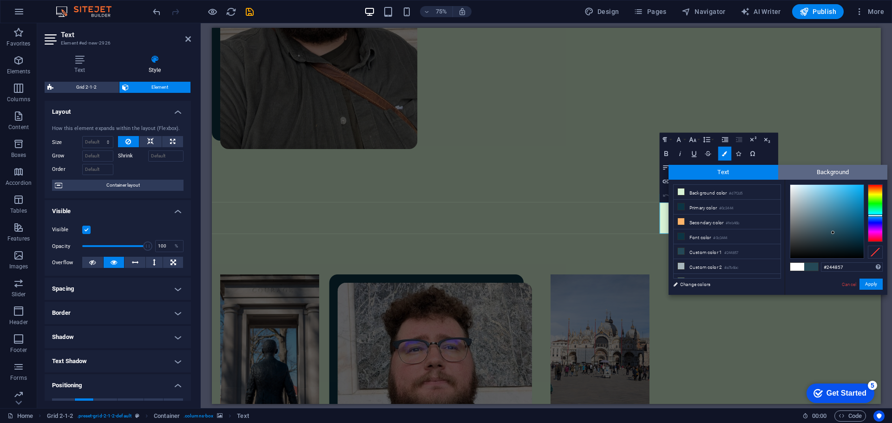
click at [822, 177] on span "Background" at bounding box center [833, 172] width 110 height 15
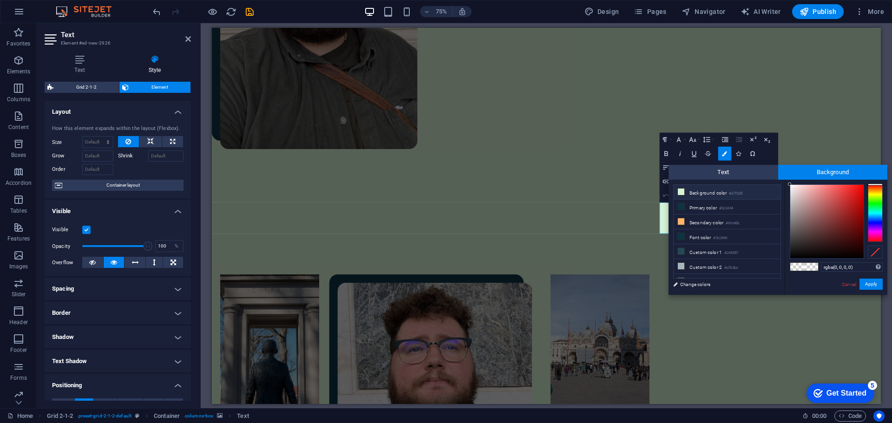
click at [705, 197] on li "Background color #d7f2d5" at bounding box center [727, 192] width 107 height 15
type input "rgba(215, 242, 213, 0)"
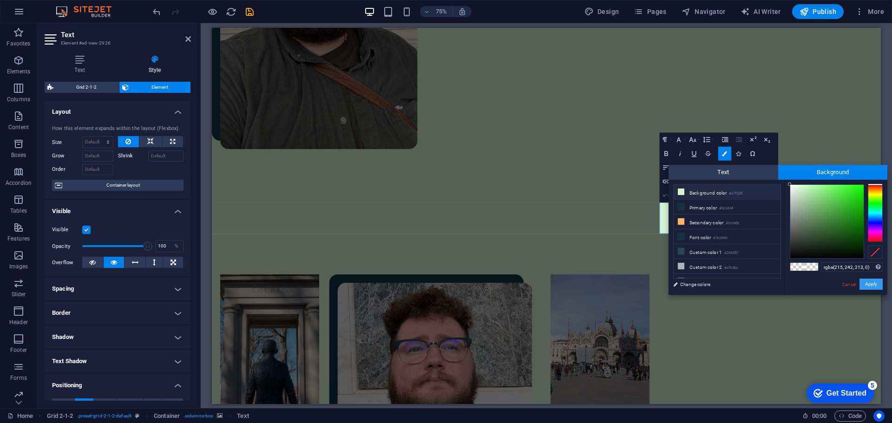
click at [876, 286] on button "Apply" at bounding box center [871, 284] width 23 height 11
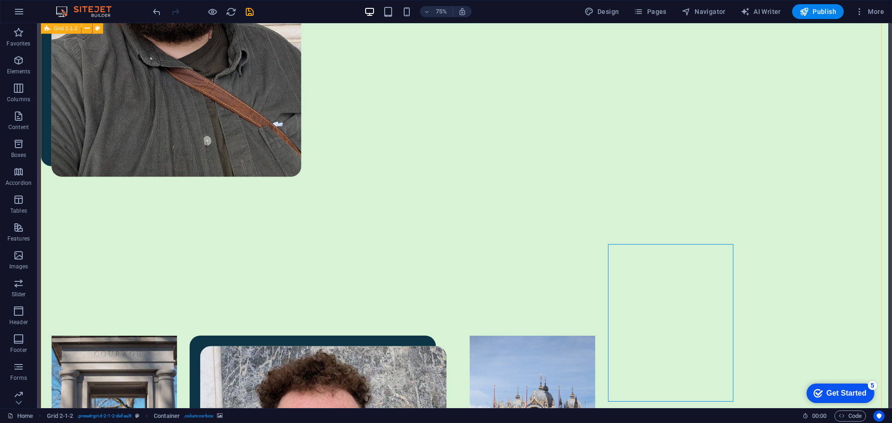
drag, startPoint x: 680, startPoint y: 265, endPoint x: 678, endPoint y: 335, distance: 69.3
drag, startPoint x: 678, startPoint y: 263, endPoint x: 799, endPoint y: 182, distance: 145.8
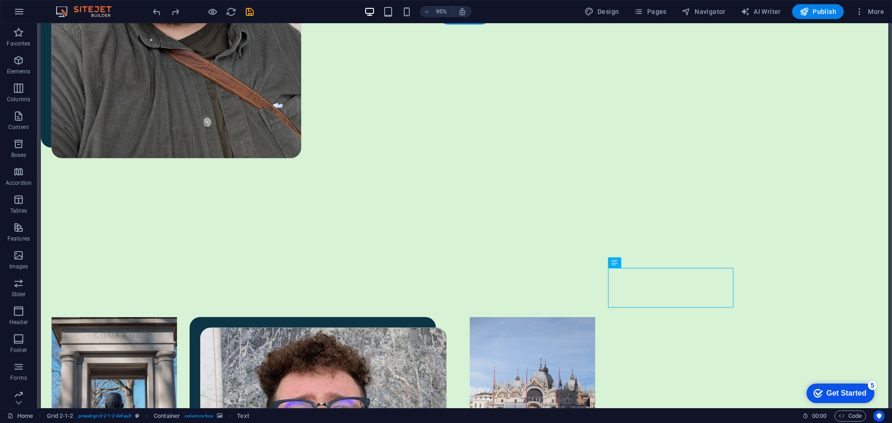
scroll to position [691, 0]
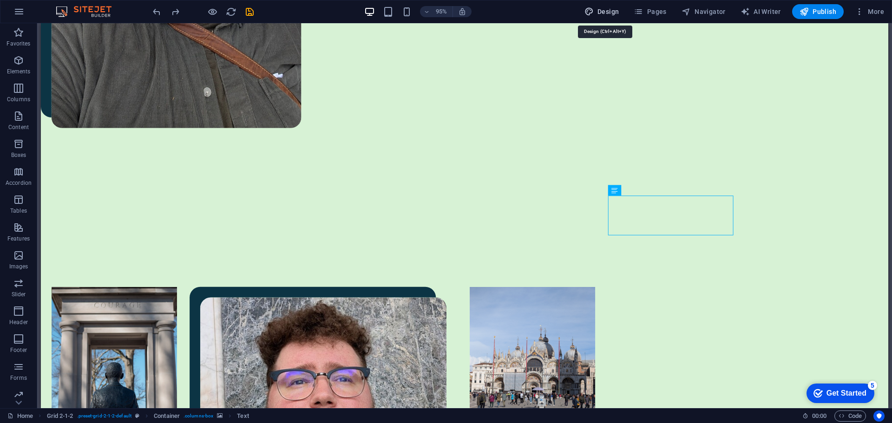
click at [591, 12] on icon "button" at bounding box center [589, 11] width 9 height 9
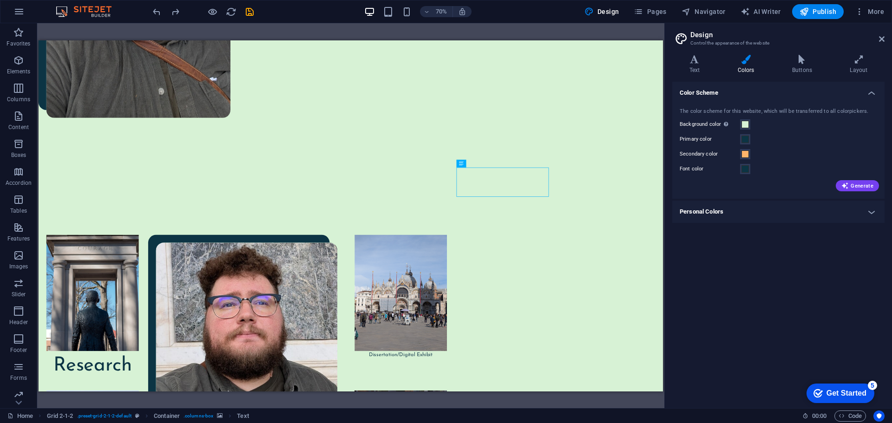
click at [889, 35] on aside "Design Control the appearance of the website Variants Text Colors Buttons Layou…" at bounding box center [778, 215] width 228 height 385
click at [879, 40] on icon at bounding box center [882, 38] width 6 height 7
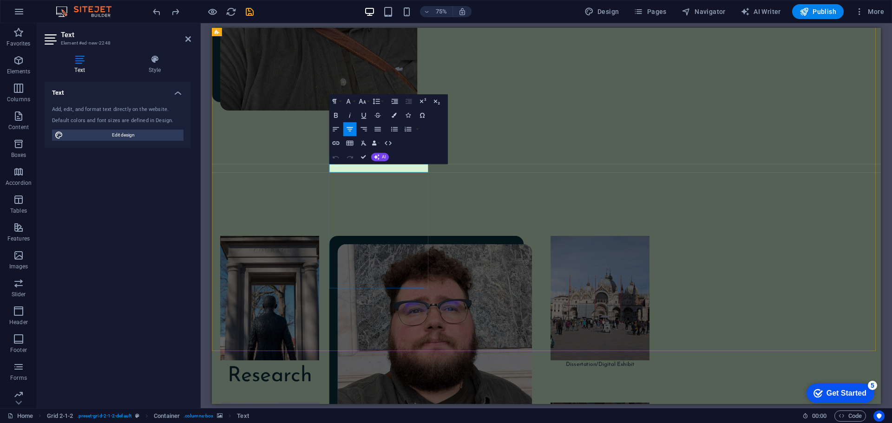
drag, startPoint x: 457, startPoint y: 216, endPoint x: 413, endPoint y: 211, distance: 44.8
click at [366, 99] on icon "button" at bounding box center [362, 101] width 8 height 8
click at [361, 168] on link "48" at bounding box center [362, 163] width 25 height 11
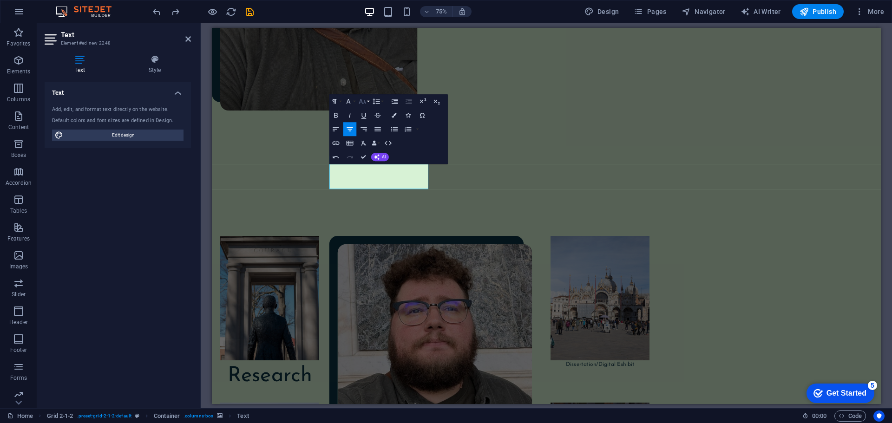
click at [360, 101] on icon "button" at bounding box center [362, 101] width 7 height 5
click at [358, 175] on link "60" at bounding box center [362, 174] width 25 height 11
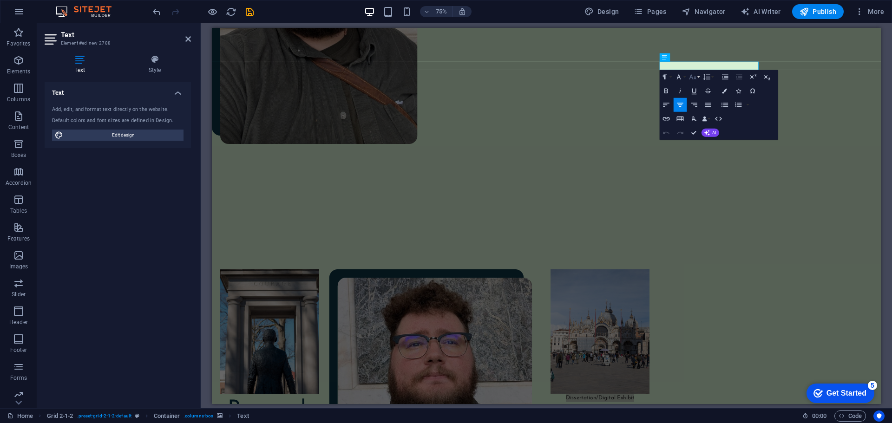
click at [695, 77] on icon "button" at bounding box center [692, 76] width 7 height 5
click at [695, 157] on link "48" at bounding box center [692, 160] width 25 height 11
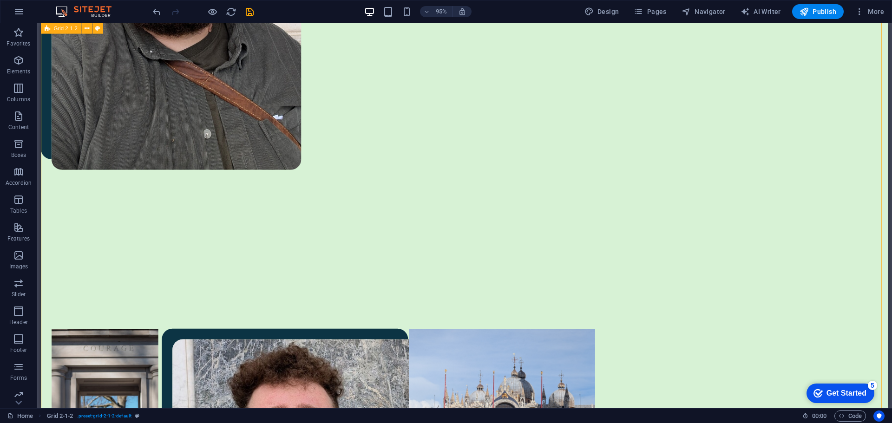
drag, startPoint x: 806, startPoint y: 106, endPoint x: 822, endPoint y: 97, distance: 18.6
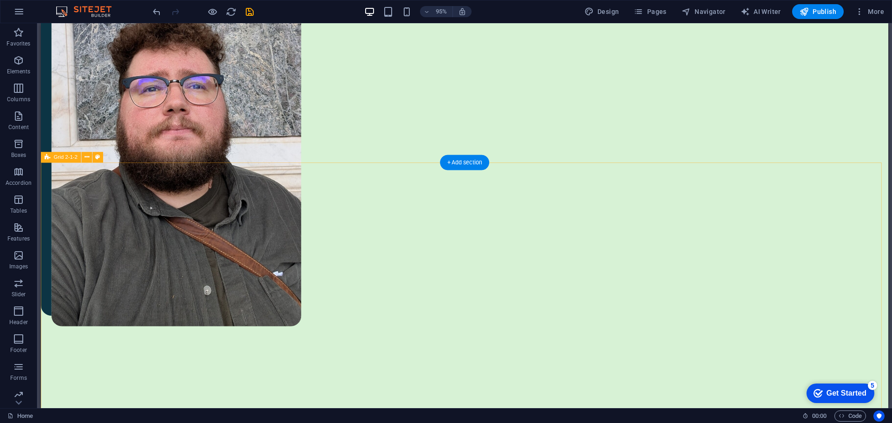
scroll to position [460, 0]
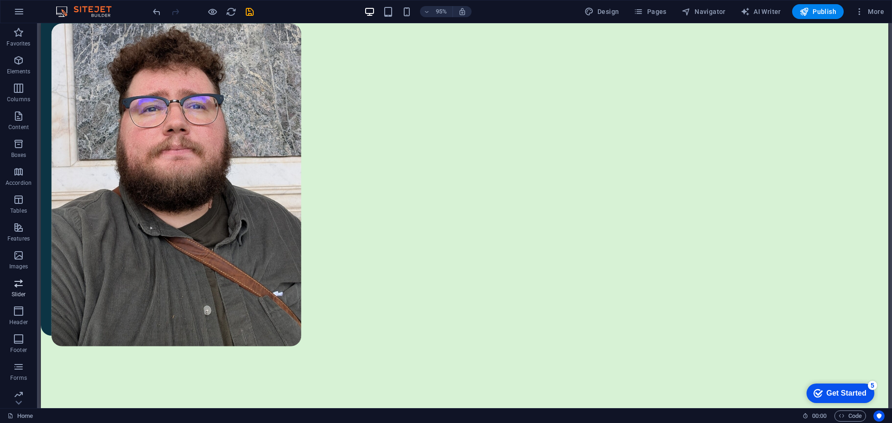
click at [18, 289] on span "Slider" at bounding box center [18, 289] width 37 height 22
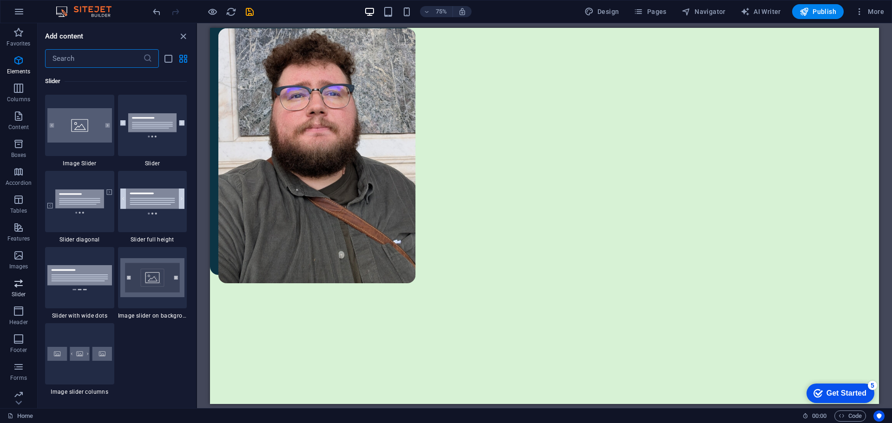
scroll to position [5268, 0]
click at [80, 289] on img at bounding box center [79, 277] width 65 height 25
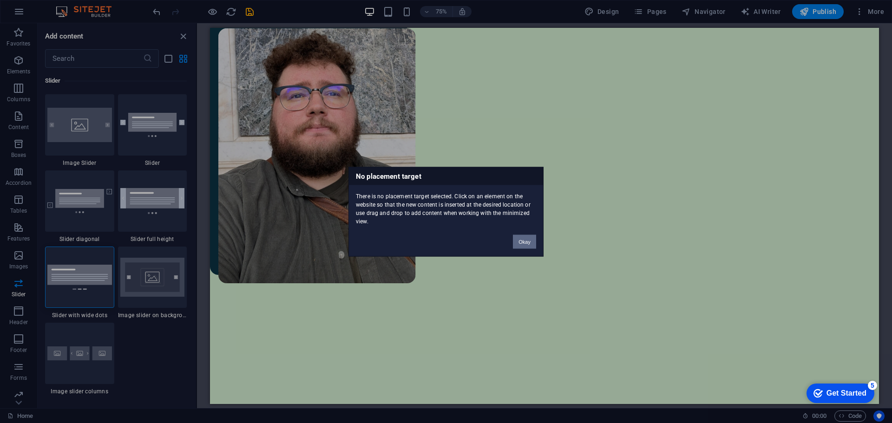
click at [516, 243] on button "Okay" at bounding box center [524, 242] width 23 height 14
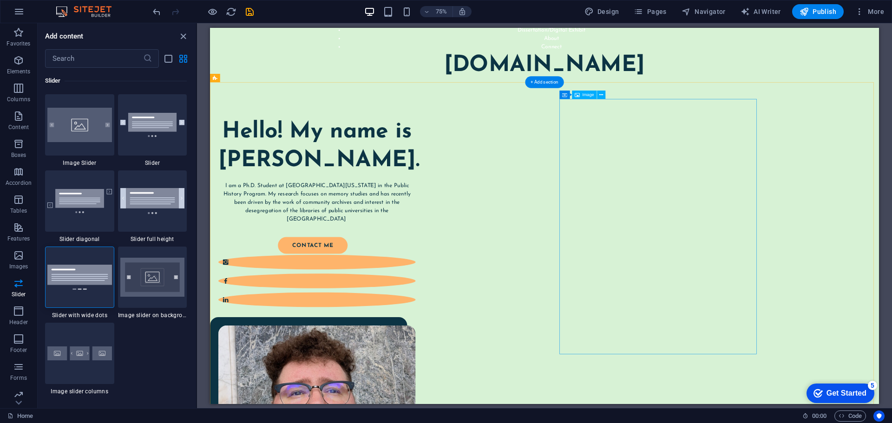
scroll to position [0, 0]
